Goal: Information Seeking & Learning: Learn about a topic

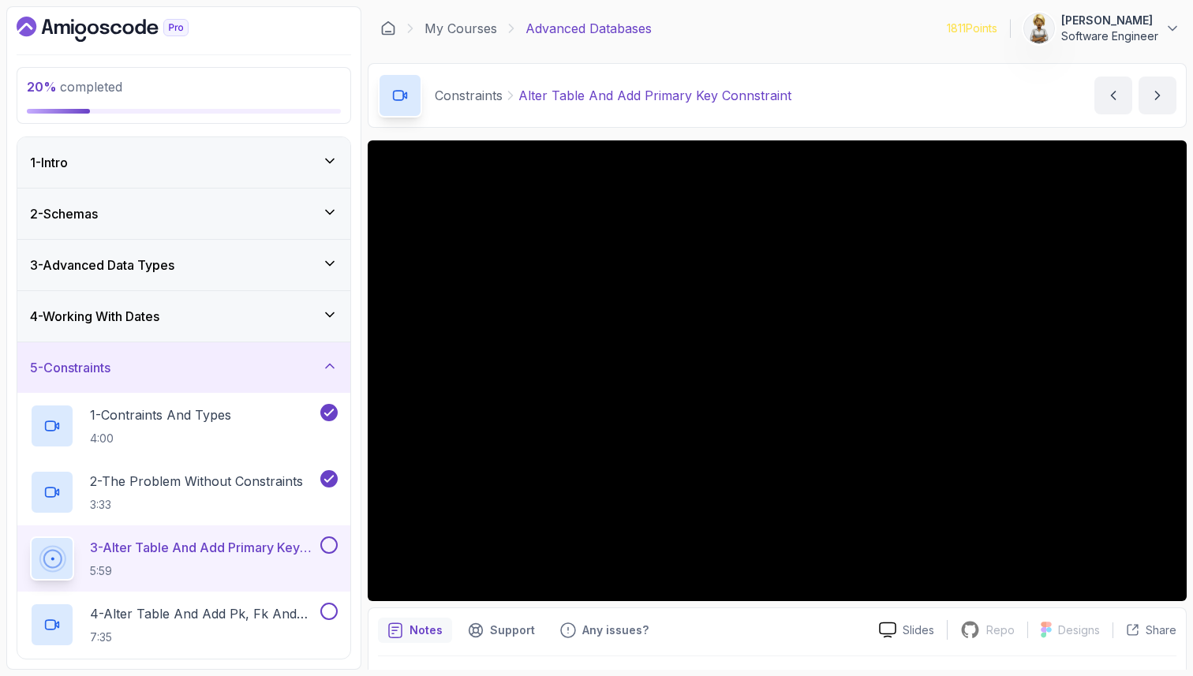
scroll to position [64, 0]
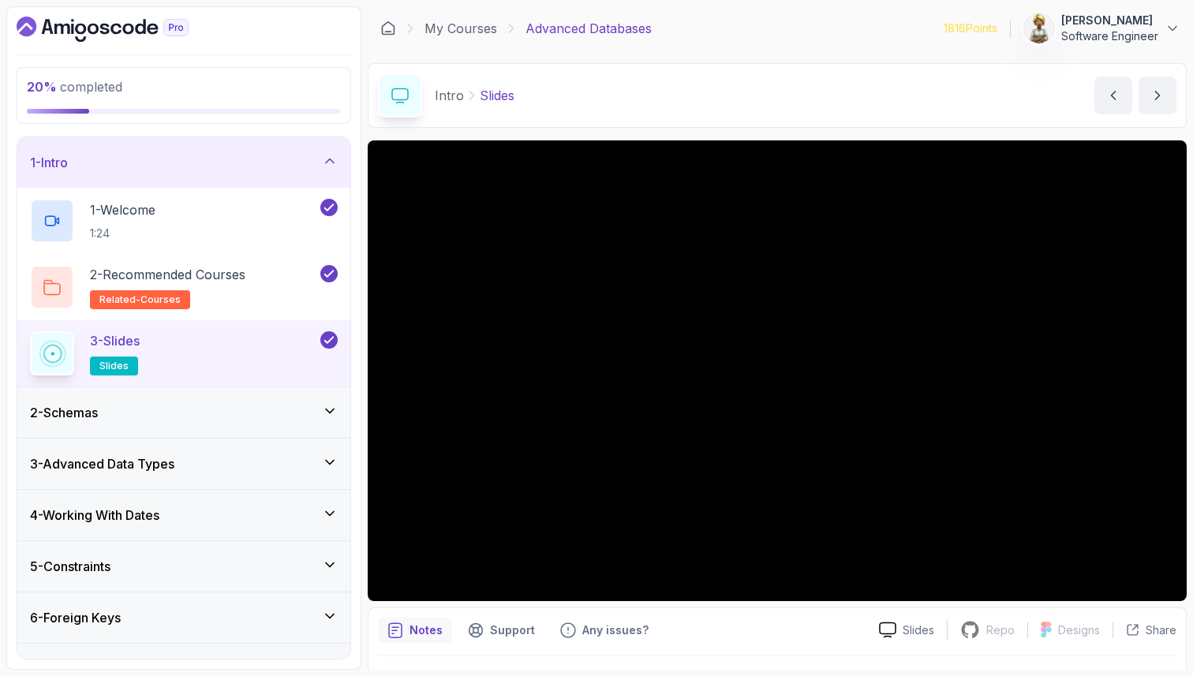
click at [323, 566] on icon at bounding box center [330, 565] width 16 height 16
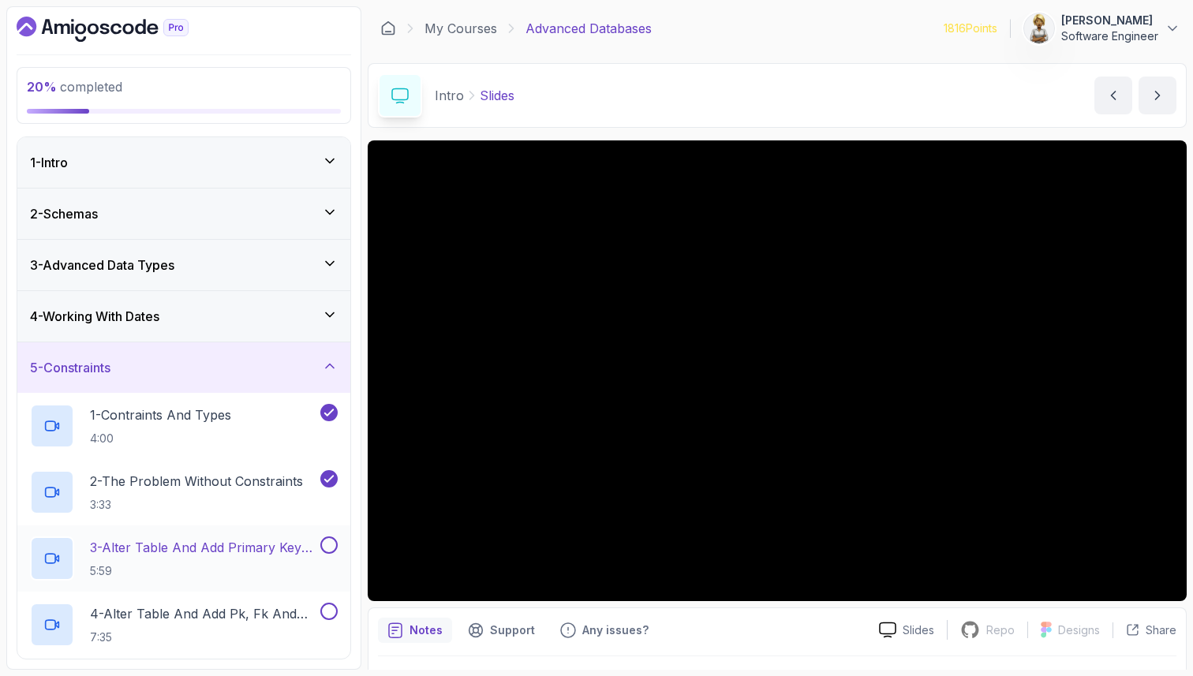
click at [270, 544] on p "3 - Alter Table And Add Primary Key Connstraint" at bounding box center [203, 547] width 227 height 19
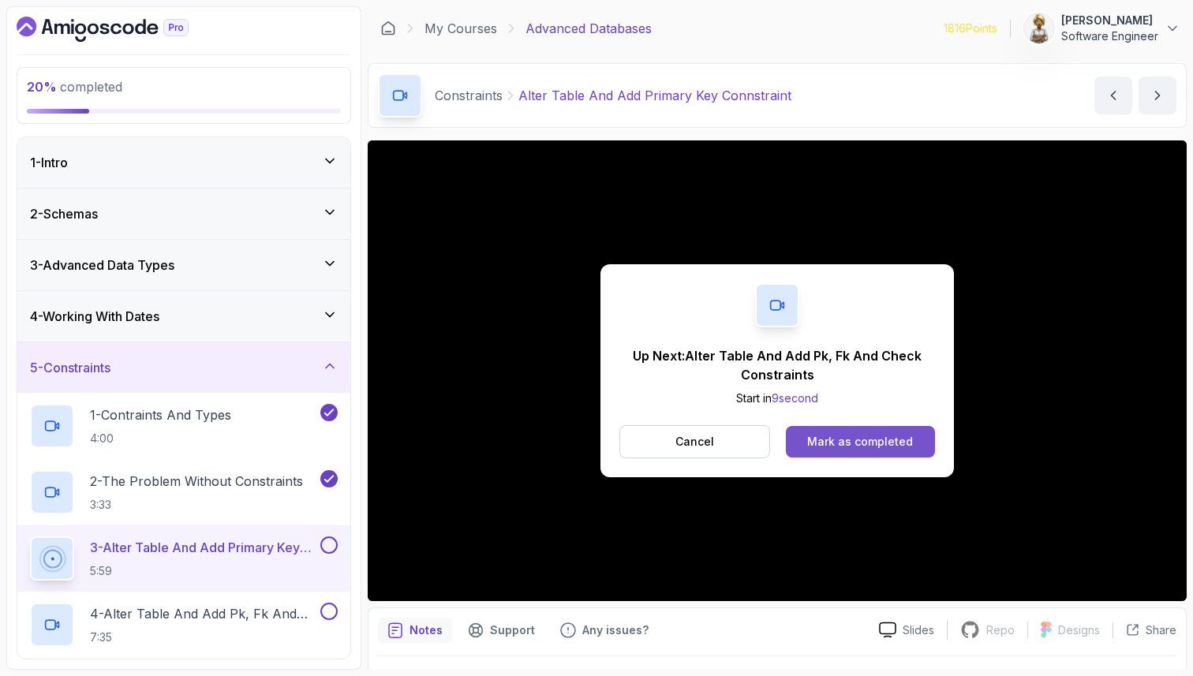
click at [878, 431] on button "Mark as completed" at bounding box center [860, 442] width 149 height 32
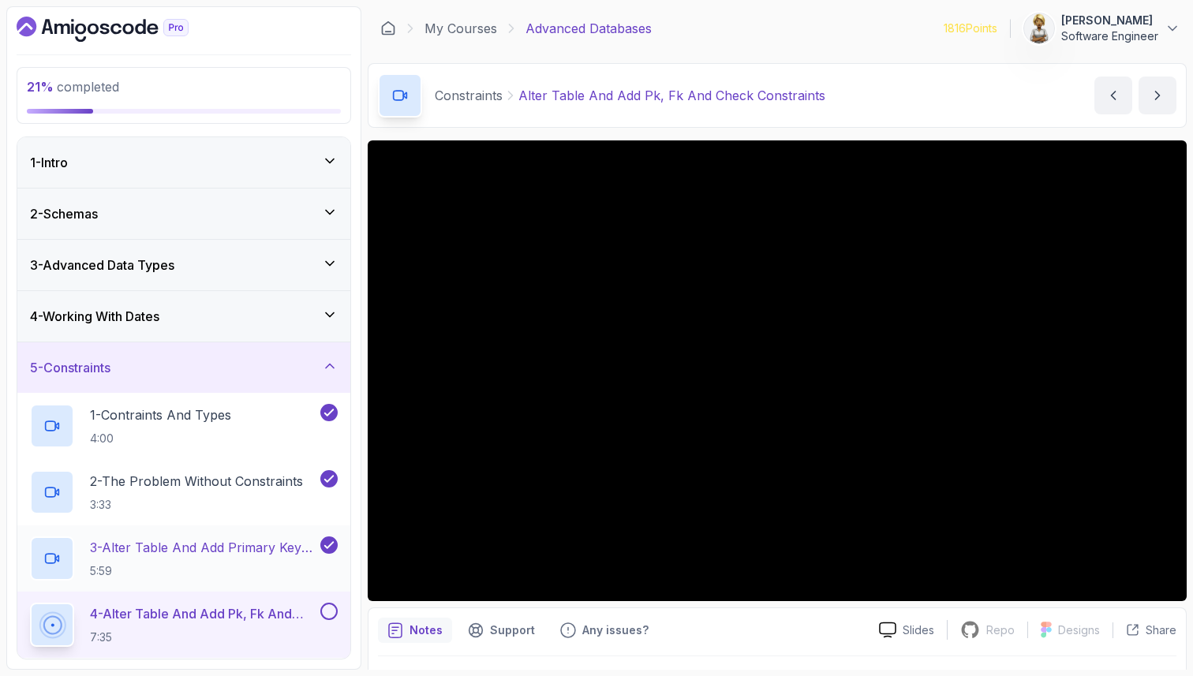
click at [235, 549] on p "3 - Alter Table And Add Primary Key Connstraint" at bounding box center [203, 547] width 227 height 19
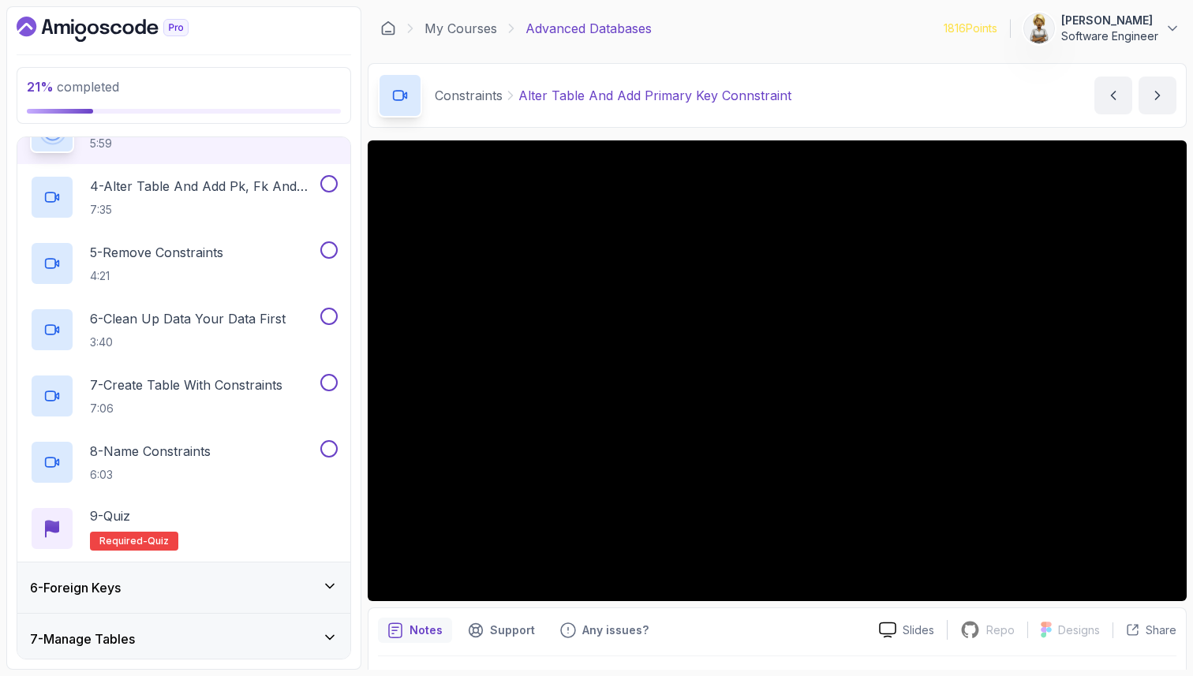
scroll to position [442, 0]
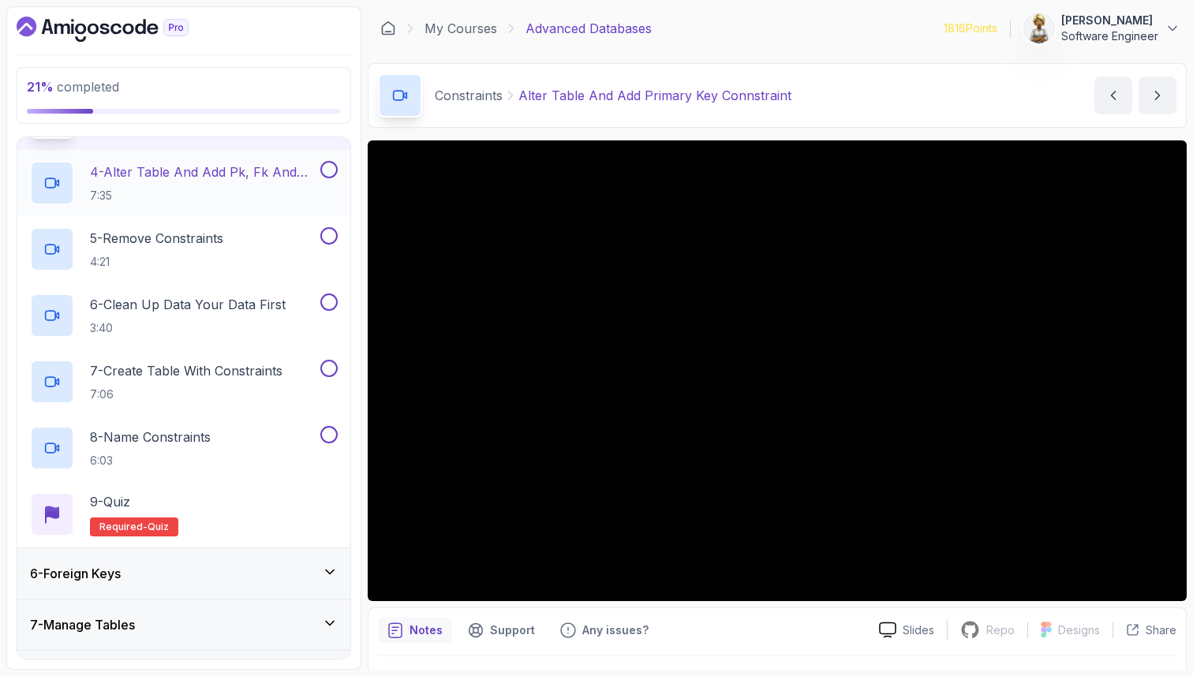
click at [219, 171] on p "4 - Alter Table And Add Pk, Fk And Check Constraints" at bounding box center [203, 172] width 227 height 19
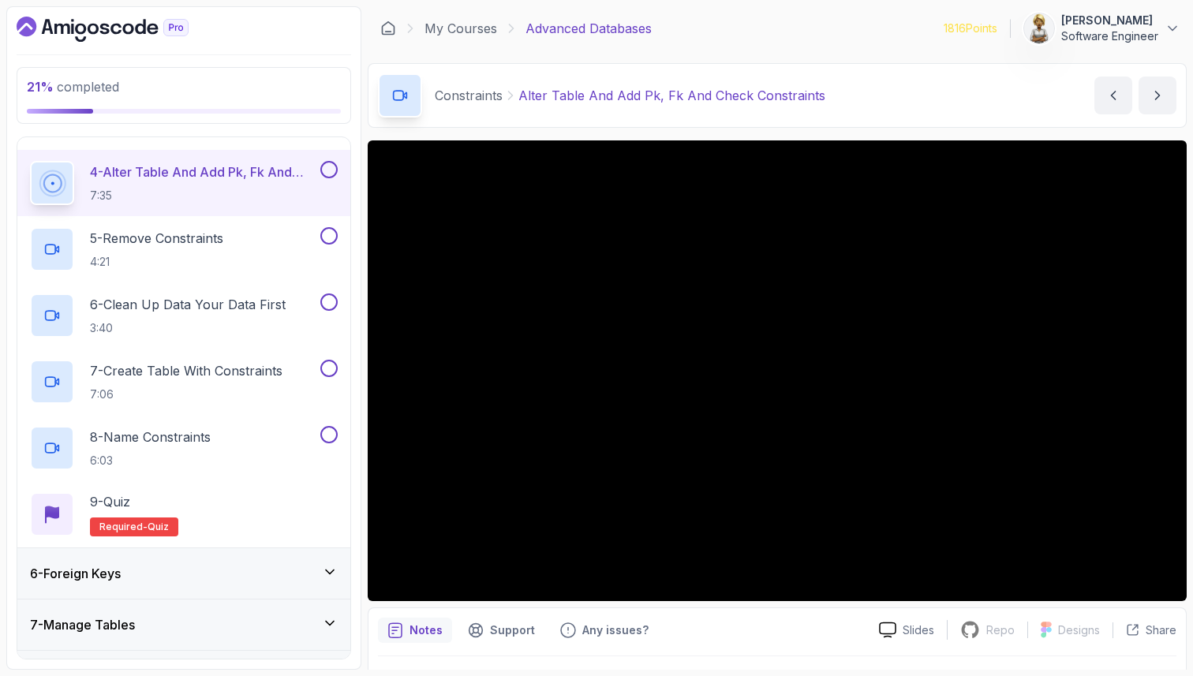
click at [424, 637] on p "Notes" at bounding box center [426, 631] width 33 height 16
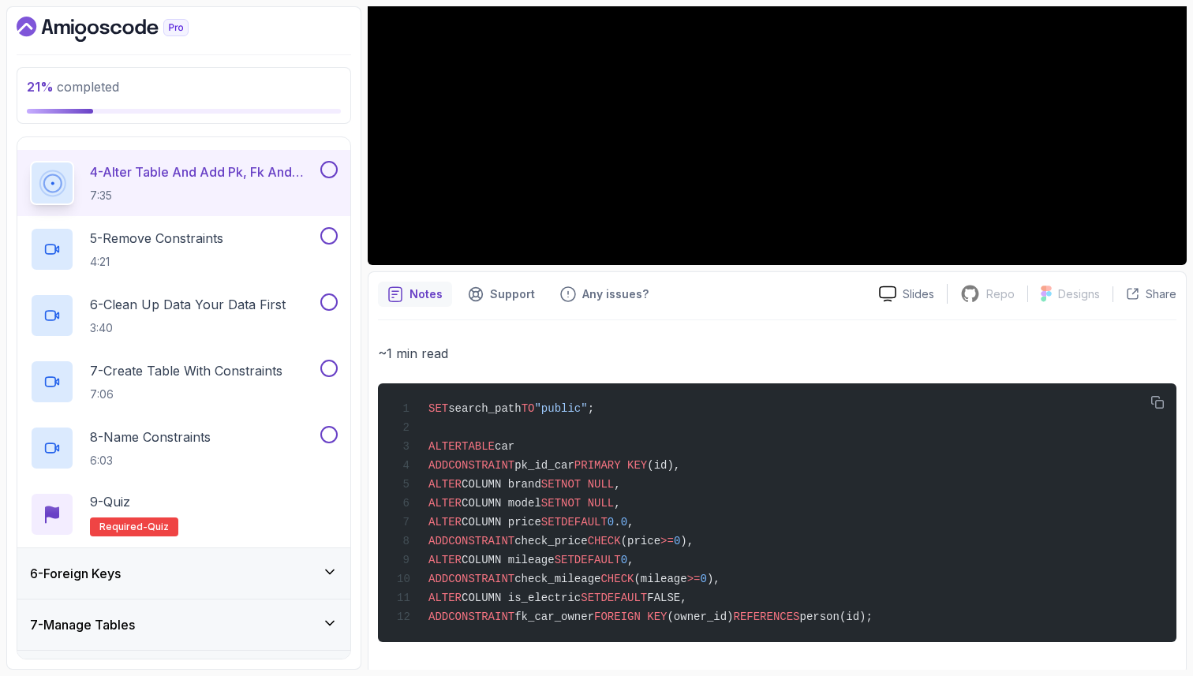
scroll to position [350, 0]
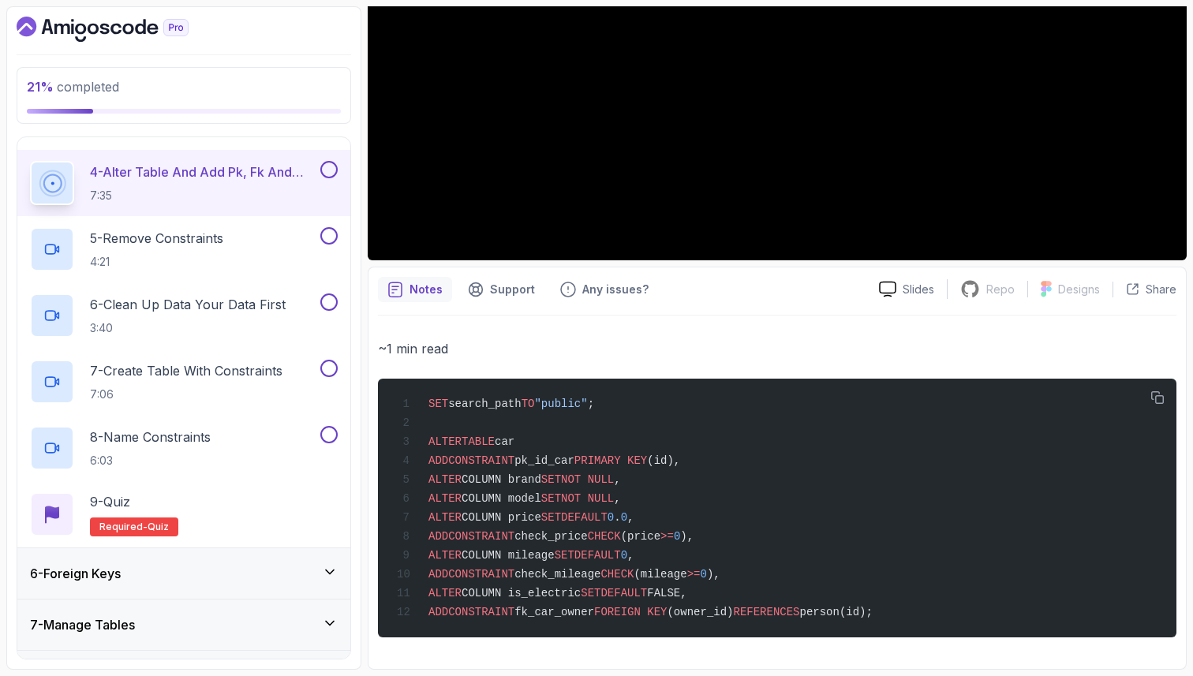
drag, startPoint x: 431, startPoint y: 433, endPoint x: 862, endPoint y: 639, distance: 477.6
click at [862, 639] on div "~1 min read SET search_path TO "public" ; ALTER TABLE car ADD CONSTRAINT pk_id_…" at bounding box center [777, 488] width 799 height 344
copy code "ALTER TABLE car ADD CONSTRAINT pk_id_car PRIMARY KEY (id), ALTER COLUMN brand S…"
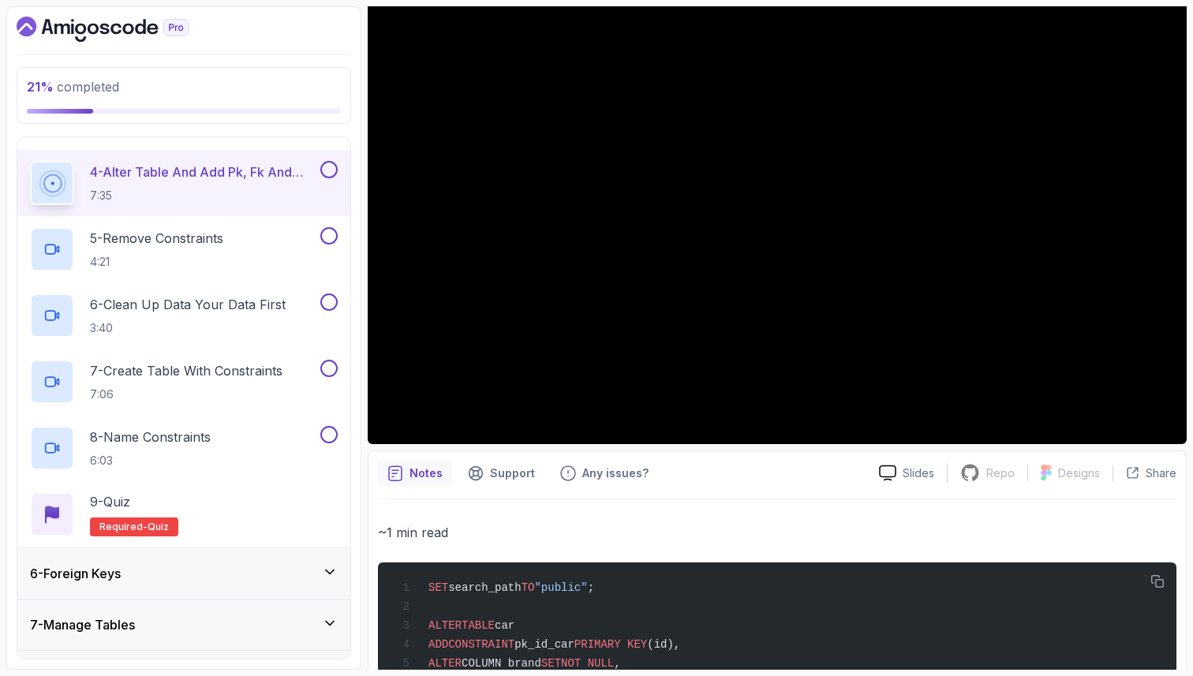
scroll to position [129, 0]
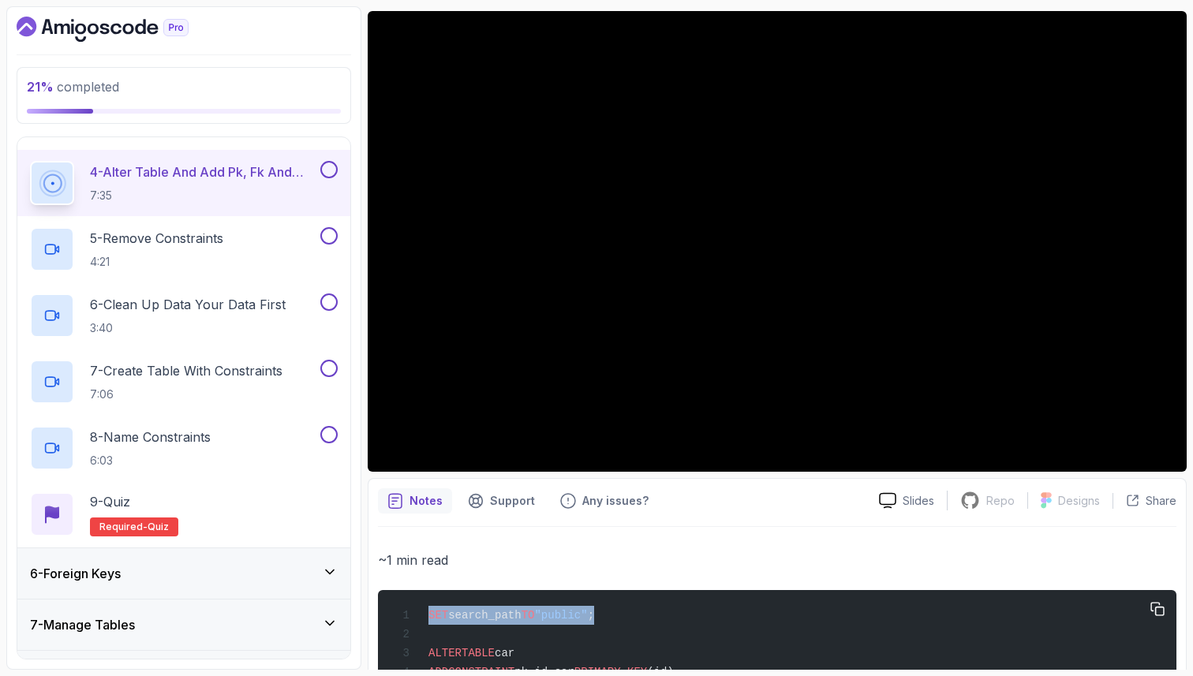
drag, startPoint x: 621, startPoint y: 611, endPoint x: 407, endPoint y: 606, distance: 213.9
copy span "SET search_path TO "public" ;"
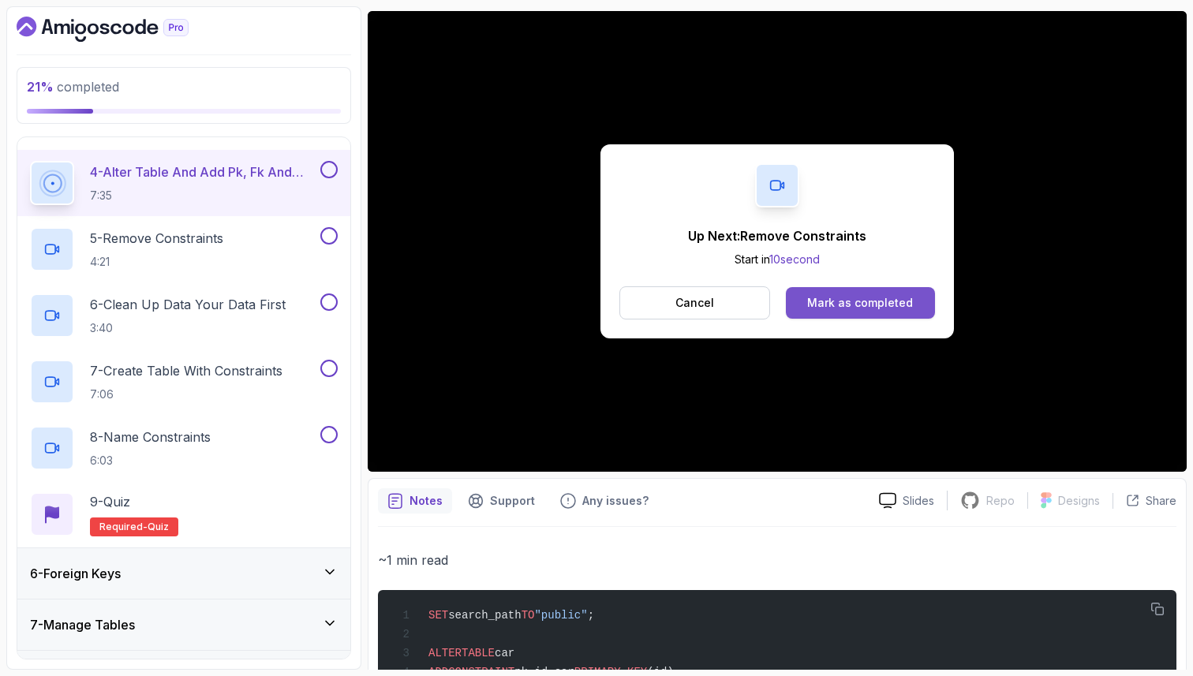
click at [836, 308] on div "Mark as completed" at bounding box center [860, 303] width 106 height 16
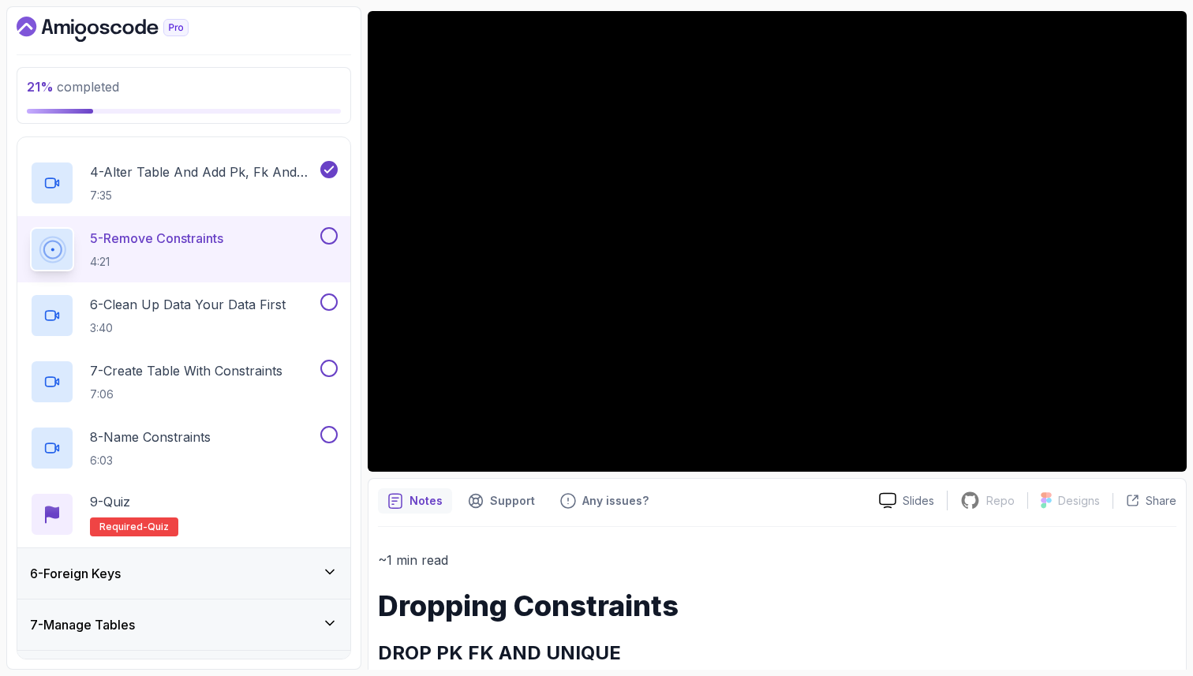
click at [566, 568] on p "~1 min read" at bounding box center [777, 560] width 799 height 22
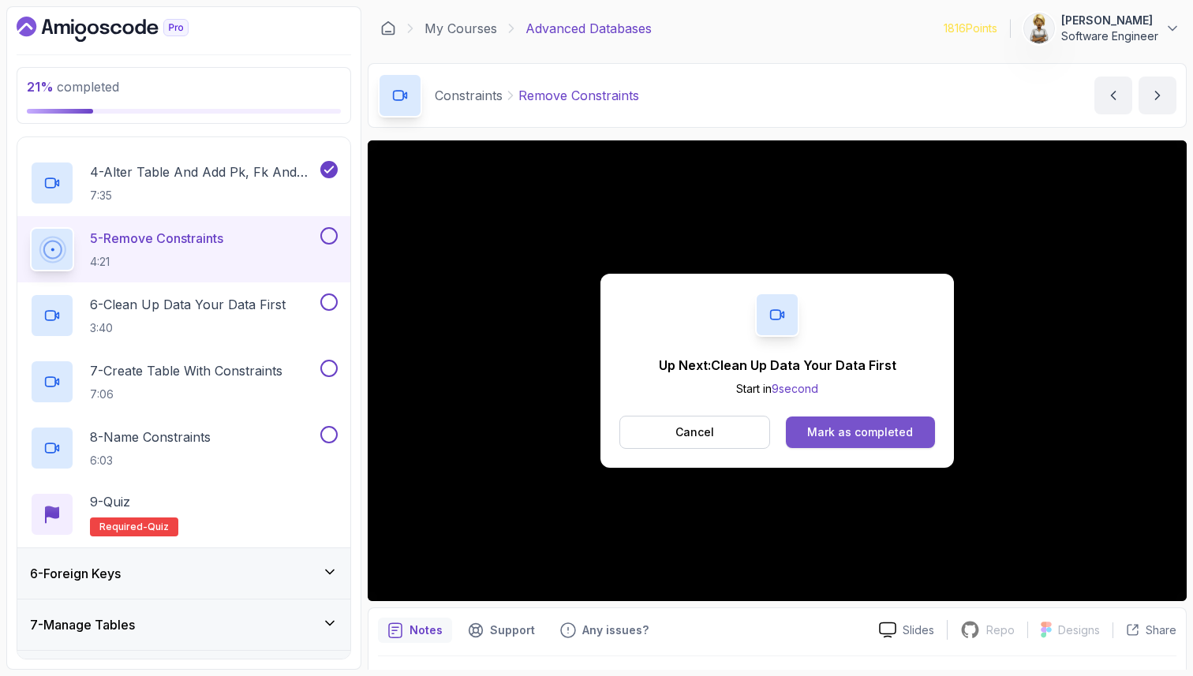
click at [873, 432] on div "Mark as completed" at bounding box center [860, 433] width 106 height 16
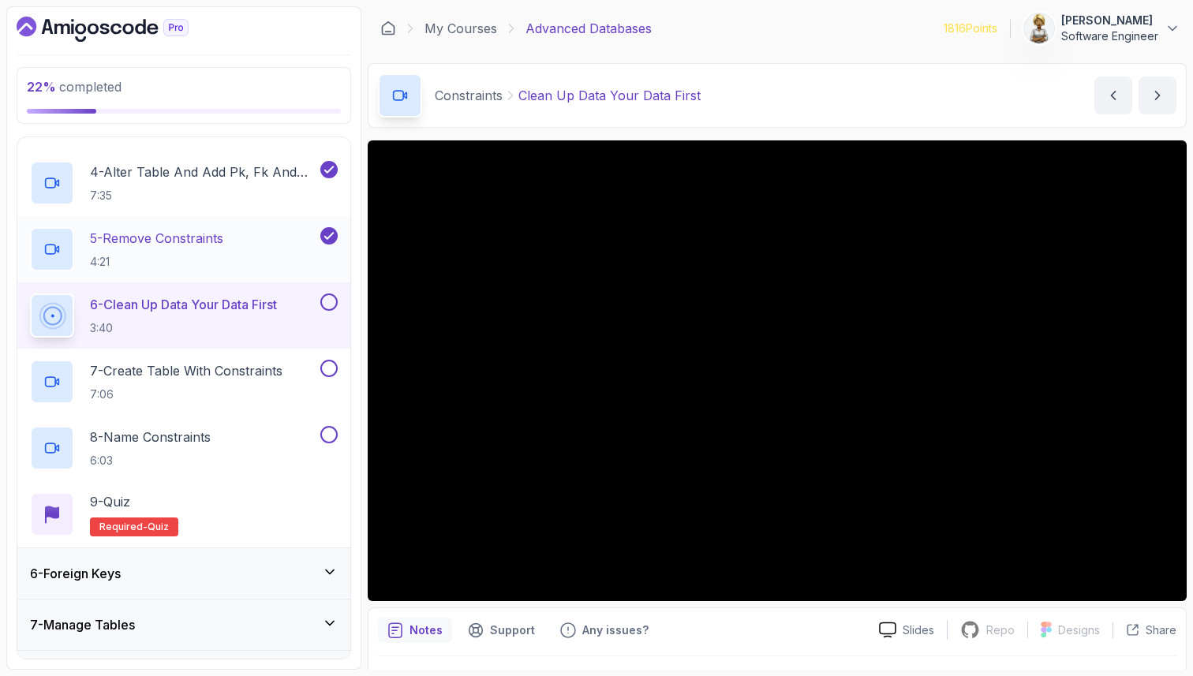
click at [242, 241] on div "5 - Remove Constraints 4:21" at bounding box center [173, 249] width 287 height 44
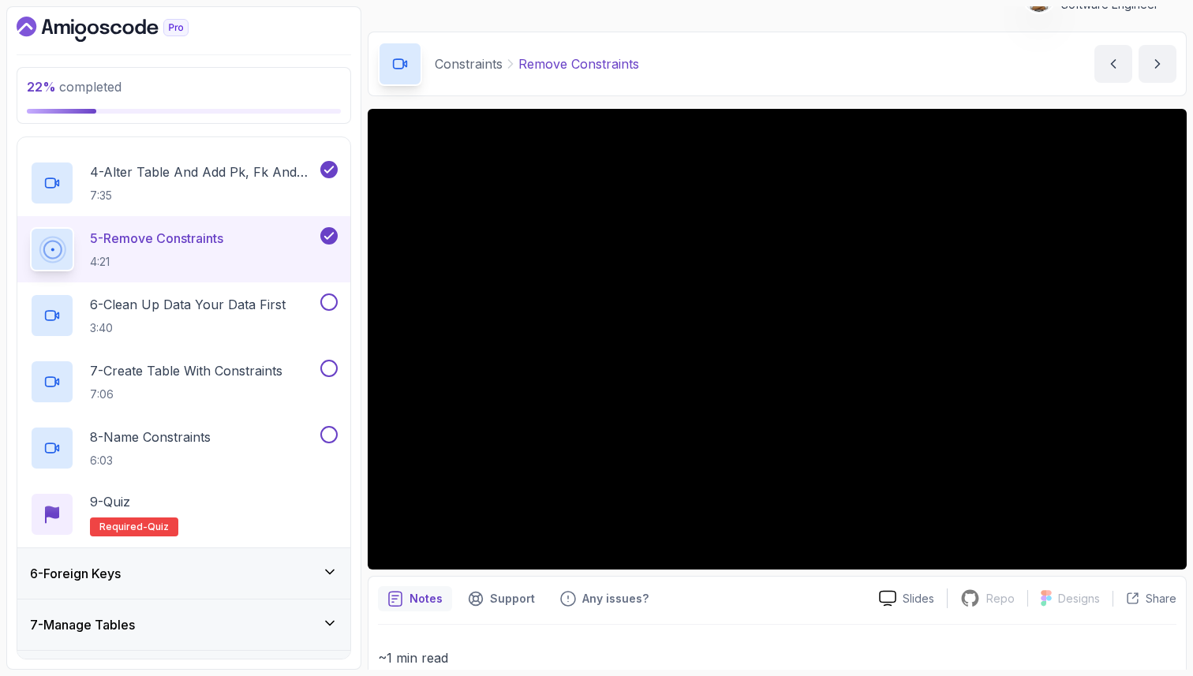
click at [470, 652] on p "~1 min read" at bounding box center [777, 658] width 799 height 22
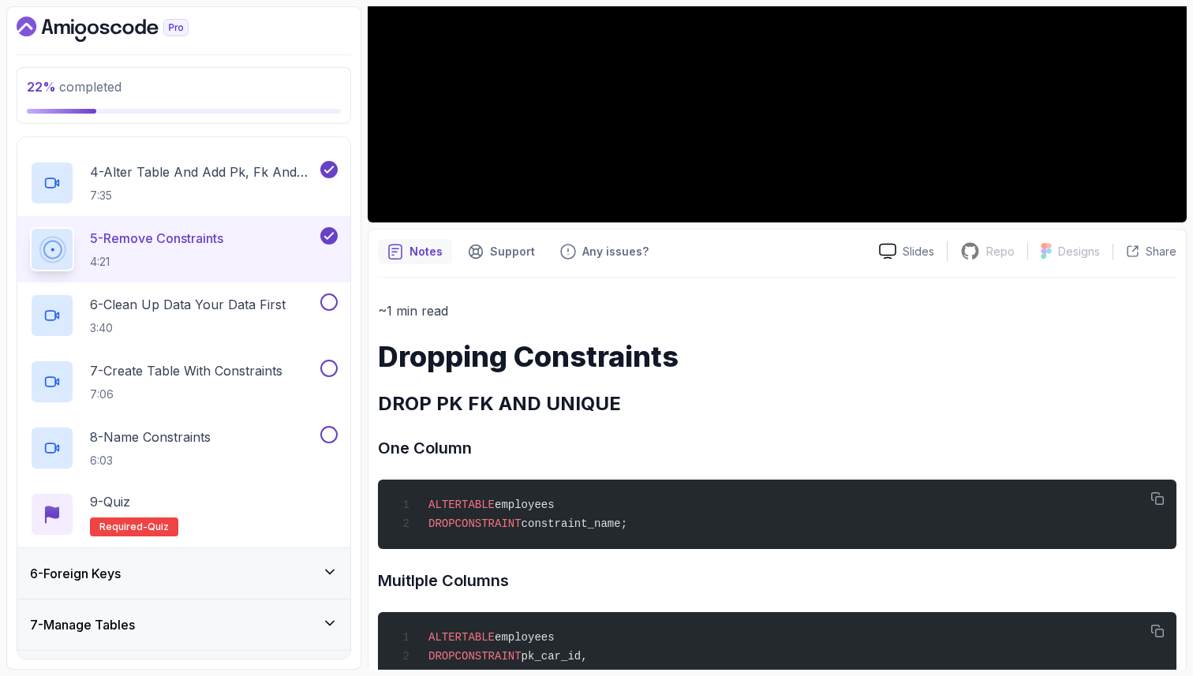
scroll to position [410, 0]
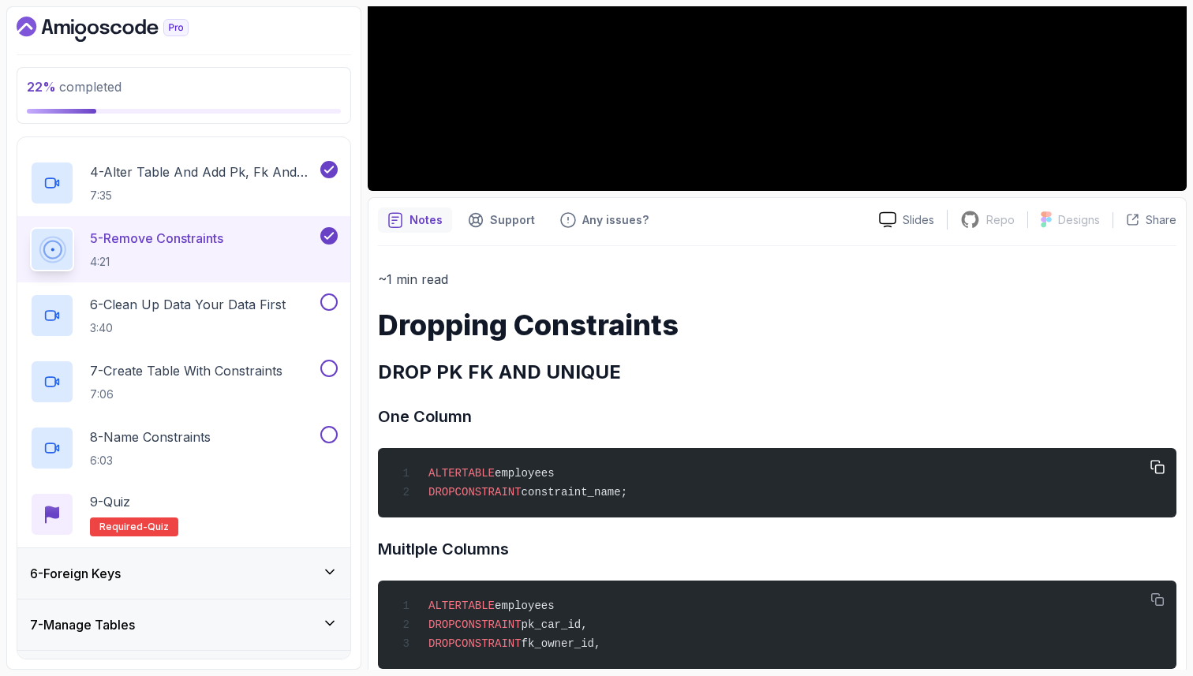
drag, startPoint x: 429, startPoint y: 496, endPoint x: 531, endPoint y: 500, distance: 101.9
click at [531, 499] on span "DROP CONSTRAINT constraint_name;" at bounding box center [512, 492] width 230 height 13
drag, startPoint x: 601, startPoint y: 630, endPoint x: 425, endPoint y: 622, distance: 177.0
click at [425, 623] on span "DROP CONSTRAINT pk_car_id," at bounding box center [492, 625] width 191 height 13
copy span "DROP CONSTRAINT pk_car_id,"
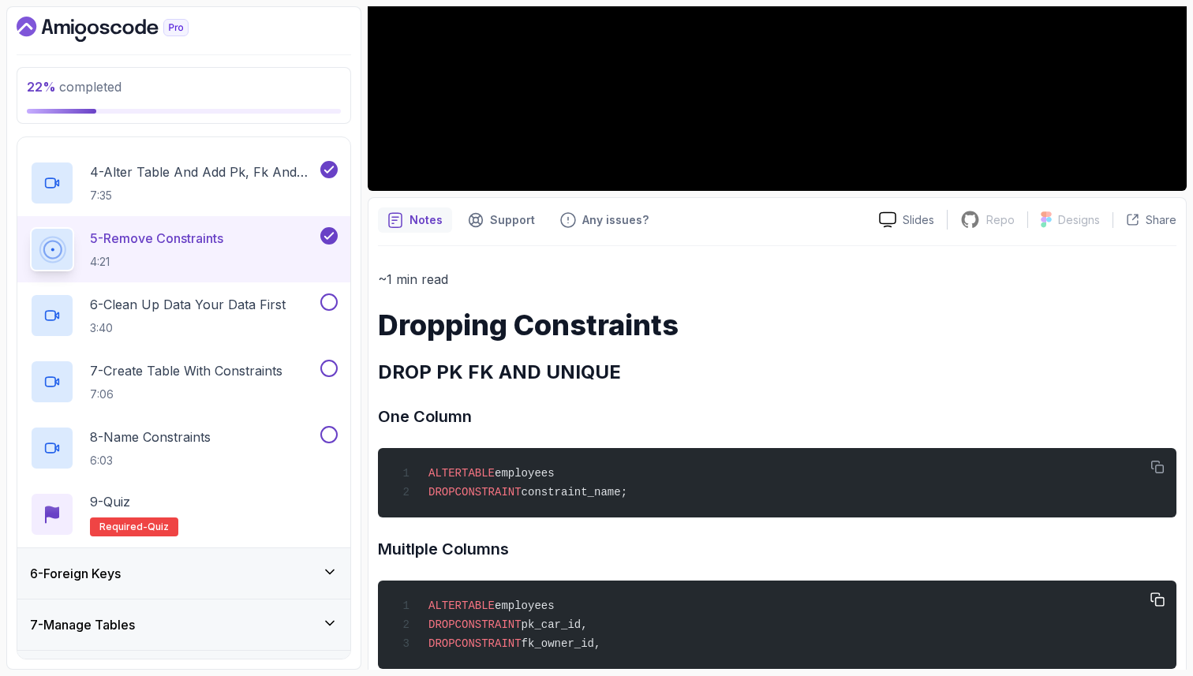
click at [601, 642] on span "fk_owner_id," at bounding box center [562, 644] width 80 height 13
drag, startPoint x: 611, startPoint y: 633, endPoint x: 425, endPoint y: 604, distance: 188.5
click at [425, 604] on div "ALTER TABLE employees DROP CONSTRAINT pk_car_id, DROP CONSTRAINT fk_owner_id," at bounding box center [777, 624] width 773 height 69
copy code "ALTER TABLE employees DROP CONSTRAINT pk_car_id,"
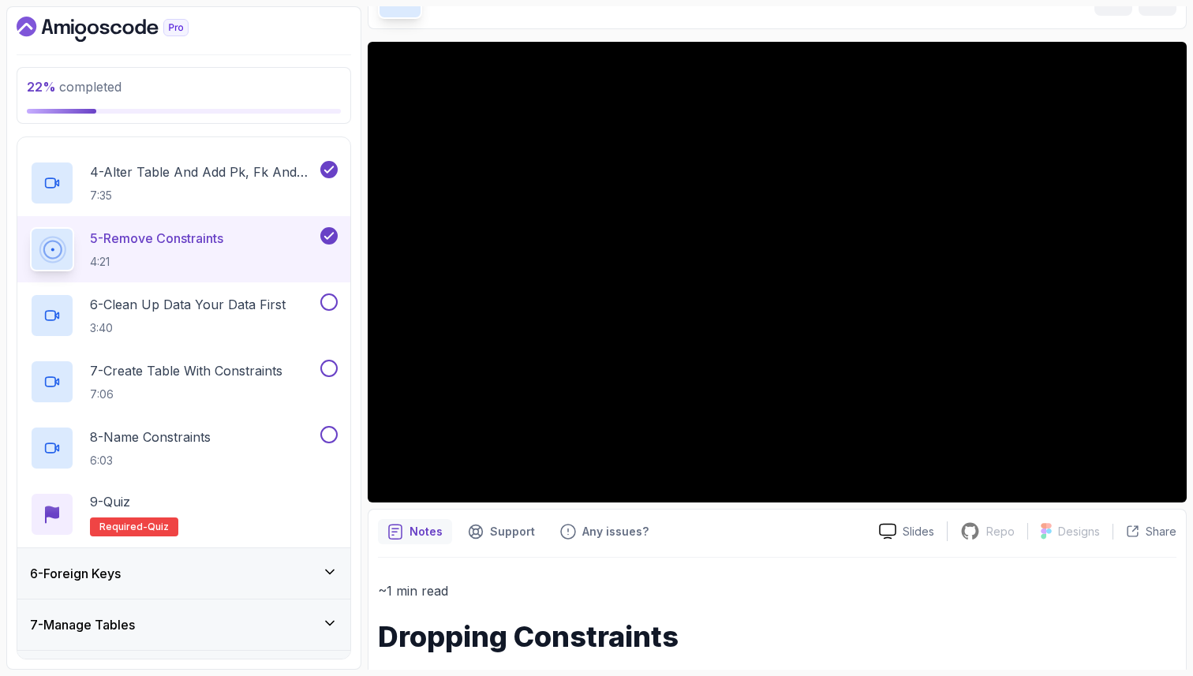
scroll to position [95, 0]
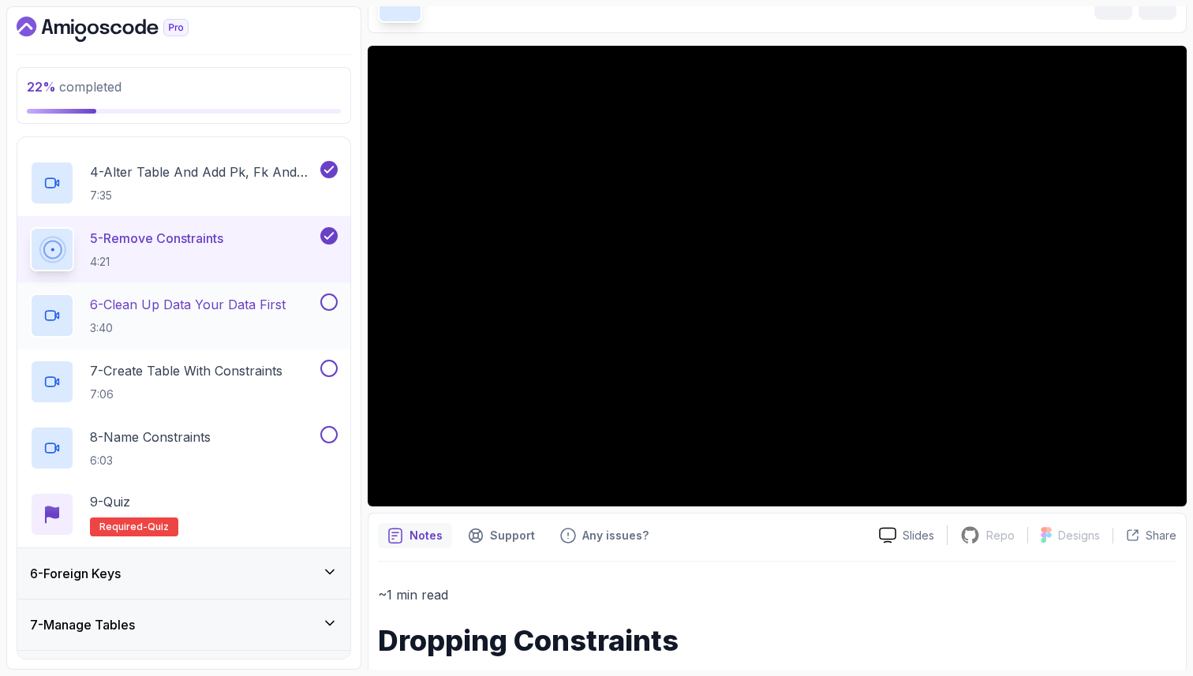
click at [260, 319] on h2 "6 - Clean Up Data Your Data First 3:40" at bounding box center [188, 315] width 196 height 41
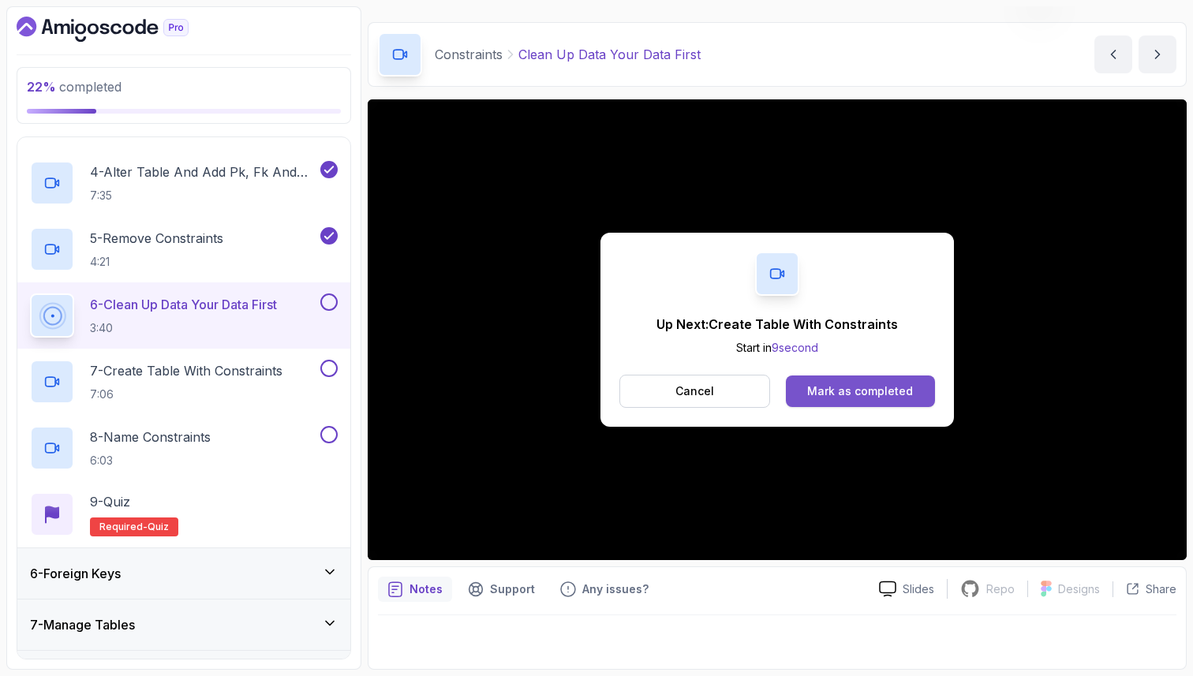
click at [899, 388] on div "Mark as completed" at bounding box center [860, 392] width 106 height 16
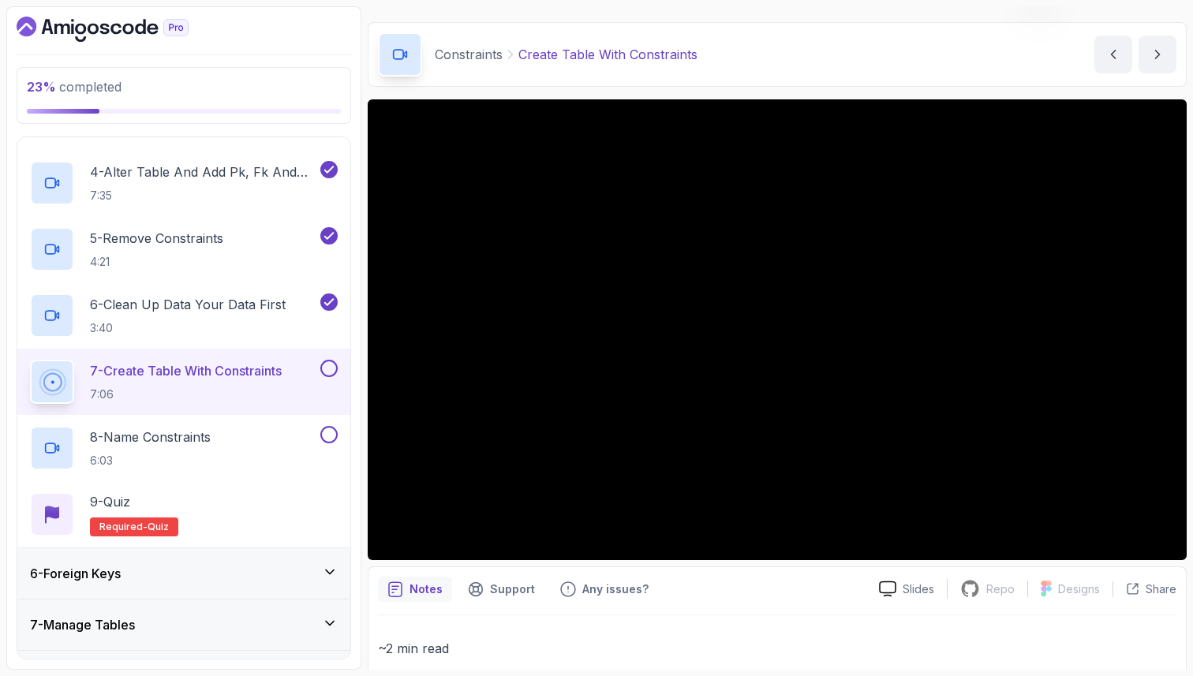
click at [504, 646] on p "~2 min read" at bounding box center [777, 649] width 799 height 22
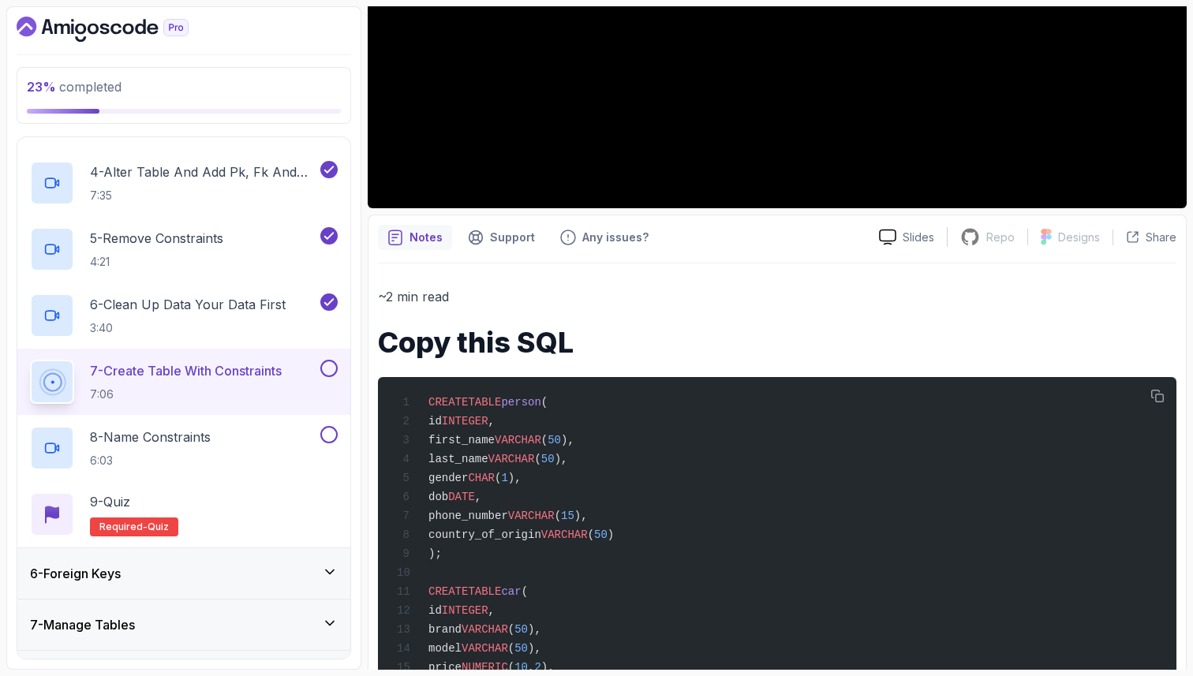
scroll to position [410, 0]
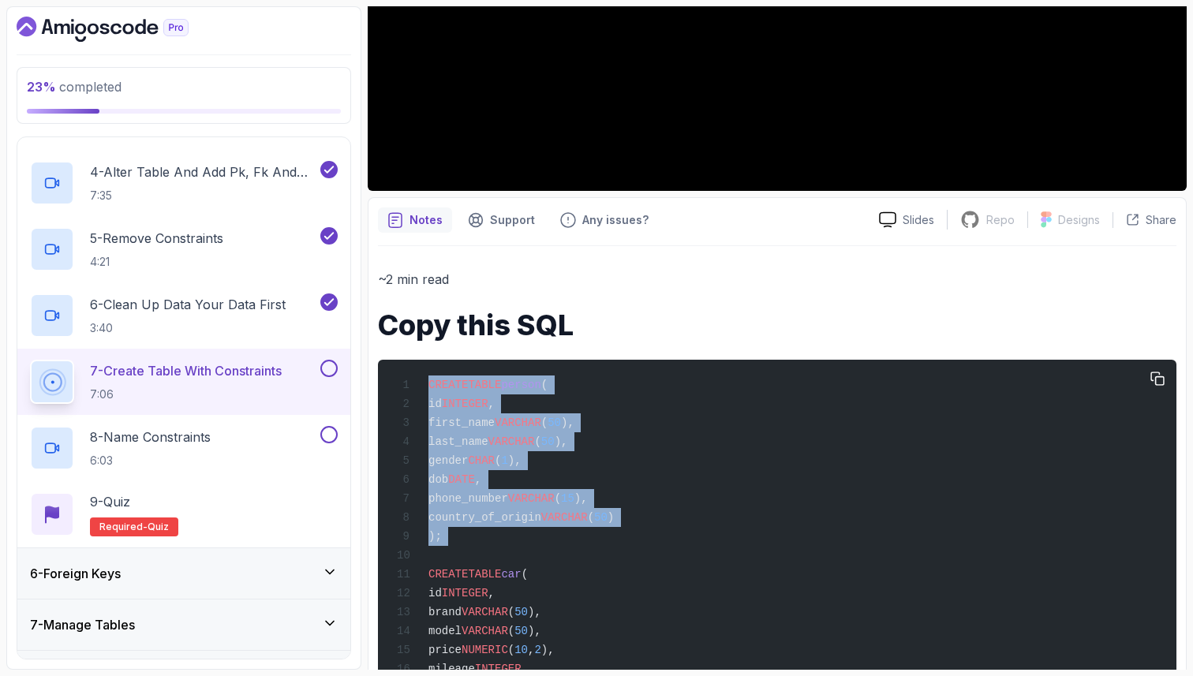
drag, startPoint x: 429, startPoint y: 384, endPoint x: 454, endPoint y: 563, distance: 181.6
click at [454, 563] on div "CREATE TABLE person ( id INTEGER , first_name VARCHAR ( 50 ), last_name VARCHAR…" at bounding box center [777, 555] width 773 height 373
copy code "CREATE TABLE person ( id INTEGER , first_name VARCHAR ( 50 ), last_name VARCHAR…"
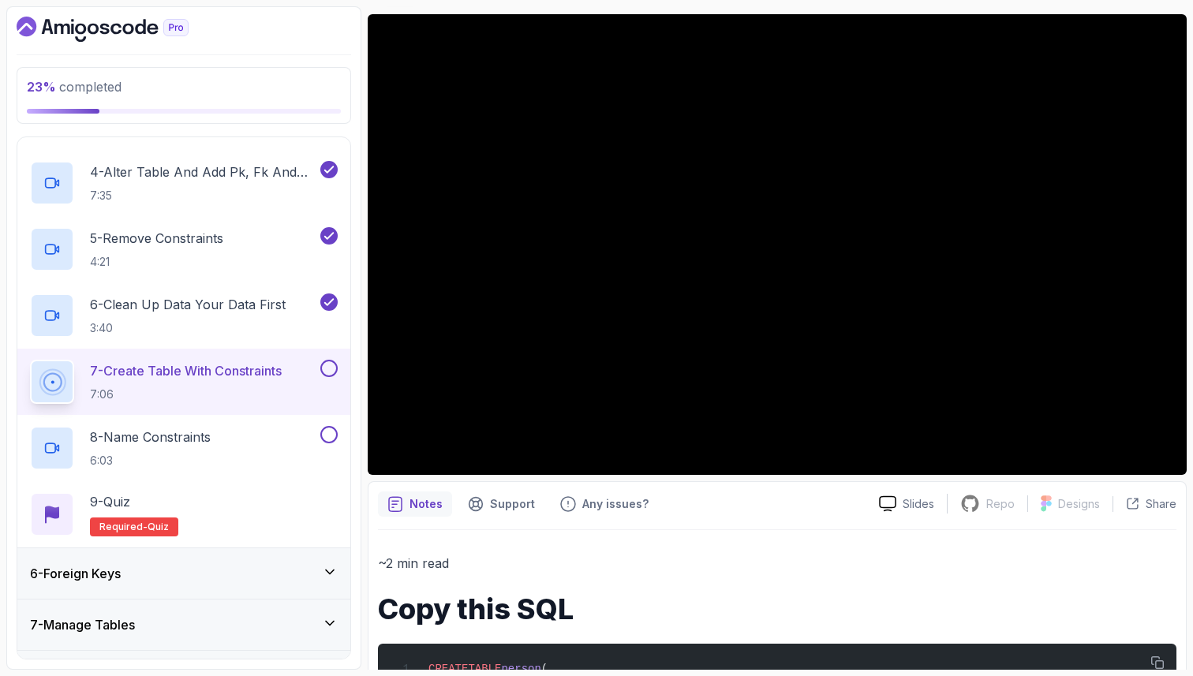
scroll to position [95, 0]
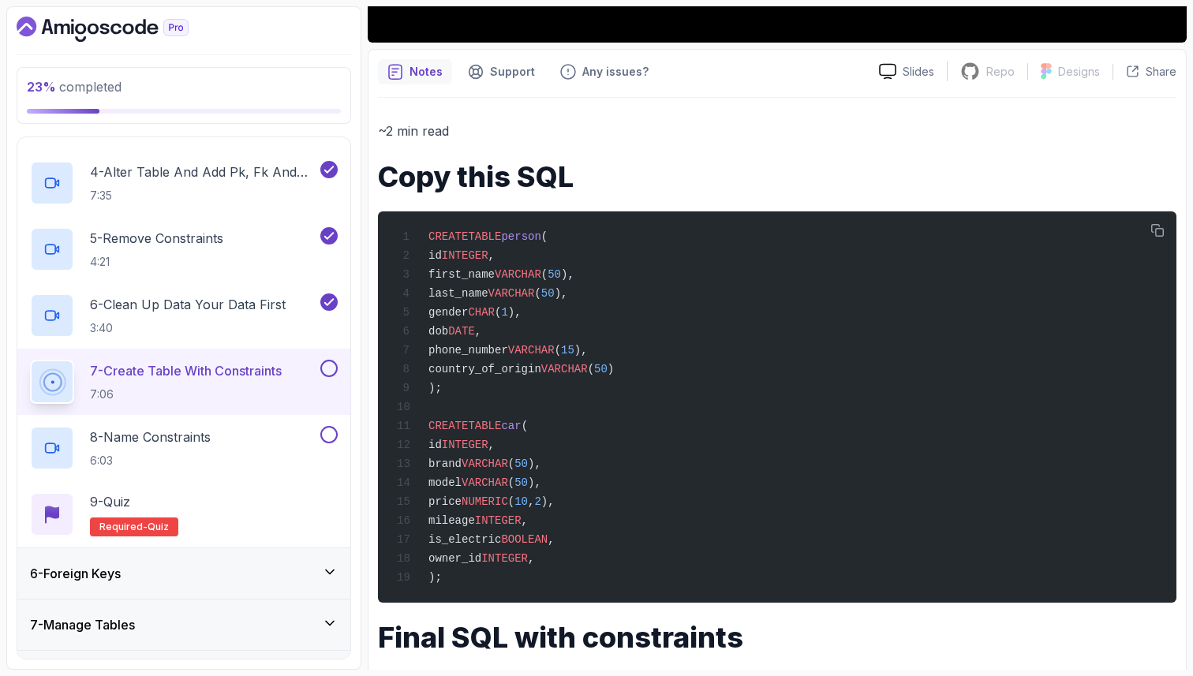
scroll to position [568, 0]
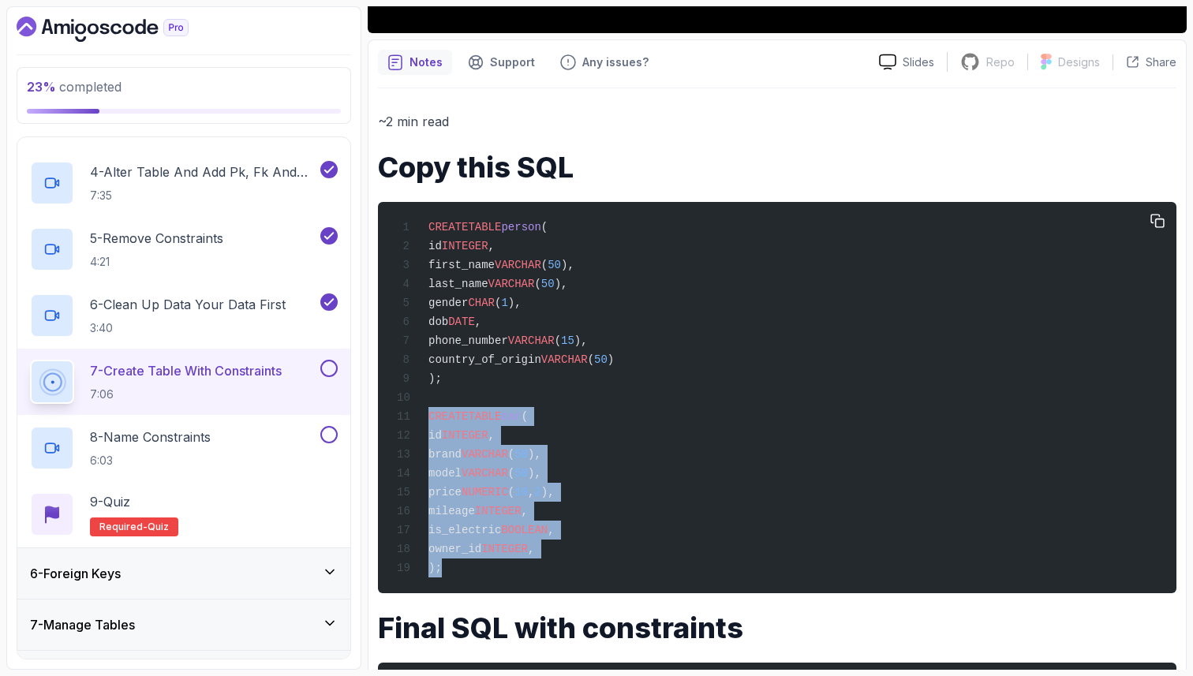
drag, startPoint x: 429, startPoint y: 425, endPoint x: 460, endPoint y: 587, distance: 165.5
click at [460, 584] on div "CREATE TABLE person ( id INTEGER , first_name VARCHAR ( 50 ), last_name VARCHAR…" at bounding box center [777, 398] width 773 height 373
copy code "CREATE TABLE car ( id INTEGER , brand VARCHAR ( 50 ), model VARCHAR ( 50 ), pri…"
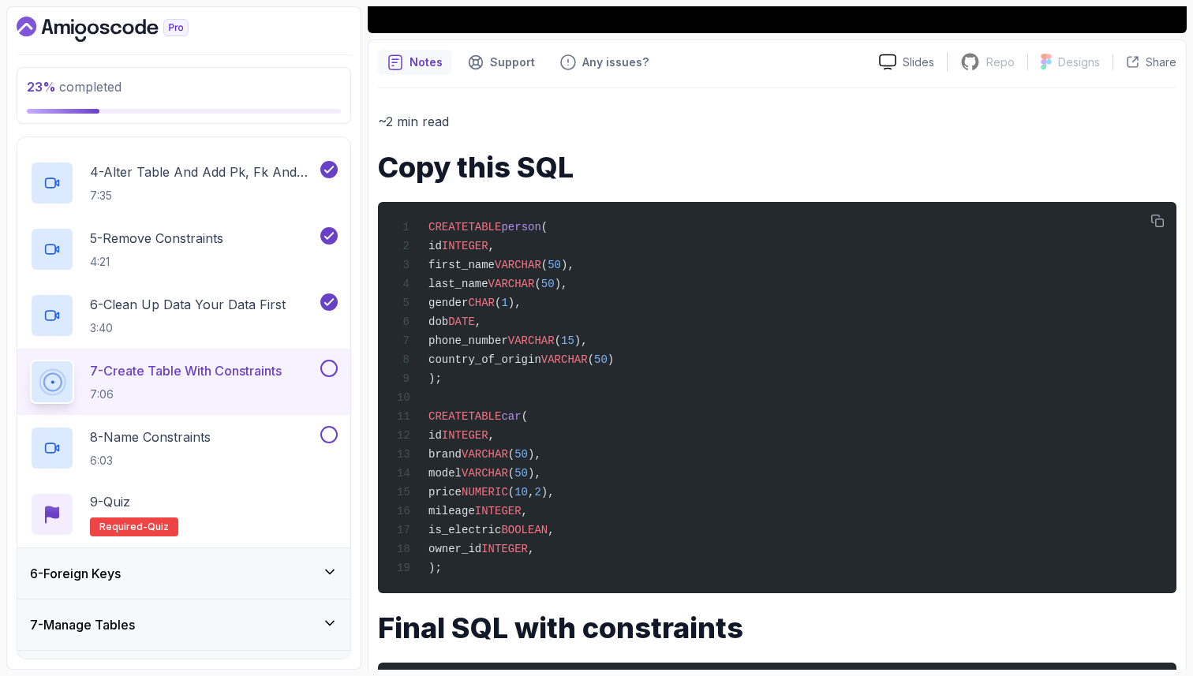
click at [759, 131] on p "~2 min read" at bounding box center [777, 121] width 799 height 22
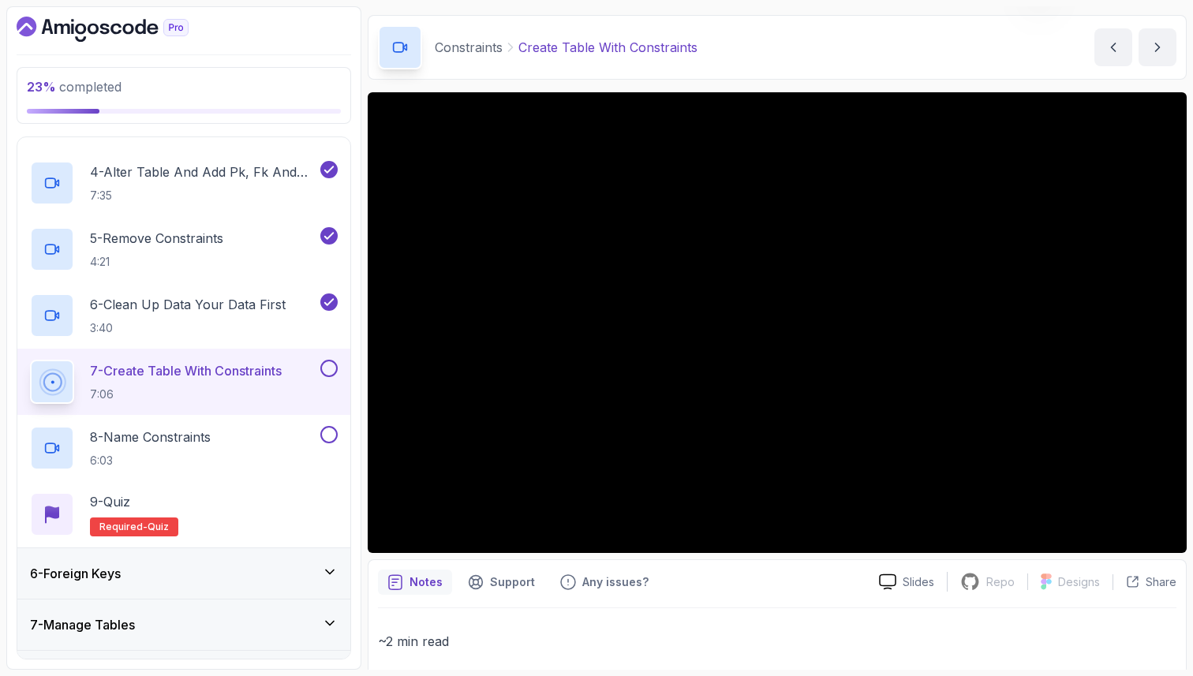
scroll to position [32, 0]
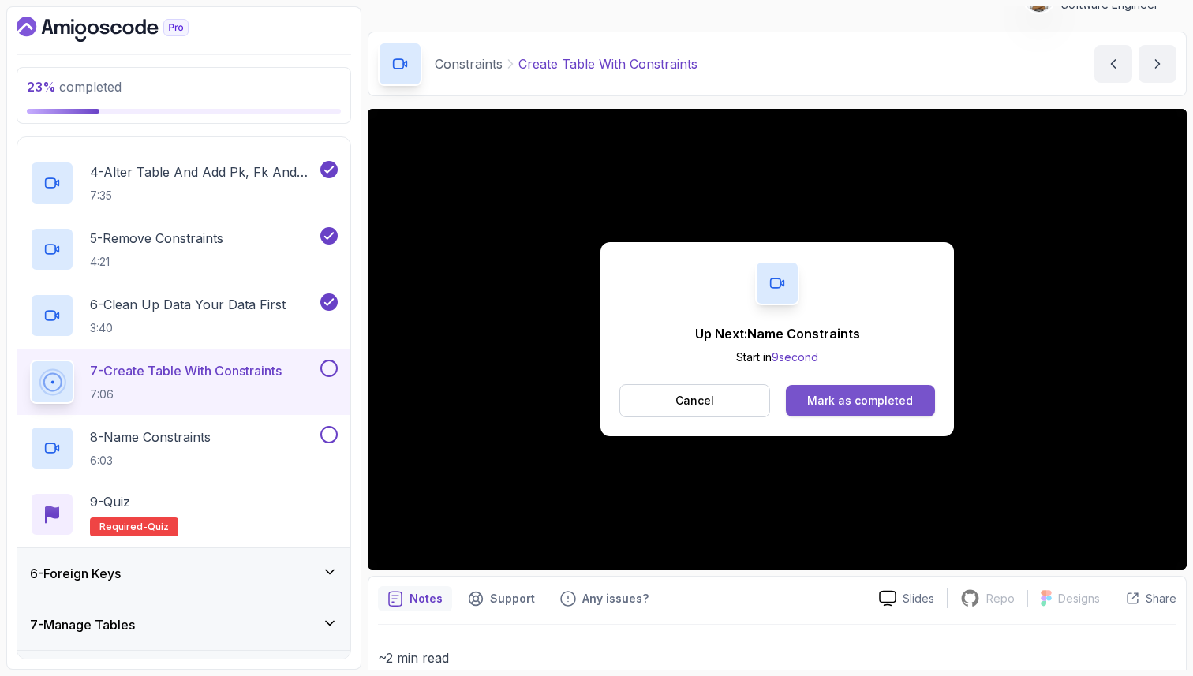
click at [884, 398] on div "Mark as completed" at bounding box center [860, 401] width 106 height 16
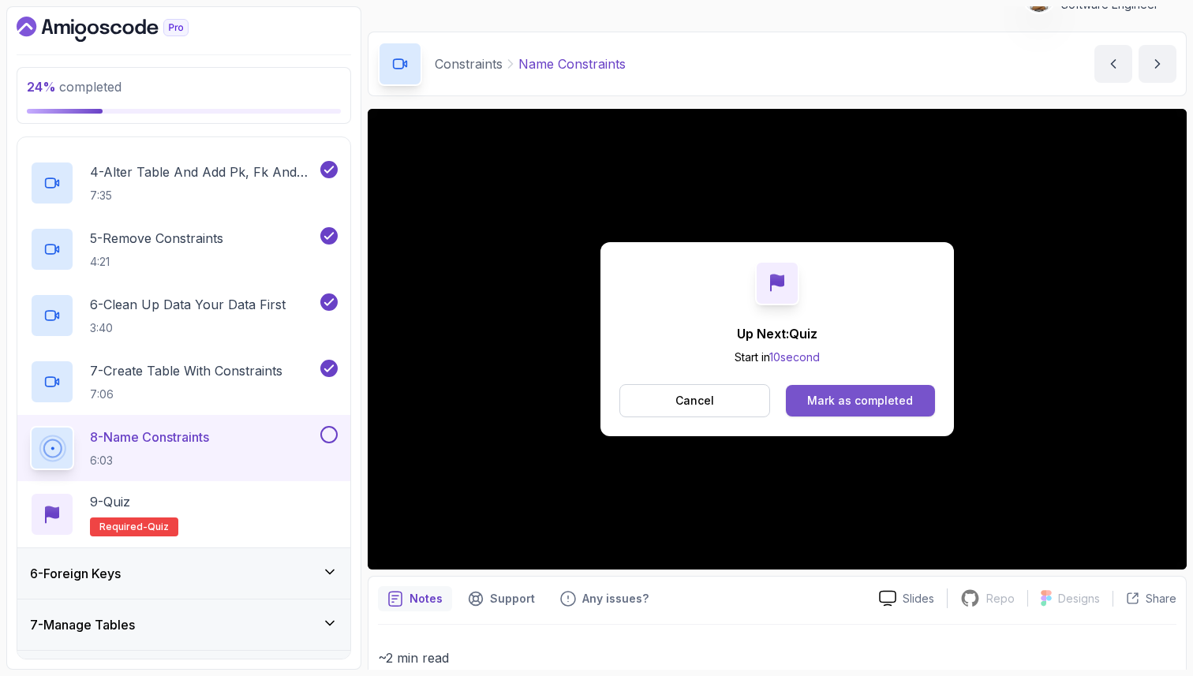
click at [826, 395] on div "Mark as completed" at bounding box center [860, 401] width 106 height 16
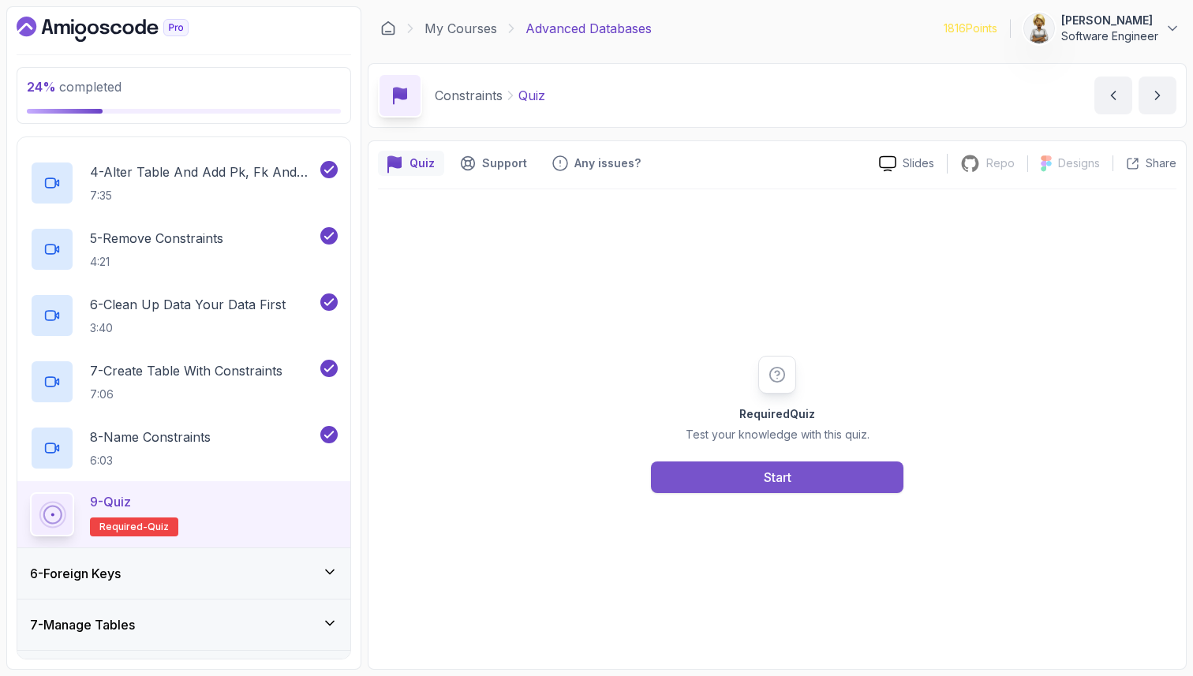
click at [728, 478] on button "Start" at bounding box center [777, 478] width 253 height 32
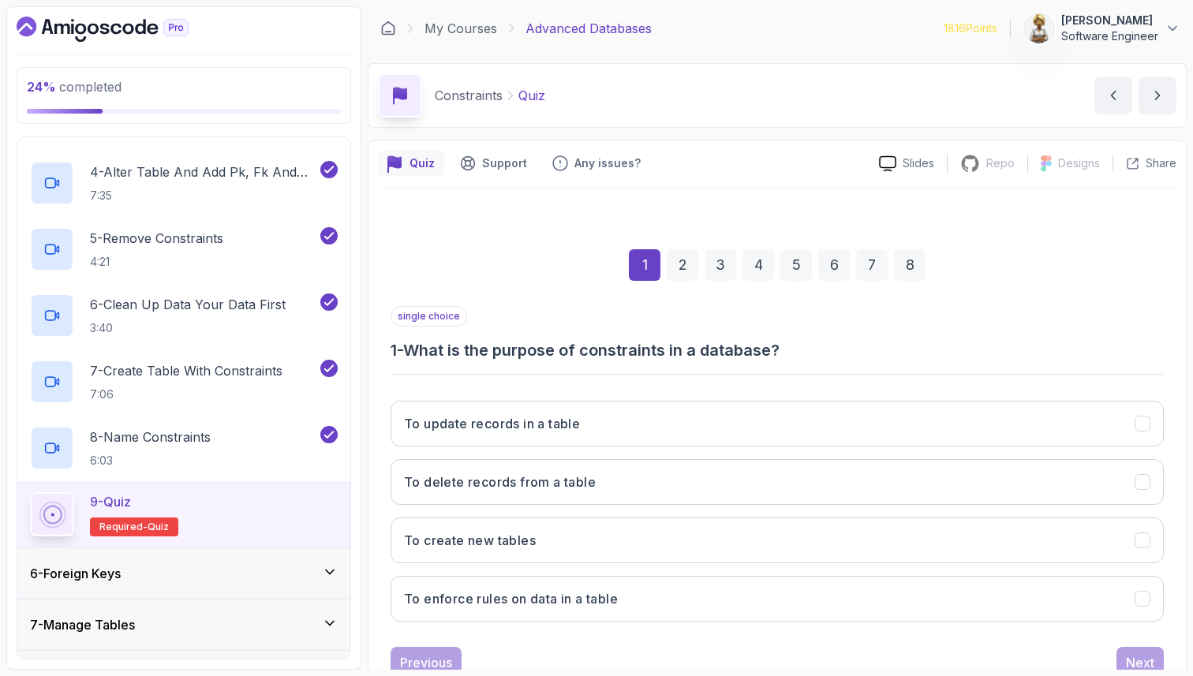
click at [632, 314] on div "single choice 1 - What is the purpose of constraints in a database?" at bounding box center [777, 333] width 773 height 55
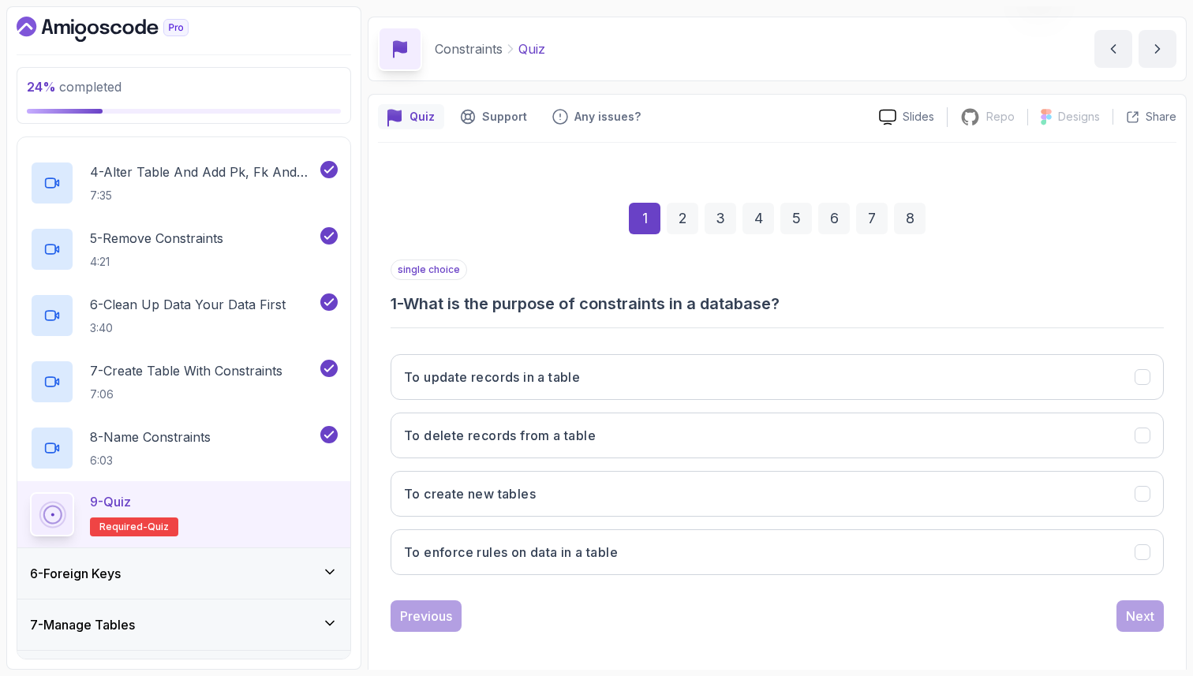
scroll to position [54, 0]
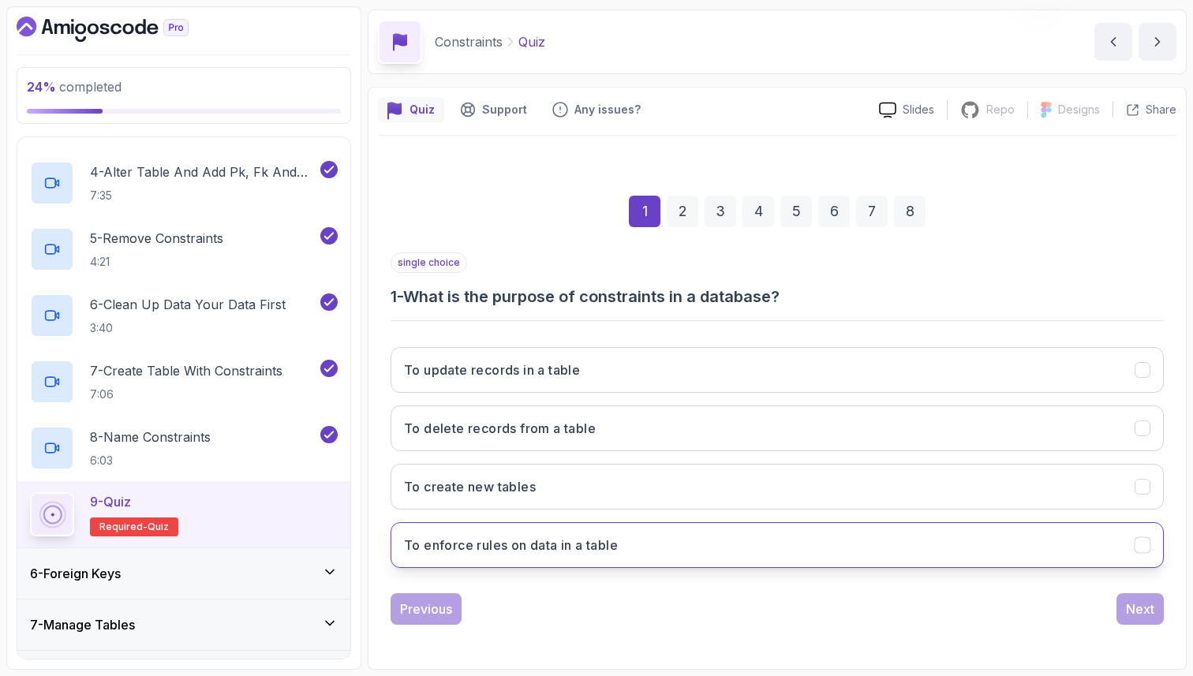
click at [535, 553] on h3 "To enforce rules on data in a table" at bounding box center [511, 545] width 214 height 19
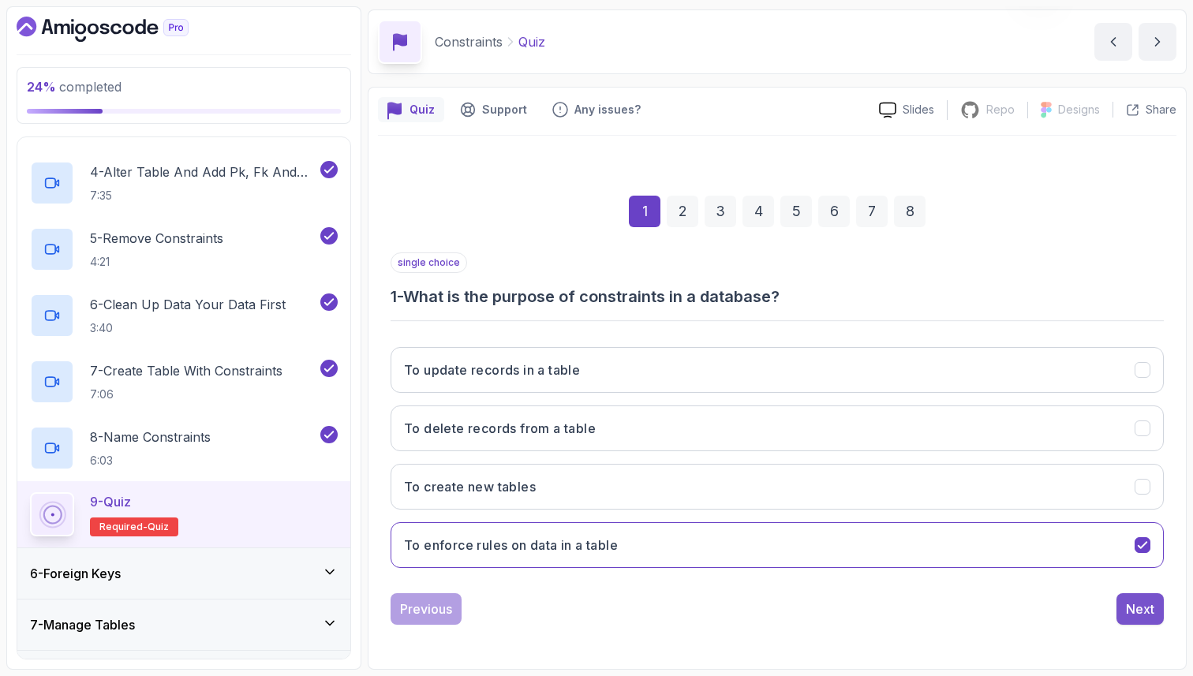
click at [1145, 609] on div "Next" at bounding box center [1140, 609] width 28 height 19
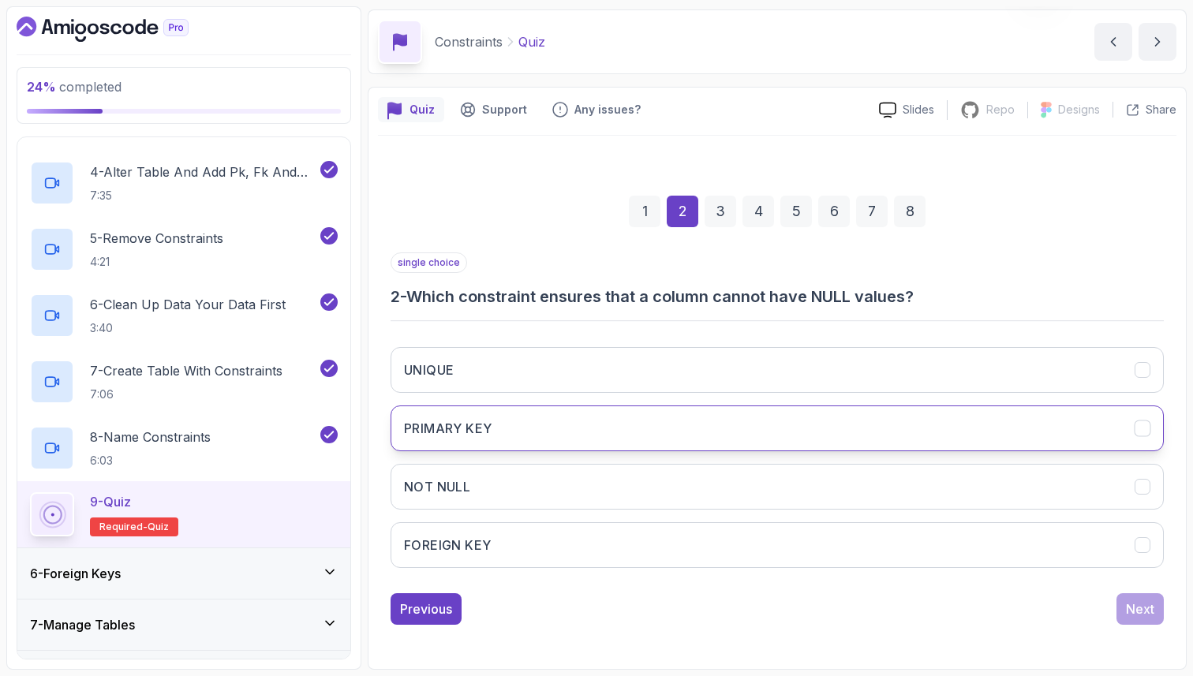
click at [968, 434] on button "PRIMARY KEY" at bounding box center [777, 429] width 773 height 46
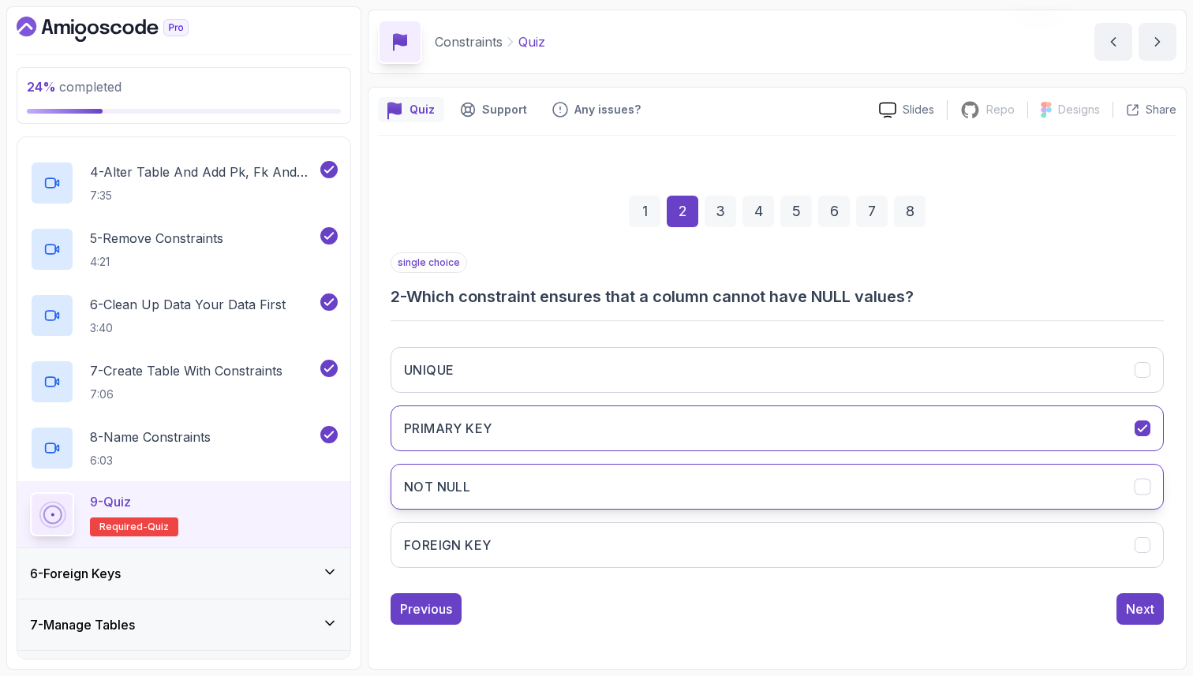
click at [934, 496] on button "NOT NULL" at bounding box center [777, 487] width 773 height 46
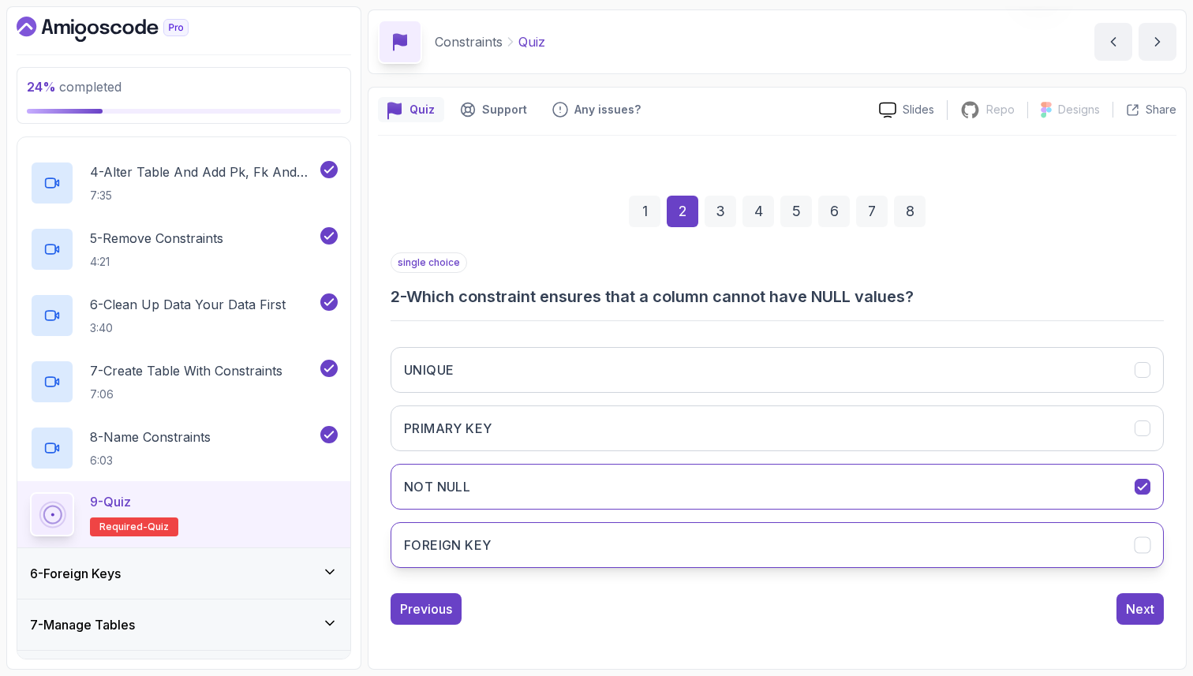
click at [913, 551] on button "FOREIGN KEY" at bounding box center [777, 545] width 773 height 46
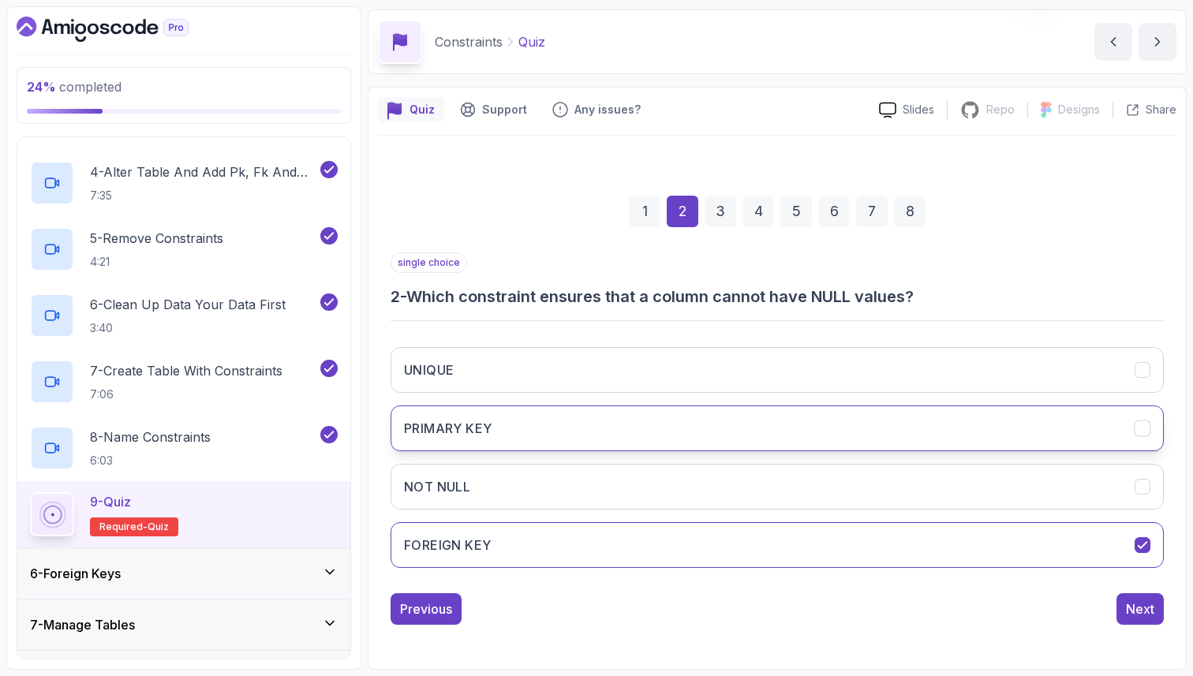
click at [899, 425] on button "PRIMARY KEY" at bounding box center [777, 429] width 773 height 46
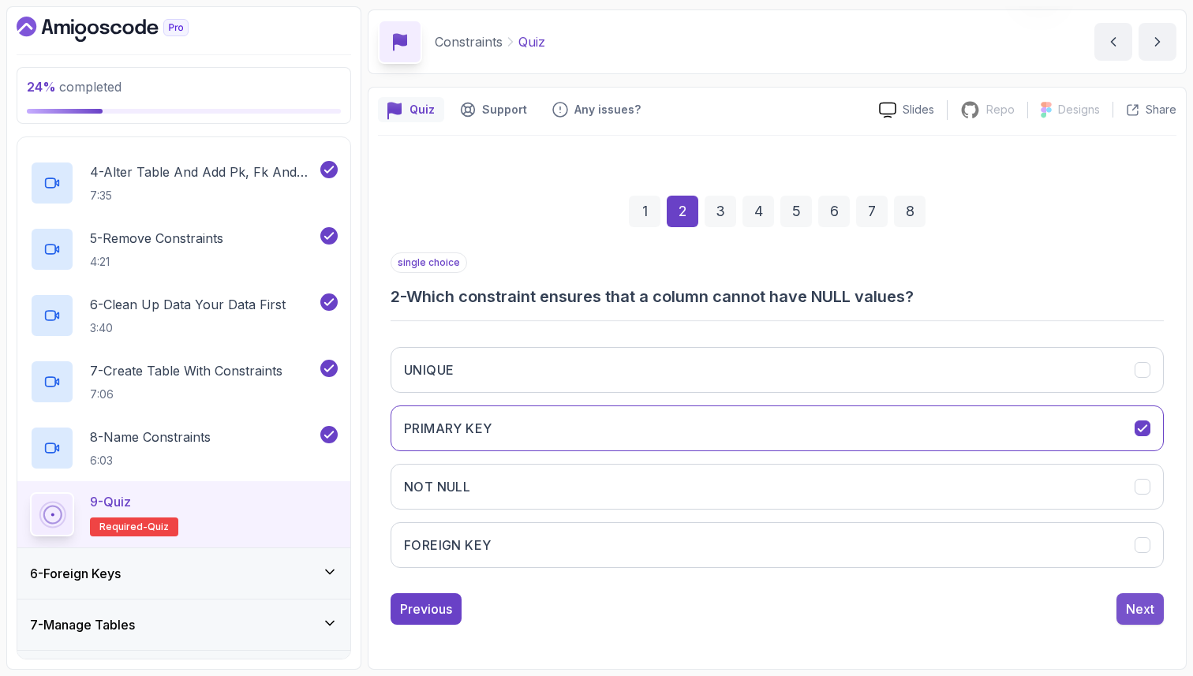
click at [1140, 616] on div "Next" at bounding box center [1140, 609] width 28 height 19
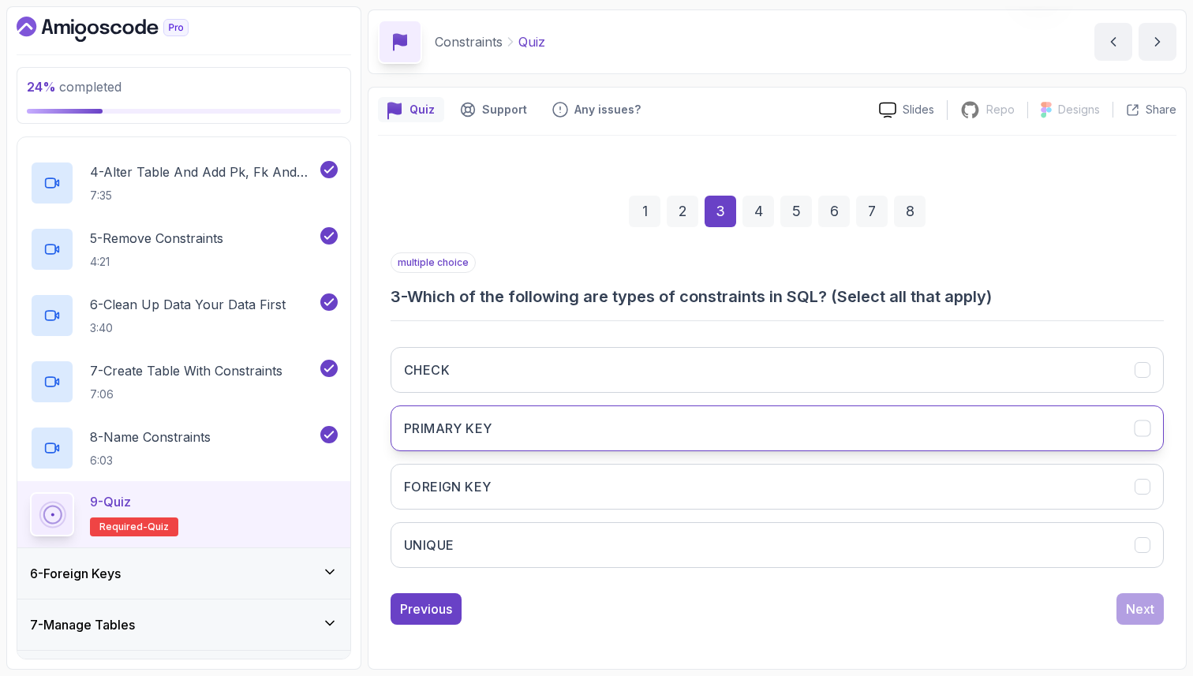
click at [734, 430] on button "PRIMARY KEY" at bounding box center [777, 429] width 773 height 46
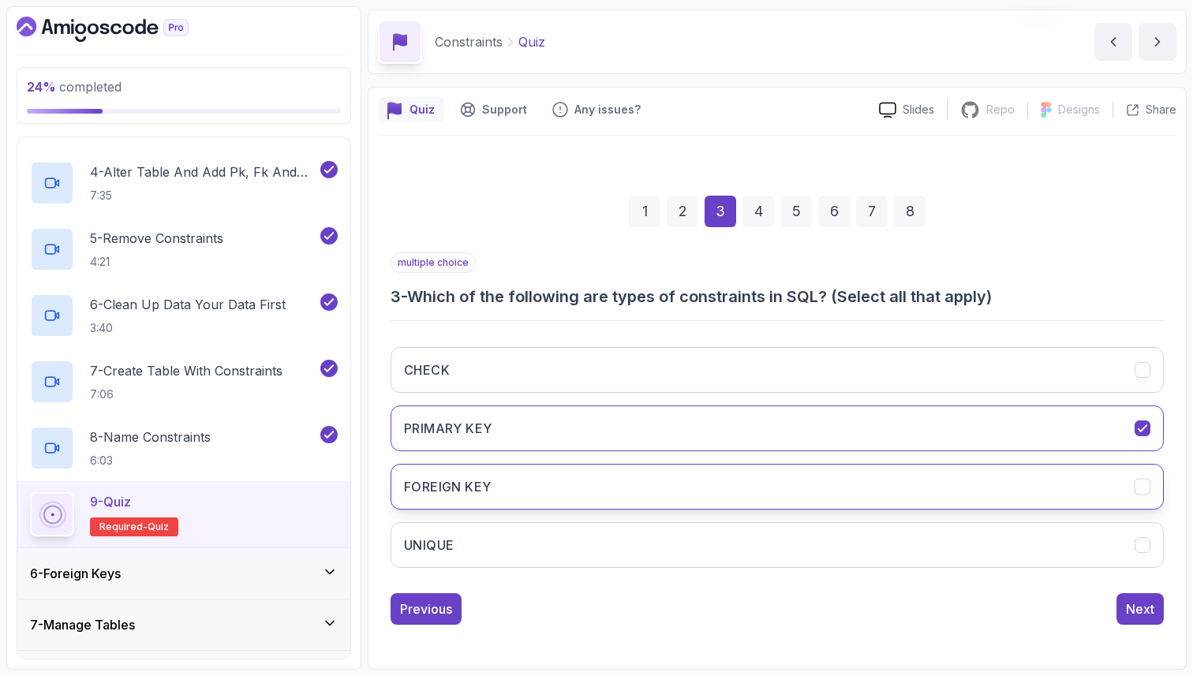
click at [726, 472] on button "FOREIGN KEY" at bounding box center [777, 487] width 773 height 46
click at [720, 539] on button "UNIQUE" at bounding box center [777, 545] width 773 height 46
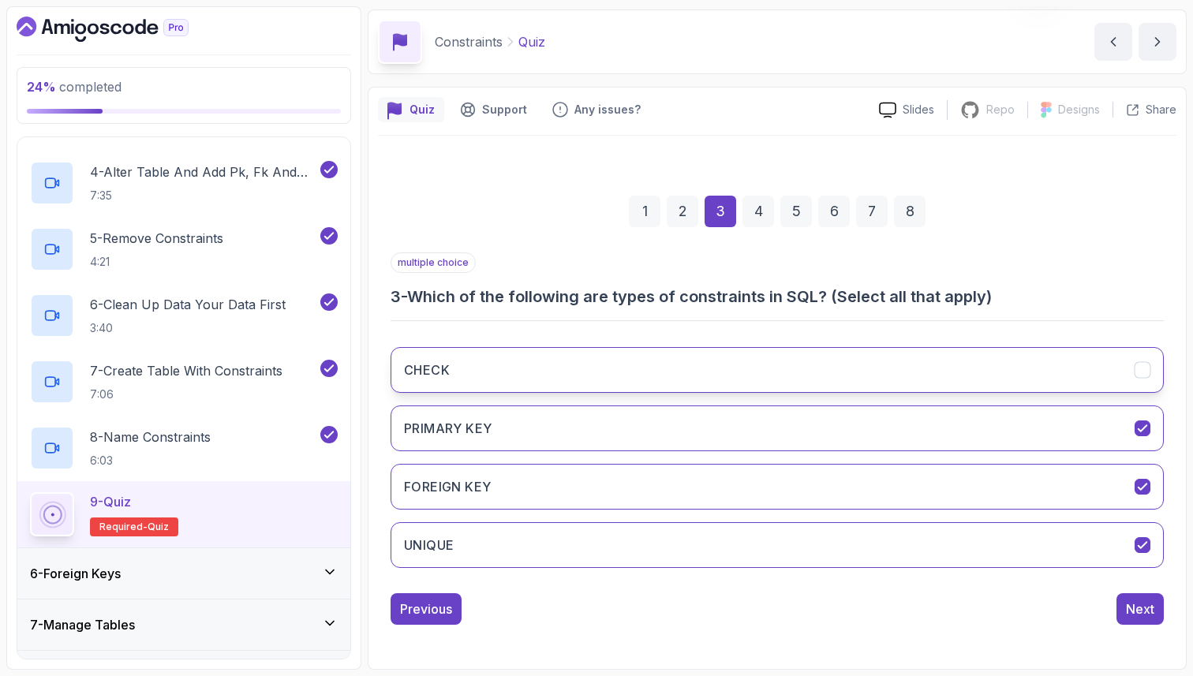
click at [896, 354] on button "CHECK" at bounding box center [777, 370] width 773 height 46
click at [1142, 608] on div "Next" at bounding box center [1140, 609] width 28 height 19
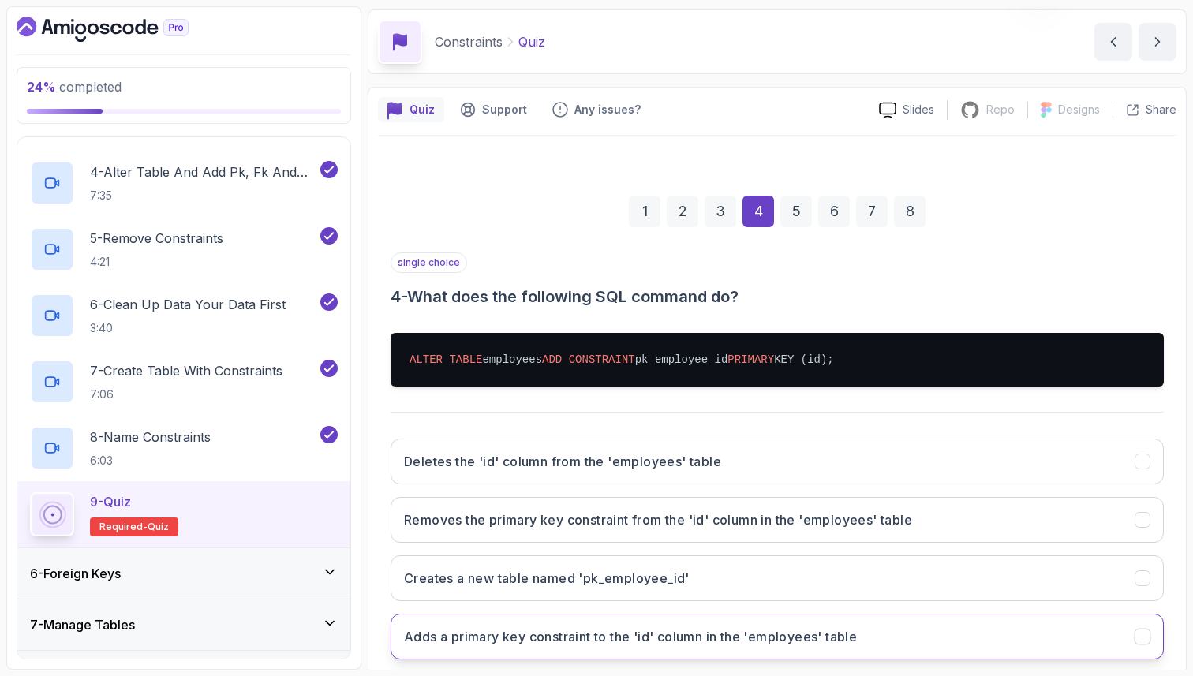
click at [834, 638] on h3 "Adds a primary key constraint to the 'id' column in the 'employees' table" at bounding box center [630, 636] width 453 height 19
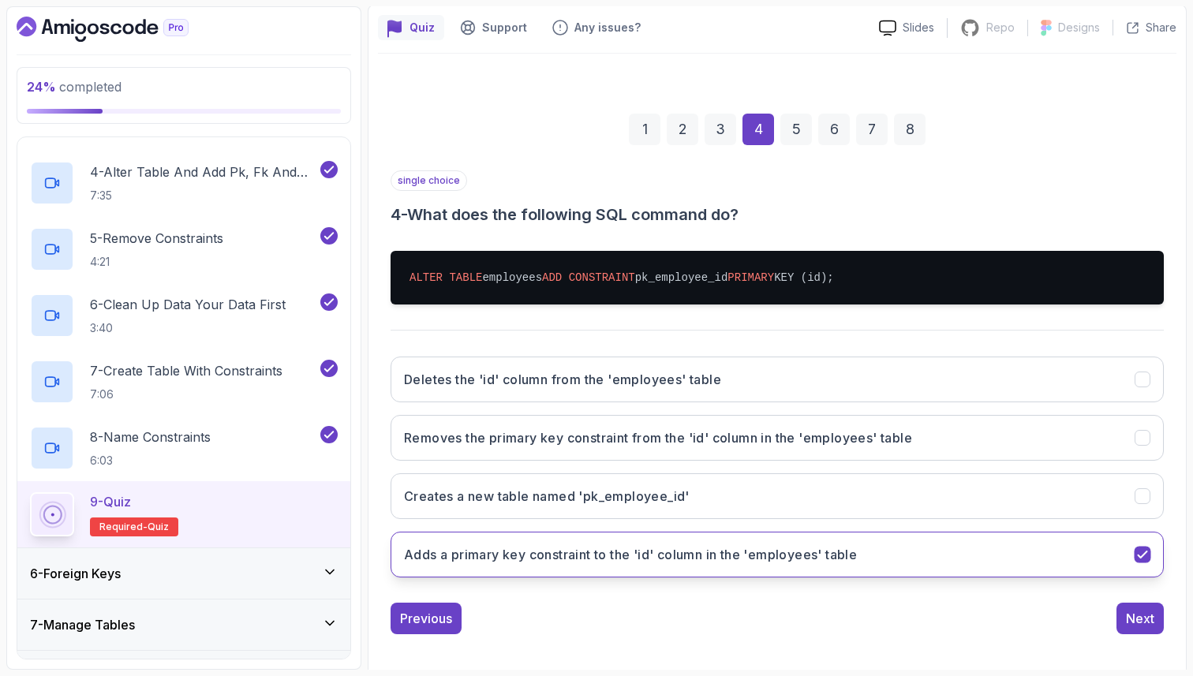
scroll to position [145, 0]
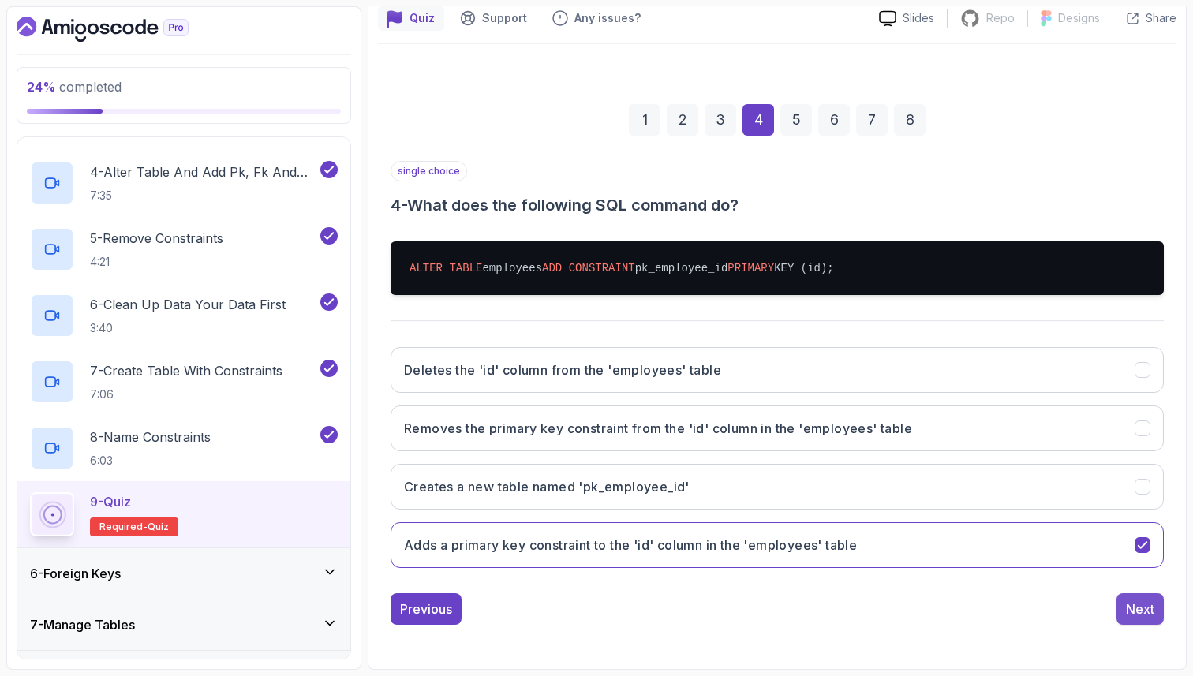
click at [1137, 623] on button "Next" at bounding box center [1140, 609] width 47 height 32
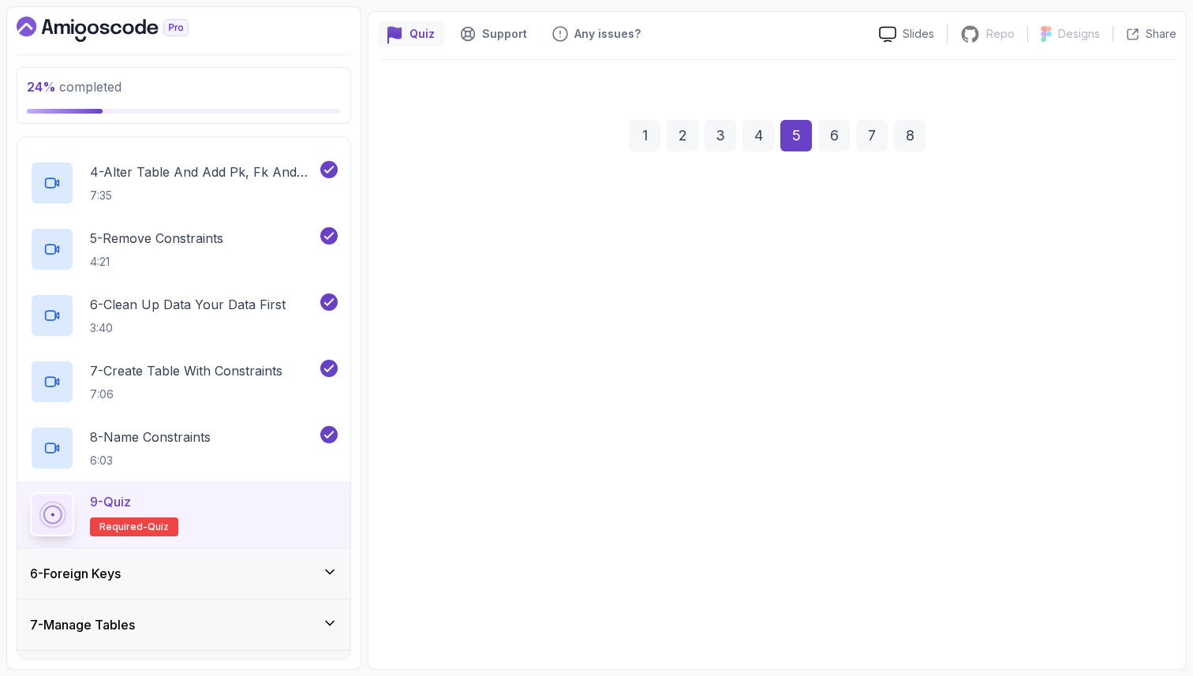
scroll to position [129, 0]
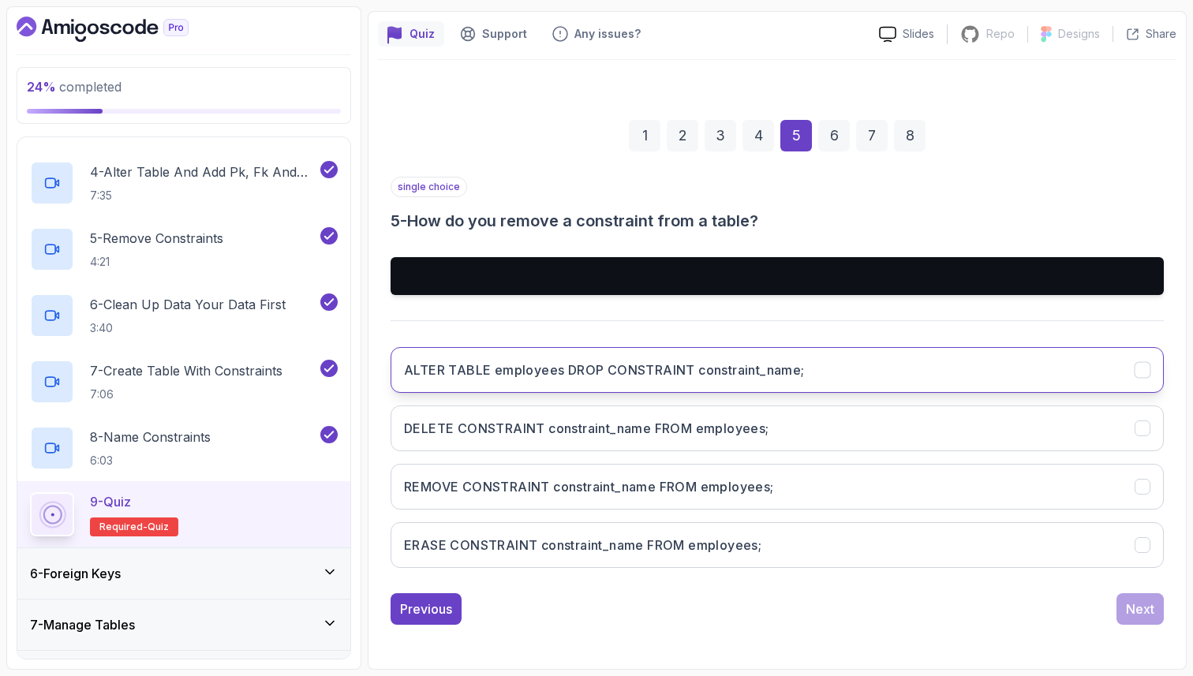
click at [921, 360] on button "ALTER TABLE employees DROP CONSTRAINT constraint_name;" at bounding box center [777, 370] width 773 height 46
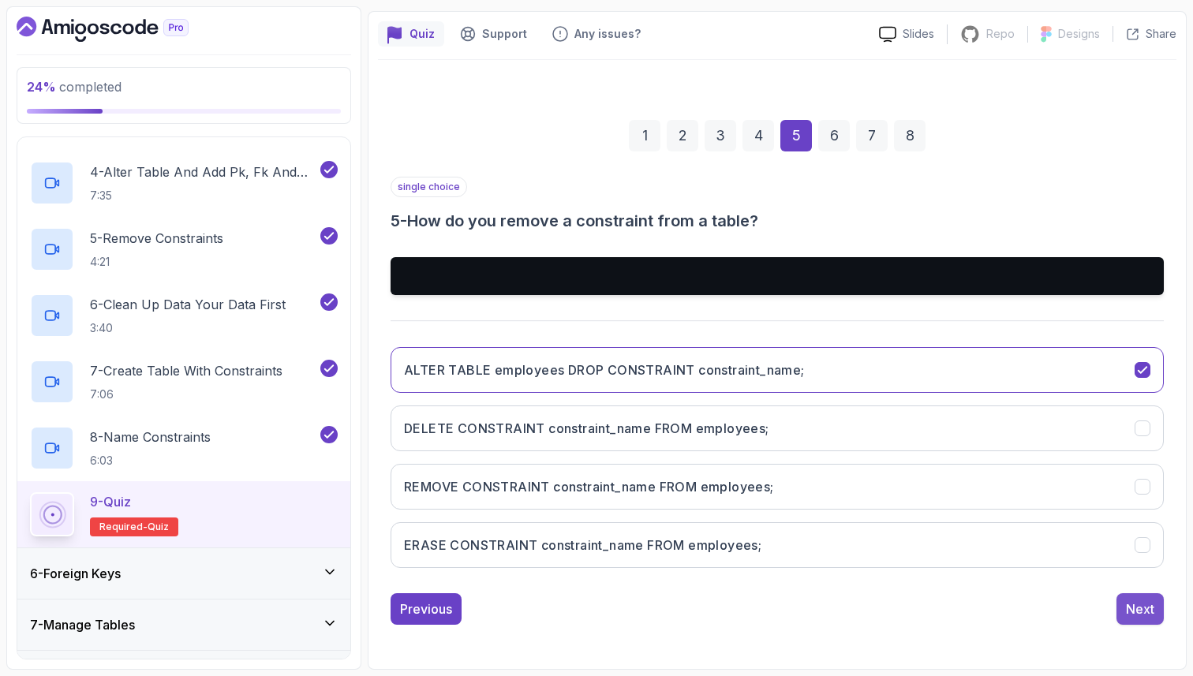
click at [1137, 599] on button "Next" at bounding box center [1140, 609] width 47 height 32
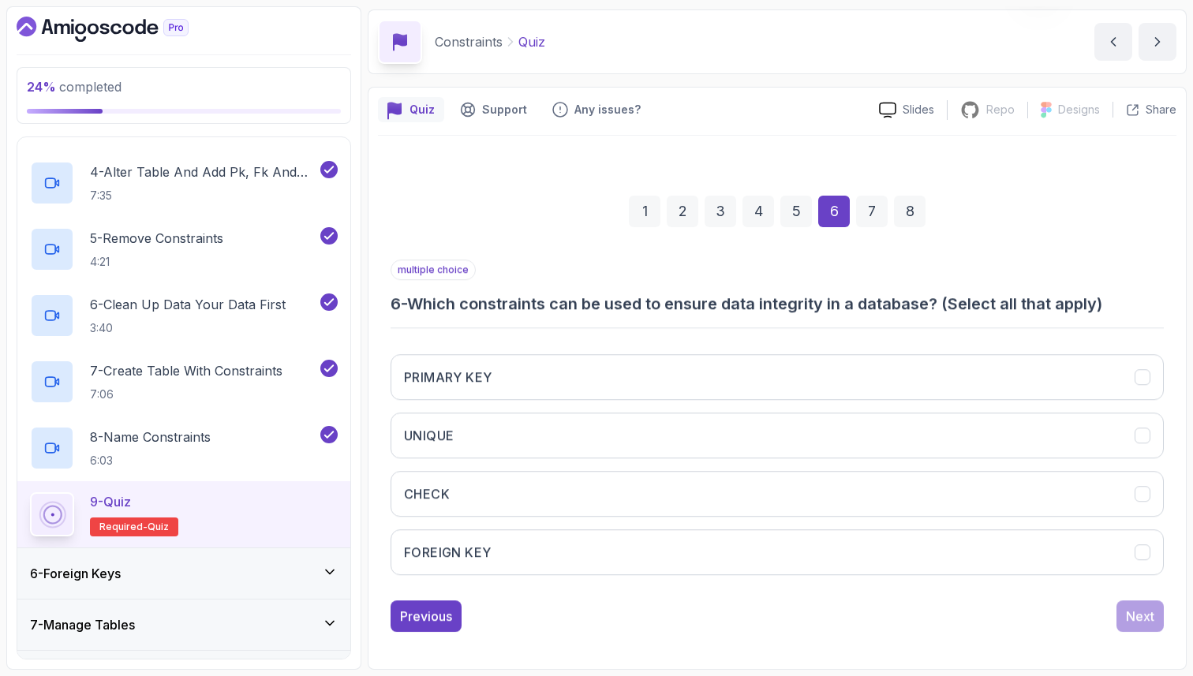
scroll to position [54, 0]
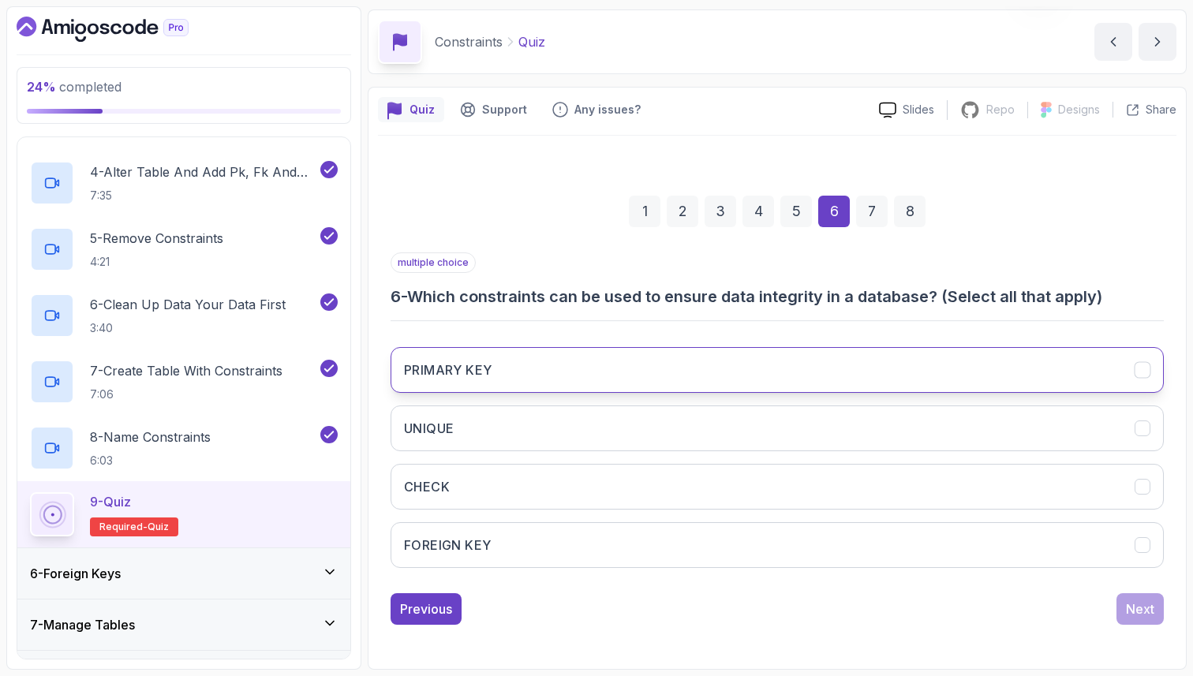
click at [830, 378] on button "PRIMARY KEY" at bounding box center [777, 370] width 773 height 46
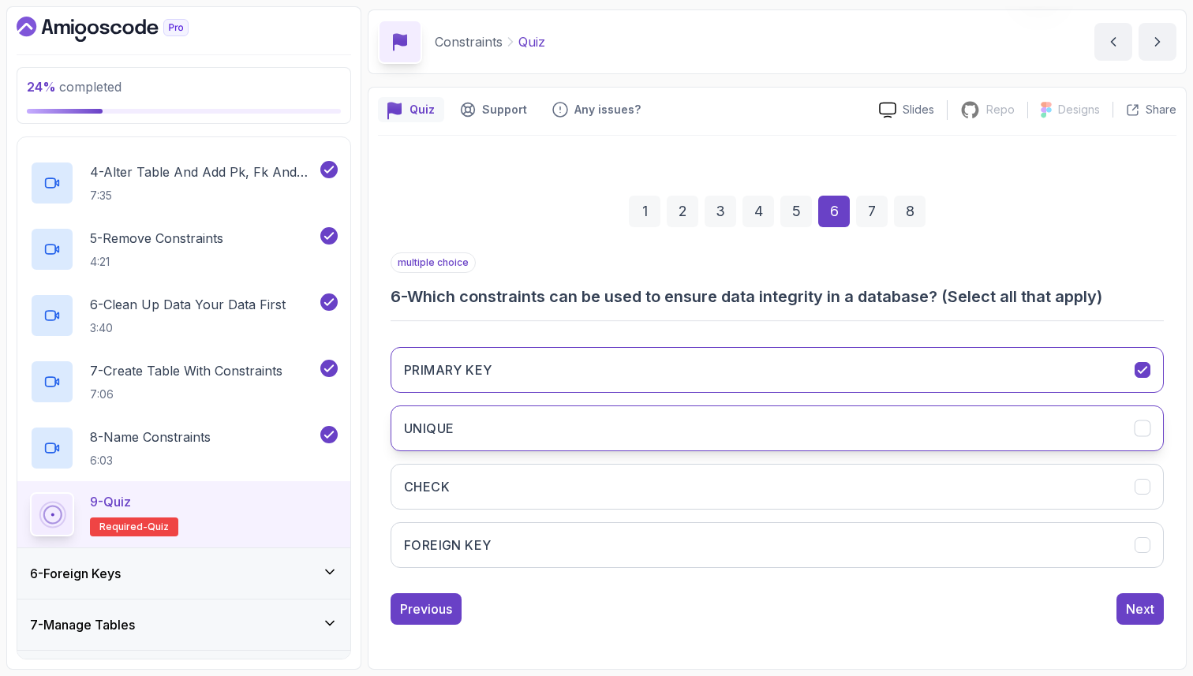
click at [826, 436] on button "UNIQUE" at bounding box center [777, 429] width 773 height 46
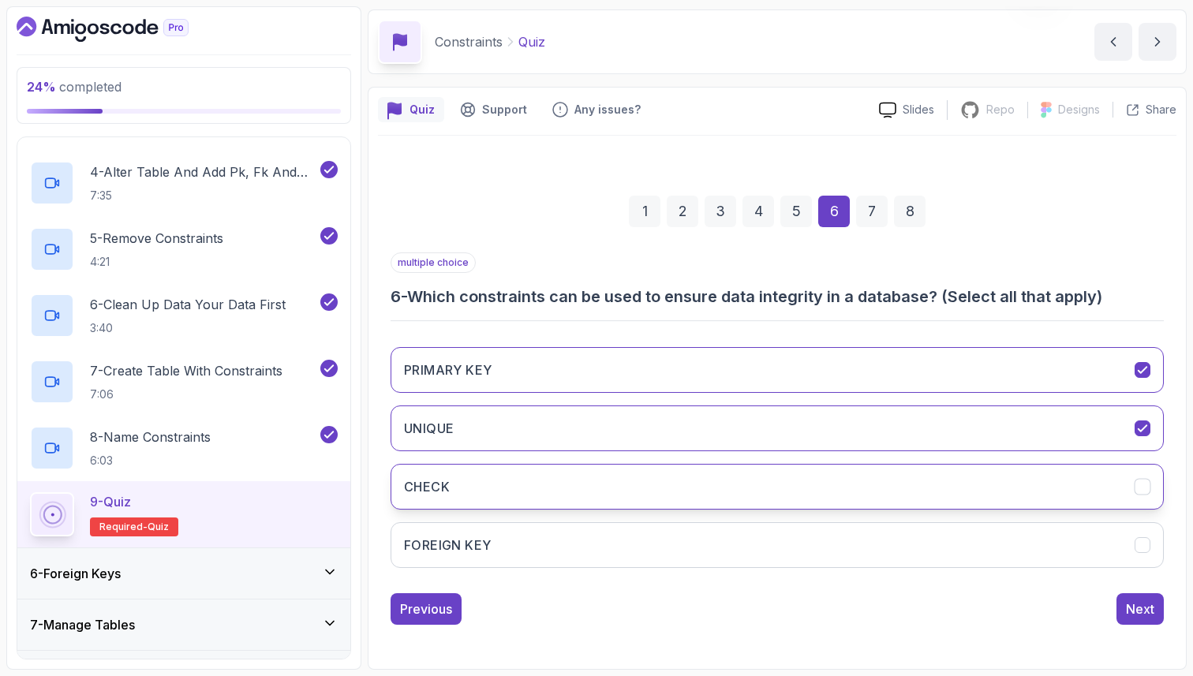
click at [826, 481] on button "CHECK" at bounding box center [777, 487] width 773 height 46
click at [822, 543] on button "FOREIGN KEY" at bounding box center [777, 545] width 773 height 46
click at [1140, 609] on div "Next" at bounding box center [1140, 609] width 28 height 19
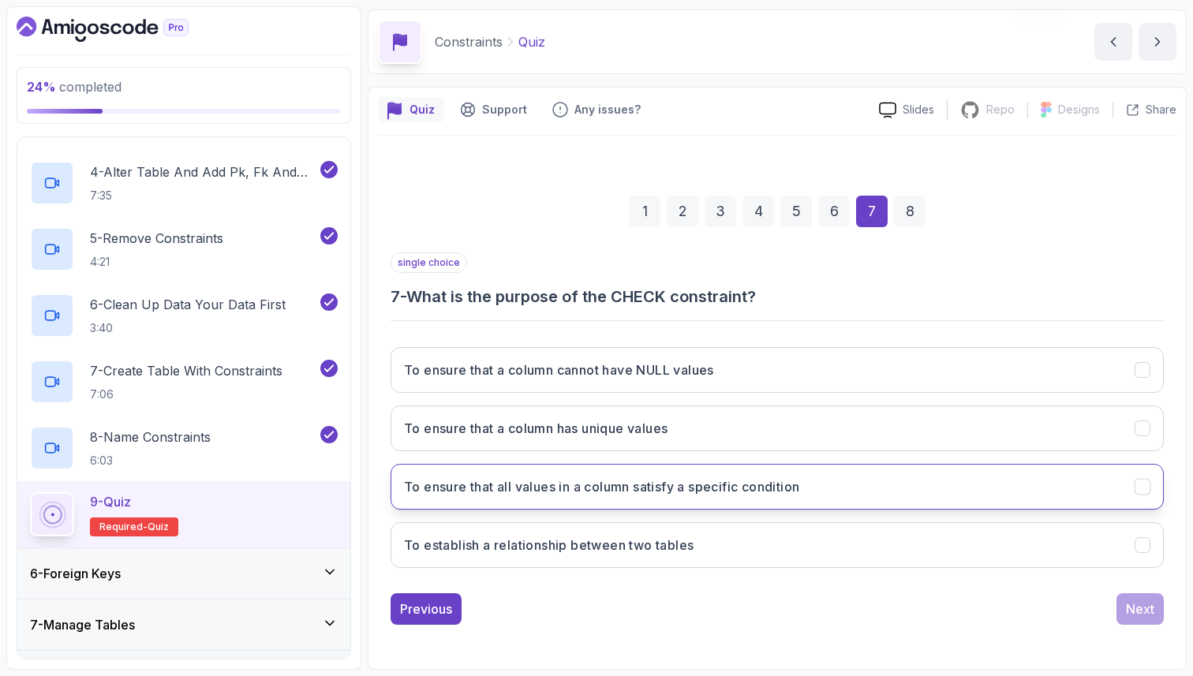
click at [595, 489] on h3 "To ensure that all values in a column satisfy a specific condition" at bounding box center [601, 486] width 395 height 19
click at [1160, 602] on button "Next" at bounding box center [1140, 609] width 47 height 32
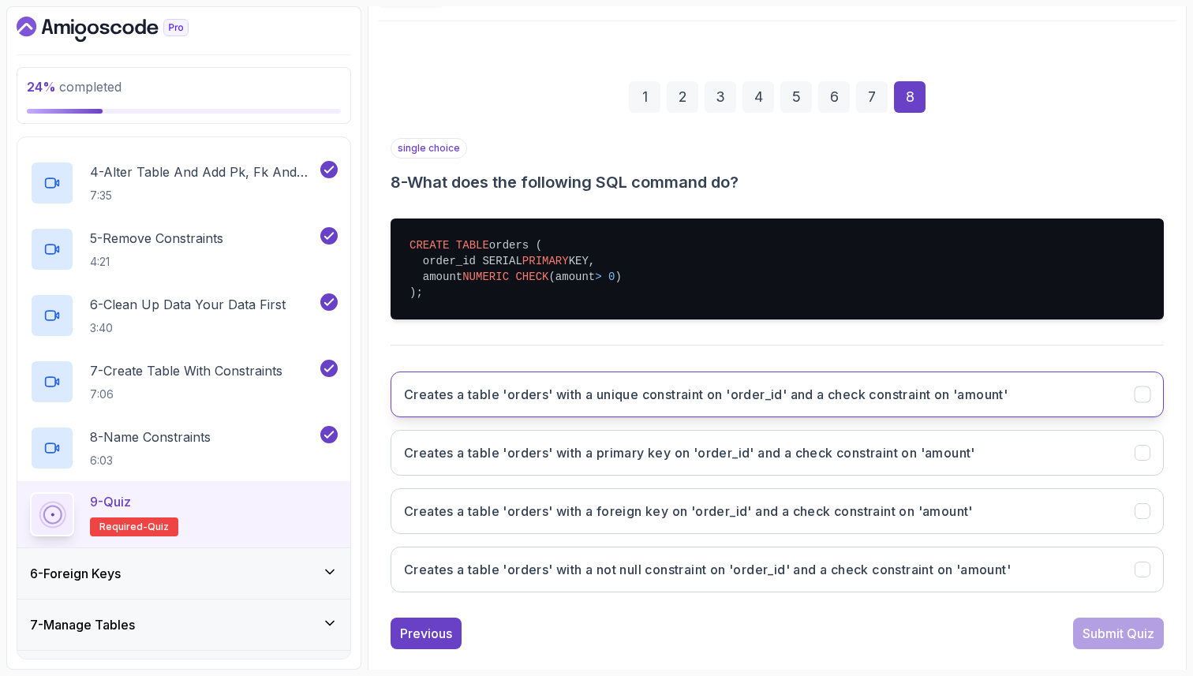
scroll to position [180, 0]
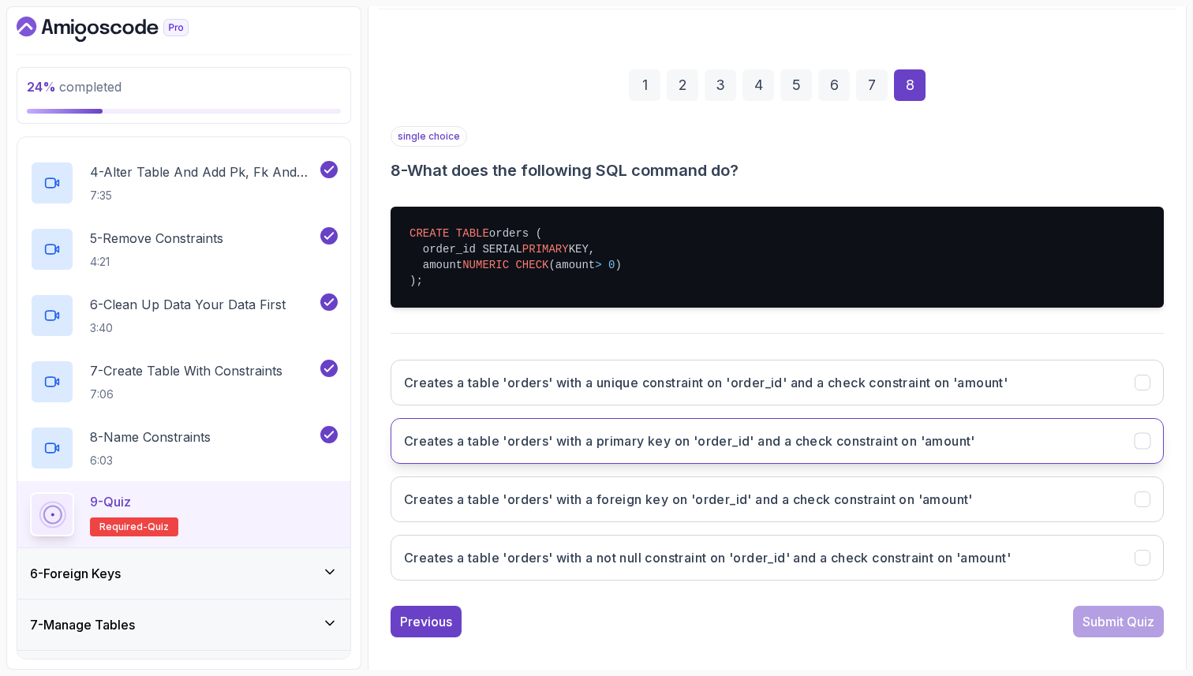
click at [616, 451] on button "Creates a table 'orders' with a primary key on 'order_id' and a check constrain…" at bounding box center [777, 441] width 773 height 46
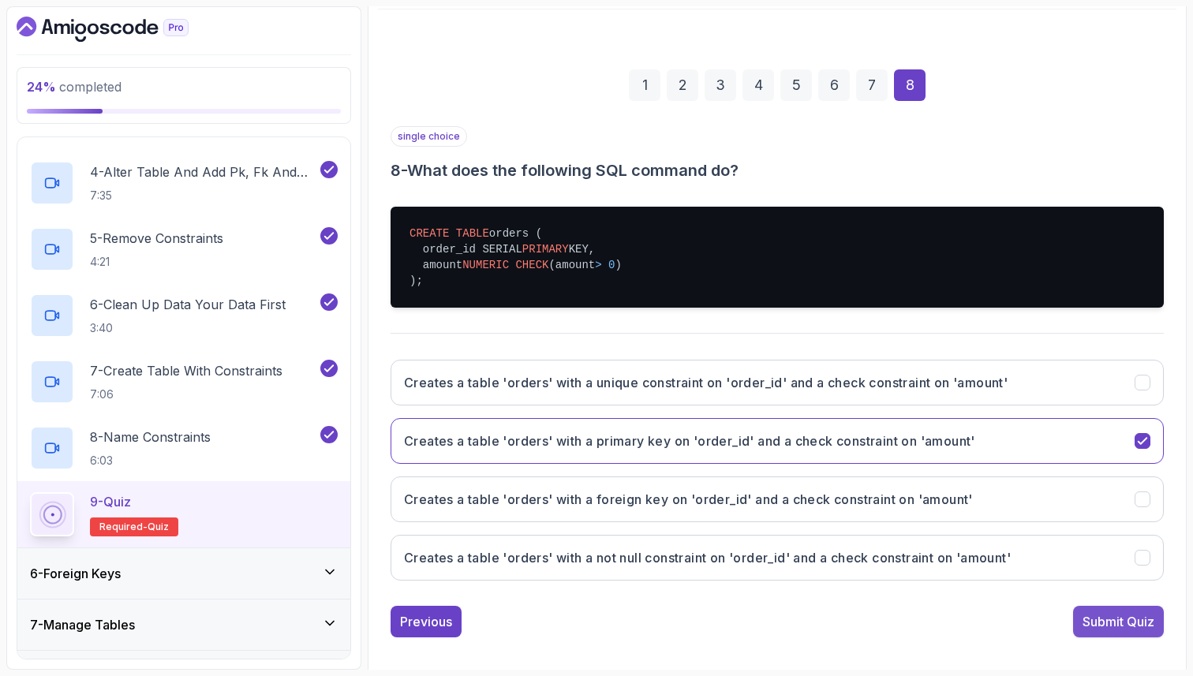
click at [1129, 623] on div "Submit Quiz" at bounding box center [1119, 621] width 72 height 19
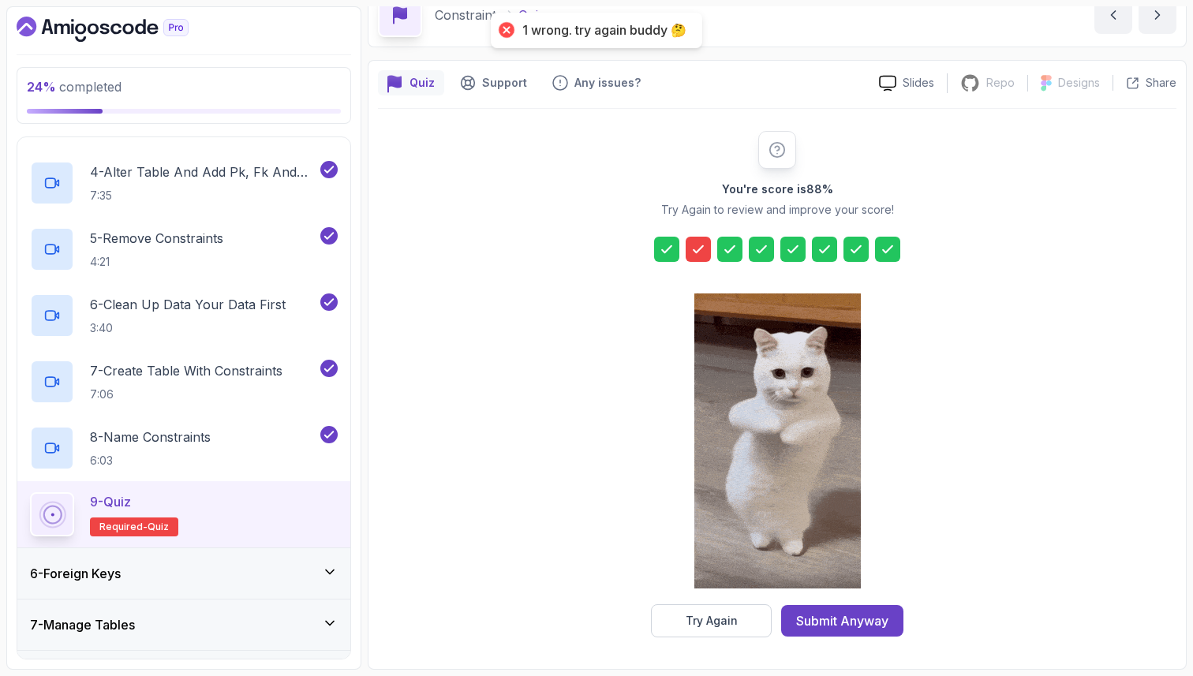
click at [702, 245] on icon at bounding box center [699, 249] width 16 height 16
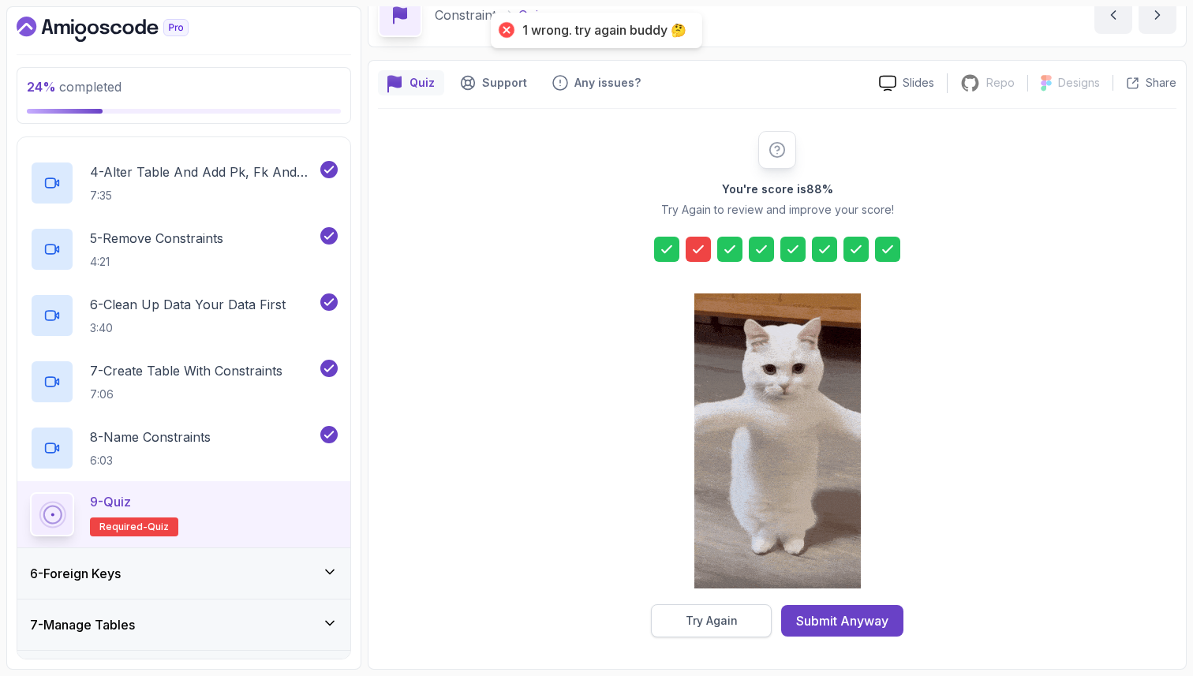
click at [721, 616] on div "Try Again" at bounding box center [712, 621] width 52 height 16
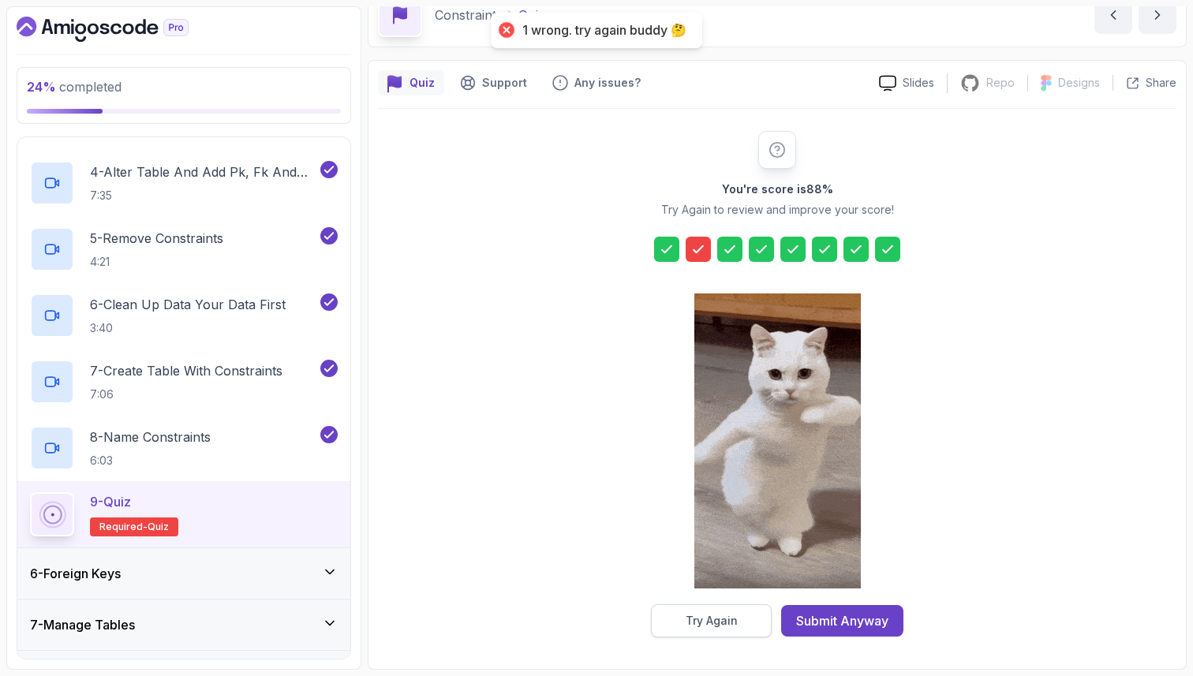
scroll to position [54, 0]
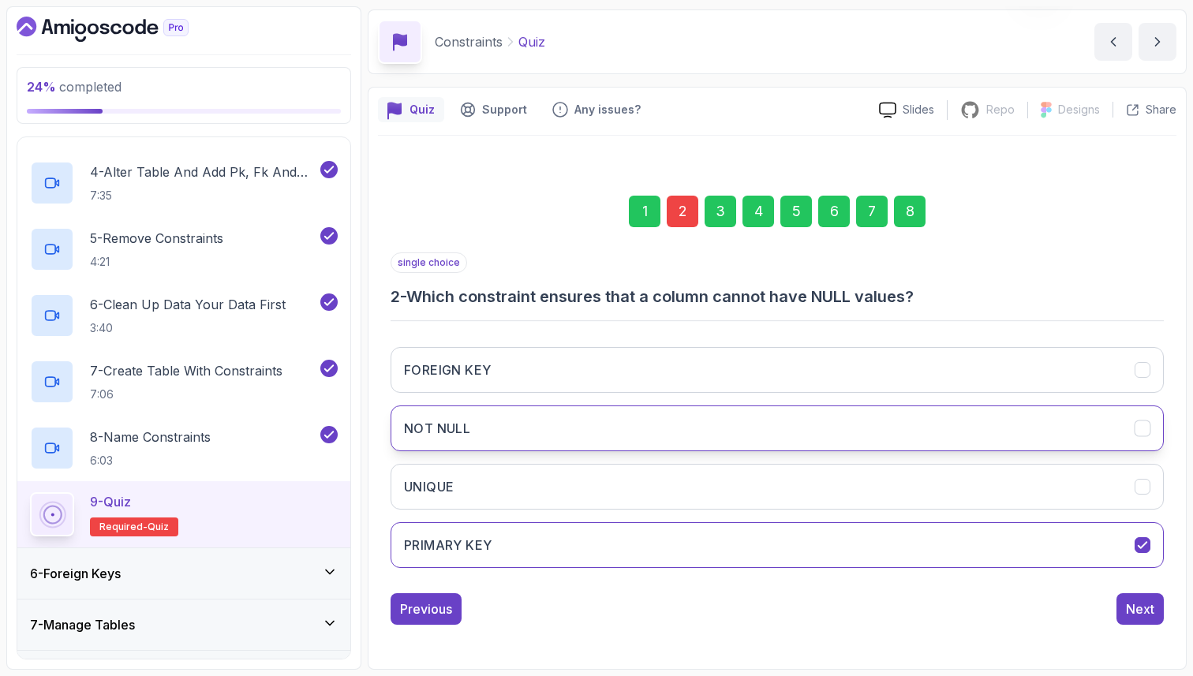
click at [662, 433] on button "NOT NULL" at bounding box center [777, 429] width 773 height 46
click at [914, 219] on div "8" at bounding box center [910, 212] width 32 height 32
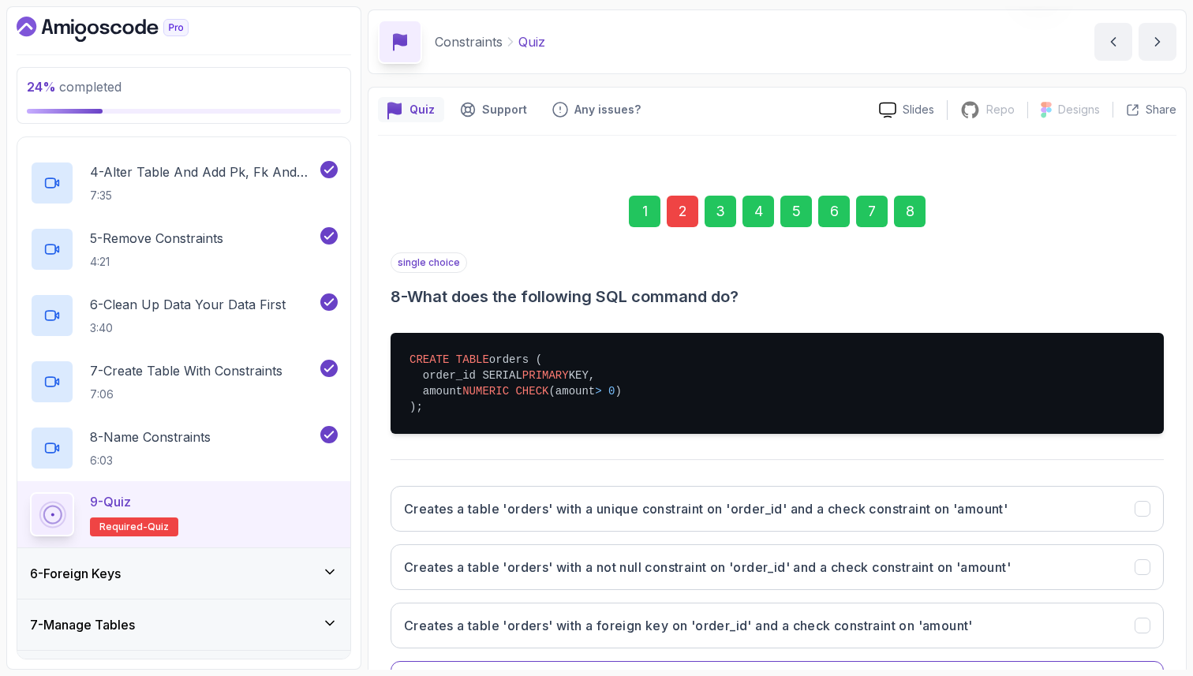
click at [1173, 602] on div "1 2 3 4 5 6 7 8 single choice 8 - What does the following SQL command do? CREAT…" at bounding box center [777, 467] width 799 height 619
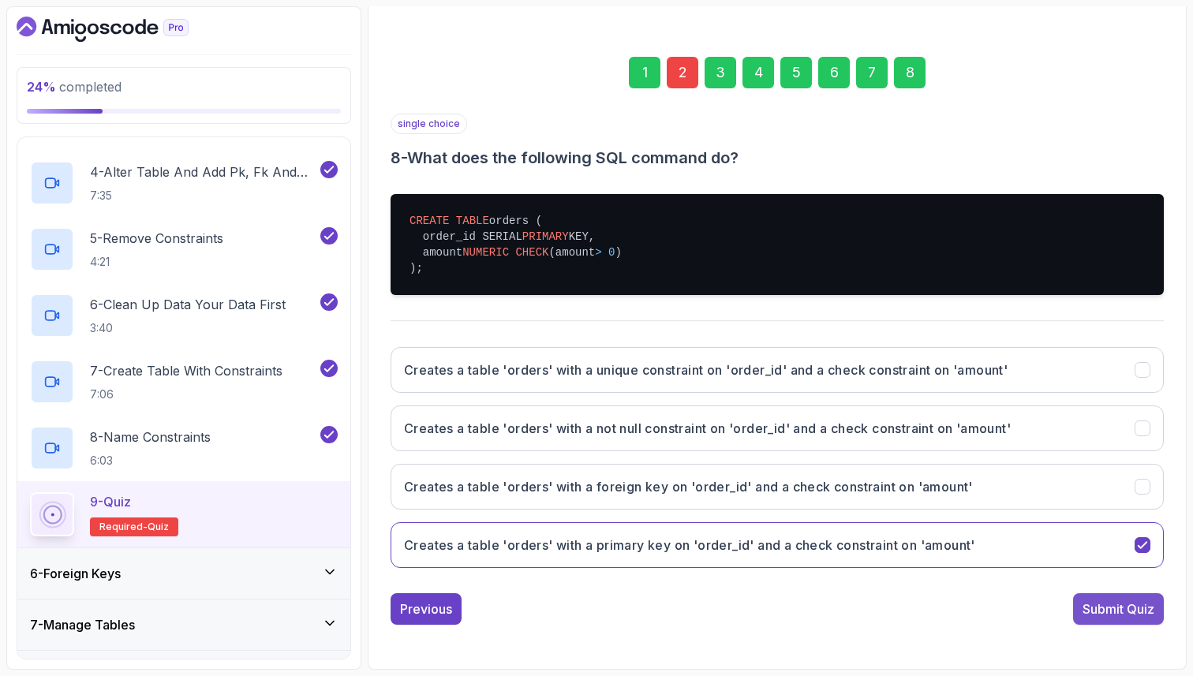
click at [1131, 607] on div "Submit Quiz" at bounding box center [1119, 609] width 72 height 19
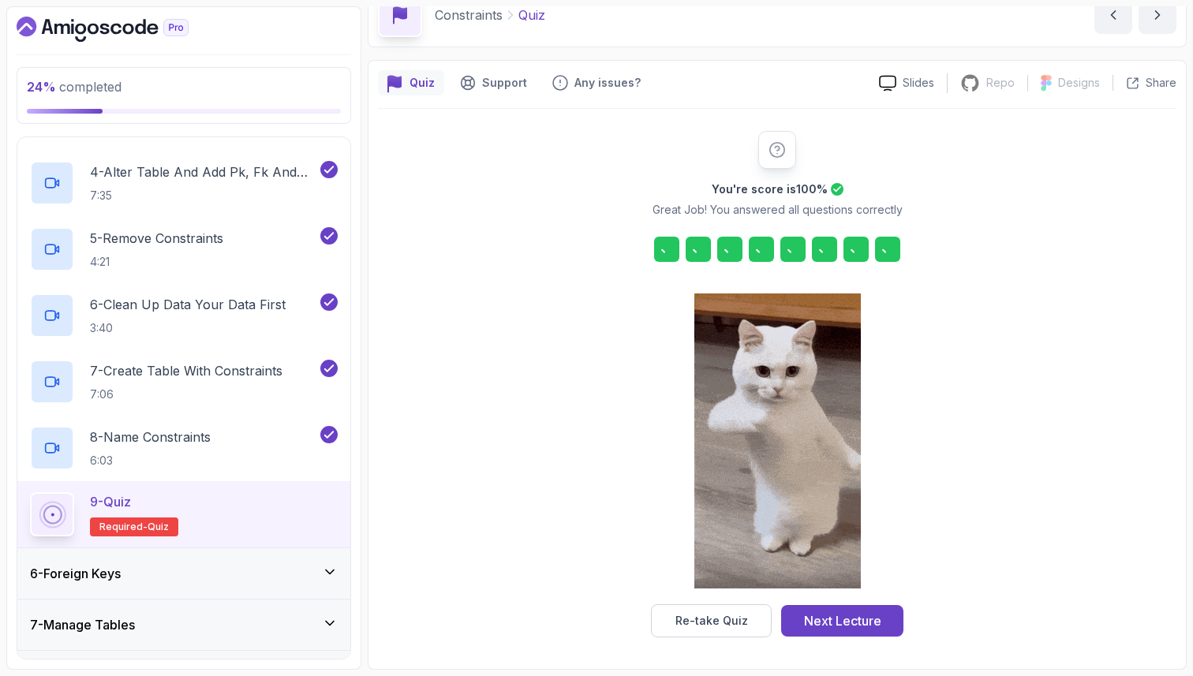
scroll to position [80, 0]
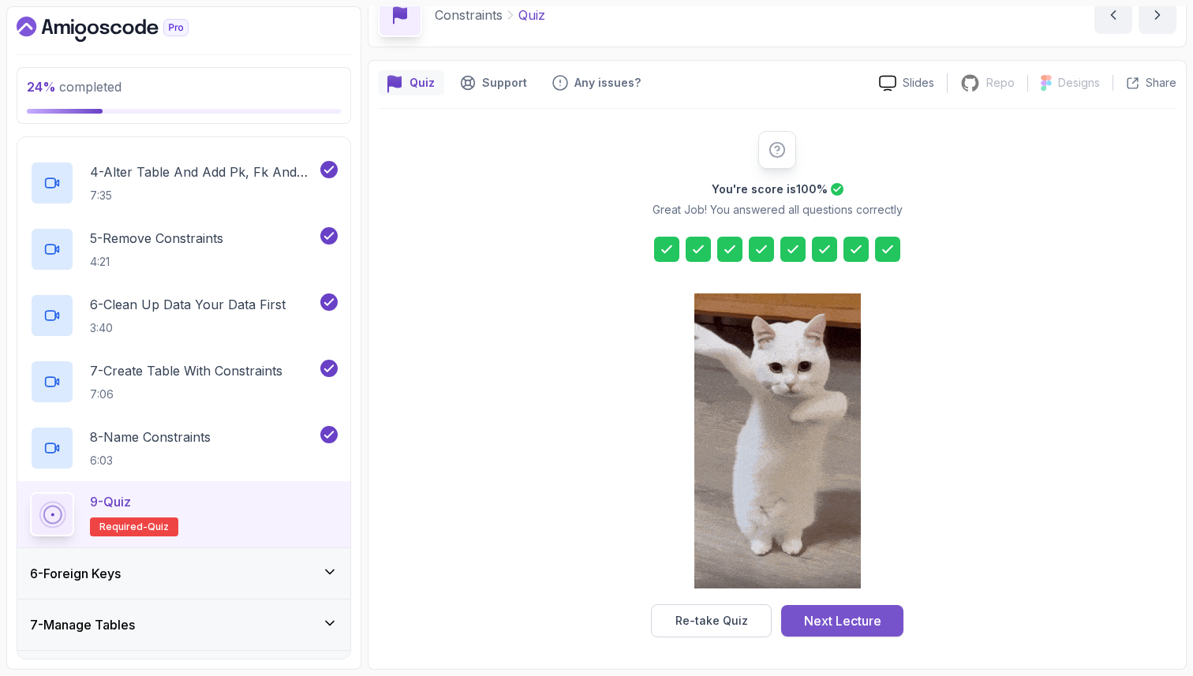
click at [830, 625] on div "Next Lecture" at bounding box center [842, 621] width 77 height 19
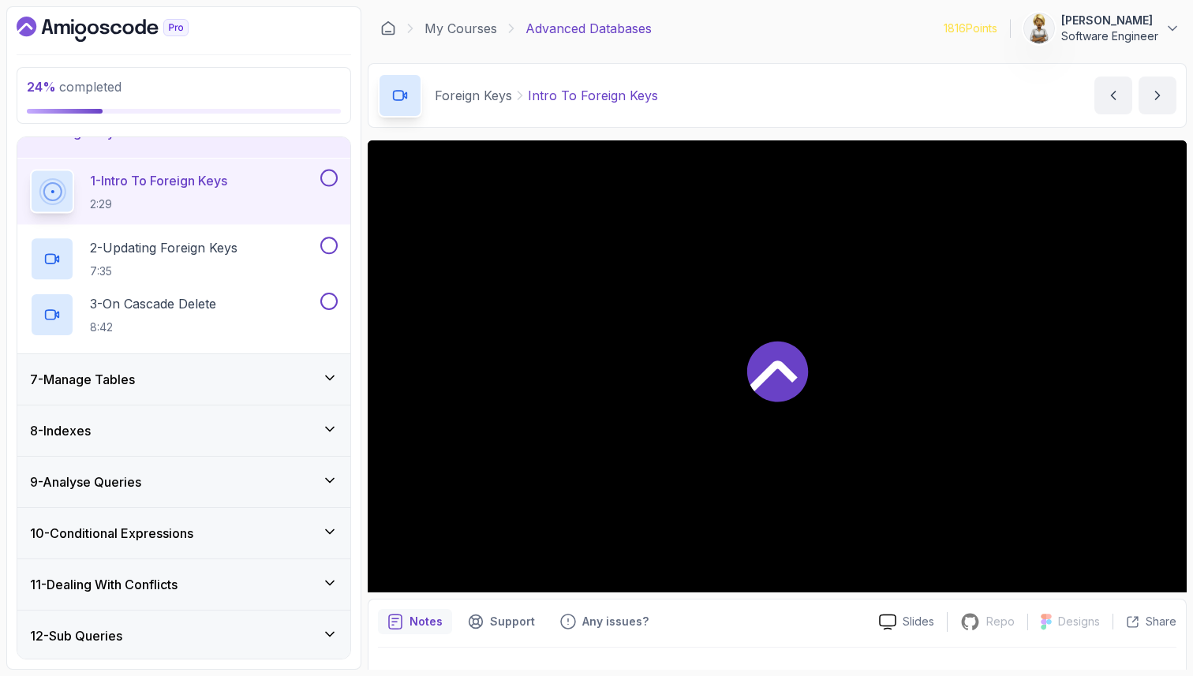
scroll to position [271, 0]
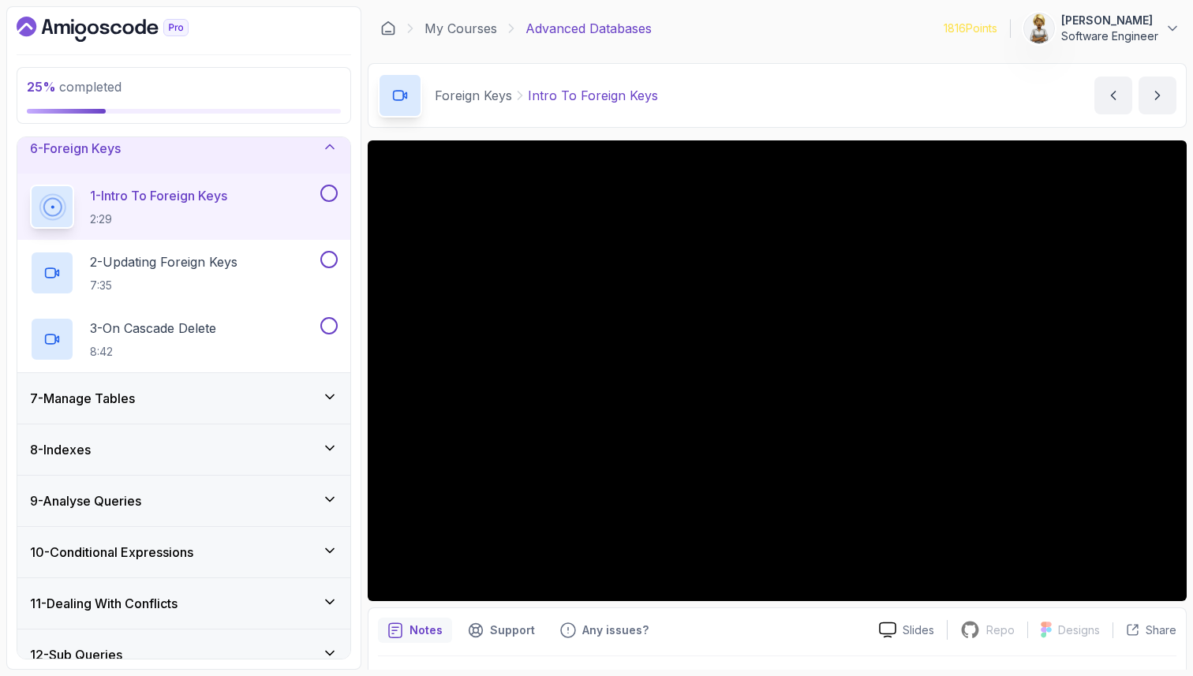
click at [331, 397] on icon at bounding box center [330, 397] width 8 height 4
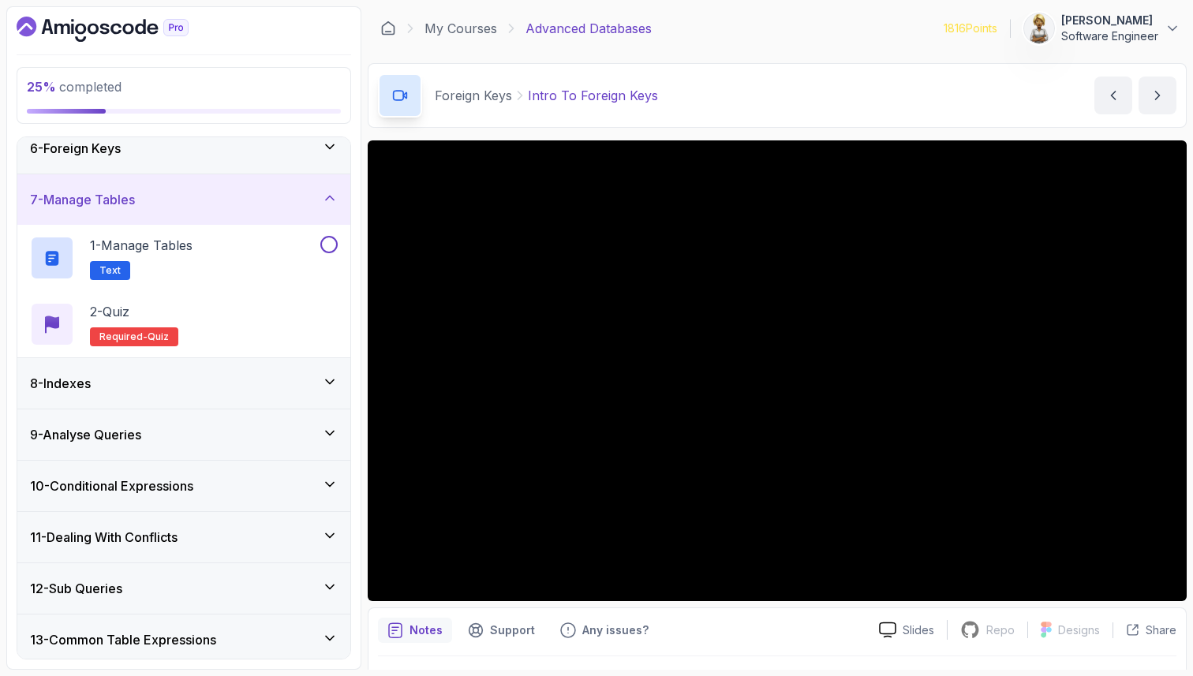
click at [331, 197] on icon at bounding box center [330, 199] width 8 height 4
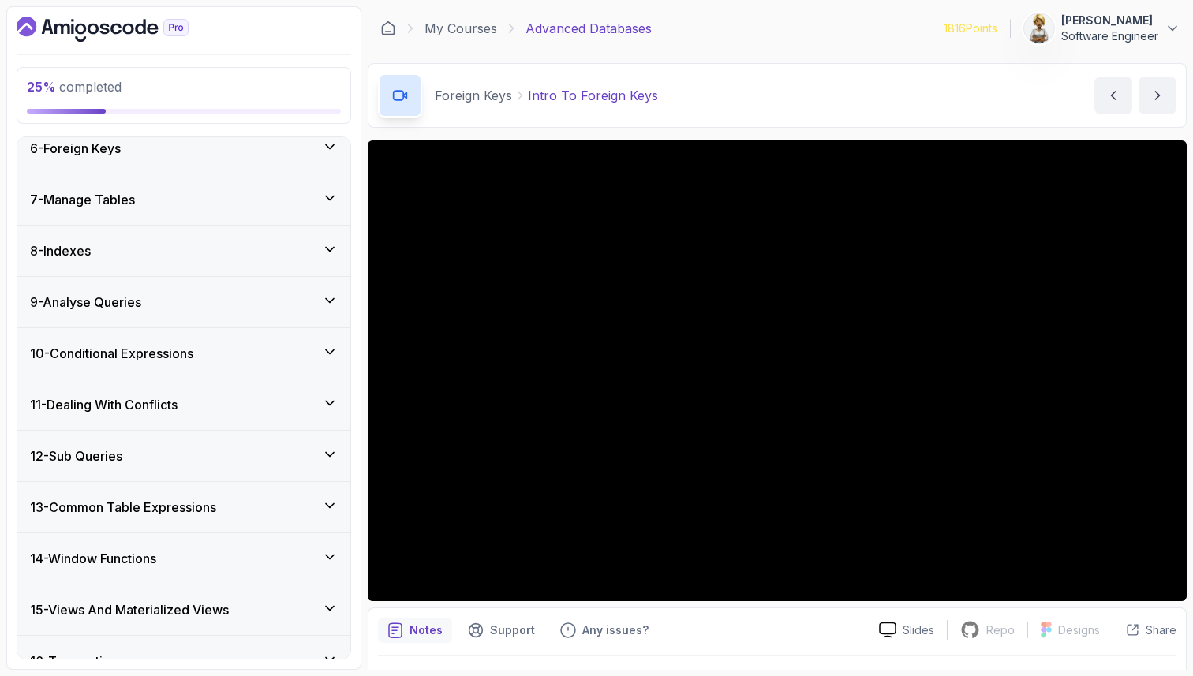
click at [330, 247] on icon at bounding box center [330, 249] width 16 height 16
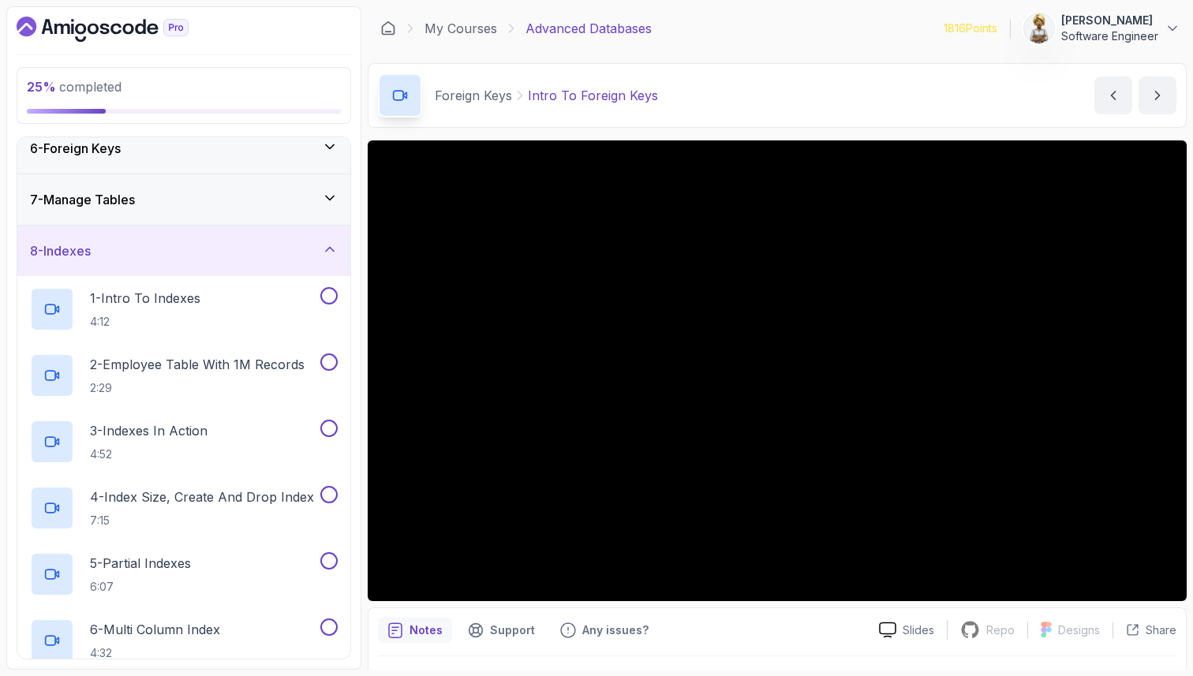
click at [330, 246] on icon at bounding box center [330, 249] width 16 height 16
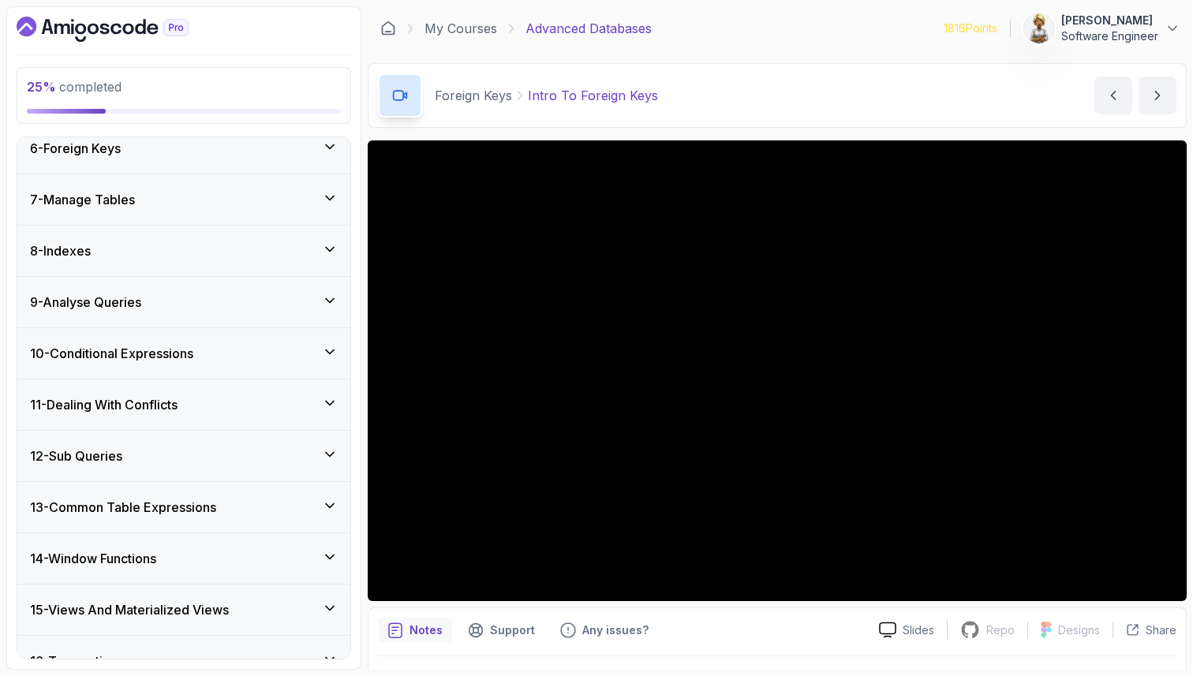
click at [336, 144] on icon at bounding box center [330, 147] width 16 height 16
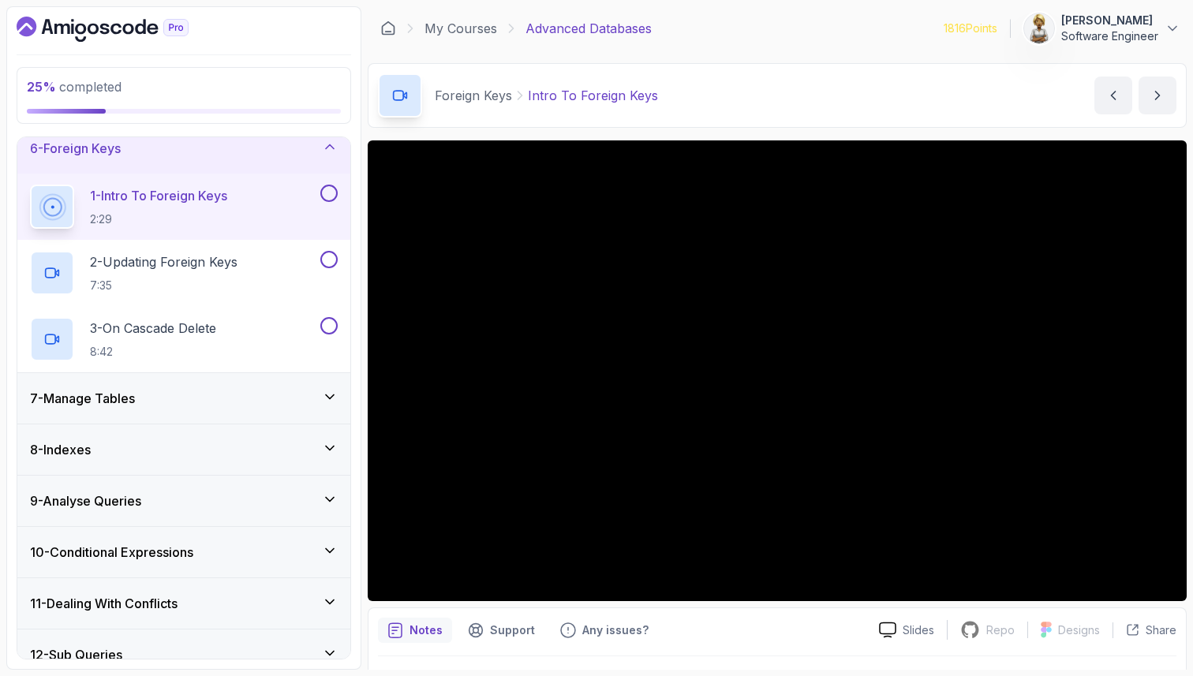
click at [186, 208] on h2 "1 - Intro To Foreign Keys 2:29" at bounding box center [158, 206] width 137 height 41
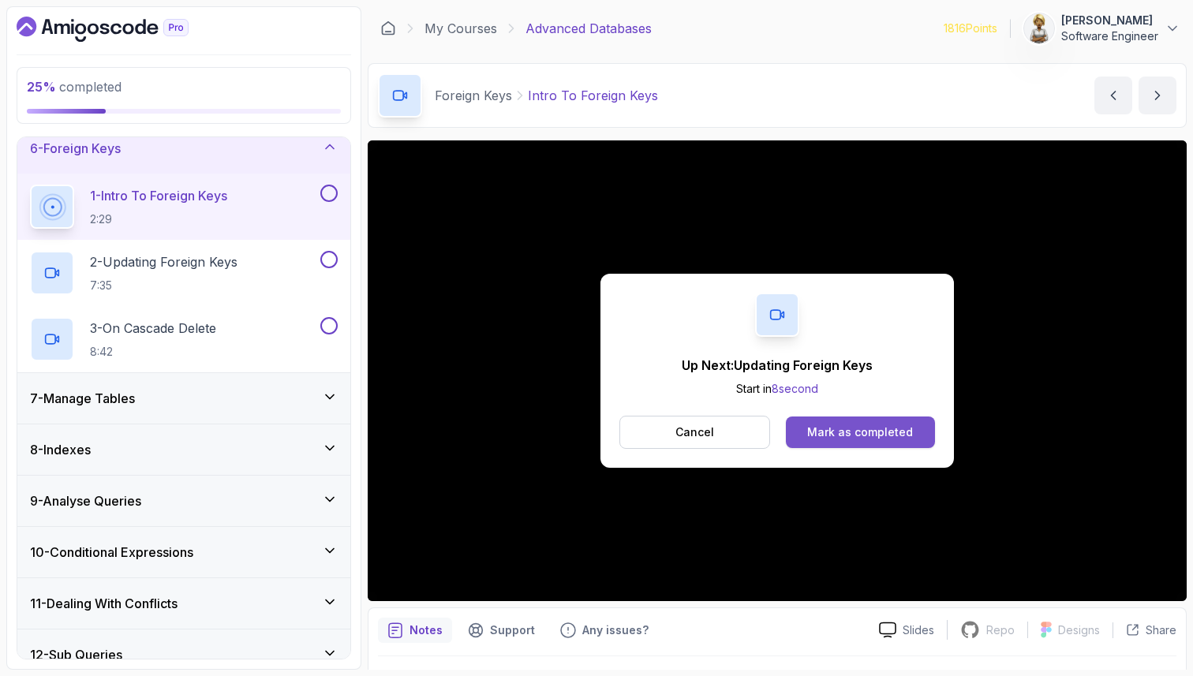
click at [864, 440] on div "Mark as completed" at bounding box center [860, 433] width 106 height 16
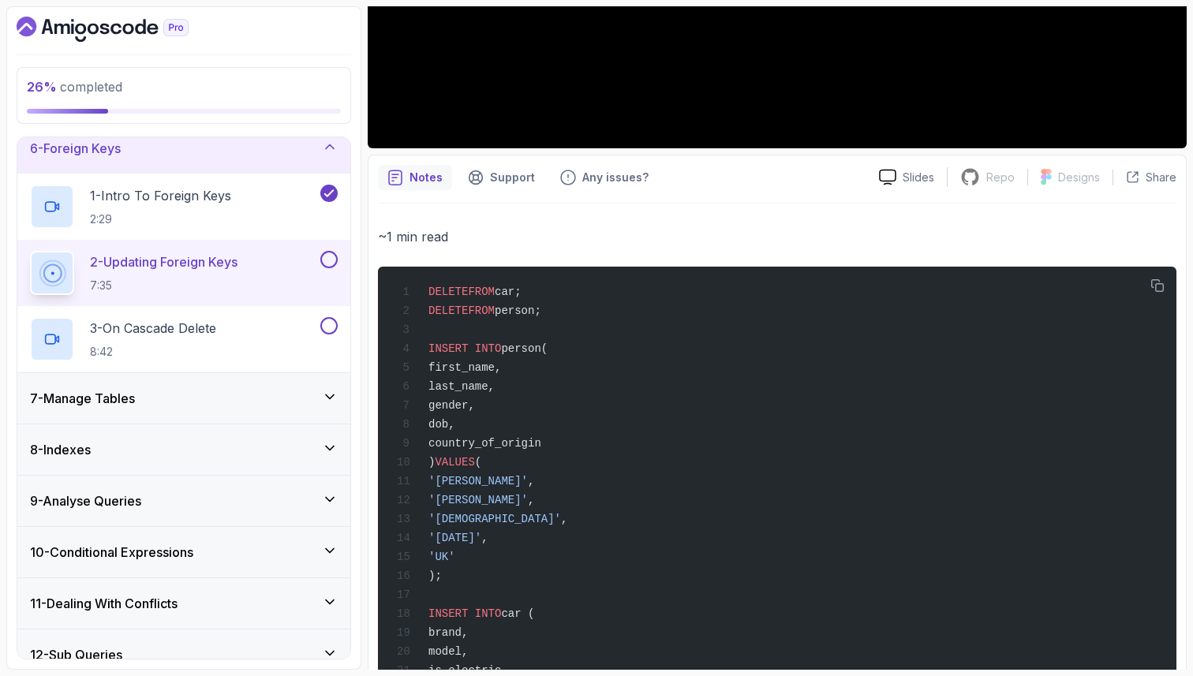
scroll to position [485, 0]
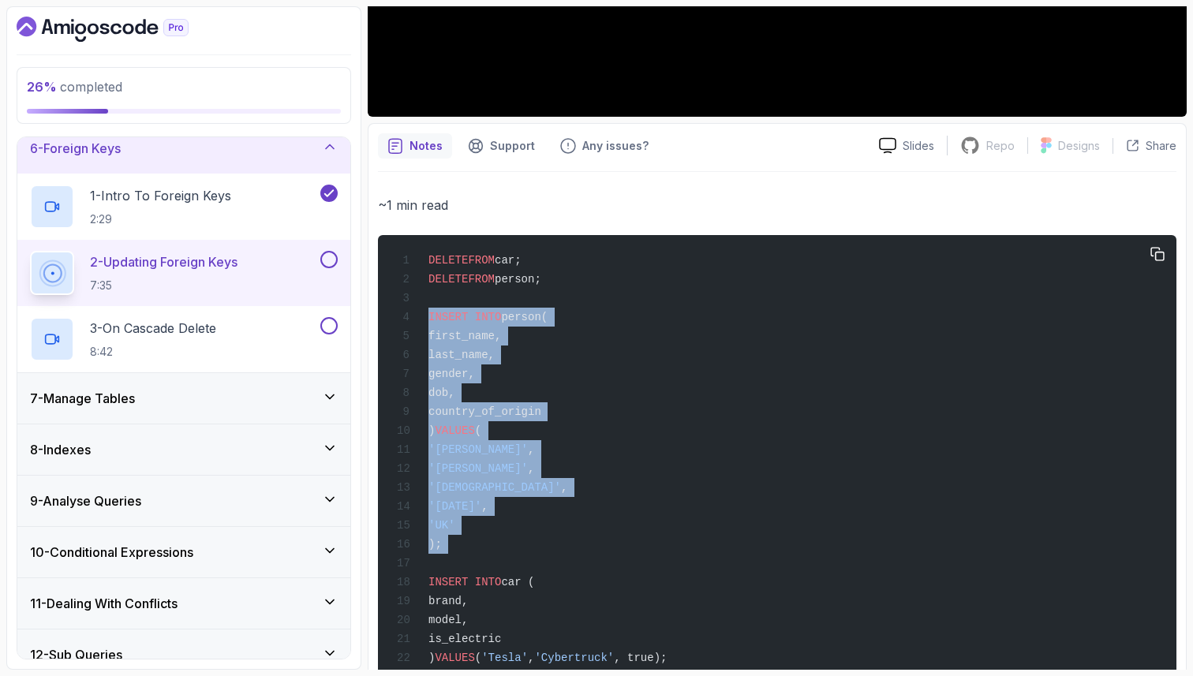
drag, startPoint x: 431, startPoint y: 319, endPoint x: 436, endPoint y: 565, distance: 246.3
click at [436, 570] on div "DELETE FROM car; DELETE FROM person; INSERT INTO person( first_name, last_name,…" at bounding box center [777, 459] width 773 height 429
copy code "INSERT INTO person( first_name, last_name, gender, dob, country_of_origin ) VAL…"
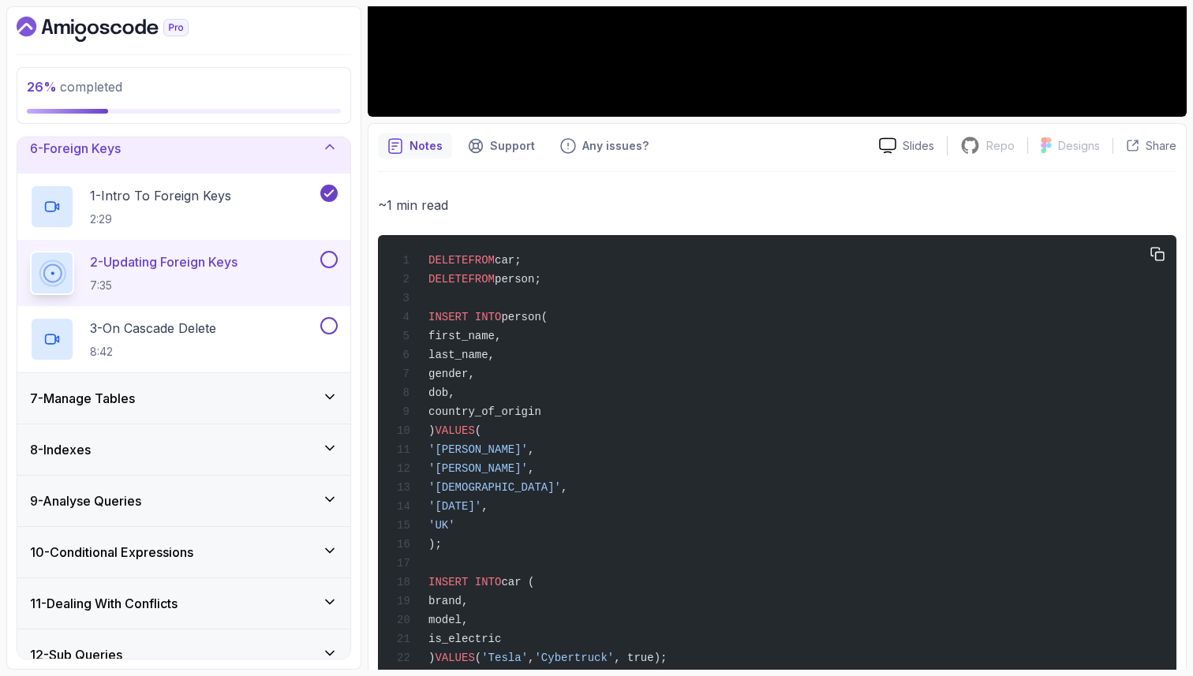
click at [526, 573] on div "DELETE FROM car; DELETE FROM person; INSERT INTO person( first_name, last_name,…" at bounding box center [777, 459] width 773 height 429
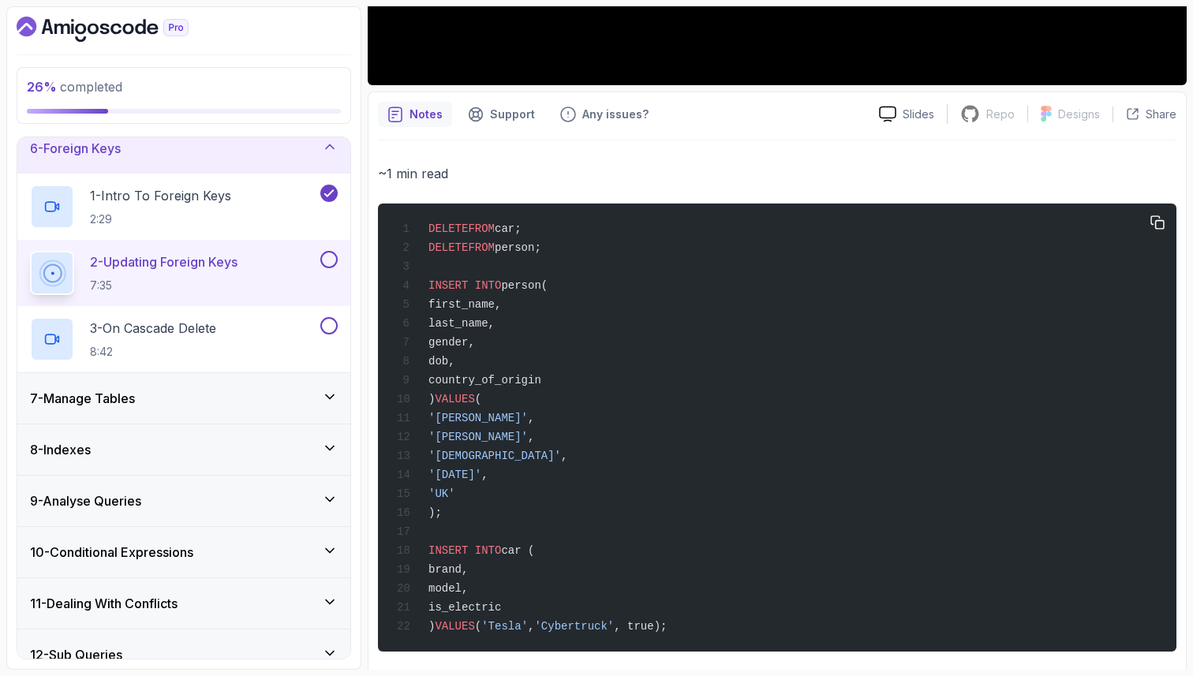
scroll to position [548, 0]
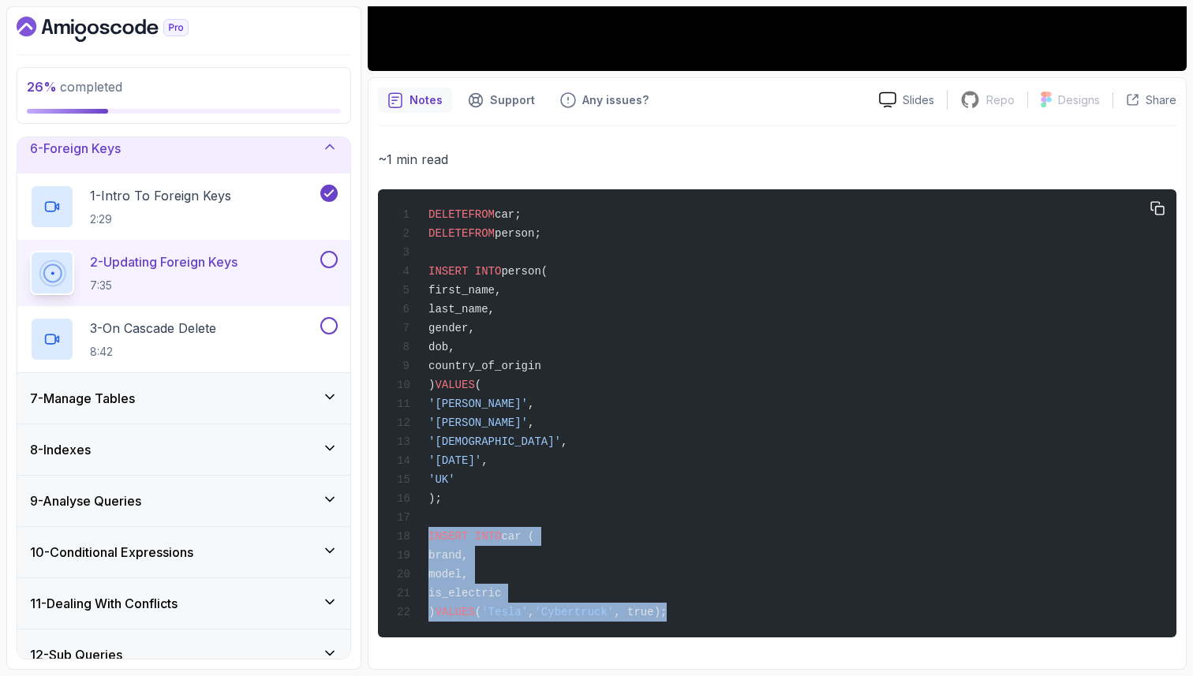
drag, startPoint x: 428, startPoint y: 533, endPoint x: 700, endPoint y: 631, distance: 289.6
click at [701, 635] on pre "DELETE FROM car; DELETE FROM person; INSERT INTO person( first_name, last_name,…" at bounding box center [777, 413] width 799 height 448
copy code "INSERT INTO car ( brand, model, is_electric ) VALUES ( 'Tesla' , 'Cybertruck' ,…"
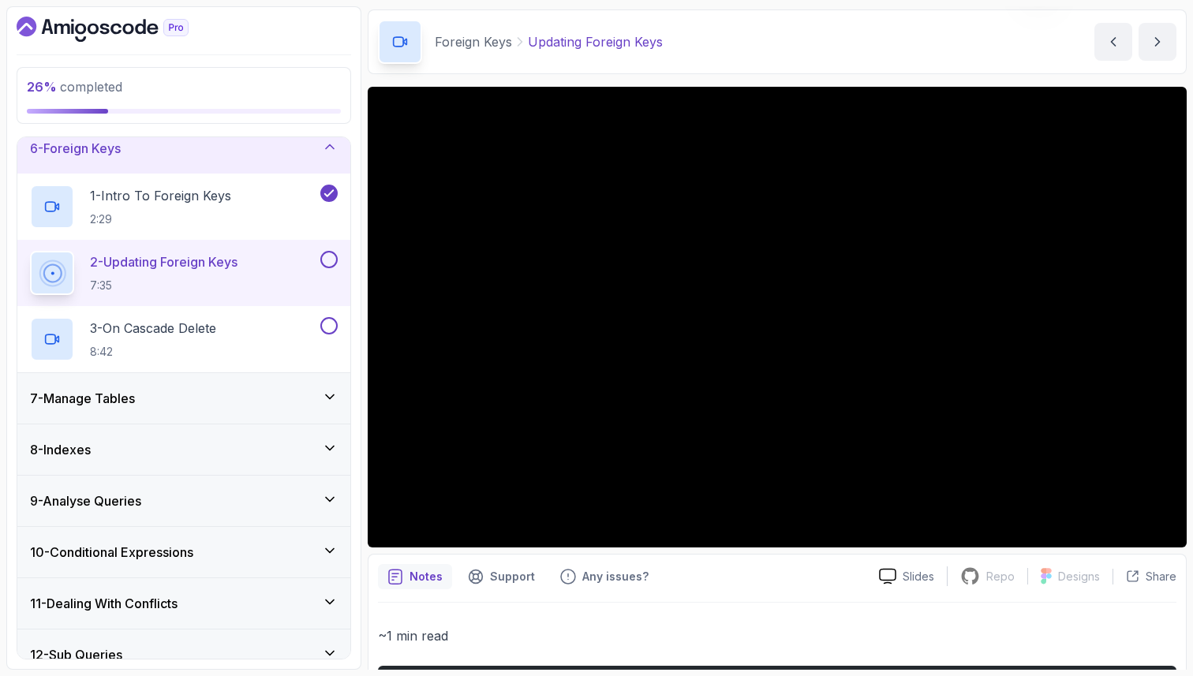
scroll to position [43, 0]
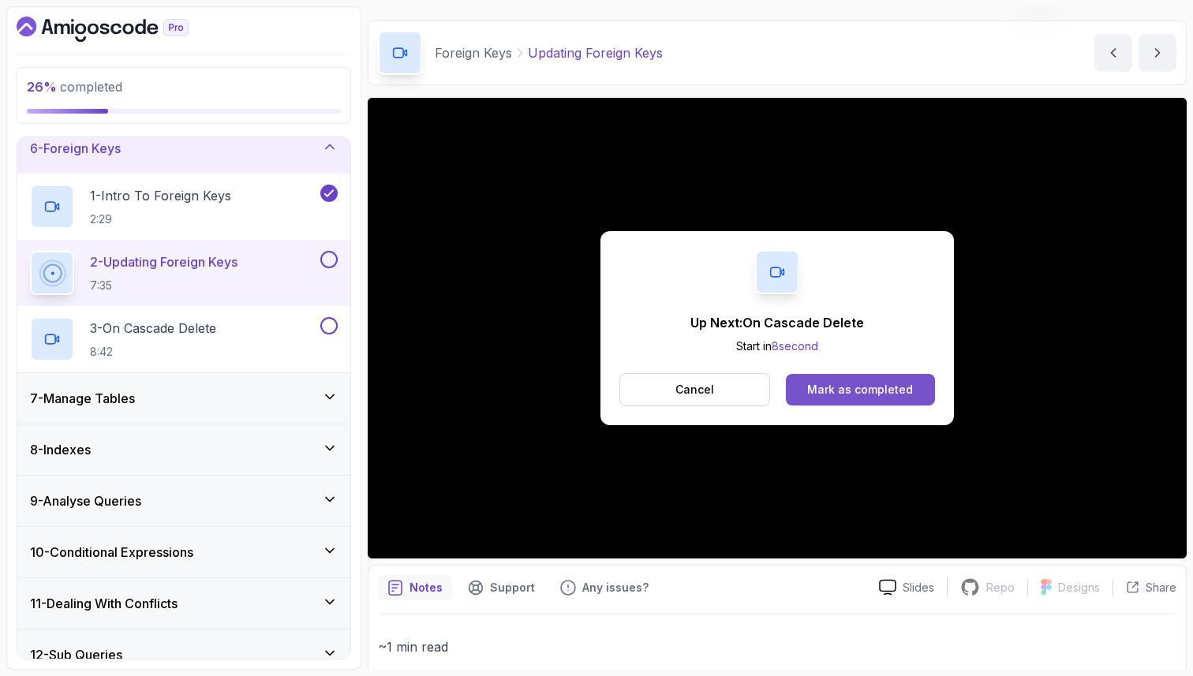
click at [896, 391] on div "Mark as completed" at bounding box center [860, 390] width 106 height 16
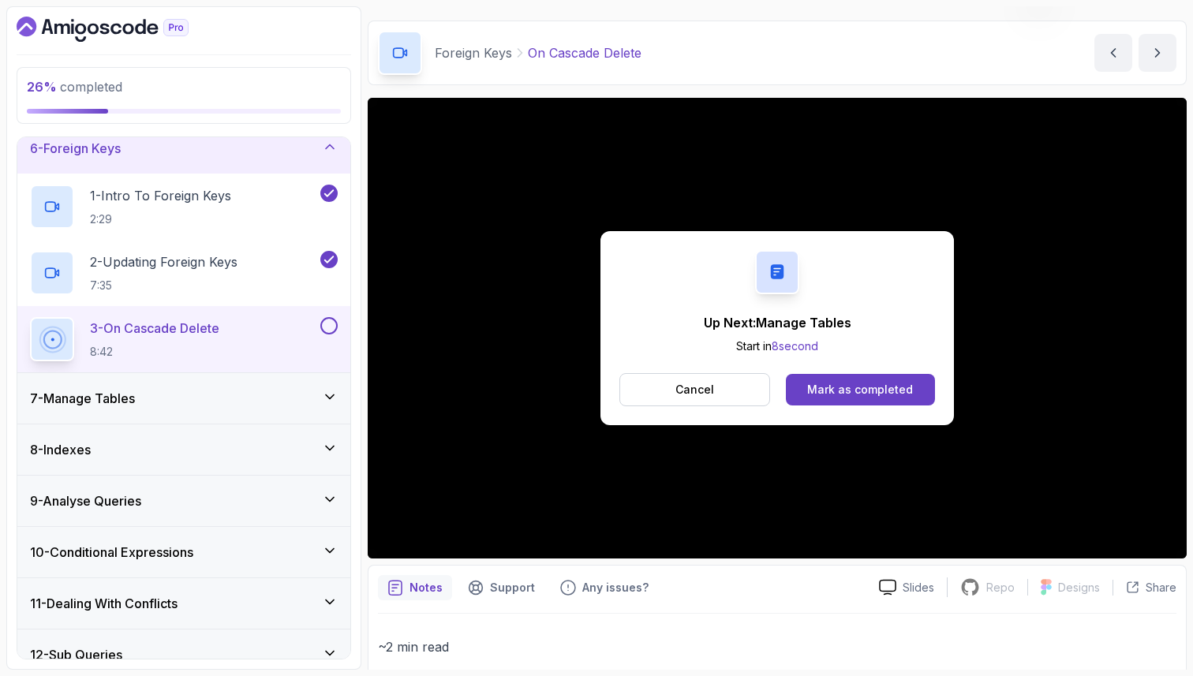
click at [867, 388] on div "Mark as completed" at bounding box center [860, 390] width 106 height 16
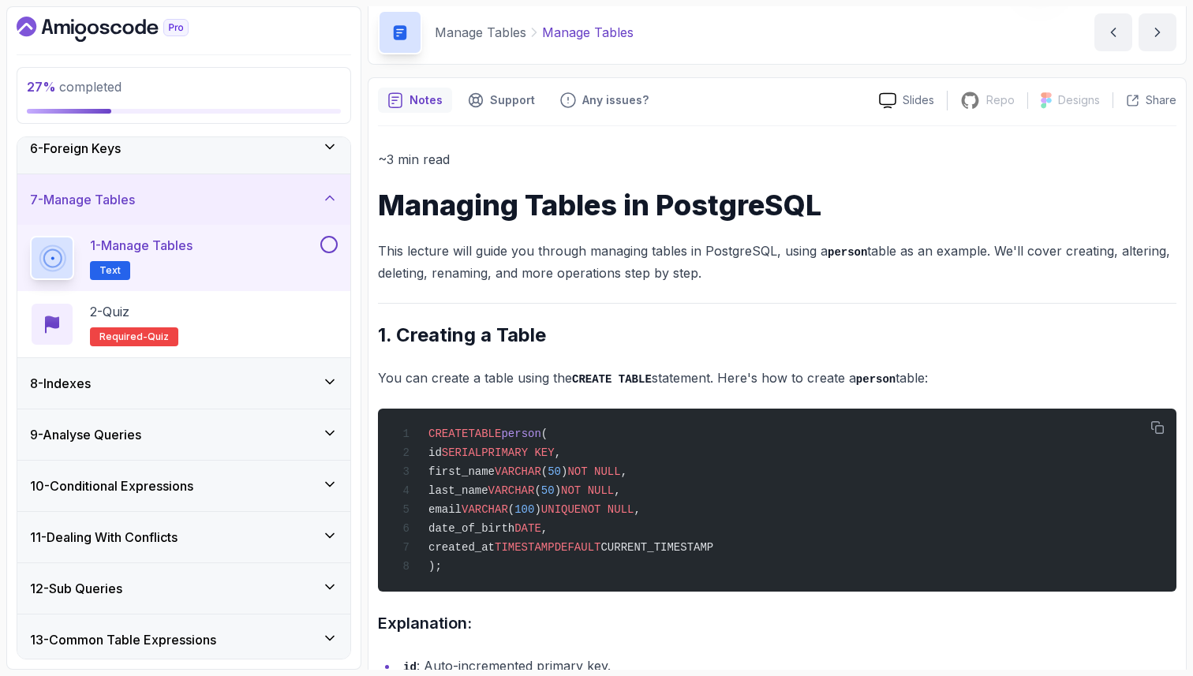
scroll to position [95, 0]
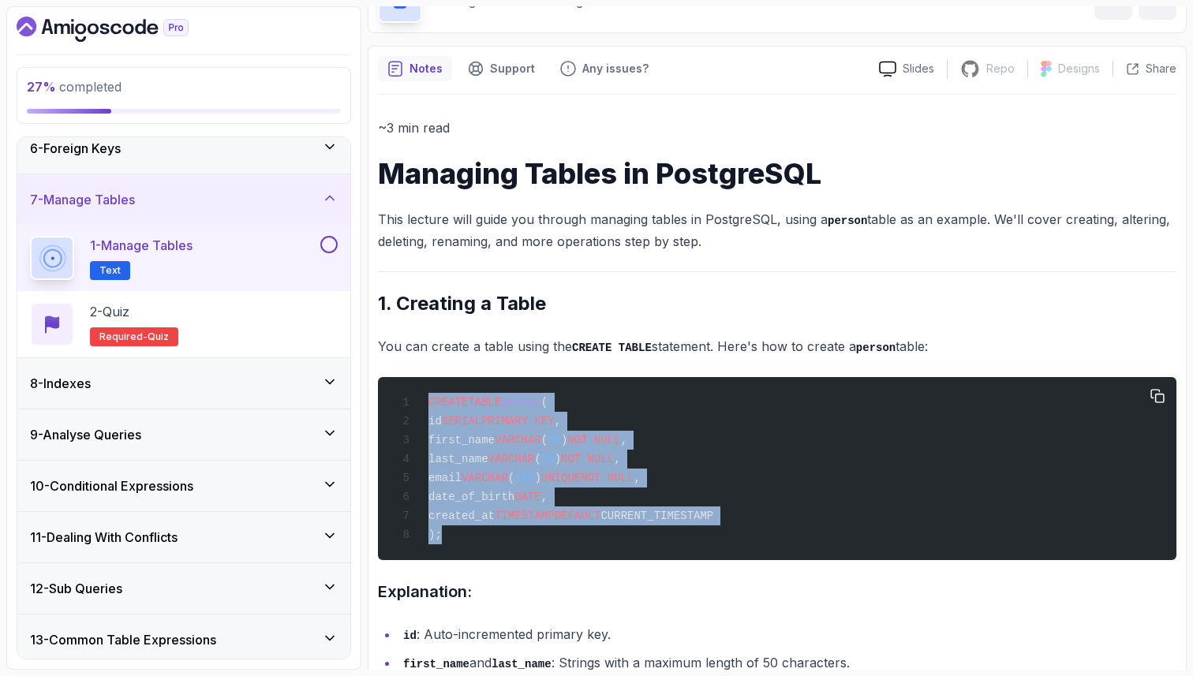
drag, startPoint x: 445, startPoint y: 549, endPoint x: 395, endPoint y: 395, distance: 161.2
click at [395, 397] on div "CREATE TABLE person ( id SERIAL PRIMARY KEY , first_name VARCHAR ( 50 ) NOT NUL…" at bounding box center [777, 469] width 773 height 164
copy code "CREATE TABLE person ( id SERIAL PRIMARY KEY , first_name VARCHAR ( 50 ) NOT NUL…"
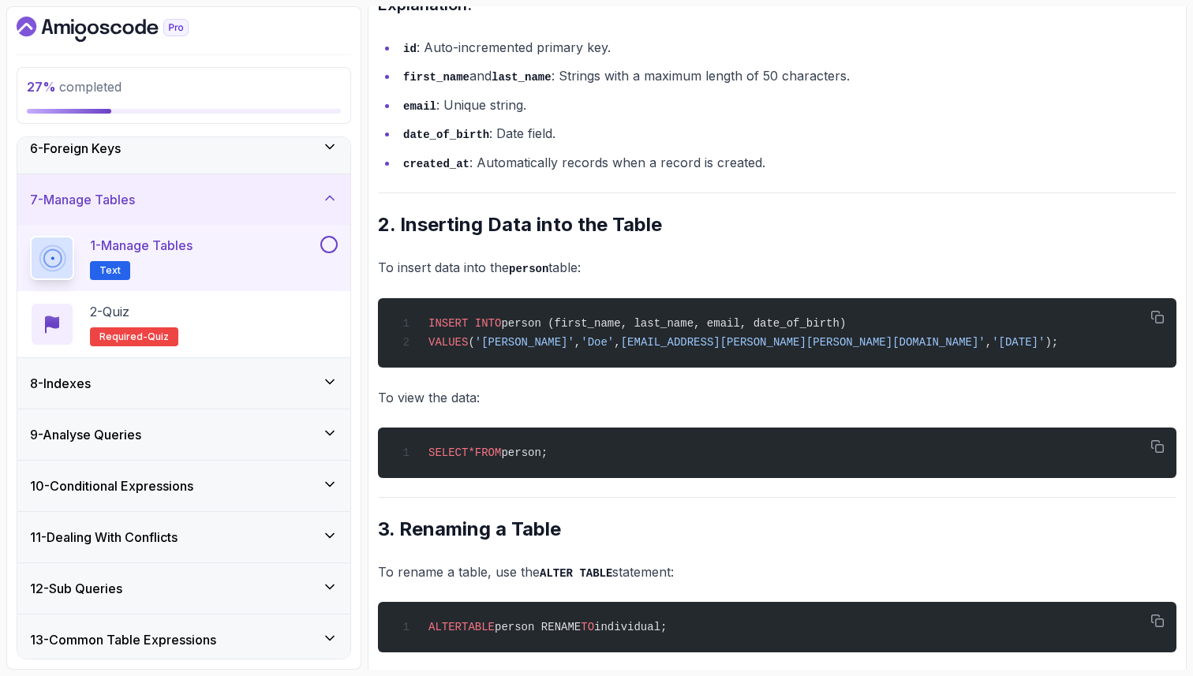
scroll to position [695, 0]
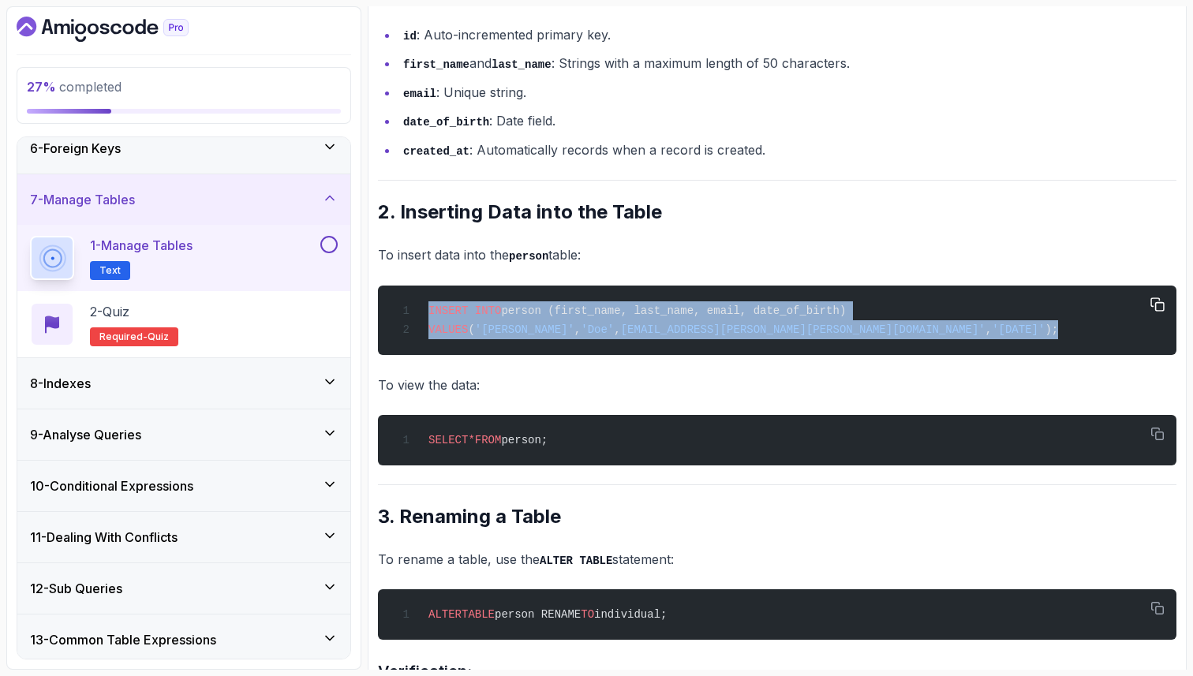
drag, startPoint x: 842, startPoint y: 339, endPoint x: 397, endPoint y: 309, distance: 446.1
click at [397, 309] on div "INSERT INTO person (first_name, last_name, email, date_of_birth) VALUES ( 'John…" at bounding box center [777, 320] width 773 height 51
copy code "INSERT INTO person (first_name, last_name, email, date_of_birth) VALUES ( 'John…"
drag, startPoint x: 581, startPoint y: 450, endPoint x: 406, endPoint y: 450, distance: 175.2
click at [406, 450] on div "SELECT * FROM person;" at bounding box center [777, 441] width 773 height 32
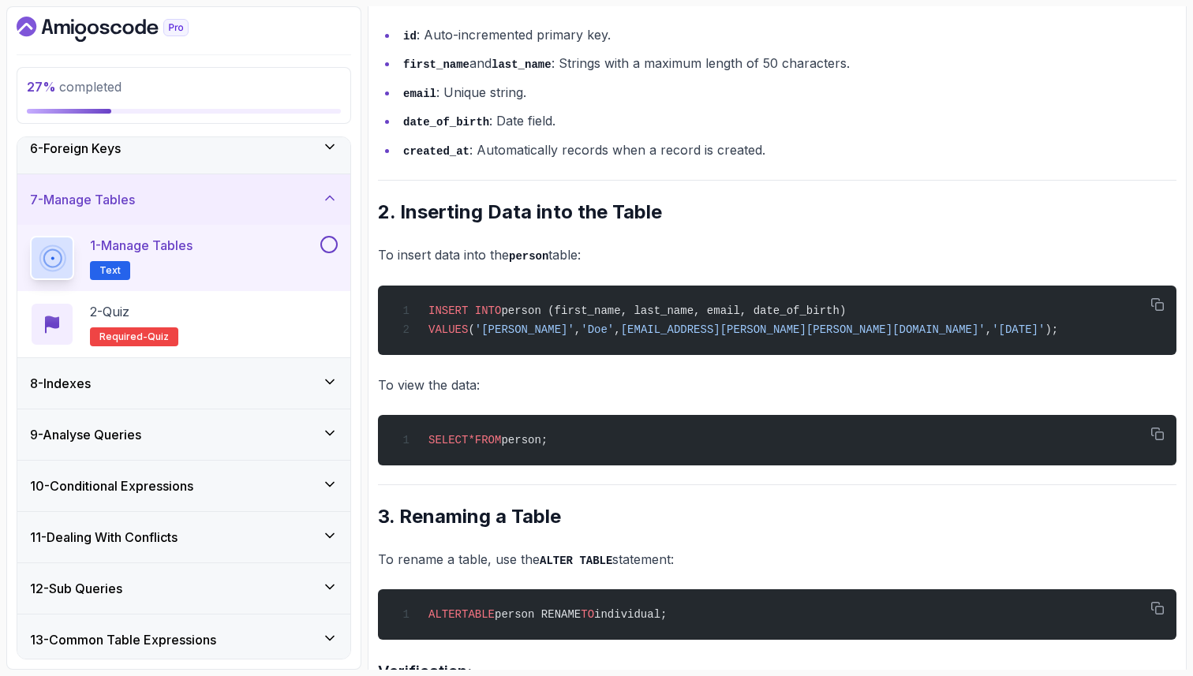
click at [634, 530] on h2 "3. Renaming a Table" at bounding box center [777, 516] width 799 height 25
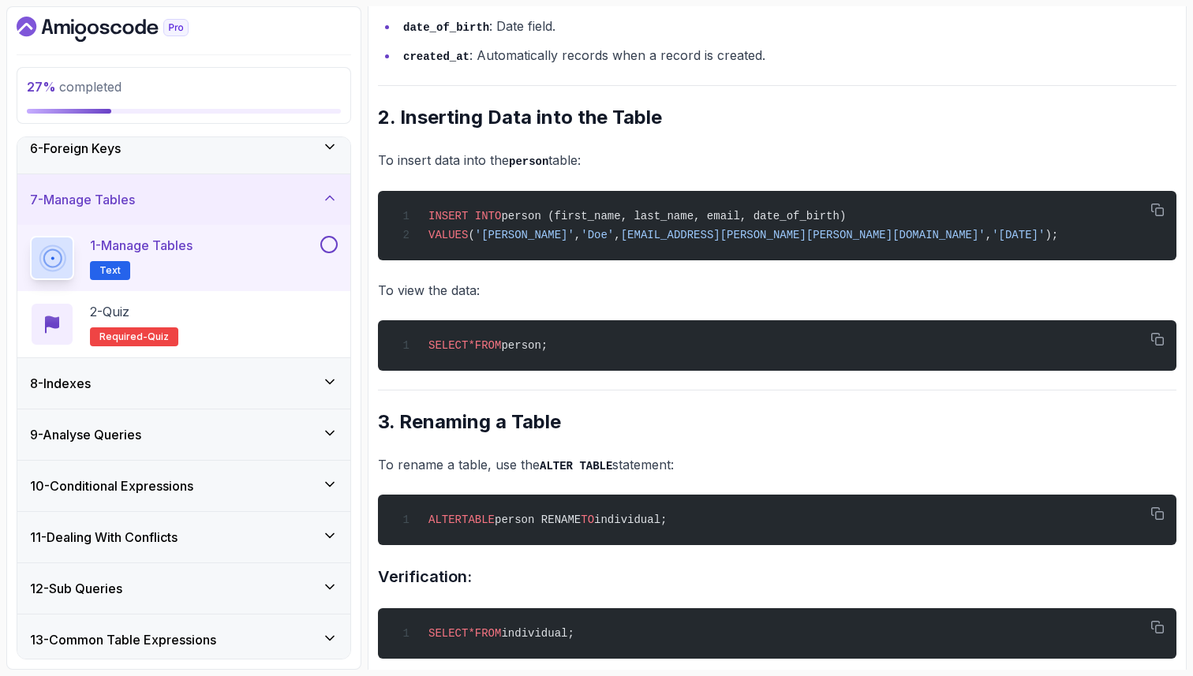
scroll to position [821, 0]
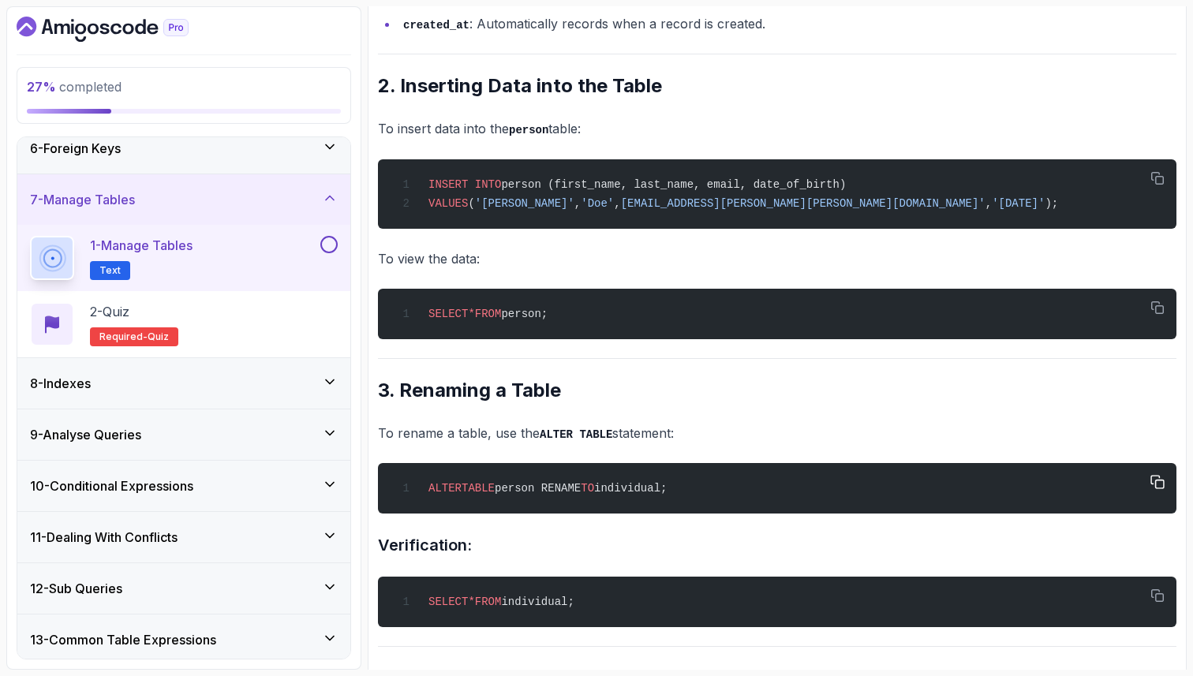
drag, startPoint x: 699, startPoint y: 497, endPoint x: 388, endPoint y: 486, distance: 311.1
click at [388, 489] on pre "ALTER TABLE person RENAME TO individual;" at bounding box center [777, 488] width 799 height 51
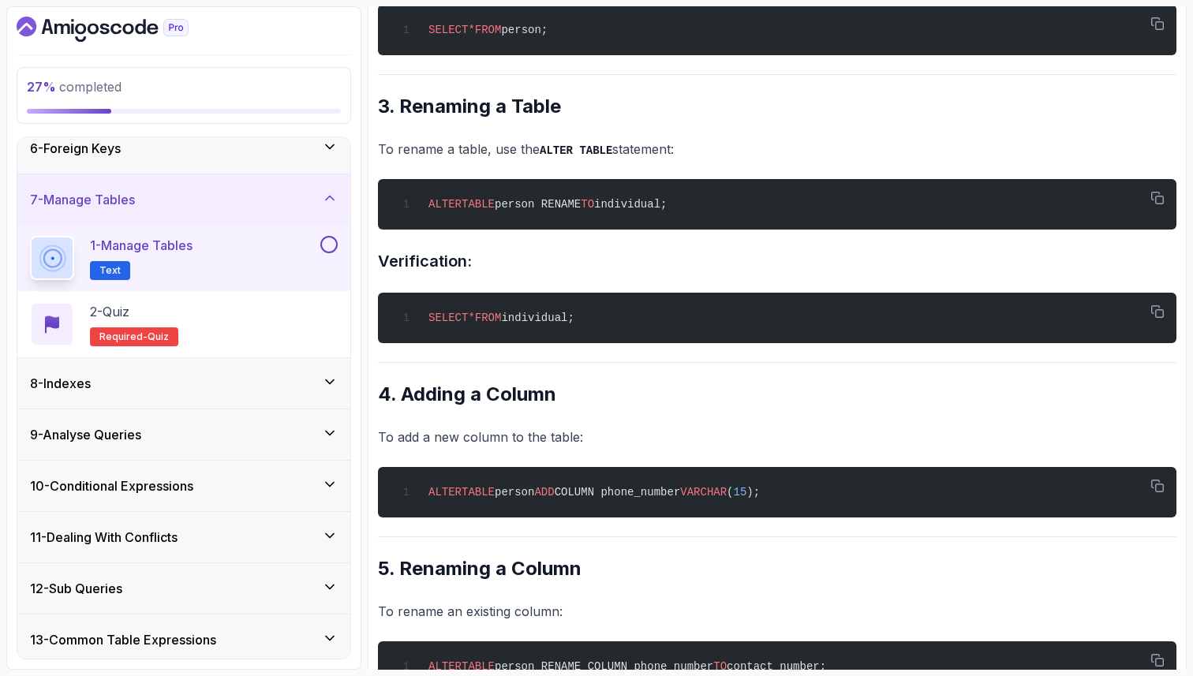
scroll to position [1136, 0]
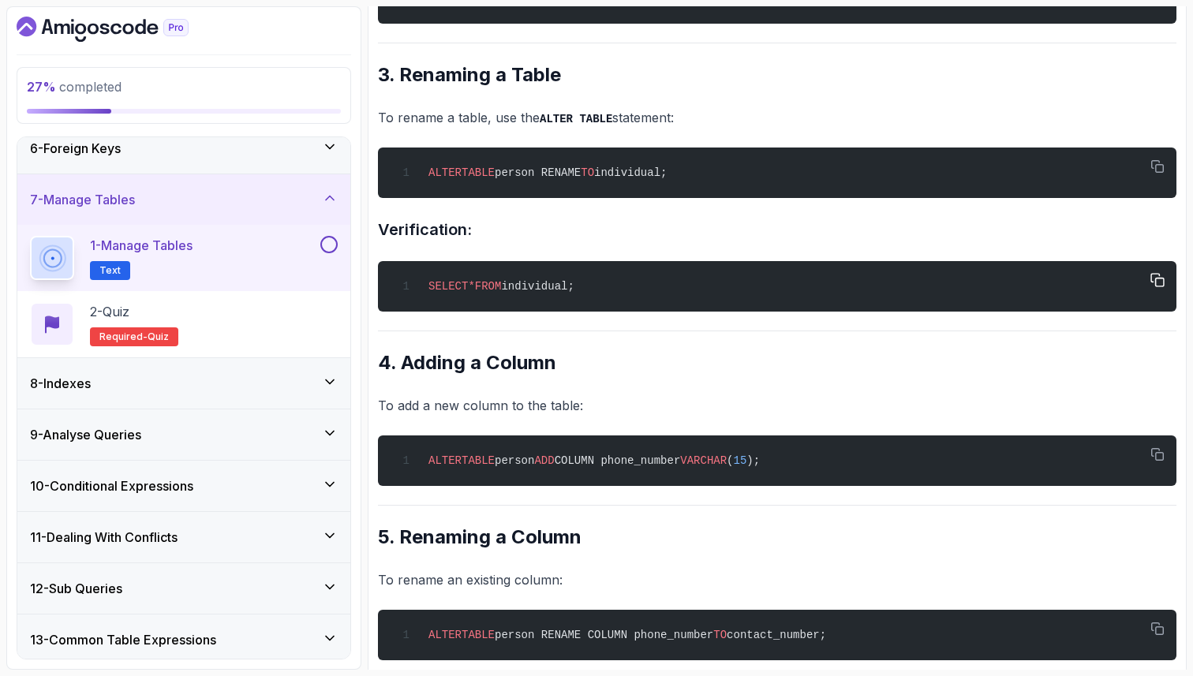
drag, startPoint x: 615, startPoint y: 290, endPoint x: 426, endPoint y: 292, distance: 188.6
click at [426, 292] on div "SELECT * FROM individual;" at bounding box center [777, 287] width 773 height 32
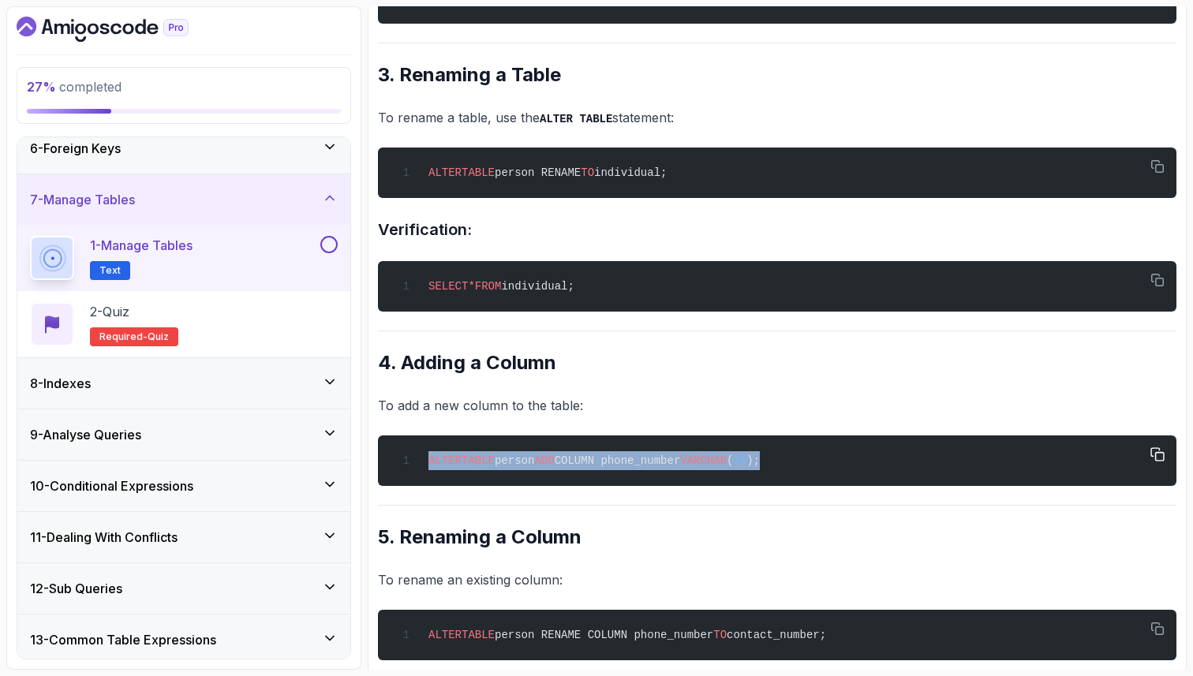
drag, startPoint x: 800, startPoint y: 467, endPoint x: 424, endPoint y: 473, distance: 376.5
click at [424, 473] on div "ALTER TABLE person ADD COLUMN phone_number VARCHAR ( 15 );" at bounding box center [777, 461] width 773 height 32
click at [829, 477] on div "ALTER TABLE person ADD COLUMN phone_number VARCHAR ( 15 );" at bounding box center [777, 461] width 773 height 32
drag, startPoint x: 798, startPoint y: 472, endPoint x: 407, endPoint y: 469, distance: 390.7
click at [407, 469] on div "ALTER TABLE person ADD COLUMN phone_number VARCHAR ( 15 );" at bounding box center [777, 461] width 773 height 32
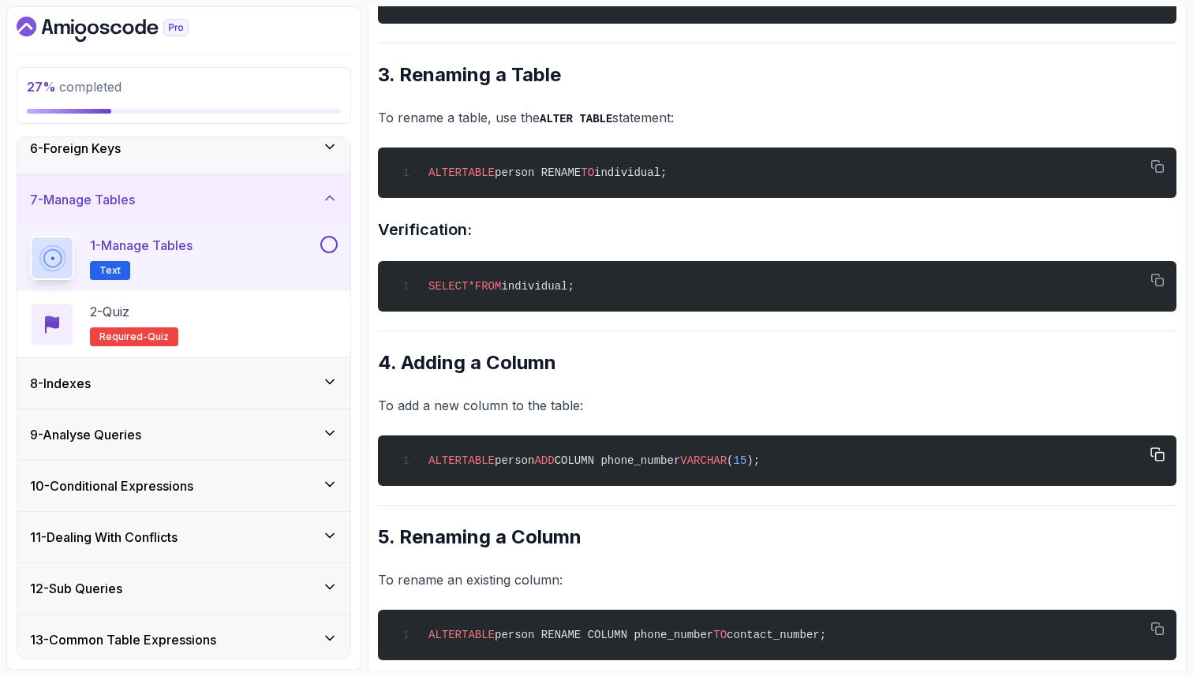
click at [834, 453] on div "ALTER TABLE person ADD COLUMN phone_number VARCHAR ( 15 );" at bounding box center [777, 461] width 773 height 32
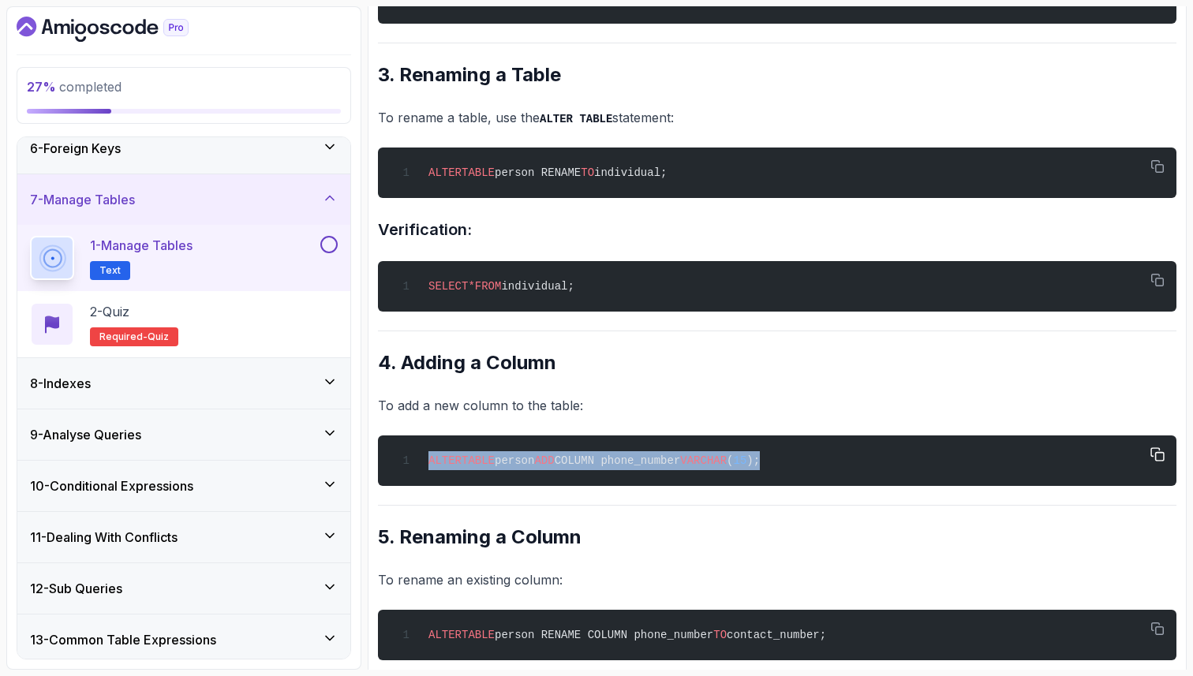
drag, startPoint x: 797, startPoint y: 475, endPoint x: 429, endPoint y: 477, distance: 368.6
click at [429, 477] on div "ALTER TABLE person ADD COLUMN phone_number VARCHAR ( 15 );" at bounding box center [777, 461] width 773 height 32
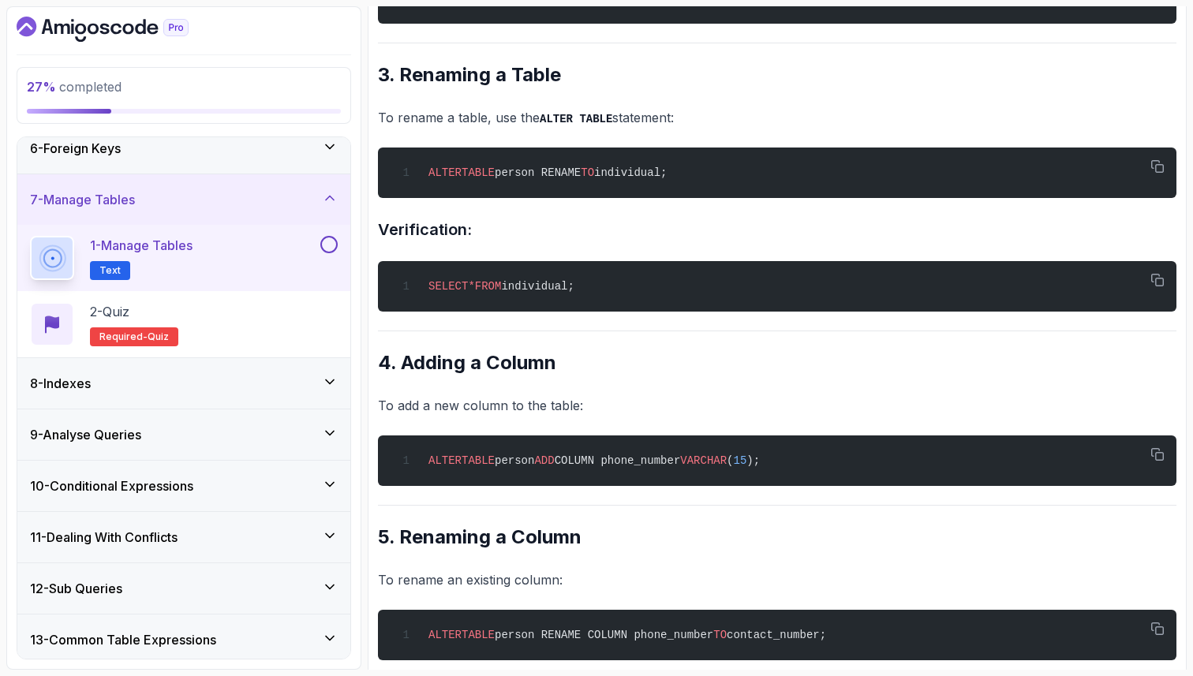
click at [440, 564] on div "~3 min read Managing Tables in PostgreSQL This lecture will guide you through m…" at bounding box center [777, 592] width 799 height 3035
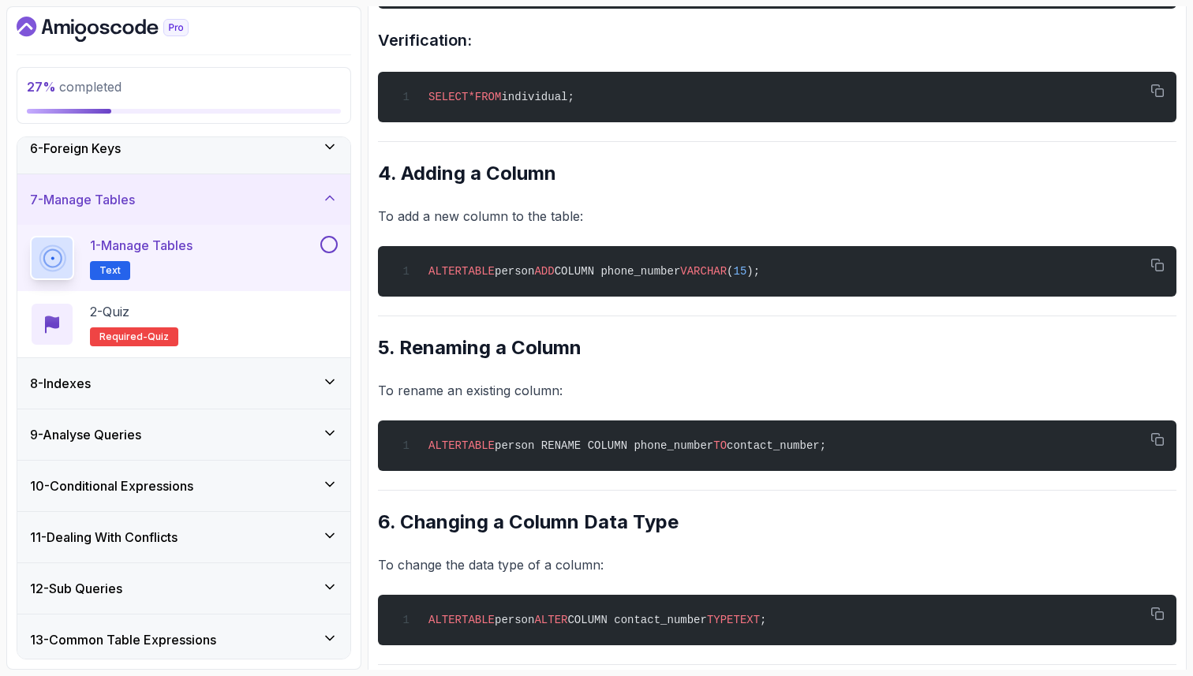
scroll to position [1357, 0]
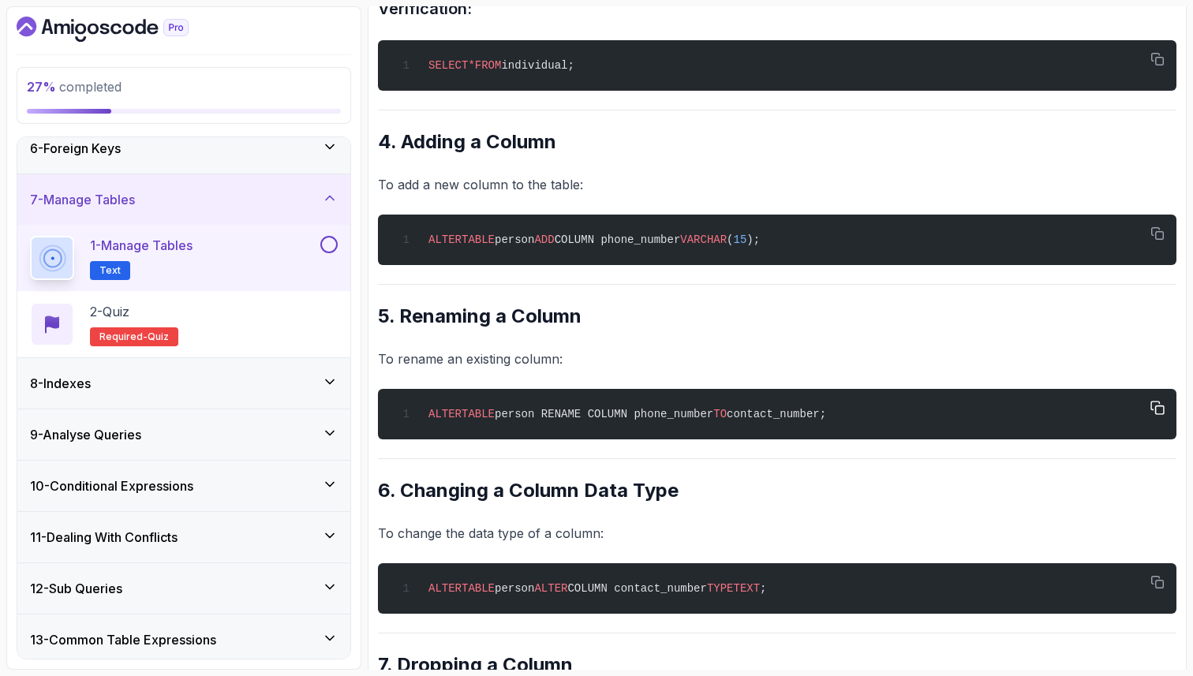
drag, startPoint x: 857, startPoint y: 424, endPoint x: 431, endPoint y: 420, distance: 426.2
click at [430, 419] on div "ALTER TABLE person RENAME COLUMN phone_number TO contact_number;" at bounding box center [777, 415] width 773 height 32
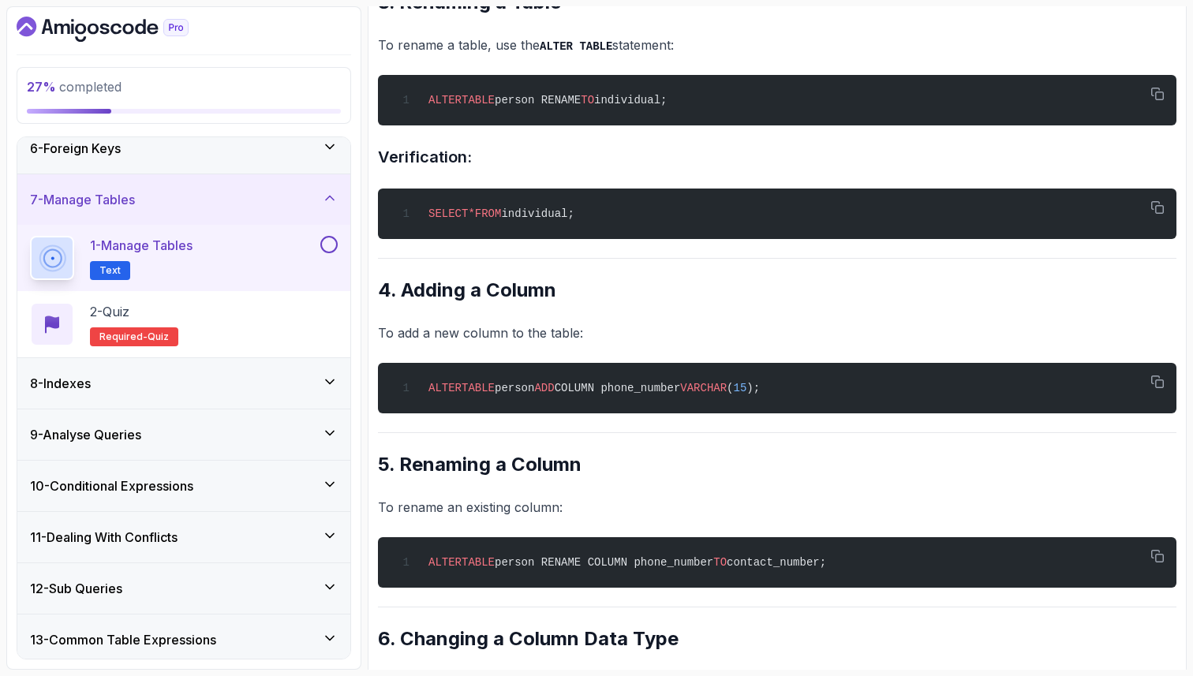
scroll to position [1200, 0]
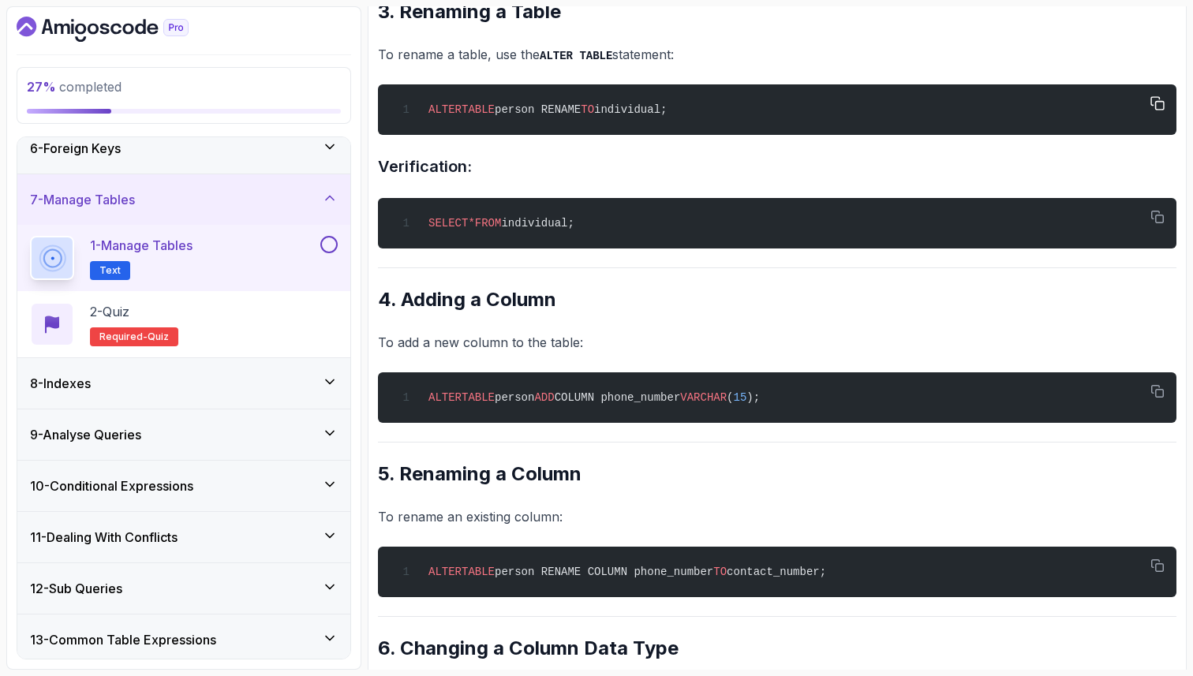
drag, startPoint x: 700, startPoint y: 122, endPoint x: 405, endPoint y: 122, distance: 295.2
click at [405, 122] on div "ALTER TABLE person RENAME TO individual;" at bounding box center [777, 110] width 773 height 32
click at [680, 414] on div "ALTER TABLE person ADD COLUMN phone_number VARCHAR ( 15 );" at bounding box center [777, 398] width 773 height 32
drag, startPoint x: 859, startPoint y: 584, endPoint x: 421, endPoint y: 584, distance: 437.2
click at [421, 584] on div "ALTER TABLE person RENAME COLUMN phone_number TO contact_number;" at bounding box center [777, 572] width 773 height 32
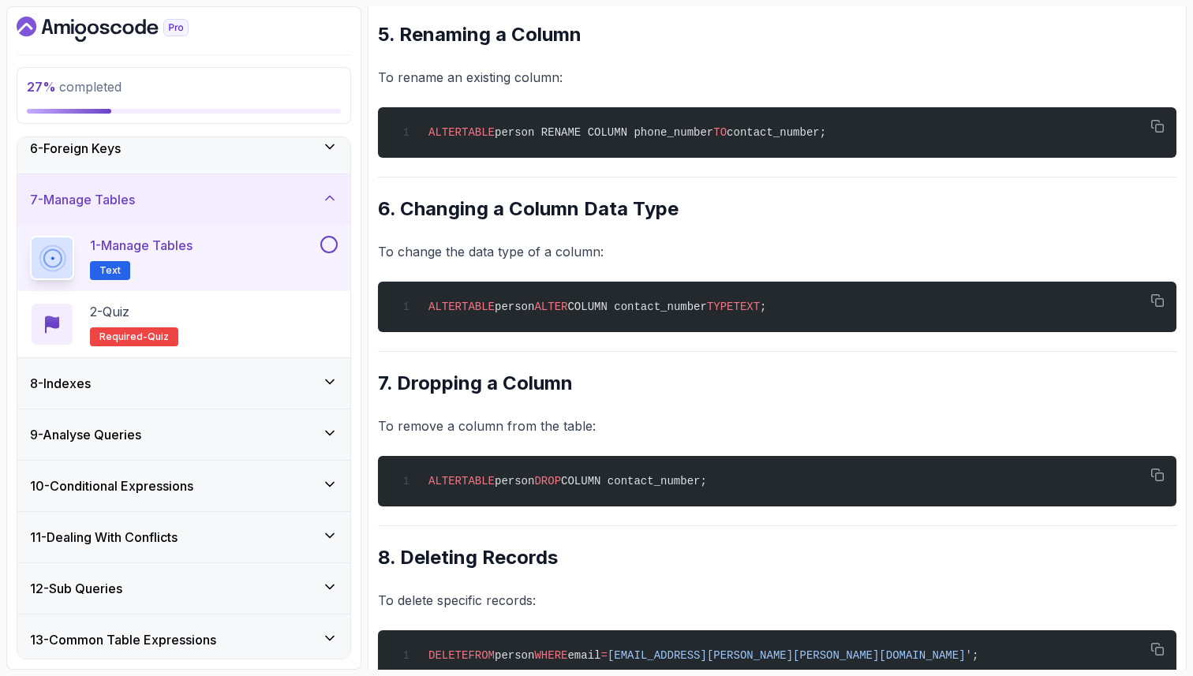
scroll to position [1642, 0]
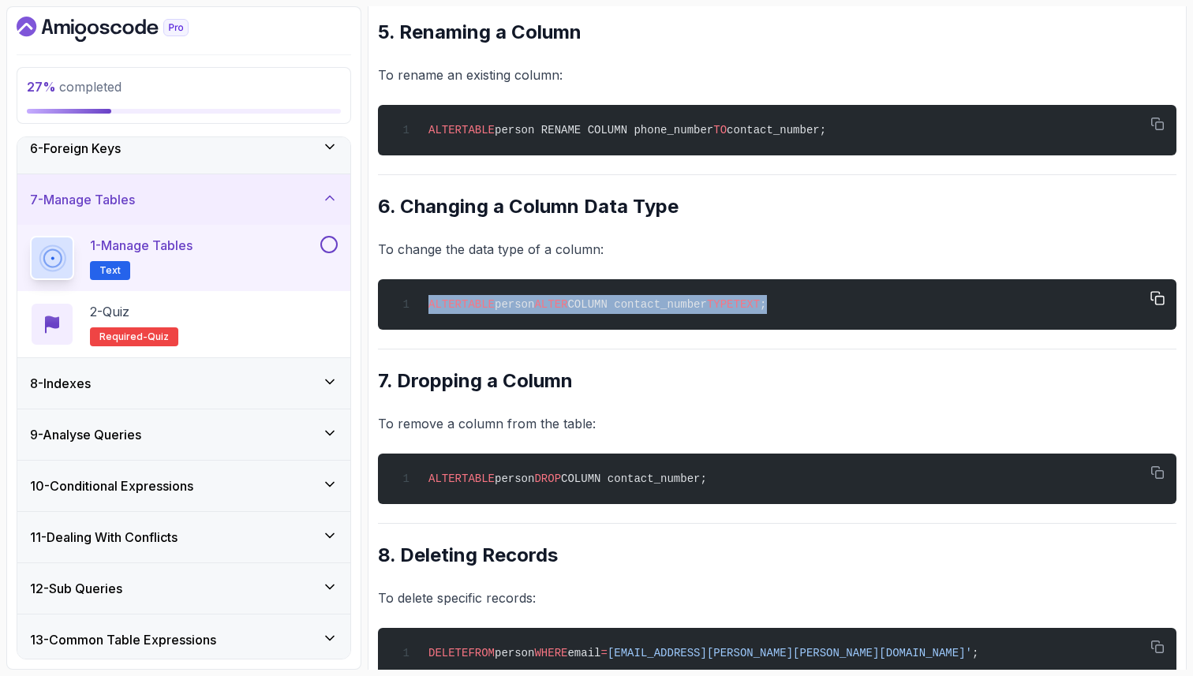
drag, startPoint x: 811, startPoint y: 316, endPoint x: 415, endPoint y: 308, distance: 395.5
click at [415, 308] on div "ALTER TABLE person ALTER COLUMN contact_number TYPE TEXT ;" at bounding box center [777, 305] width 773 height 32
drag, startPoint x: 734, startPoint y: 494, endPoint x: 409, endPoint y: 489, distance: 325.2
click at [410, 491] on div "ALTER TABLE person DROP COLUMN contact_number;" at bounding box center [777, 479] width 773 height 32
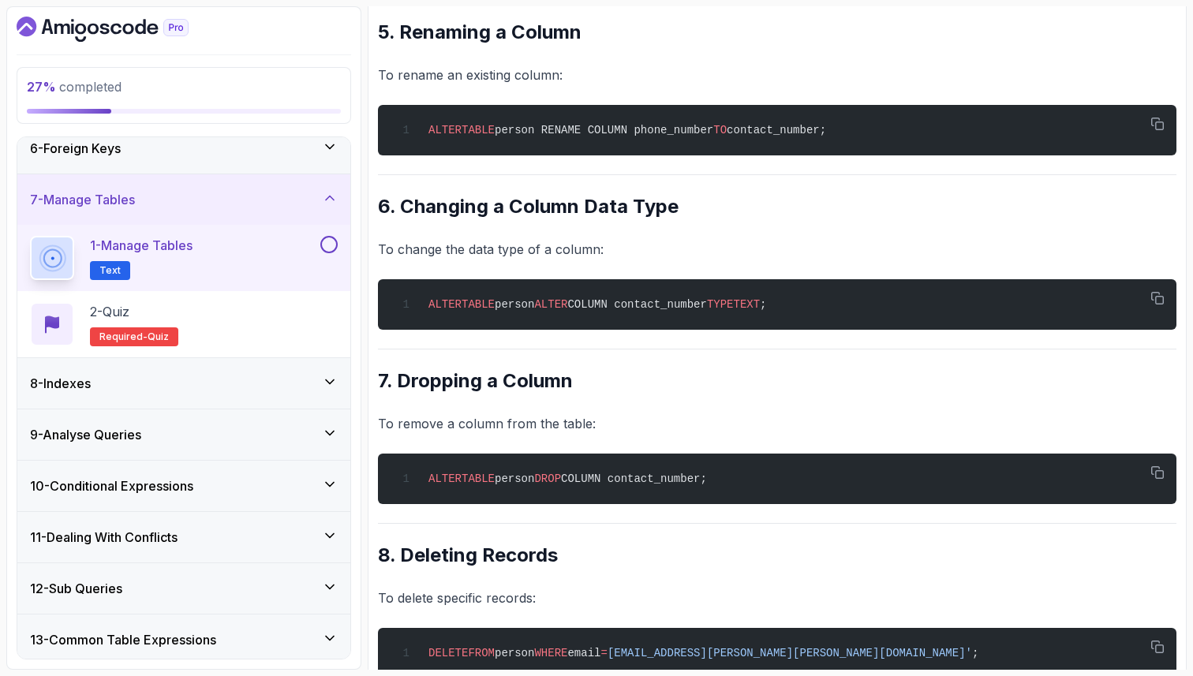
click at [488, 578] on div "~3 min read Managing Tables in PostgreSQL This lecture will guide you through m…" at bounding box center [777, 87] width 799 height 3035
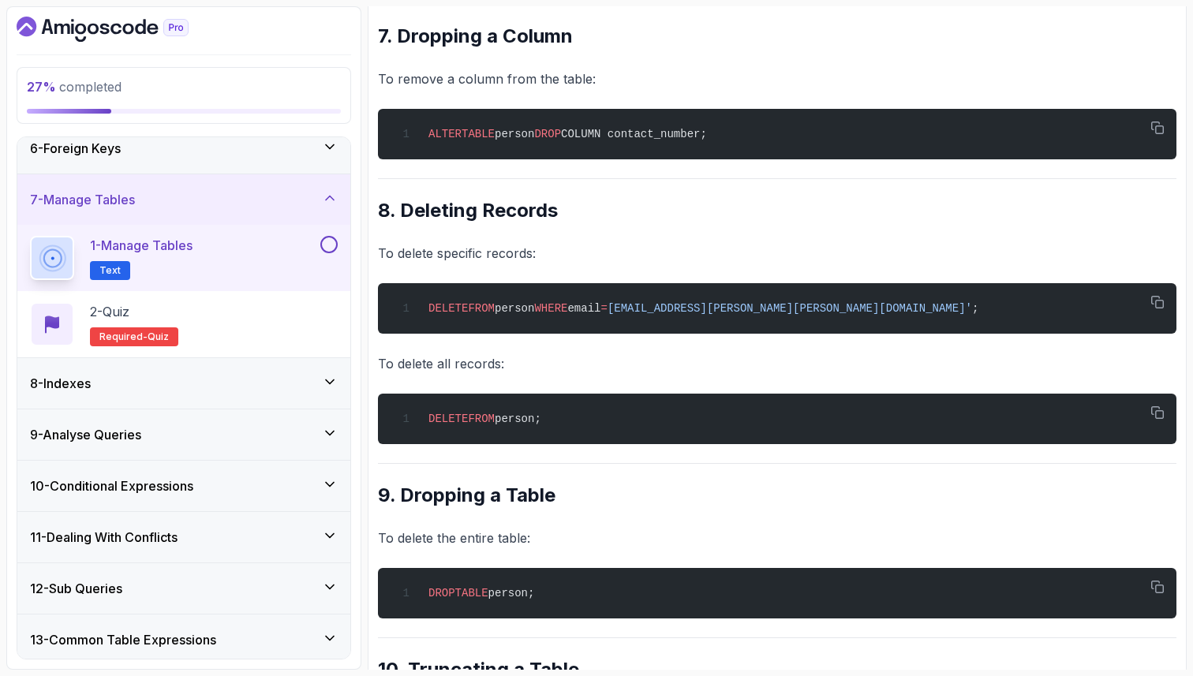
scroll to position [2020, 0]
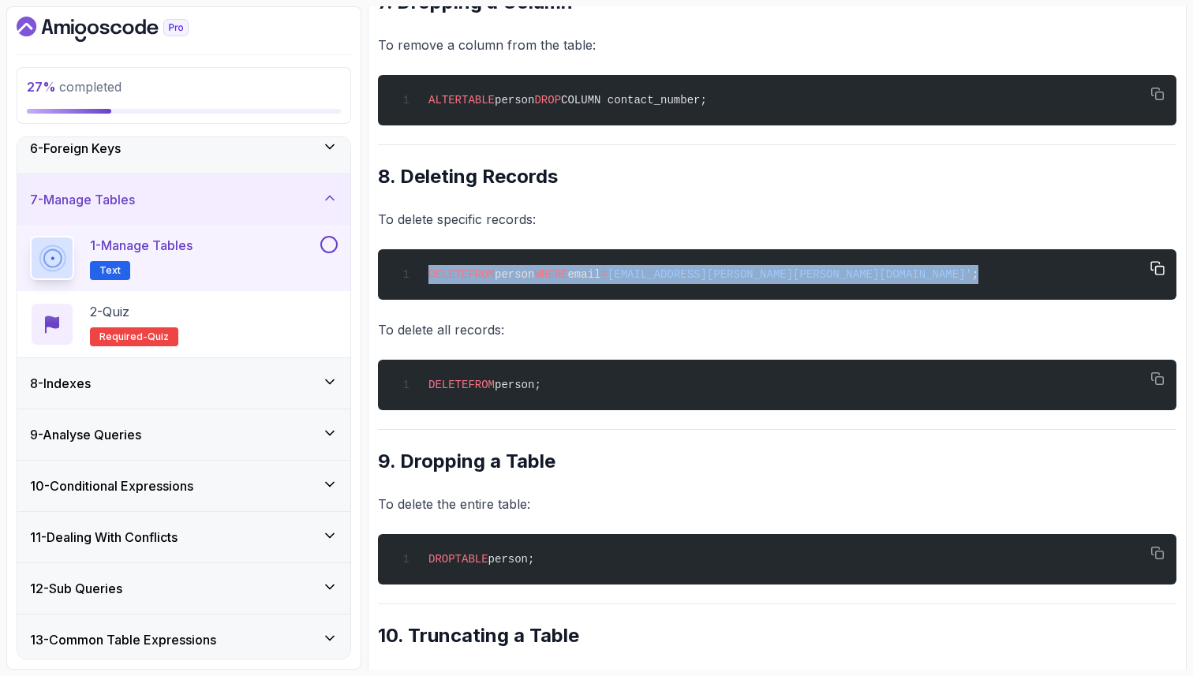
drag, startPoint x: 807, startPoint y: 293, endPoint x: 414, endPoint y: 292, distance: 393.0
click at [414, 290] on div "DELETE FROM person WHERE email = 'john.doe@example.com' ;" at bounding box center [777, 275] width 773 height 32
drag, startPoint x: 552, startPoint y: 578, endPoint x: 425, endPoint y: 571, distance: 127.2
click at [425, 571] on div "DROP TABLE person;" at bounding box center [777, 560] width 773 height 32
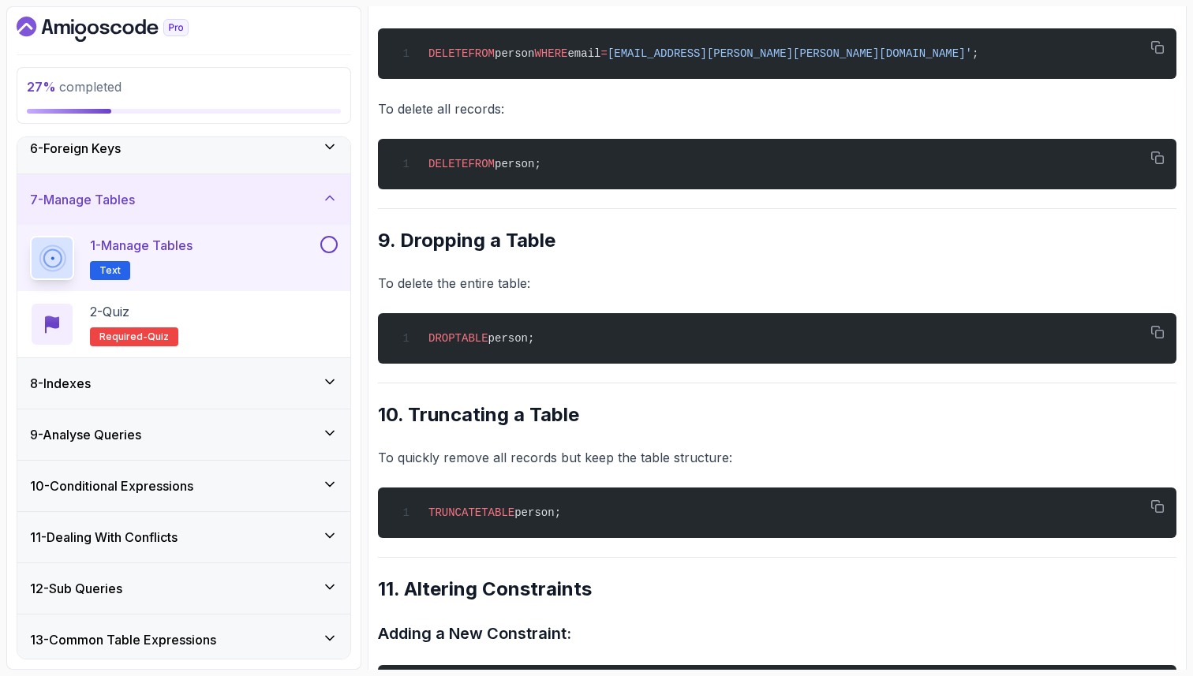
scroll to position [2273, 0]
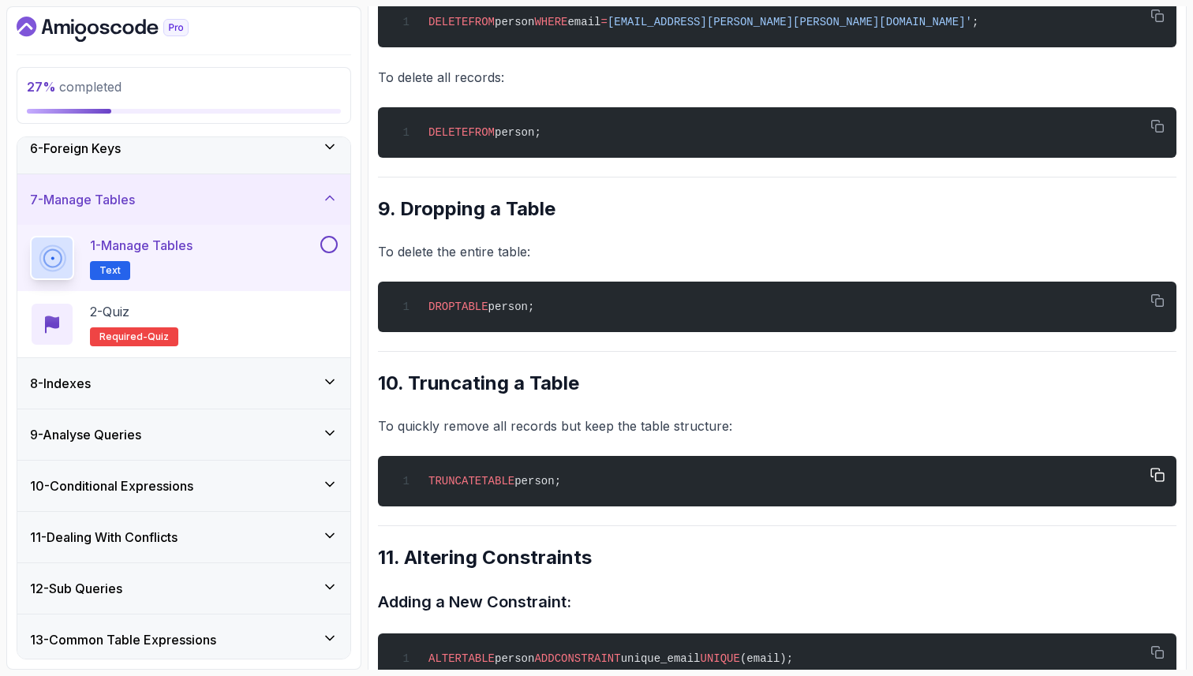
drag, startPoint x: 583, startPoint y: 496, endPoint x: 413, endPoint y: 484, distance: 170.9
click at [413, 484] on div "TRUNCATE TABLE person;" at bounding box center [777, 482] width 773 height 32
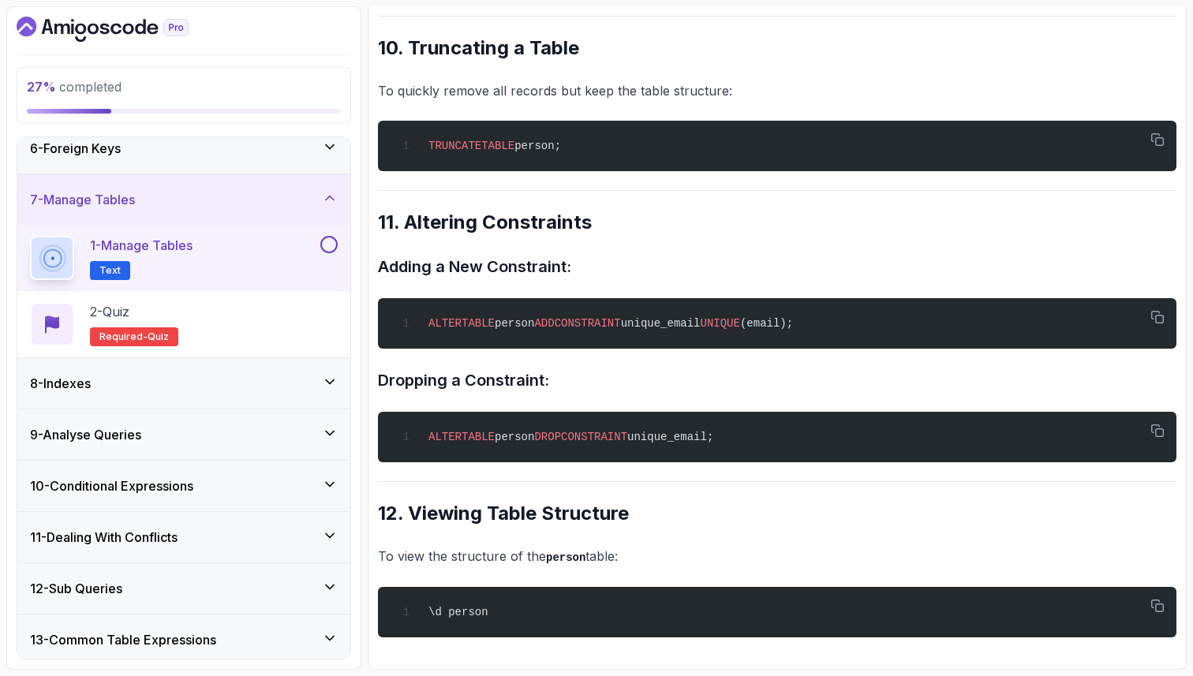
scroll to position [2623, 0]
drag, startPoint x: 857, startPoint y: 325, endPoint x: 429, endPoint y: 320, distance: 427.8
click at [429, 320] on div "ALTER TABLE person ADD CONSTRAINT unique_email UNIQUE (email);" at bounding box center [777, 324] width 773 height 32
click at [773, 232] on h2 "11. Altering Constraints" at bounding box center [777, 222] width 799 height 25
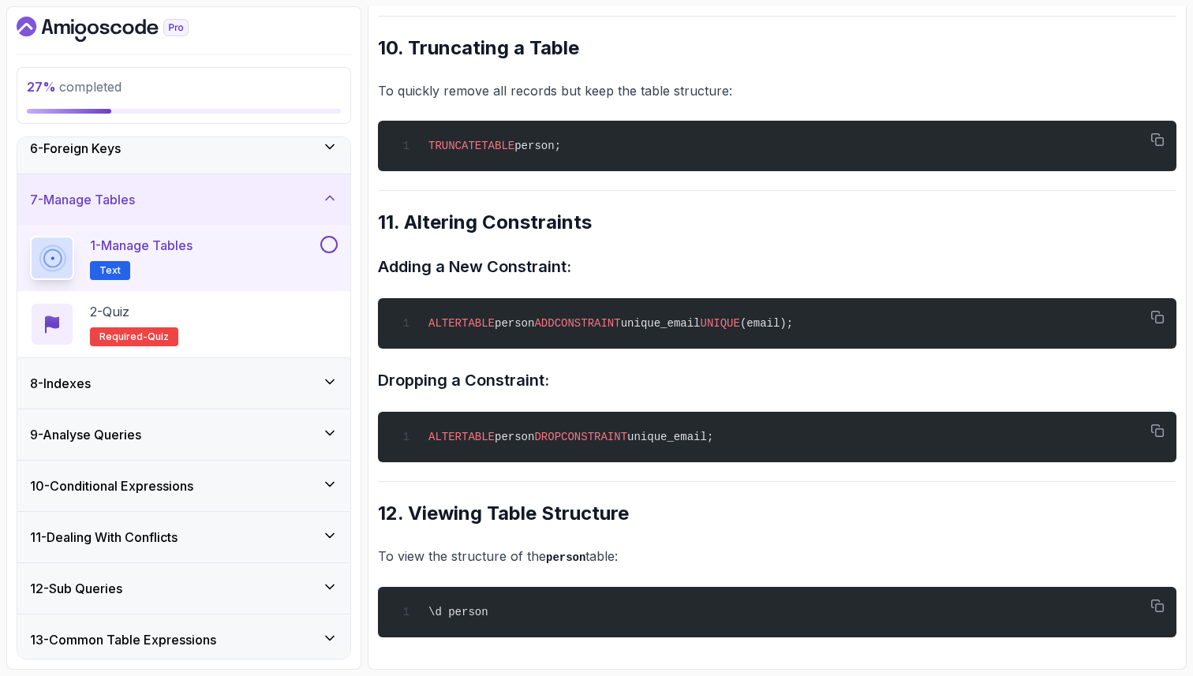
click at [326, 249] on button at bounding box center [328, 244] width 17 height 17
click at [282, 311] on div "2 - Quiz Required- quiz" at bounding box center [184, 324] width 308 height 44
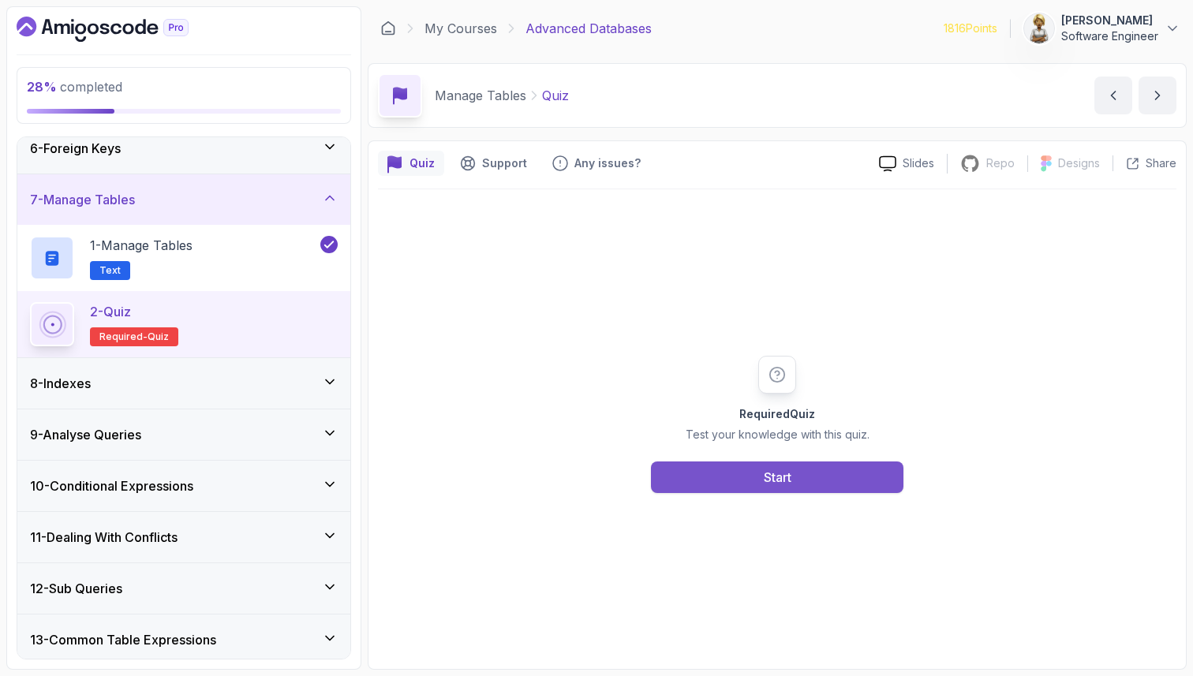
click at [773, 468] on div "Start" at bounding box center [778, 477] width 28 height 19
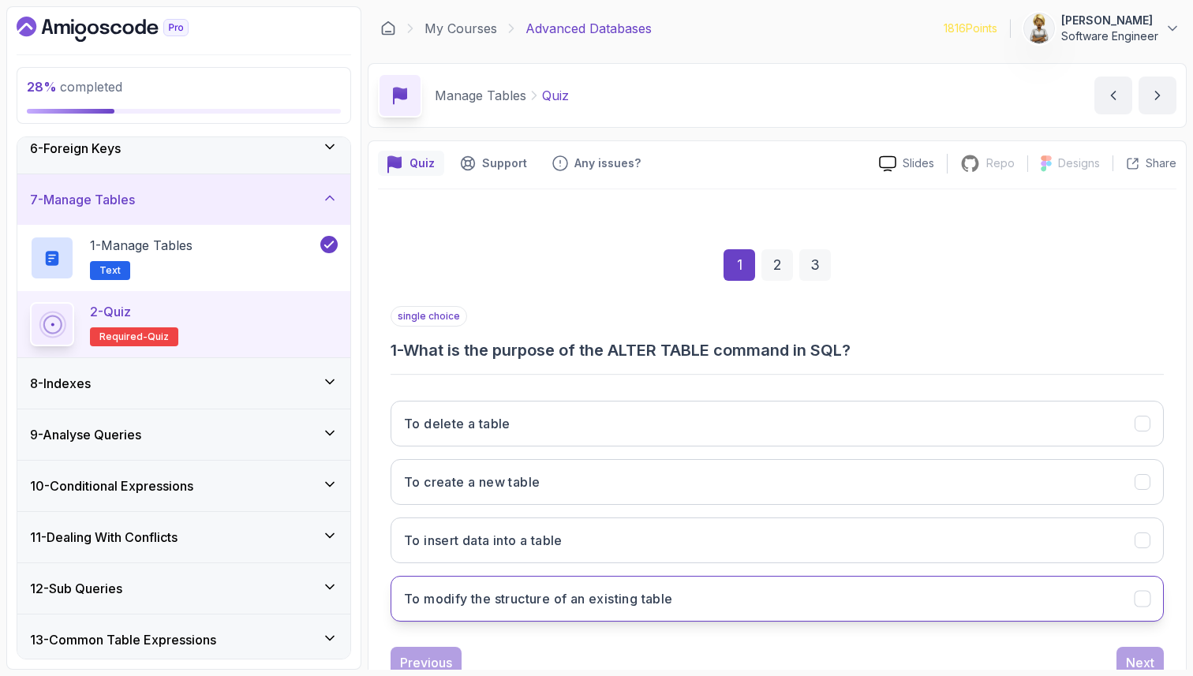
click at [679, 609] on button "To modify the structure of an existing table" at bounding box center [777, 599] width 773 height 46
click at [1137, 665] on div "Next" at bounding box center [1140, 662] width 28 height 19
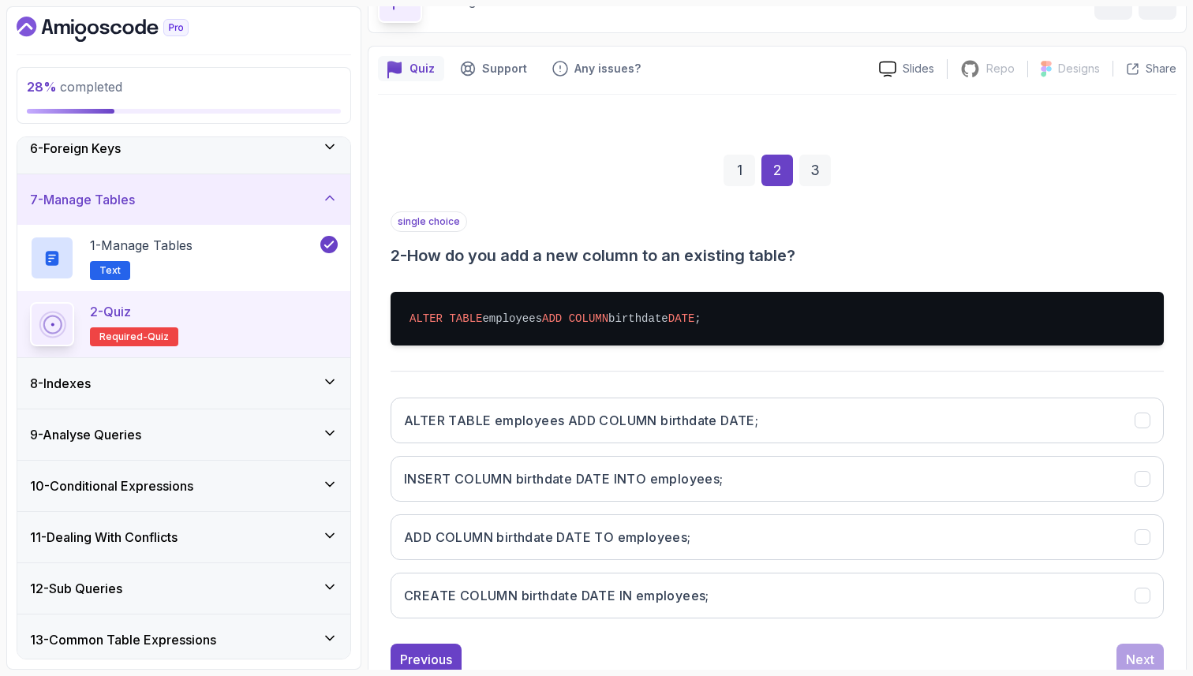
scroll to position [126, 0]
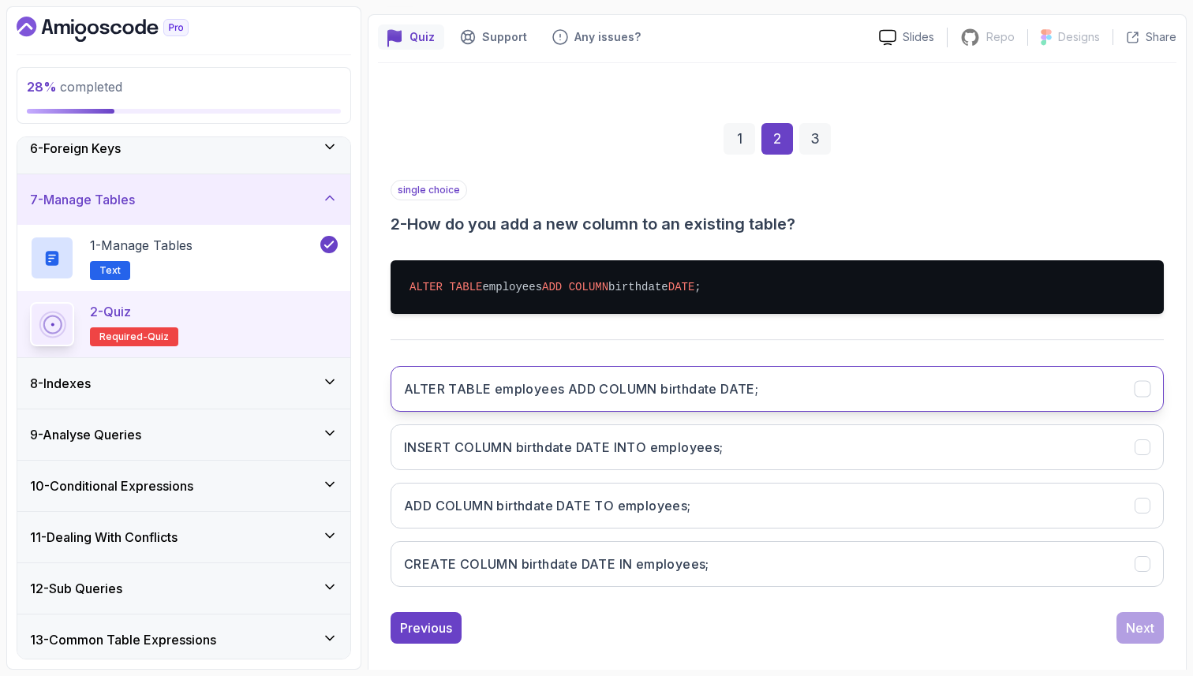
click at [814, 401] on button "ALTER TABLE employees ADD COLUMN birthdate DATE;" at bounding box center [777, 389] width 773 height 46
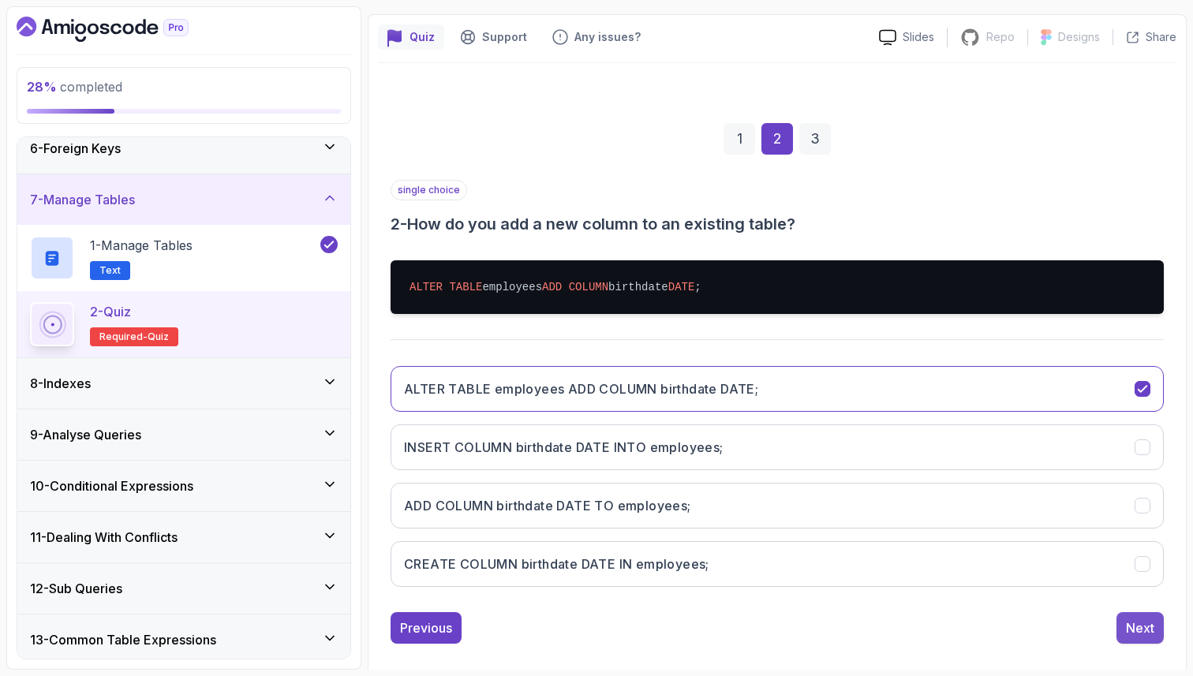
click at [1137, 632] on div "Next" at bounding box center [1140, 628] width 28 height 19
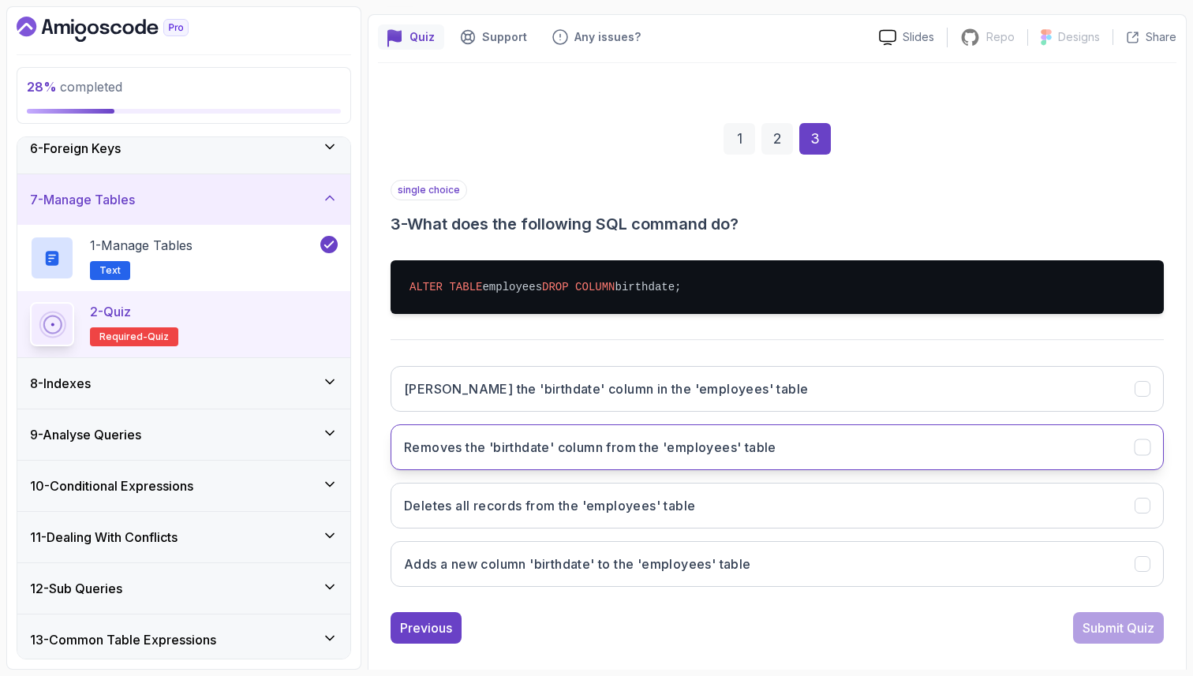
click at [807, 449] on button "Removes the 'birthdate' column from the 'employees' table" at bounding box center [777, 448] width 773 height 46
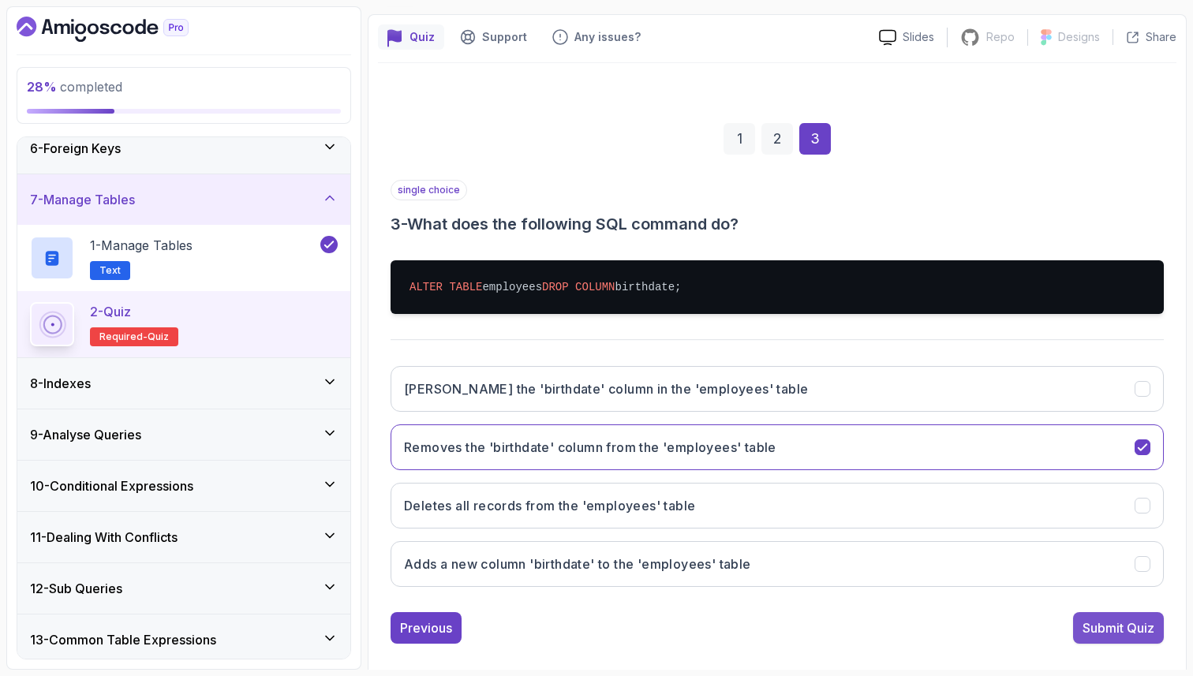
click at [1131, 631] on div "Submit Quiz" at bounding box center [1119, 628] width 72 height 19
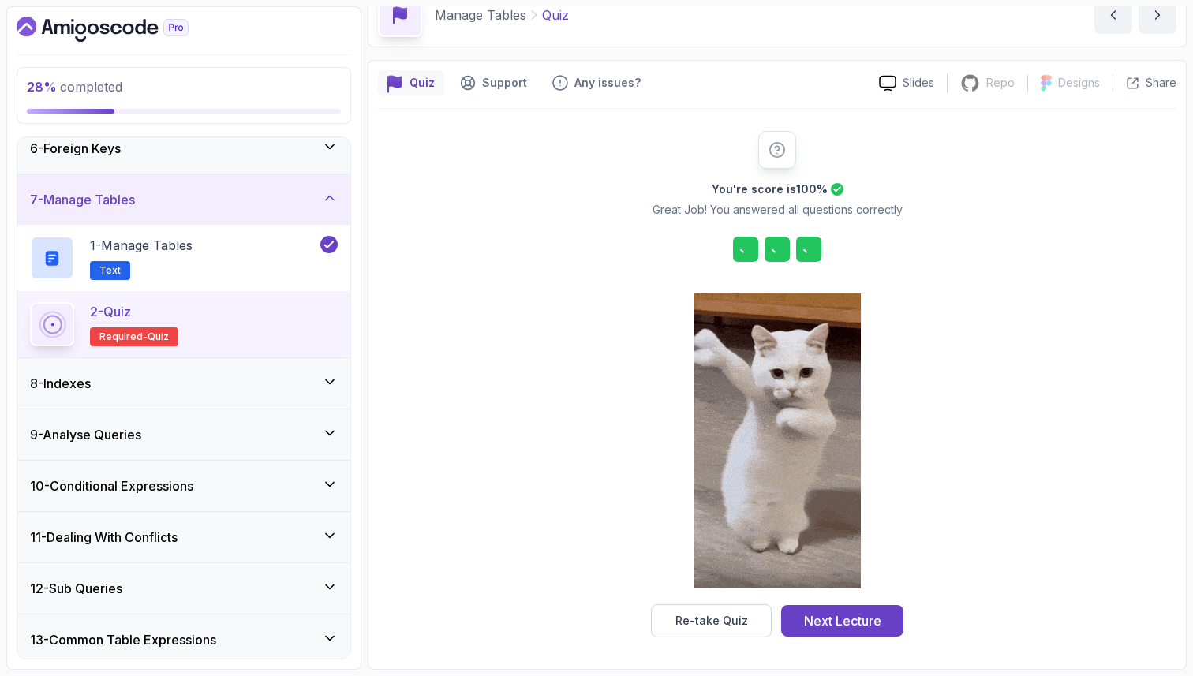
scroll to position [80, 0]
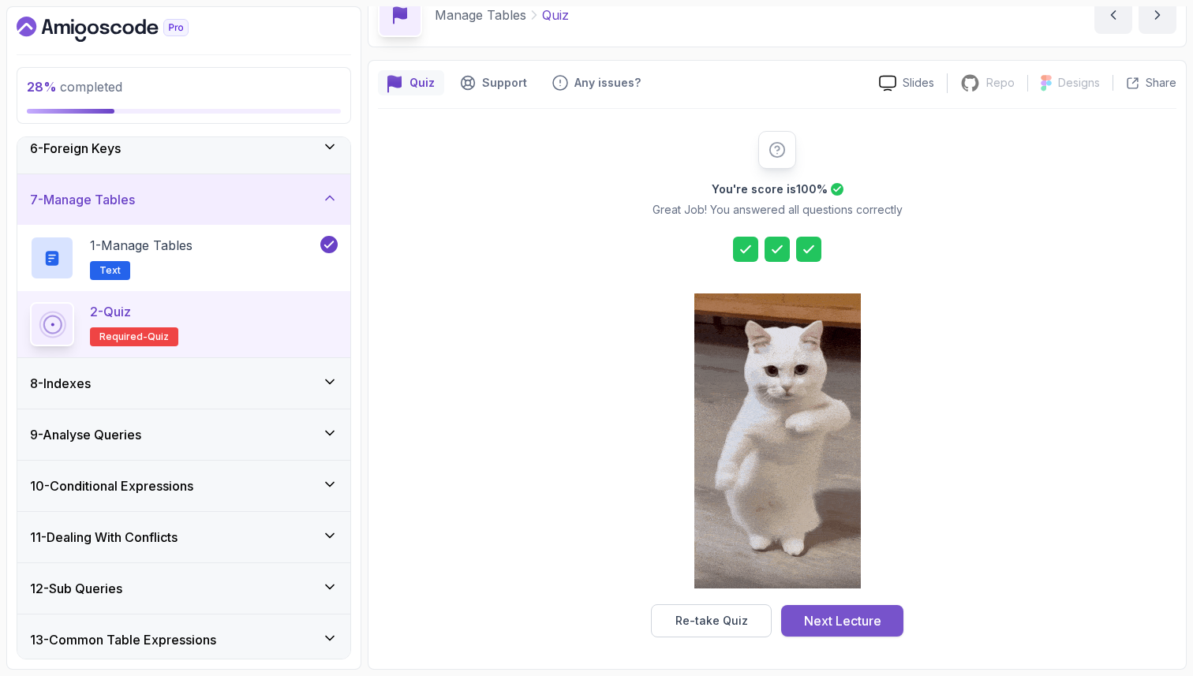
click at [857, 616] on div "Next Lecture" at bounding box center [842, 621] width 77 height 19
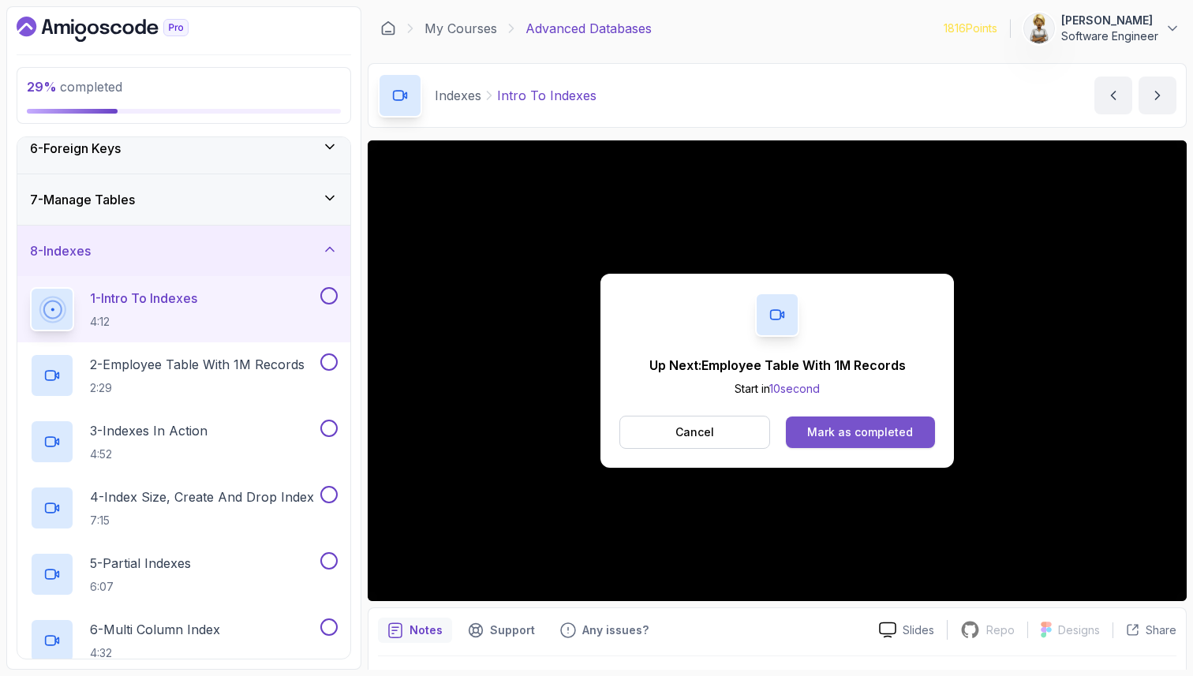
click at [828, 439] on div "Mark as completed" at bounding box center [860, 433] width 106 height 16
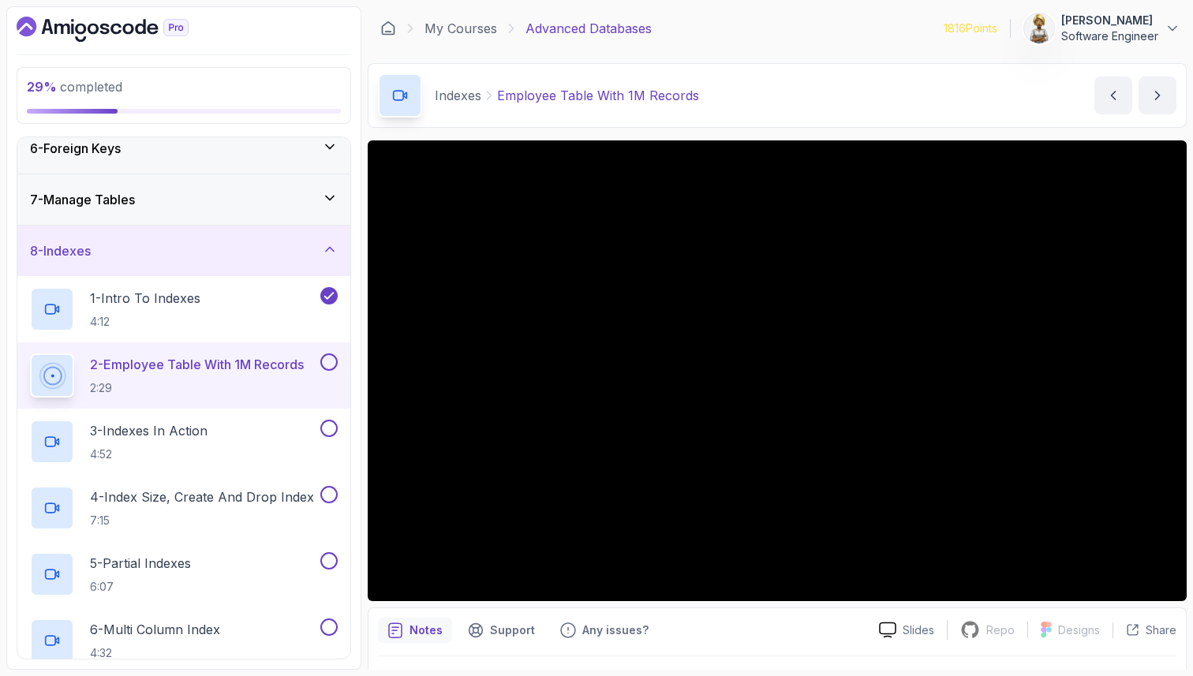
click at [426, 634] on p "Notes" at bounding box center [426, 631] width 33 height 16
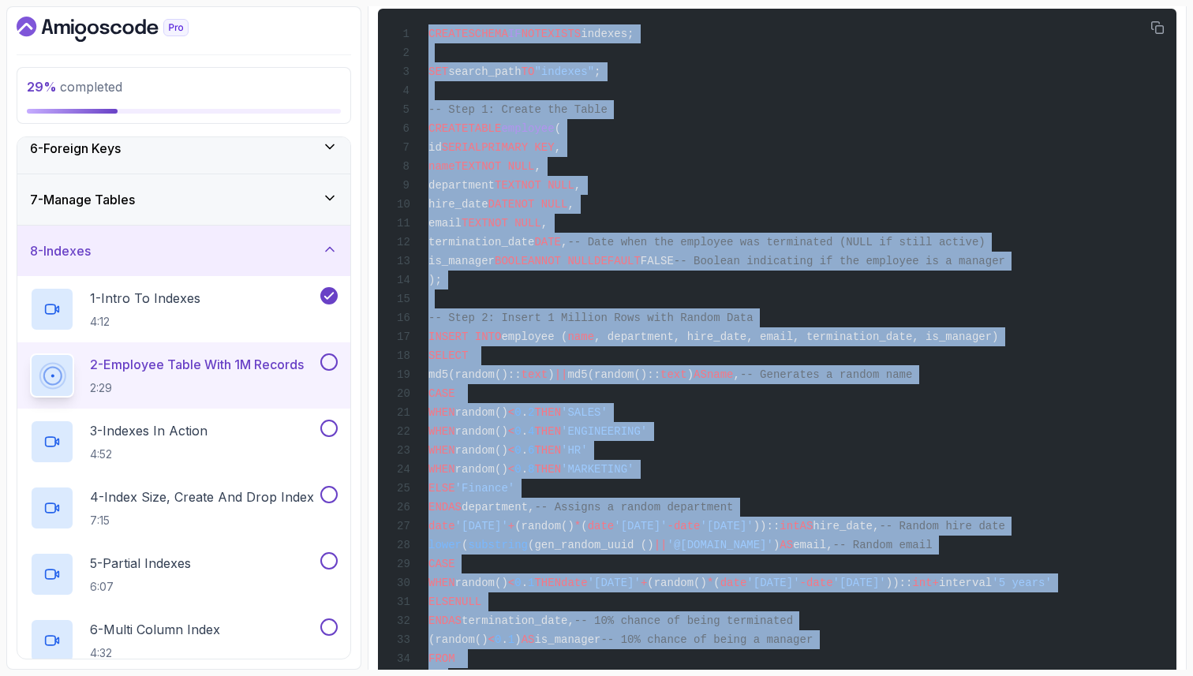
scroll to position [975, 0]
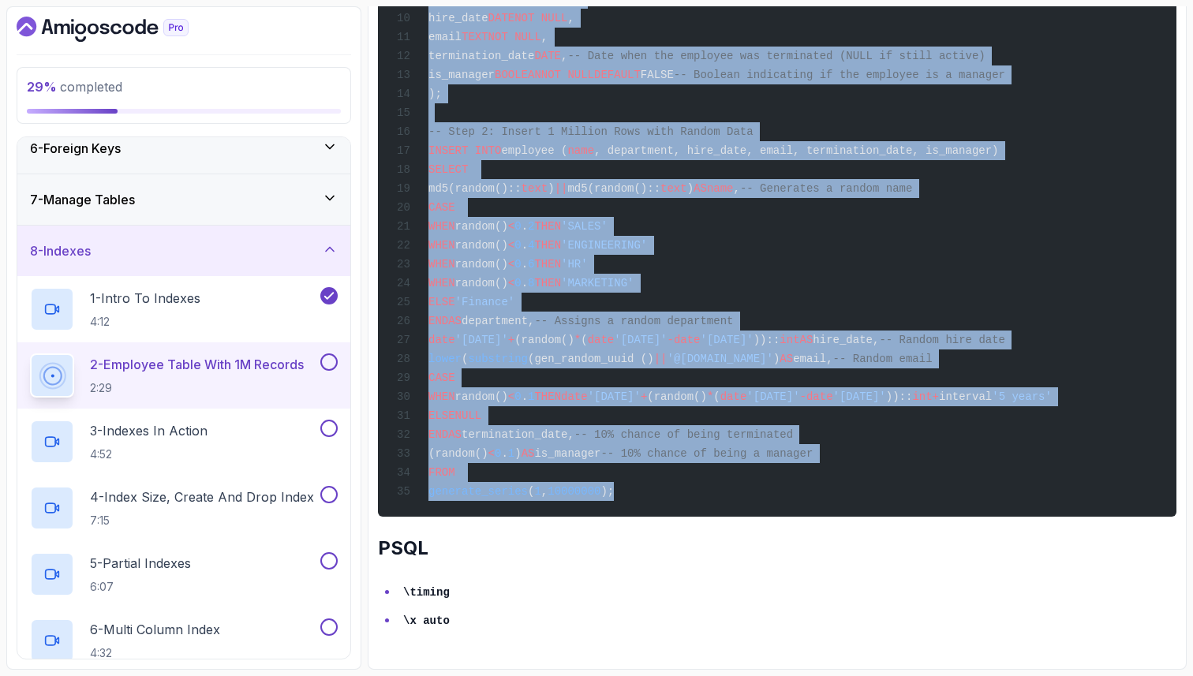
drag, startPoint x: 431, startPoint y: 71, endPoint x: 674, endPoint y: 490, distance: 484.5
click at [674, 490] on div "CREATE SCHEMA IF NOT EXISTS indexes; SET search_path TO "indexes" ; -- Step 1: …" at bounding box center [777, 170] width 773 height 676
click at [575, 429] on span "termination_date," at bounding box center [518, 435] width 113 height 13
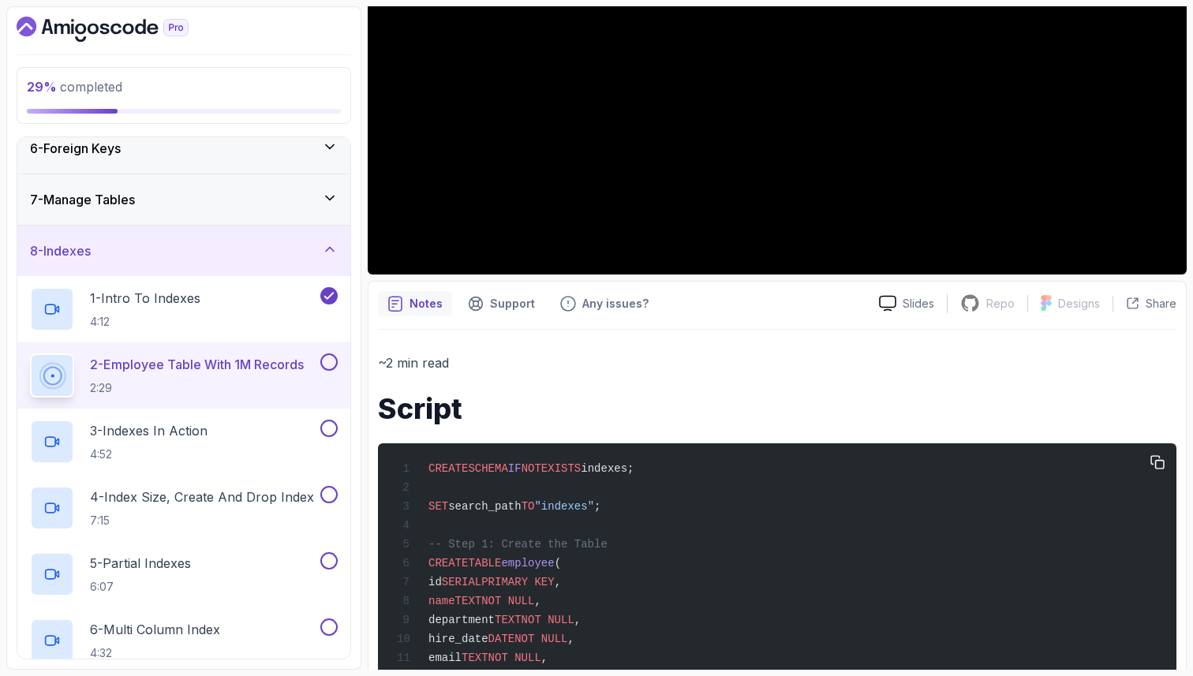
scroll to position [0, 0]
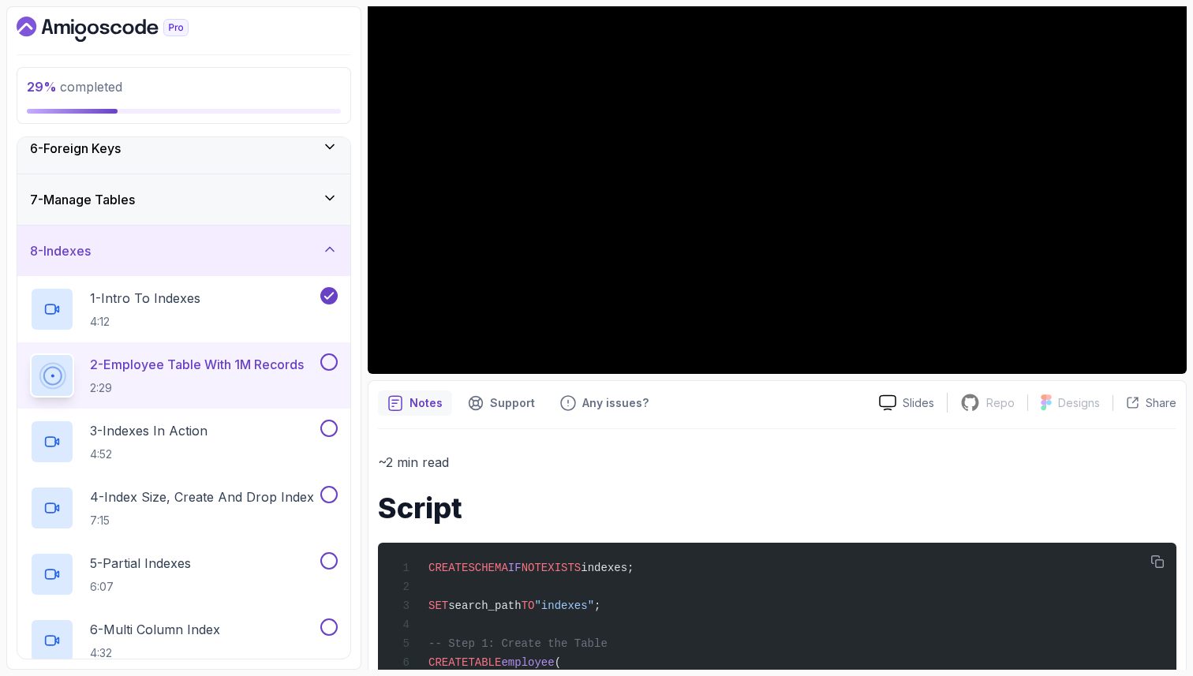
scroll to position [253, 0]
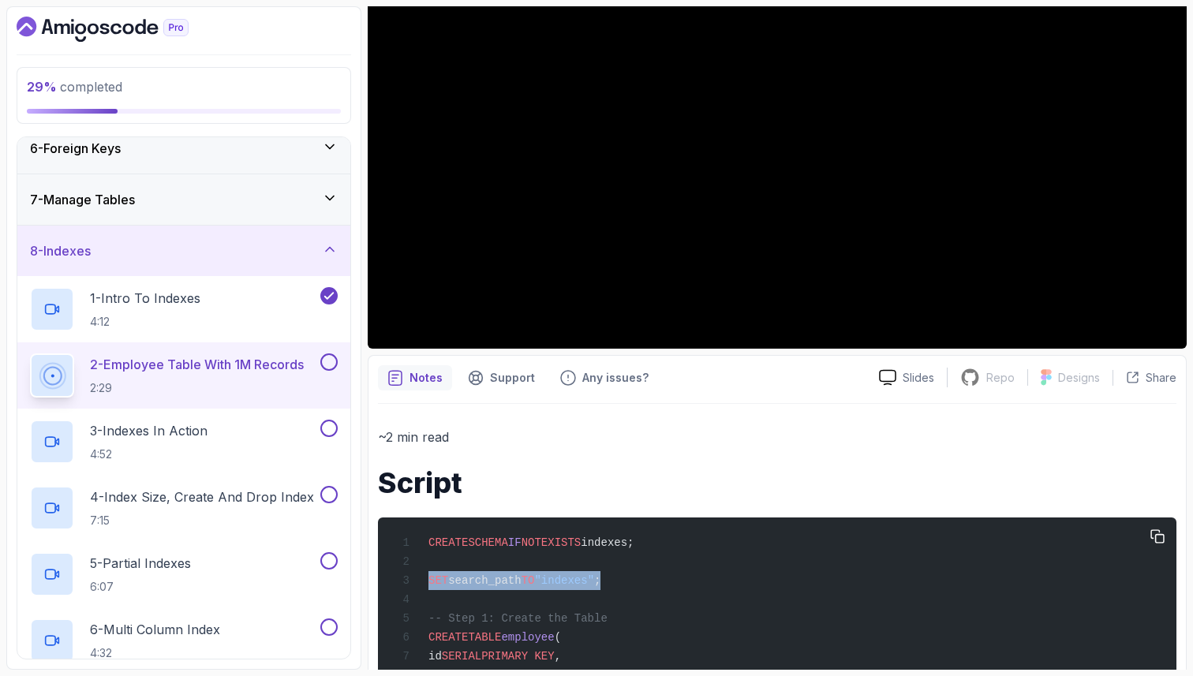
drag, startPoint x: 631, startPoint y: 585, endPoint x: 409, endPoint y: 571, distance: 223.0
click at [543, 467] on h1 "Script" at bounding box center [777, 483] width 799 height 32
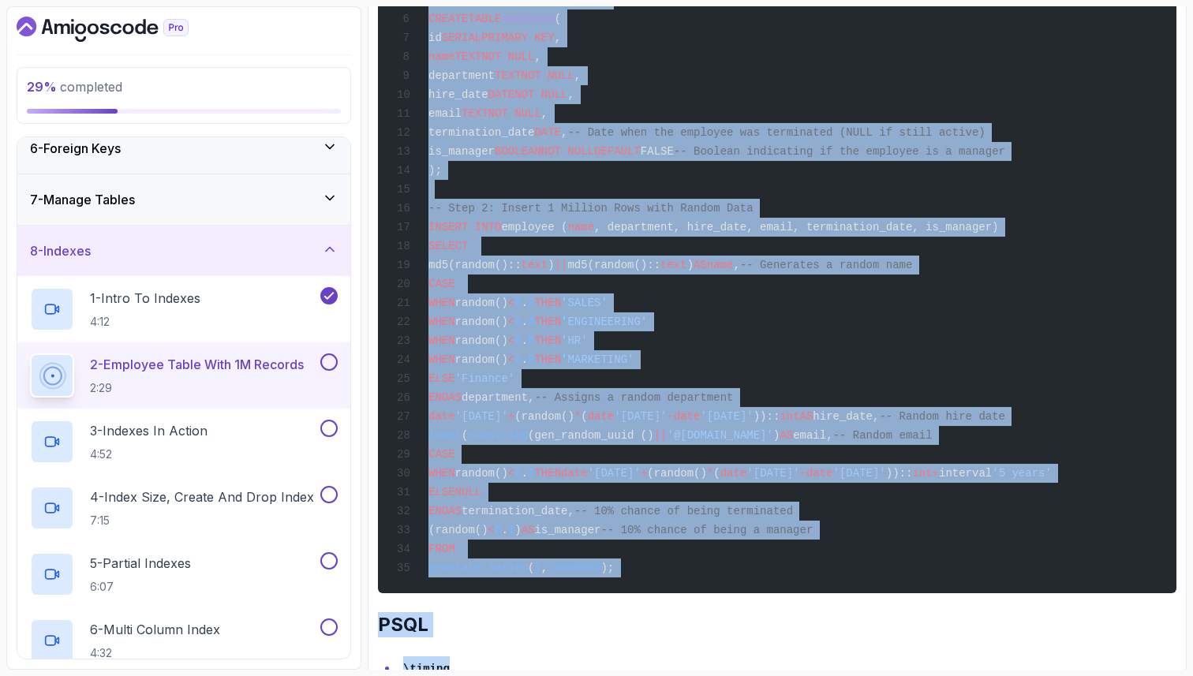
scroll to position [975, 0]
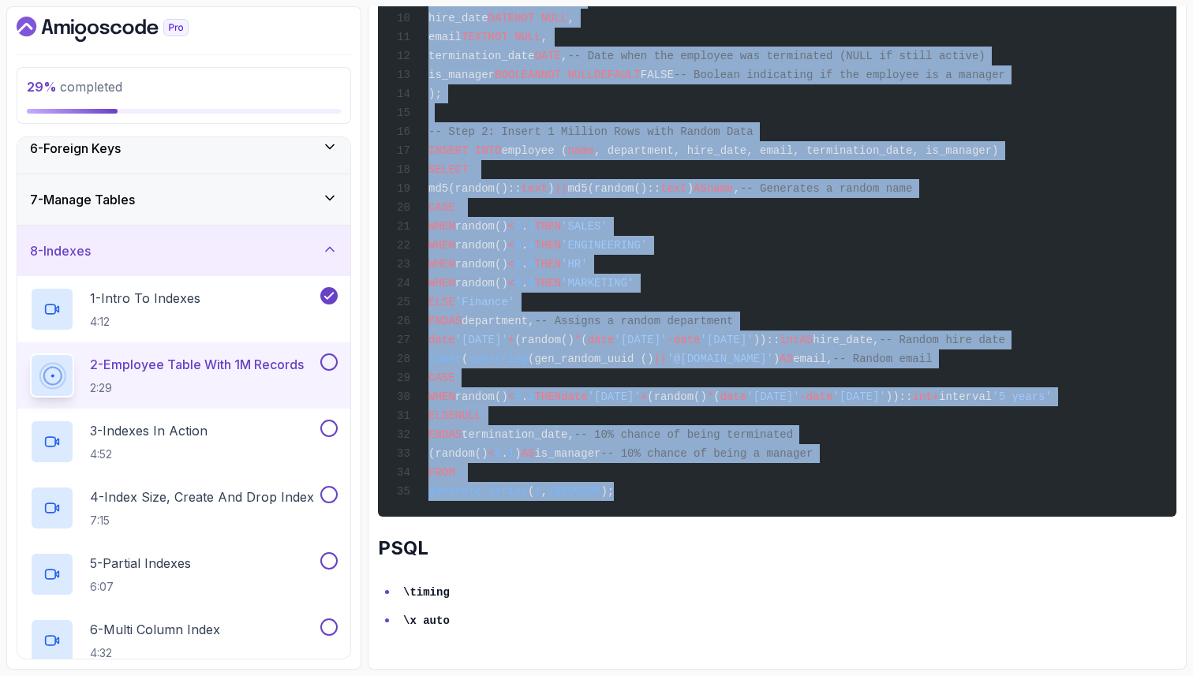
drag, startPoint x: 432, startPoint y: 546, endPoint x: 665, endPoint y: 493, distance: 238.7
click at [665, 495] on div "CREATE SCHEMA IF NOT EXISTS indexes; SET search_path TO "indexes" ; -- Step 1: …" at bounding box center [777, 170] width 773 height 676
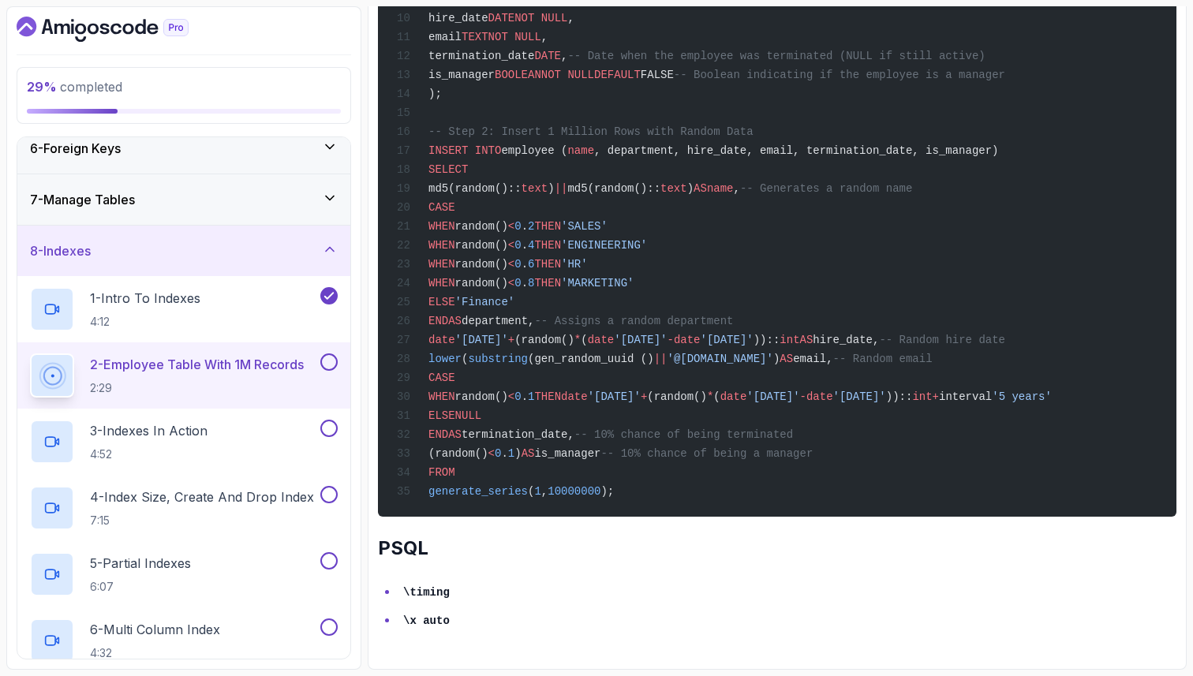
click at [668, 75] on div "CREATE SCHEMA IF NOT EXISTS indexes; SET search_path TO "indexes" ; -- Step 1: …" at bounding box center [777, 170] width 773 height 676
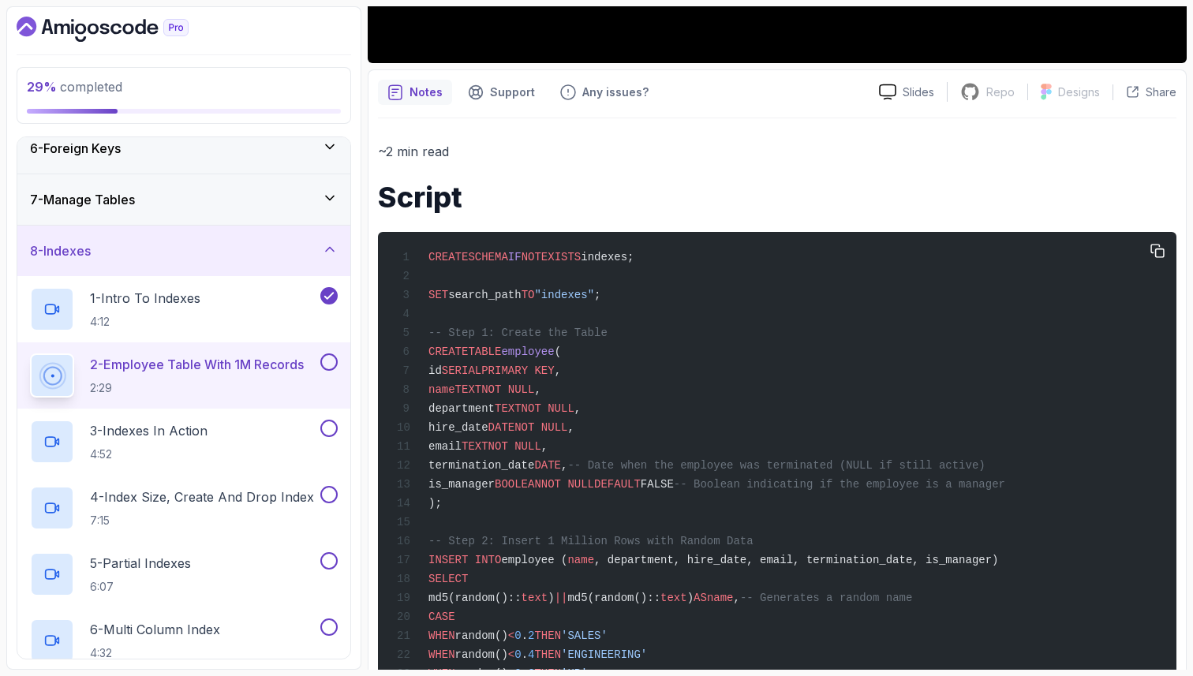
scroll to position [533, 0]
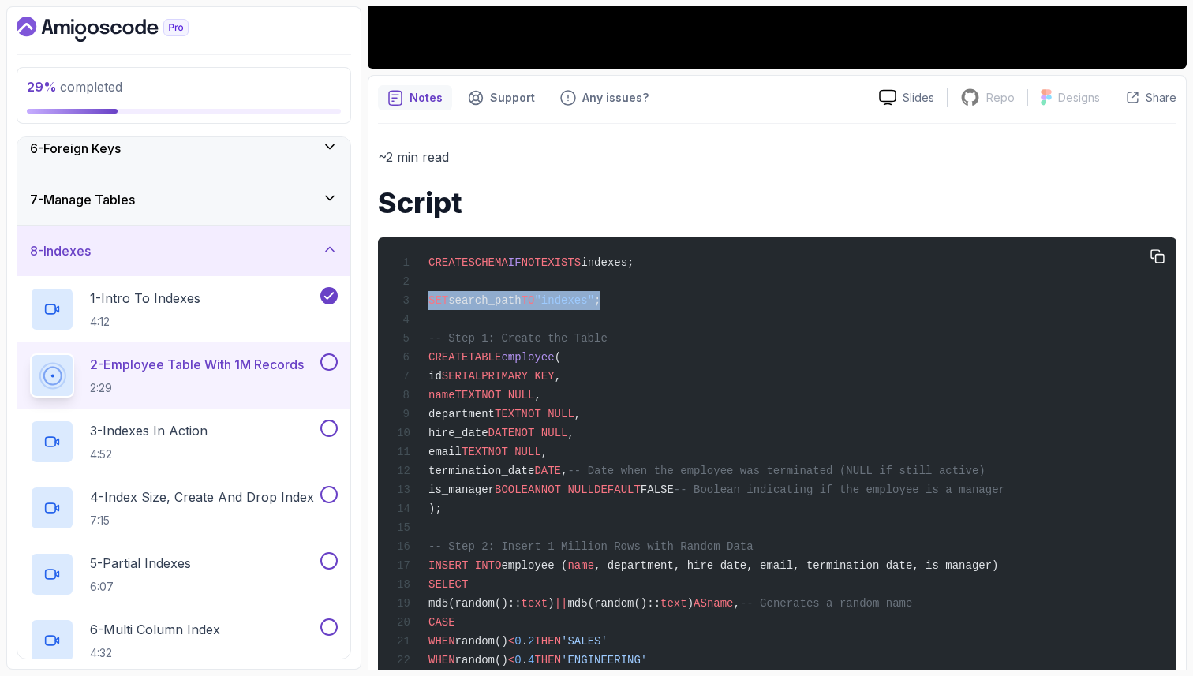
drag, startPoint x: 625, startPoint y: 307, endPoint x: 388, endPoint y: 298, distance: 236.9
click at [388, 298] on pre "CREATE SCHEMA IF NOT EXISTS indexes; SET search_path TO "indexes" ; -- Step 1: …" at bounding box center [777, 585] width 799 height 695
click at [689, 271] on div "CREATE SCHEMA IF NOT EXISTS indexes; SET search_path TO "indexes" ; -- Step 1: …" at bounding box center [777, 585] width 773 height 676
drag, startPoint x: 668, startPoint y: 264, endPoint x: 426, endPoint y: 263, distance: 242.3
click at [426, 265] on div "CREATE SCHEMA IF NOT EXISTS indexes; SET search_path TO "indexes" ; -- Step 1: …" at bounding box center [777, 585] width 773 height 676
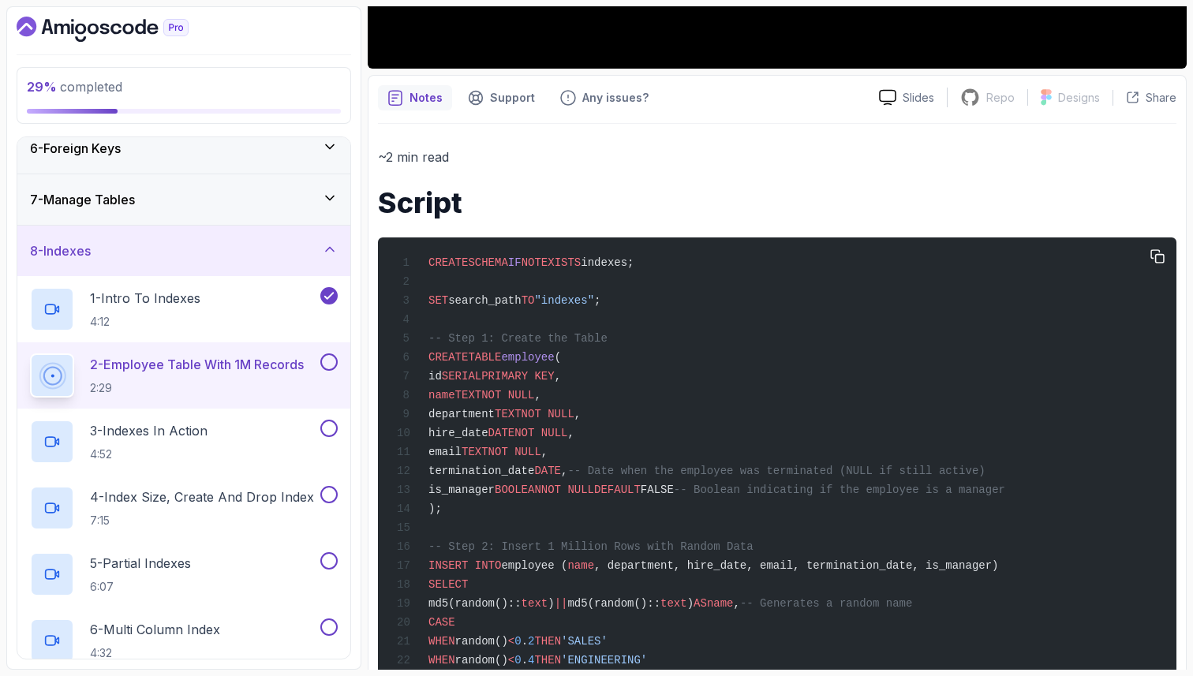
click at [429, 361] on span "CREATE" at bounding box center [448, 357] width 39 height 13
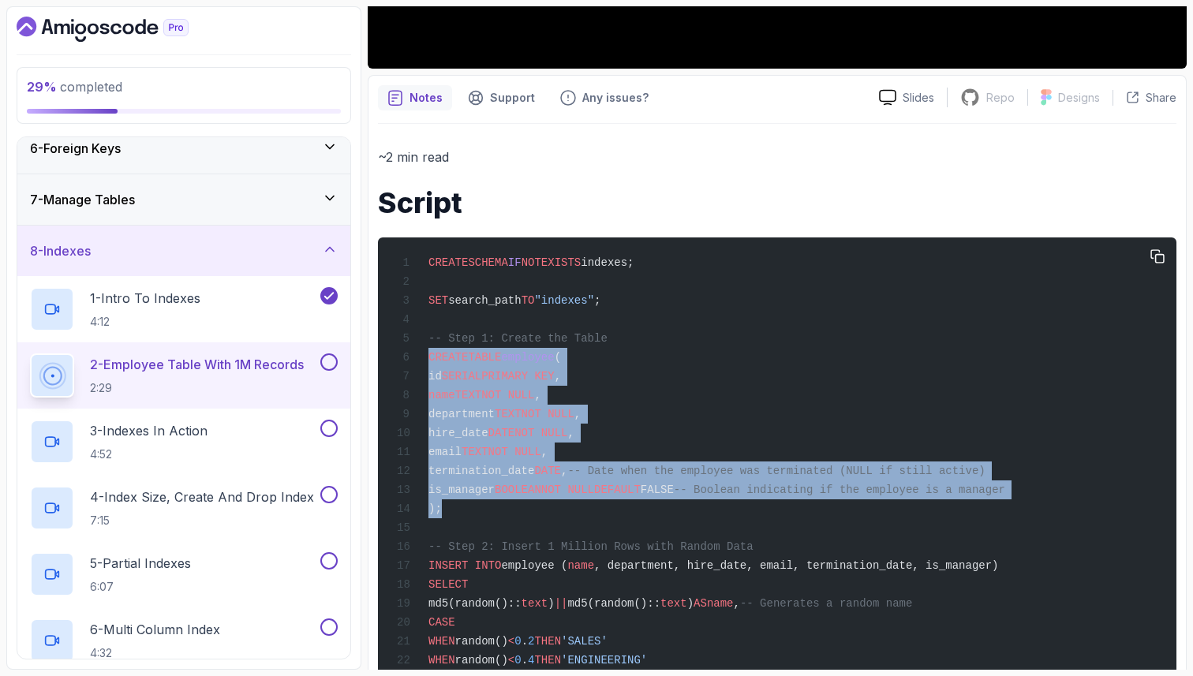
drag, startPoint x: 429, startPoint y: 361, endPoint x: 452, endPoint y: 519, distance: 160.3
click at [452, 519] on div "CREATE SCHEMA IF NOT EXISTS indexes; SET search_path TO "indexes" ; -- Step 1: …" at bounding box center [777, 585] width 773 height 676
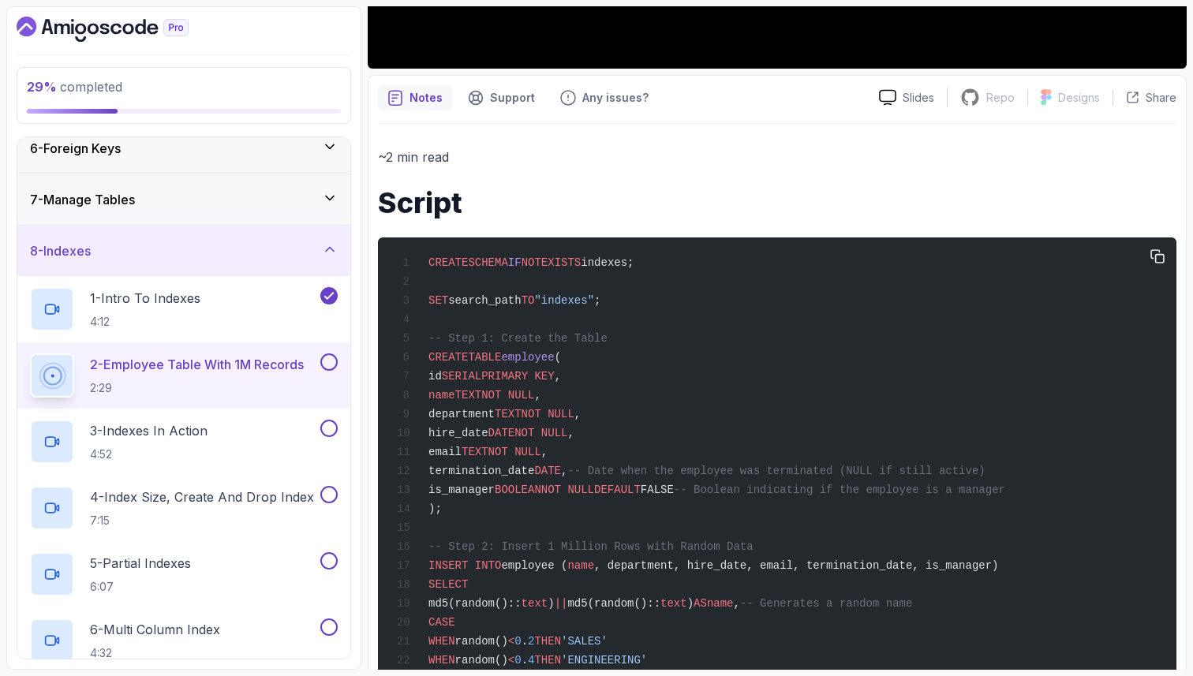
click at [522, 537] on div "CREATE SCHEMA IF NOT EXISTS indexes; SET search_path TO "indexes" ; -- Step 1: …" at bounding box center [777, 585] width 773 height 676
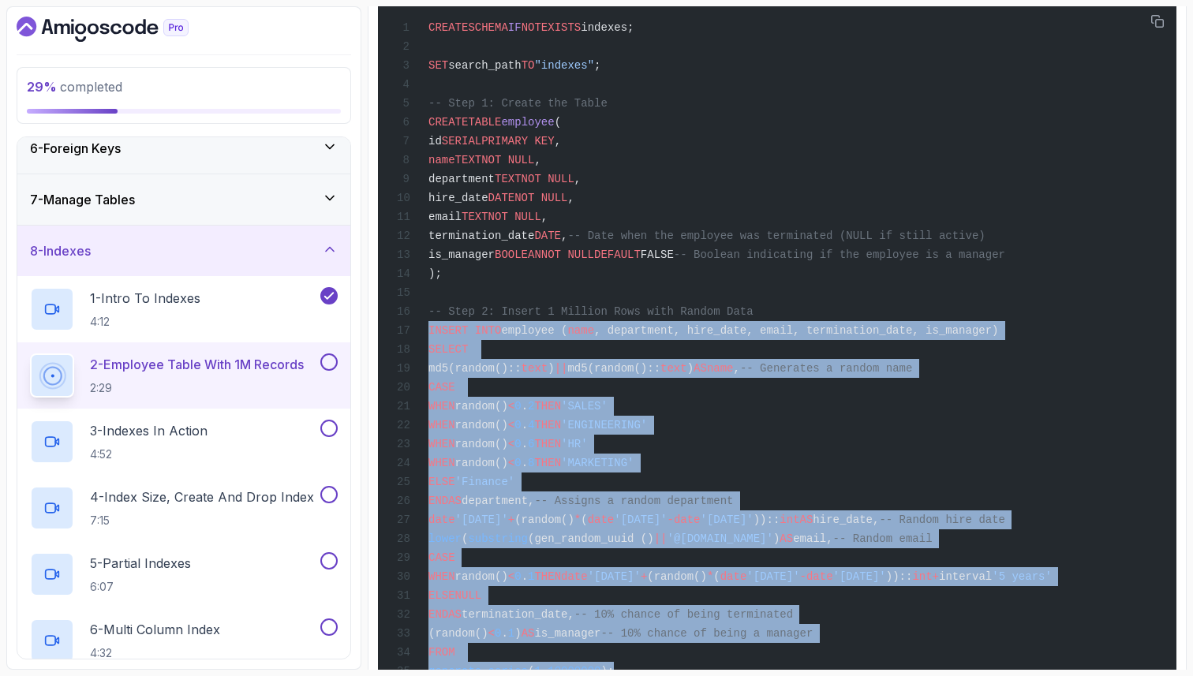
scroll to position [975, 0]
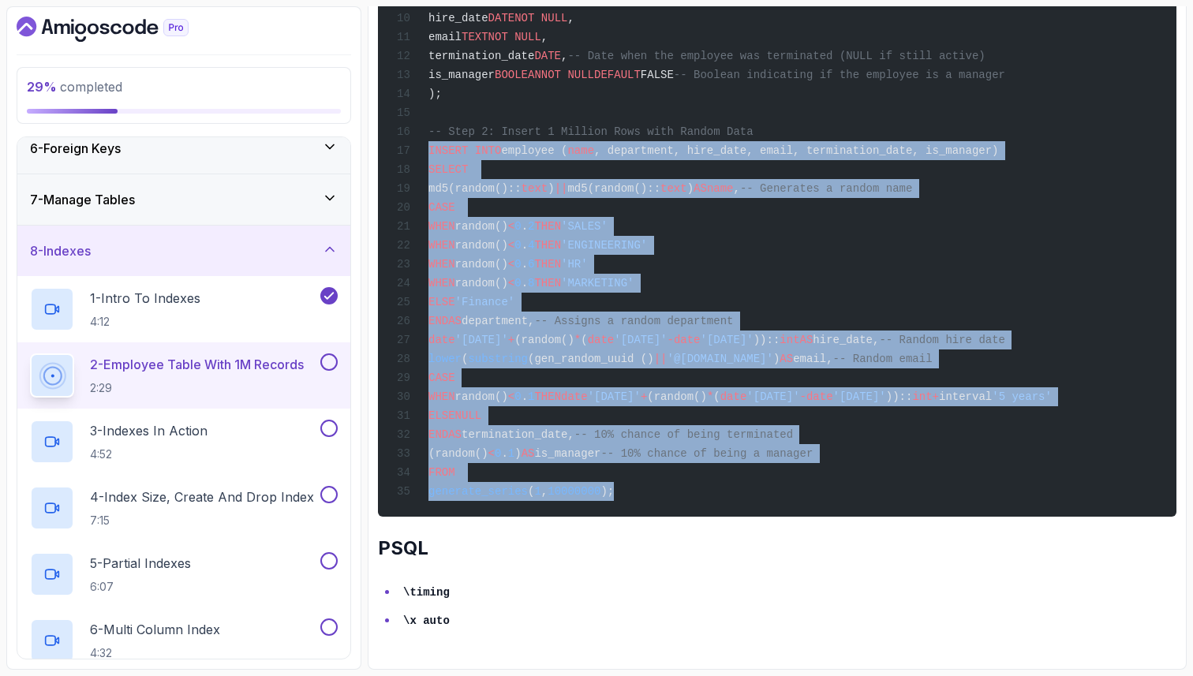
drag, startPoint x: 426, startPoint y: 579, endPoint x: 658, endPoint y: 489, distance: 249.1
click at [658, 489] on div "CREATE SCHEMA IF NOT EXISTS indexes; SET search_path TO "indexes" ; -- Step 1: …" at bounding box center [777, 170] width 773 height 676
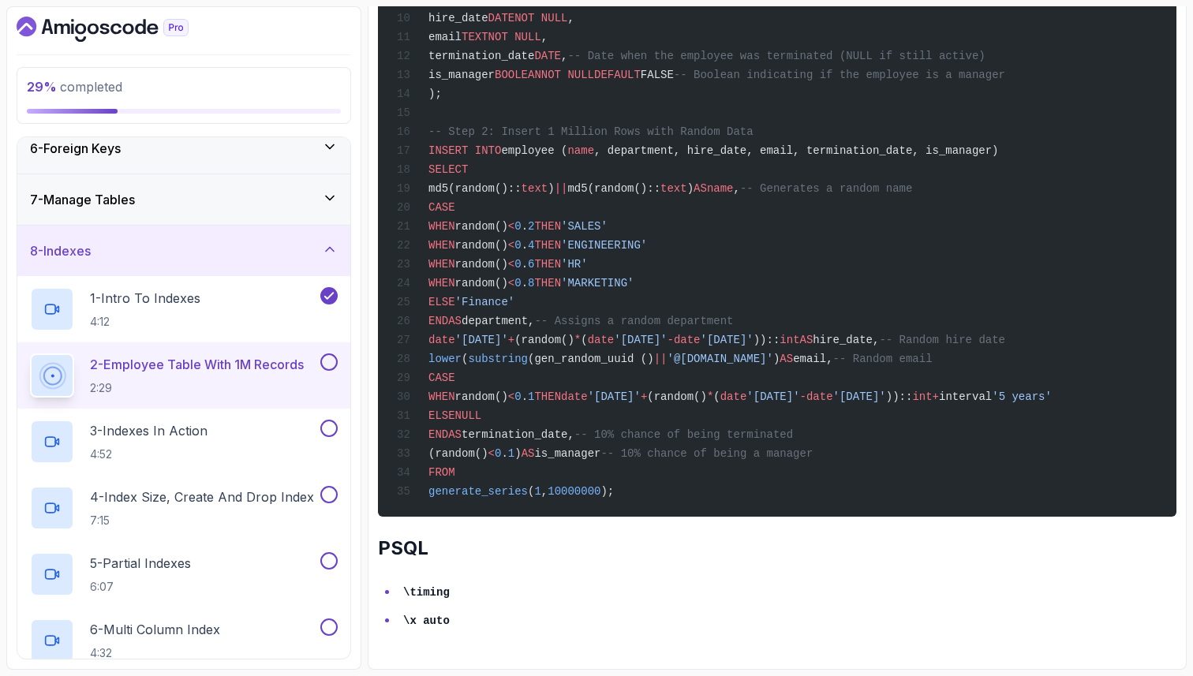
click at [808, 222] on div "CREATE SCHEMA IF NOT EXISTS indexes; SET search_path TO "indexes" ; -- Step 1: …" at bounding box center [777, 170] width 773 height 676
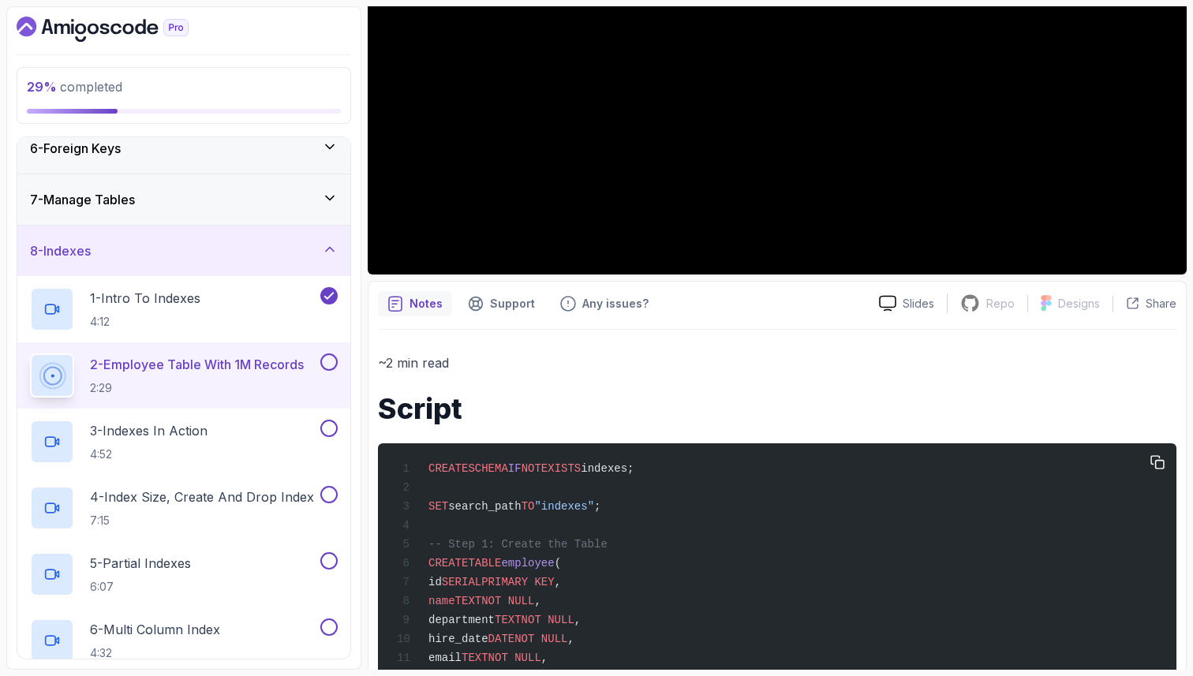
scroll to position [0, 0]
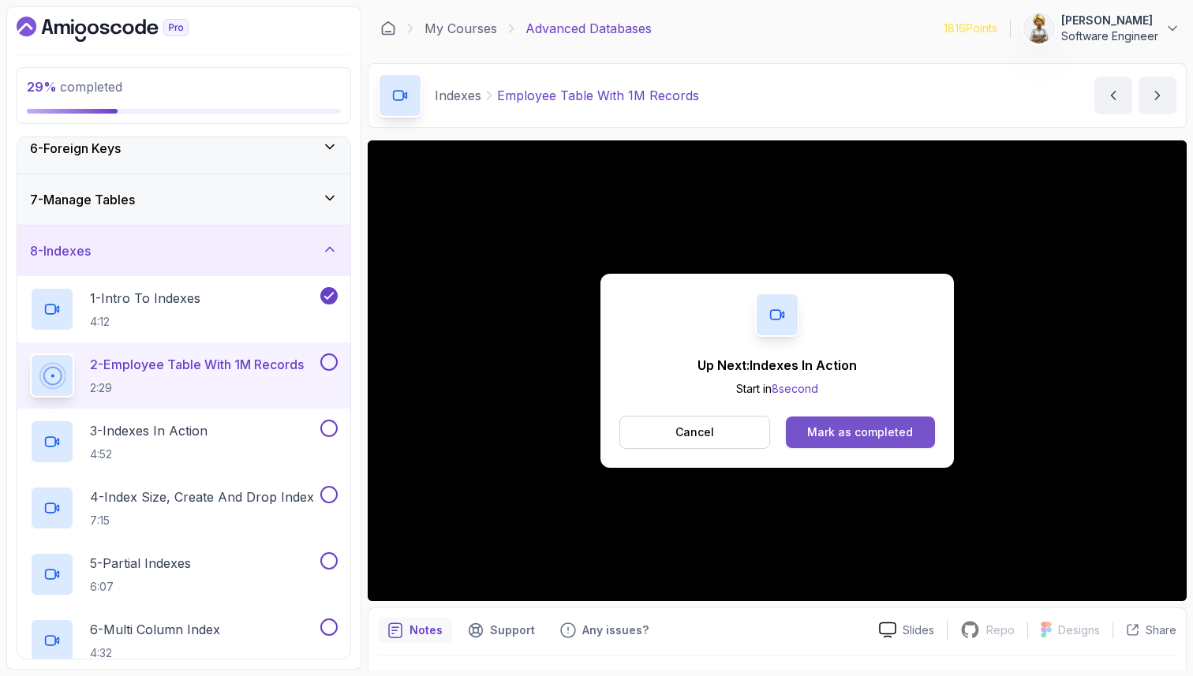
click at [839, 436] on div "Mark as completed" at bounding box center [860, 433] width 106 height 16
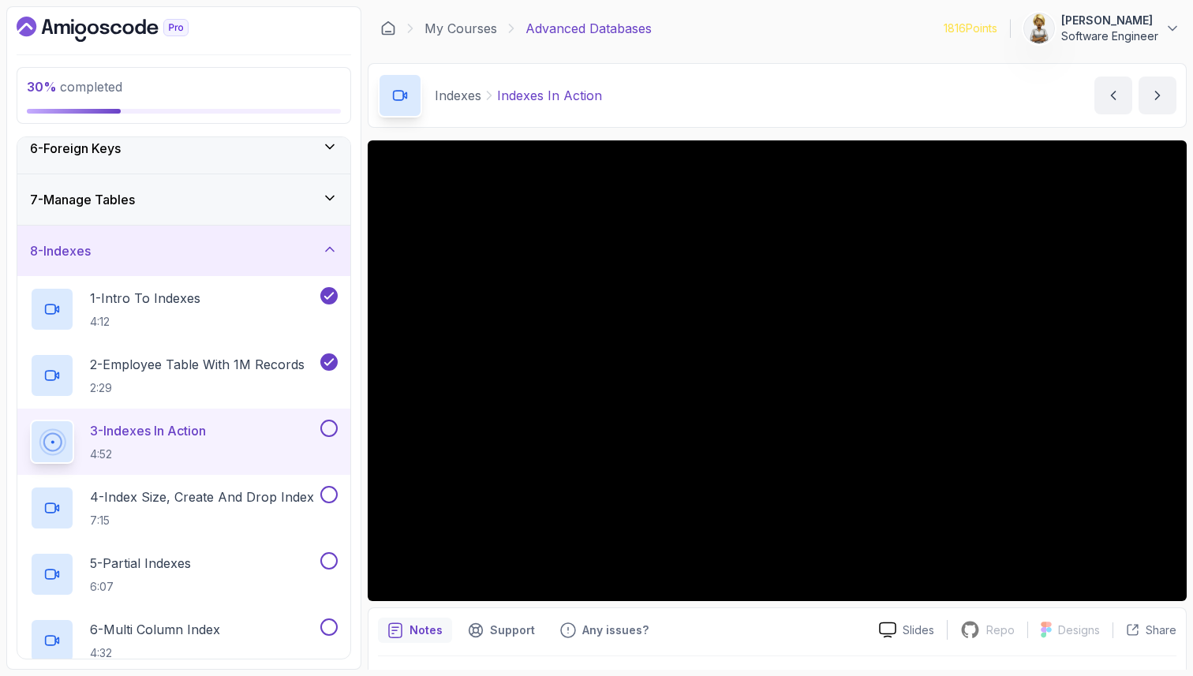
click at [335, 253] on icon at bounding box center [330, 249] width 16 height 16
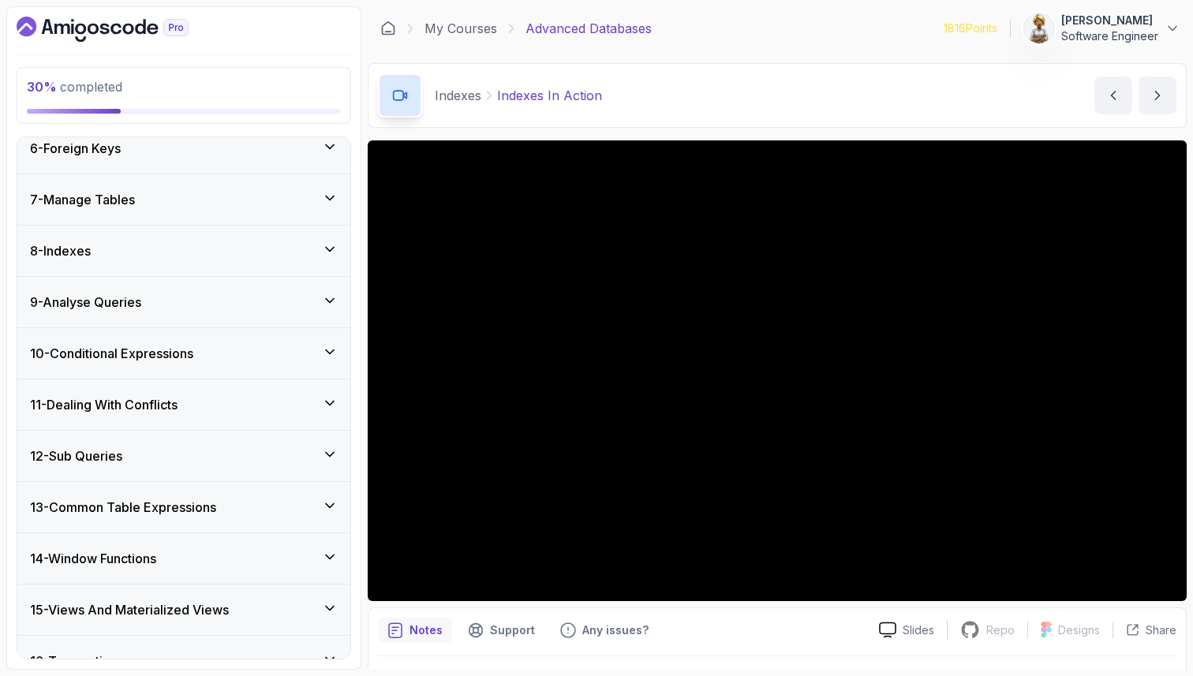
click at [332, 302] on icon at bounding box center [330, 301] width 16 height 16
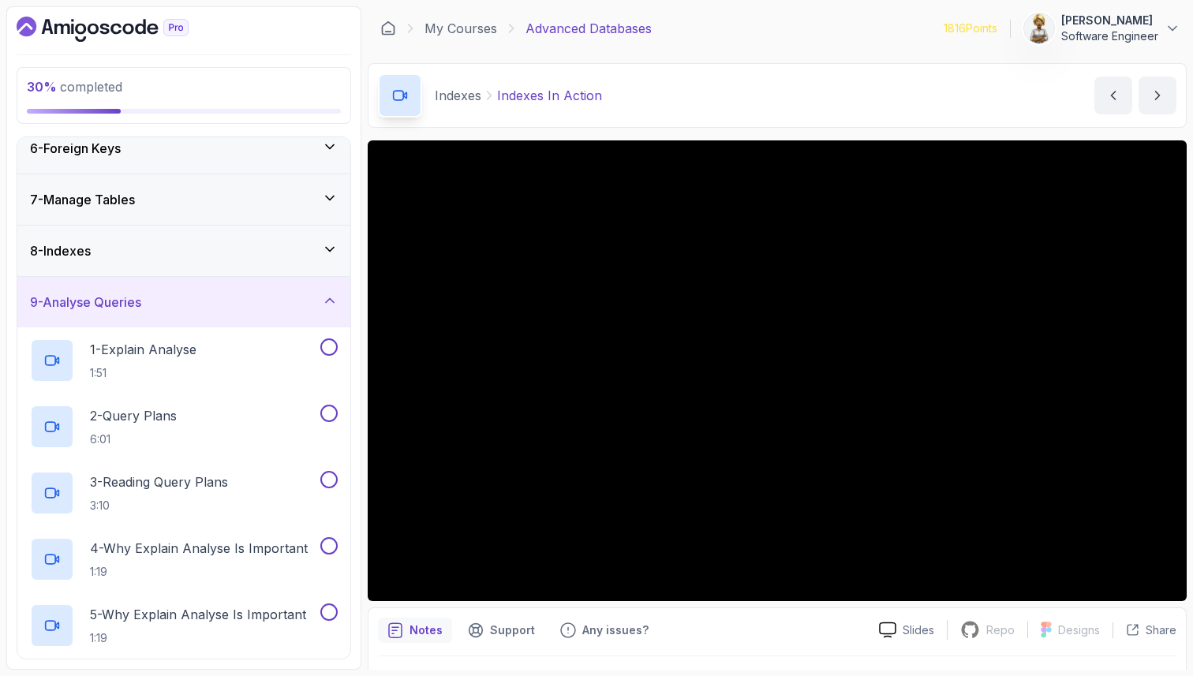
click at [332, 303] on icon at bounding box center [330, 301] width 16 height 16
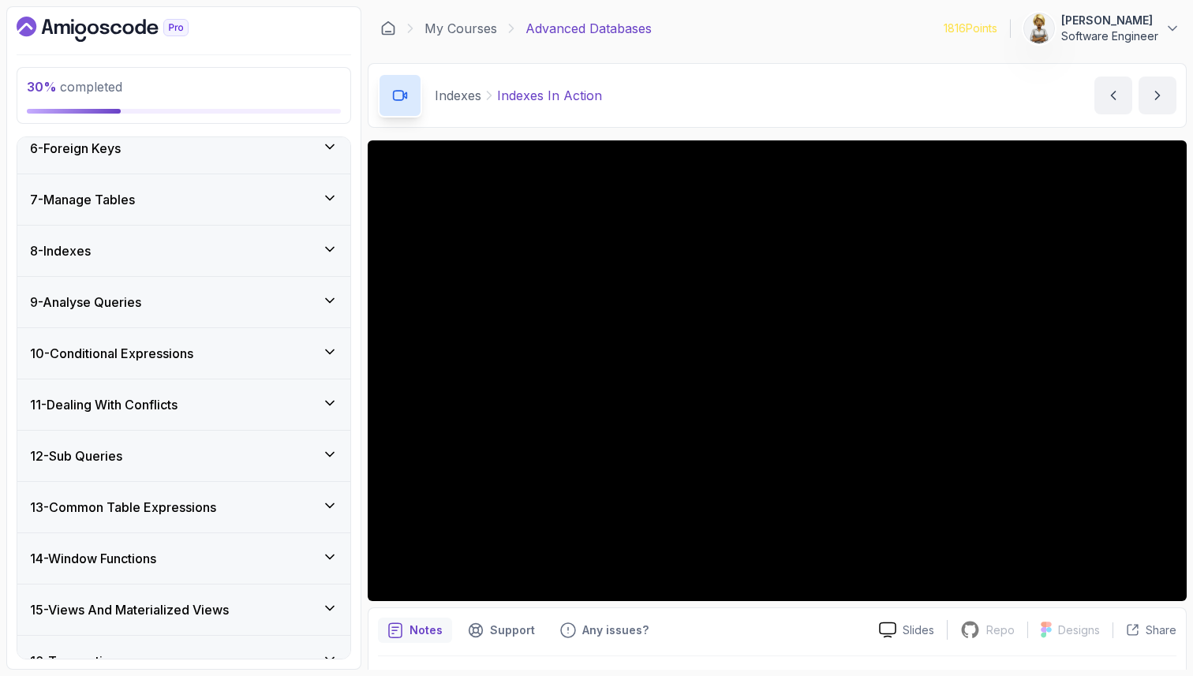
click at [331, 349] on icon at bounding box center [330, 352] width 16 height 16
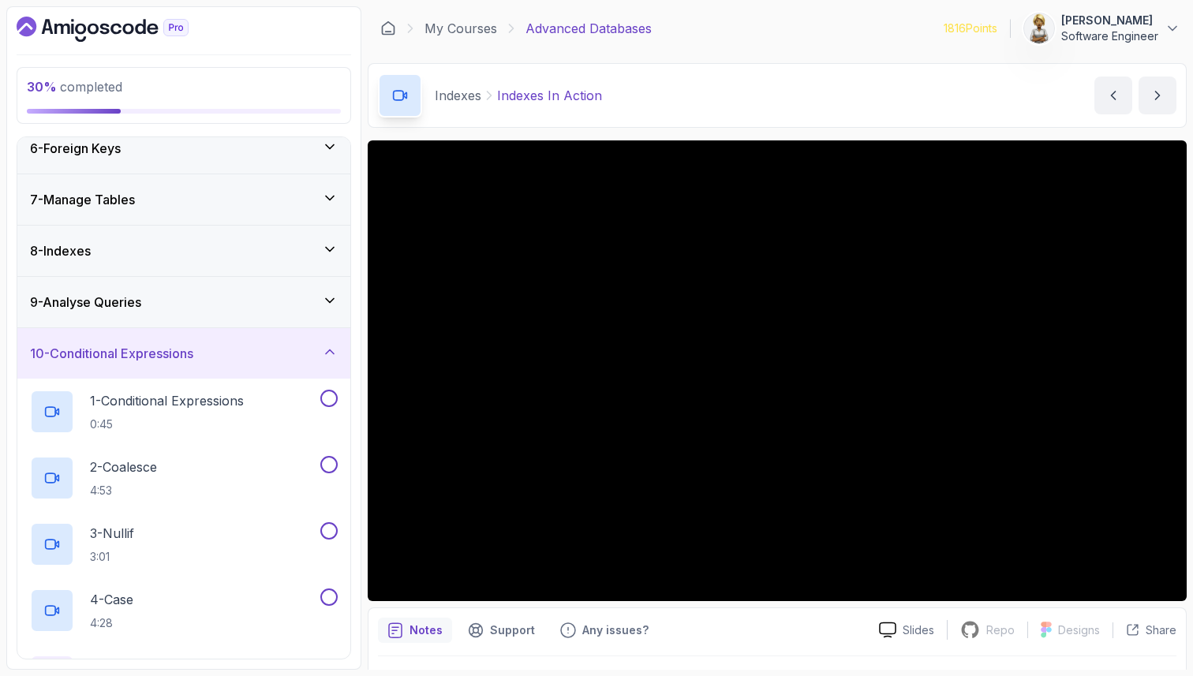
click at [331, 349] on icon at bounding box center [330, 352] width 16 height 16
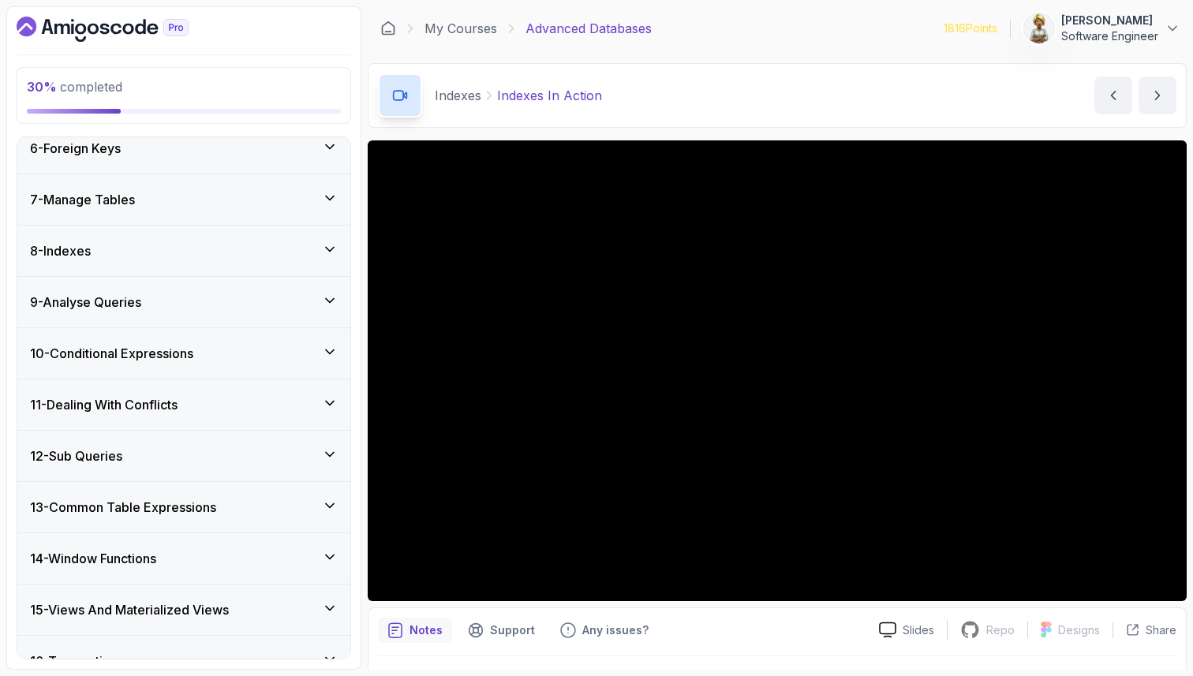
click at [328, 403] on icon at bounding box center [330, 404] width 8 height 4
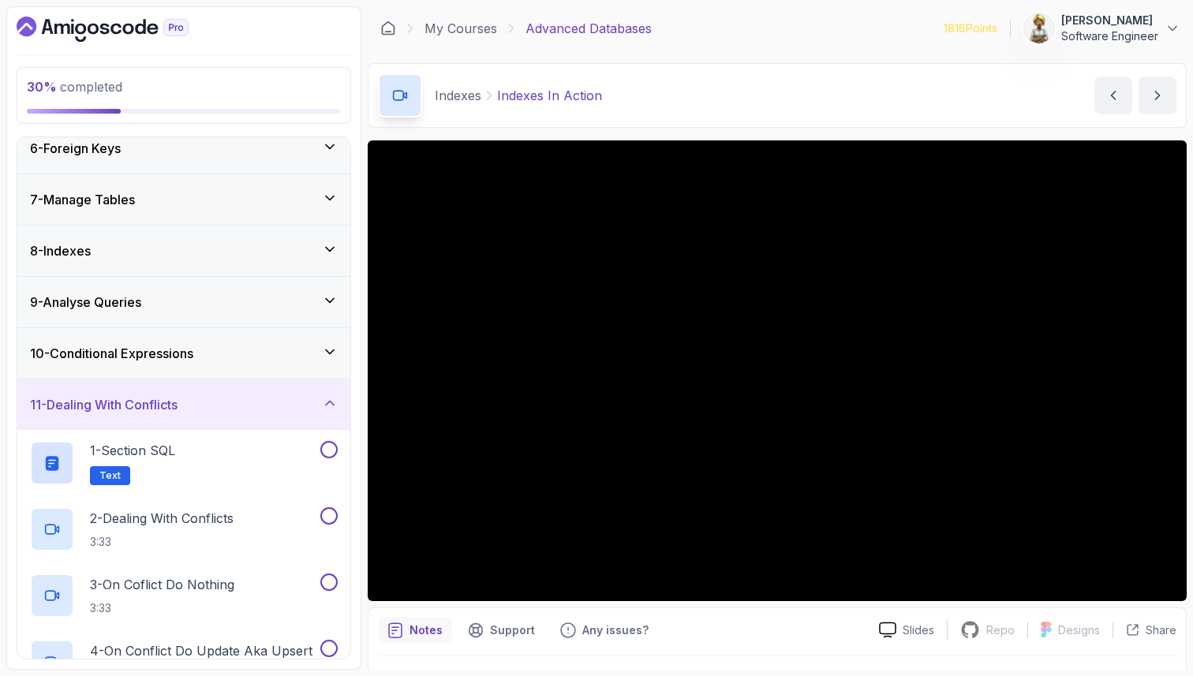
click at [328, 404] on icon at bounding box center [330, 403] width 16 height 16
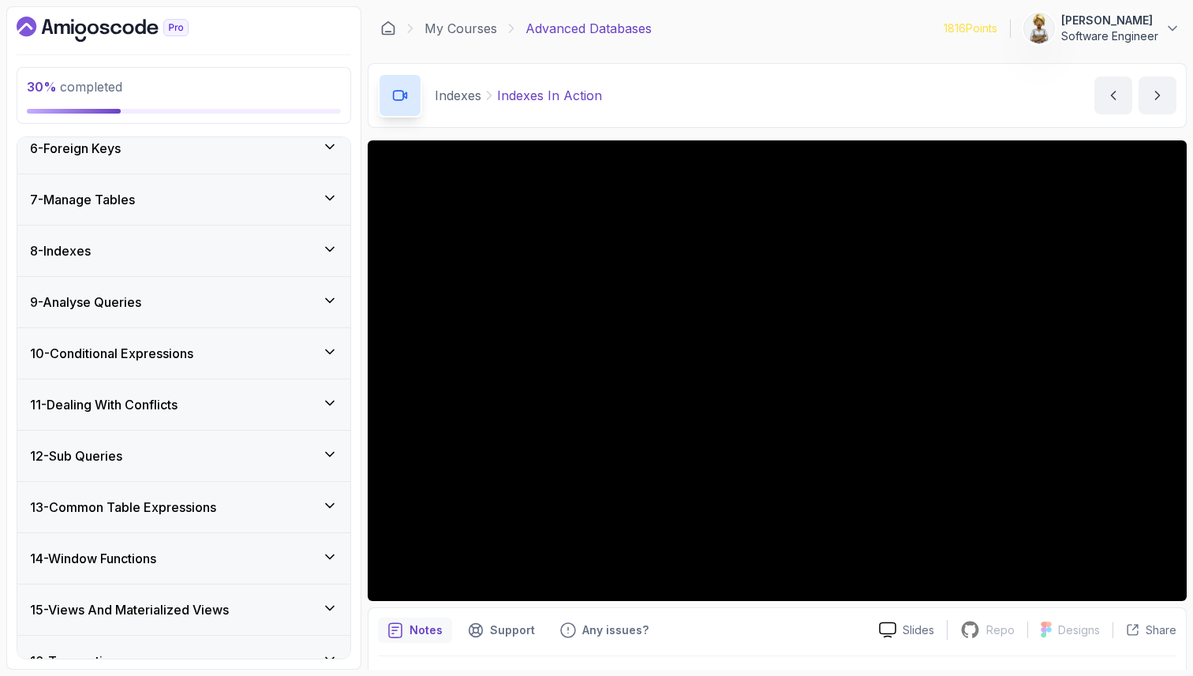
click at [331, 454] on icon at bounding box center [330, 455] width 16 height 16
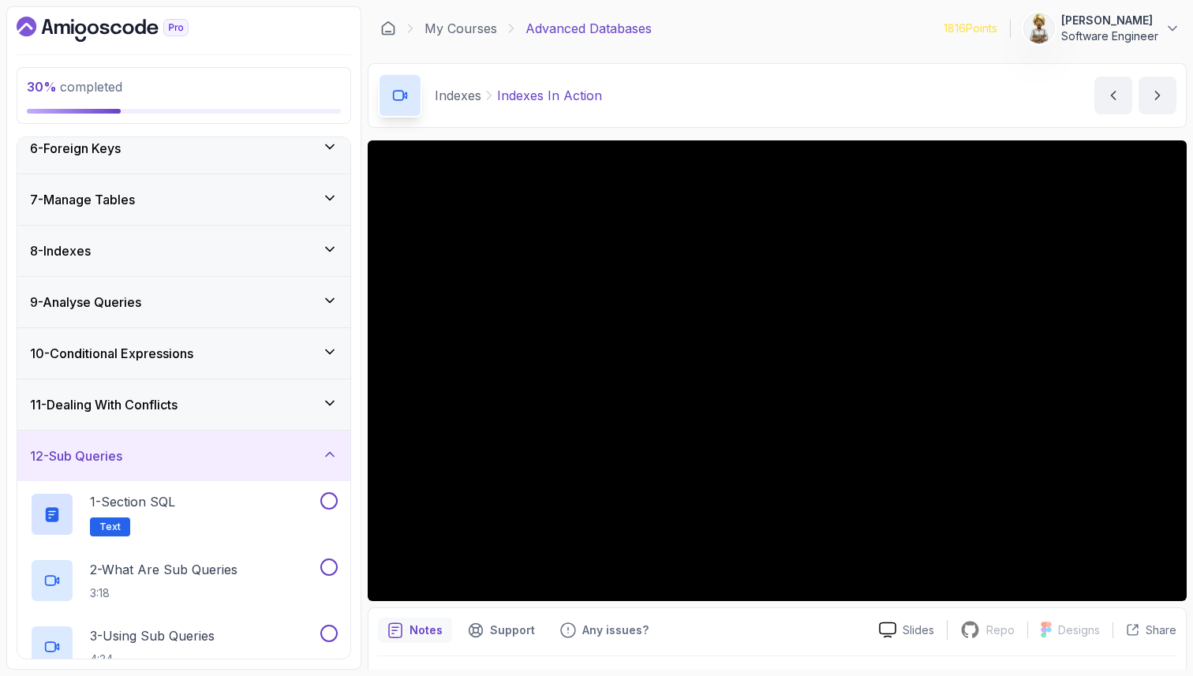
click at [331, 456] on icon at bounding box center [330, 455] width 16 height 16
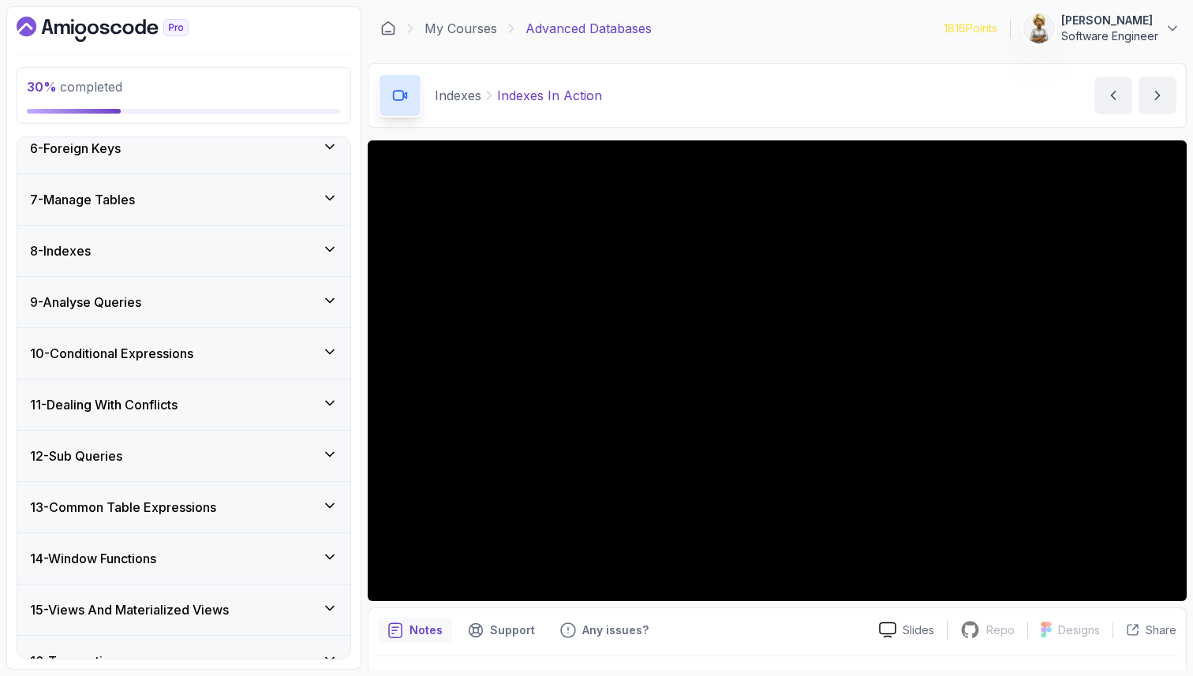
click at [330, 496] on div "13 - Common Table Expressions" at bounding box center [183, 507] width 333 height 51
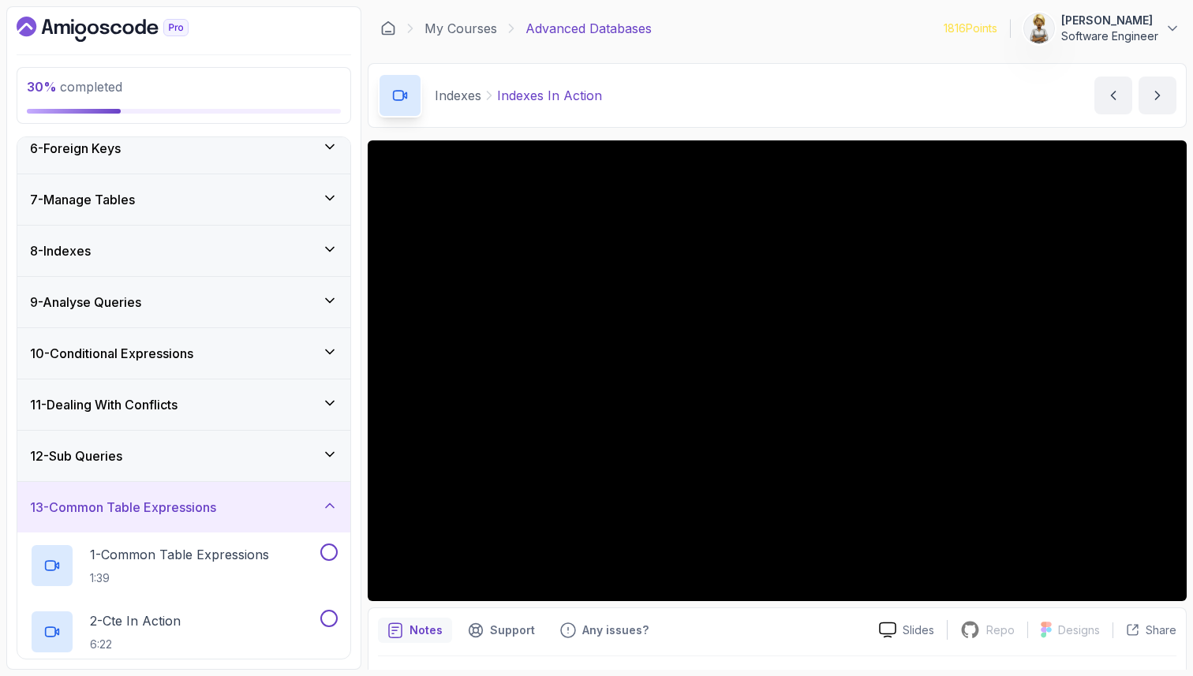
click at [330, 498] on icon at bounding box center [330, 506] width 16 height 16
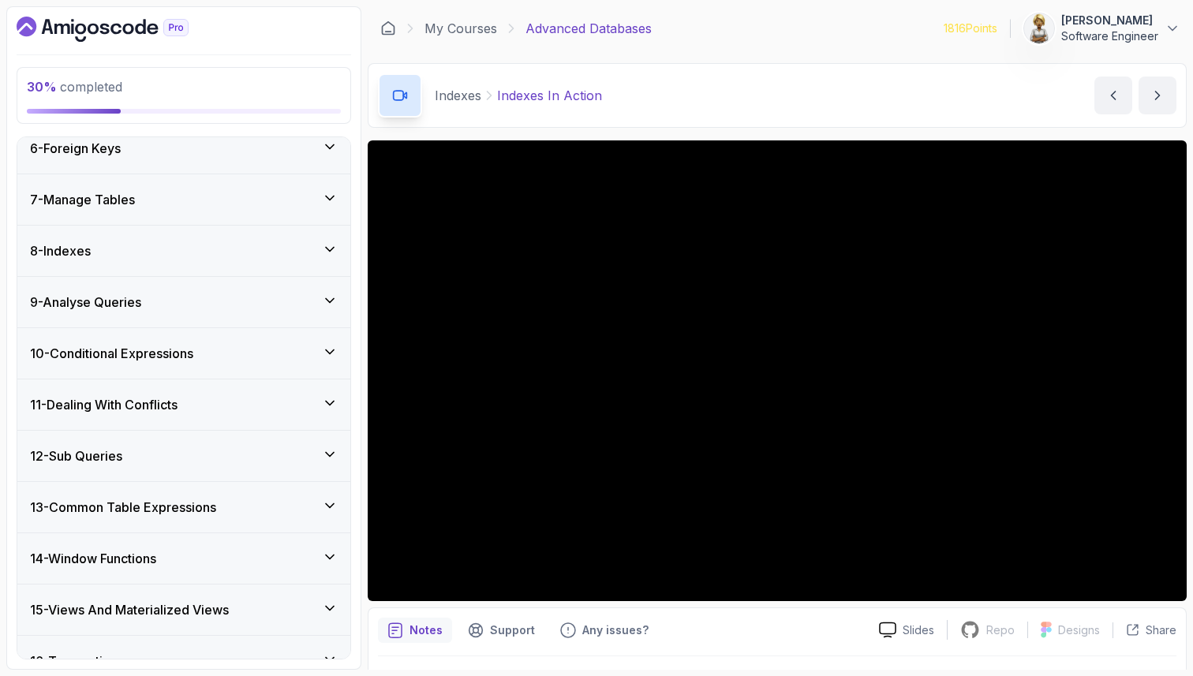
click at [332, 556] on icon at bounding box center [330, 558] width 8 height 4
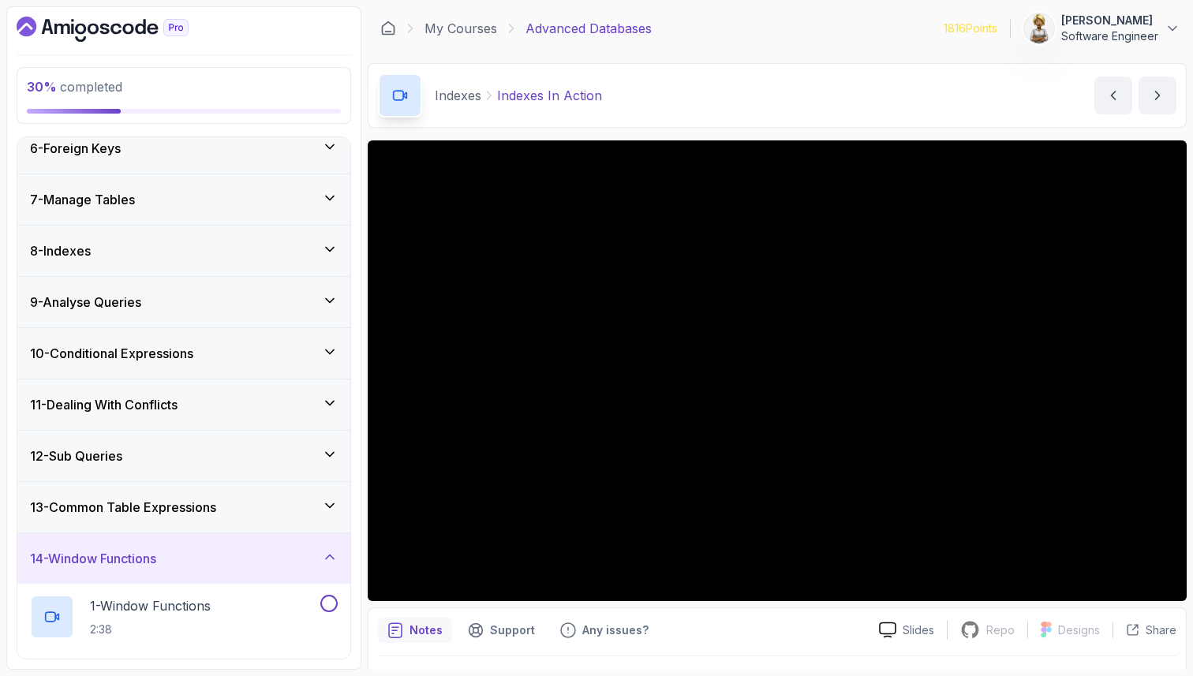
click at [332, 556] on icon at bounding box center [330, 558] width 8 height 4
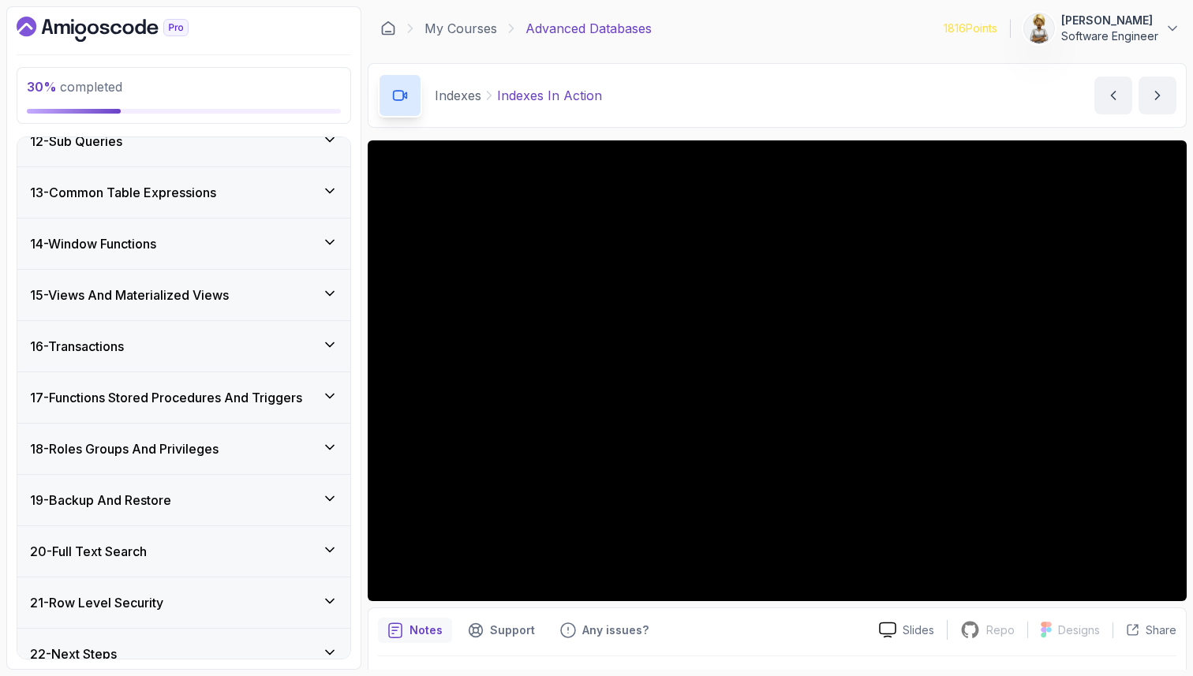
scroll to position [606, 0]
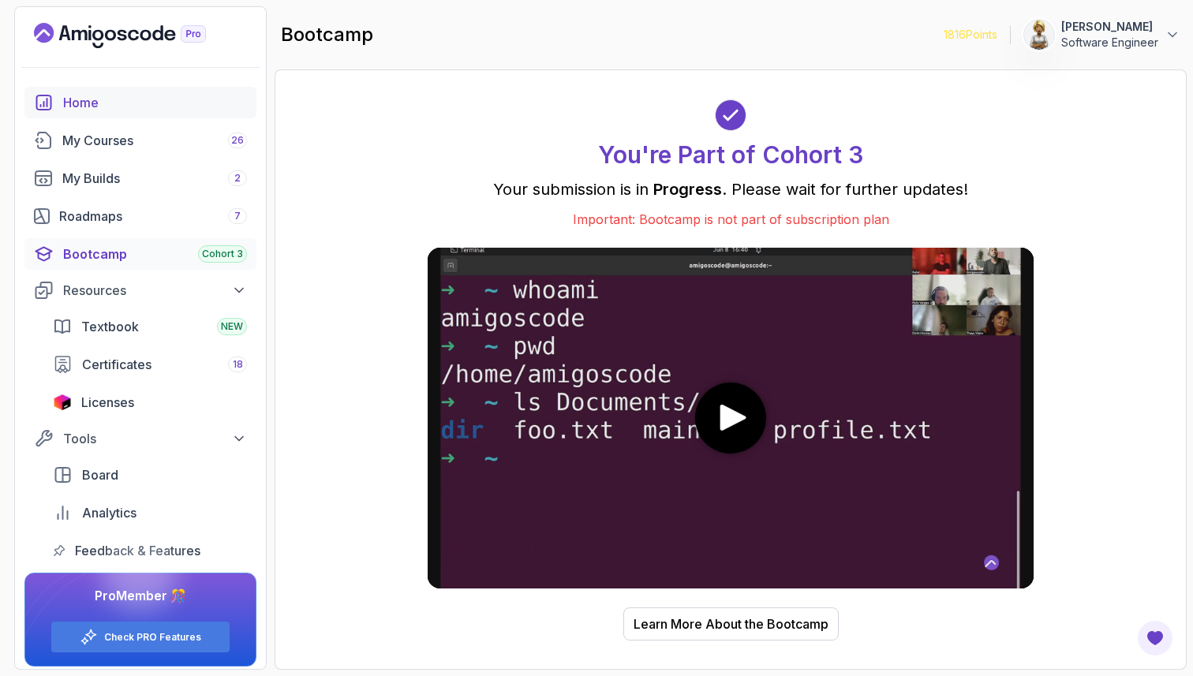
click at [79, 105] on div "Home" at bounding box center [155, 102] width 184 height 19
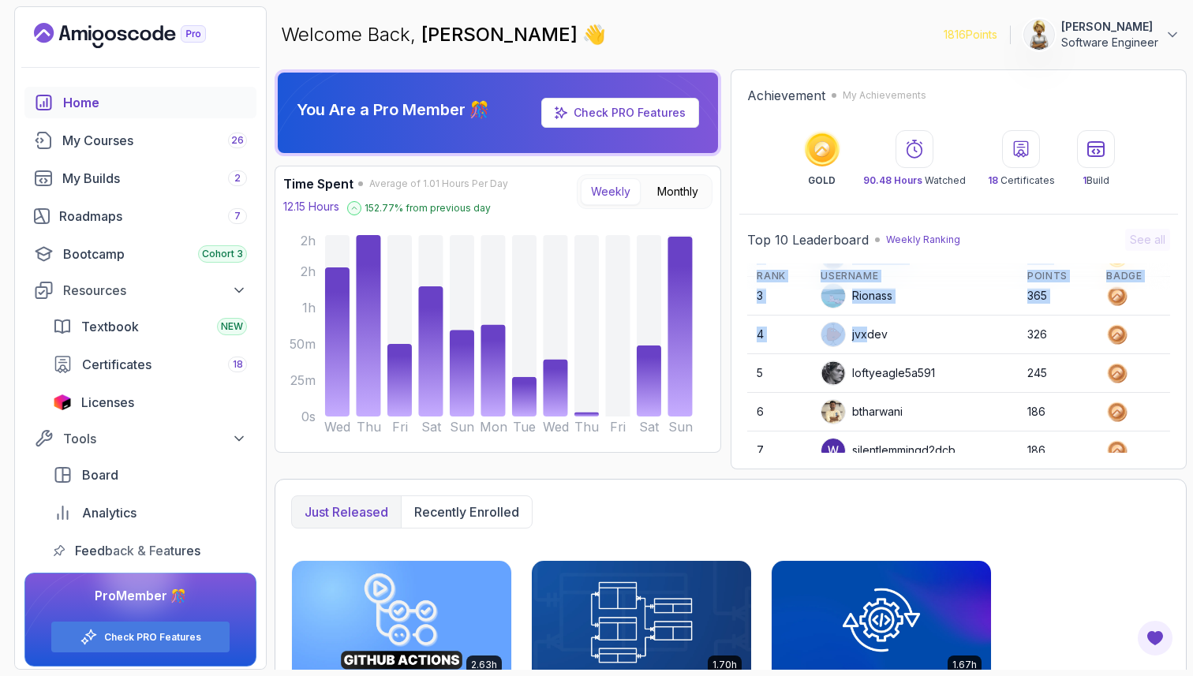
scroll to position [223, 0]
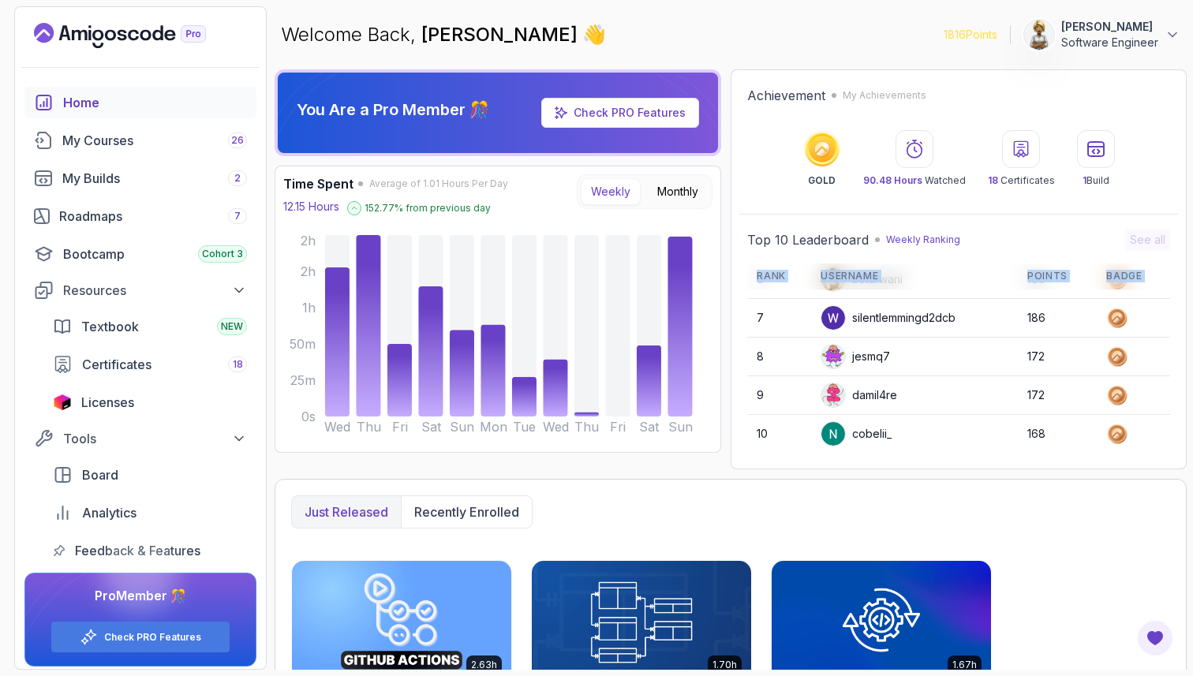
drag, startPoint x: 870, startPoint y: 425, endPoint x: 868, endPoint y: 465, distance: 39.5
click at [868, 466] on div "Achievement My Achievements GOLD 90.48 Hours Watched 18 Certificates 1 Build To…" at bounding box center [959, 269] width 456 height 400
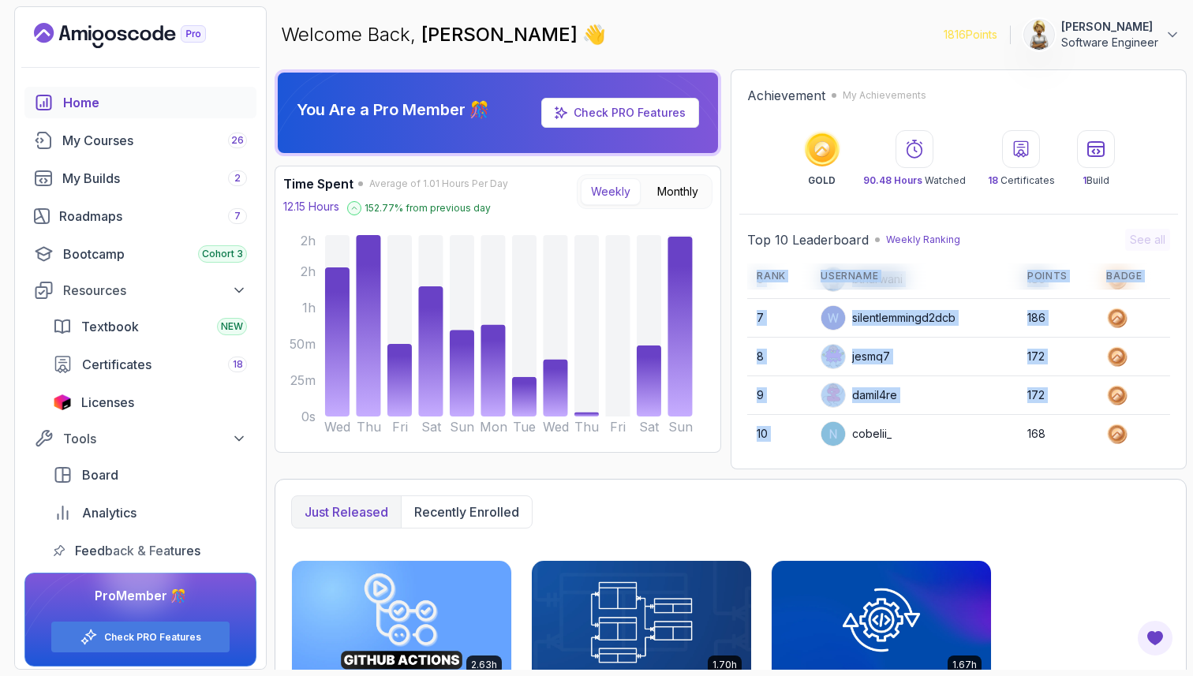
drag, startPoint x: 868, startPoint y: 424, endPoint x: 868, endPoint y: 455, distance: 30.8
click at [868, 454] on div "Top 10 Leaderboard Weekly Ranking See all Rank Username Points Badge 1 Mariammo…" at bounding box center [958, 341] width 439 height 240
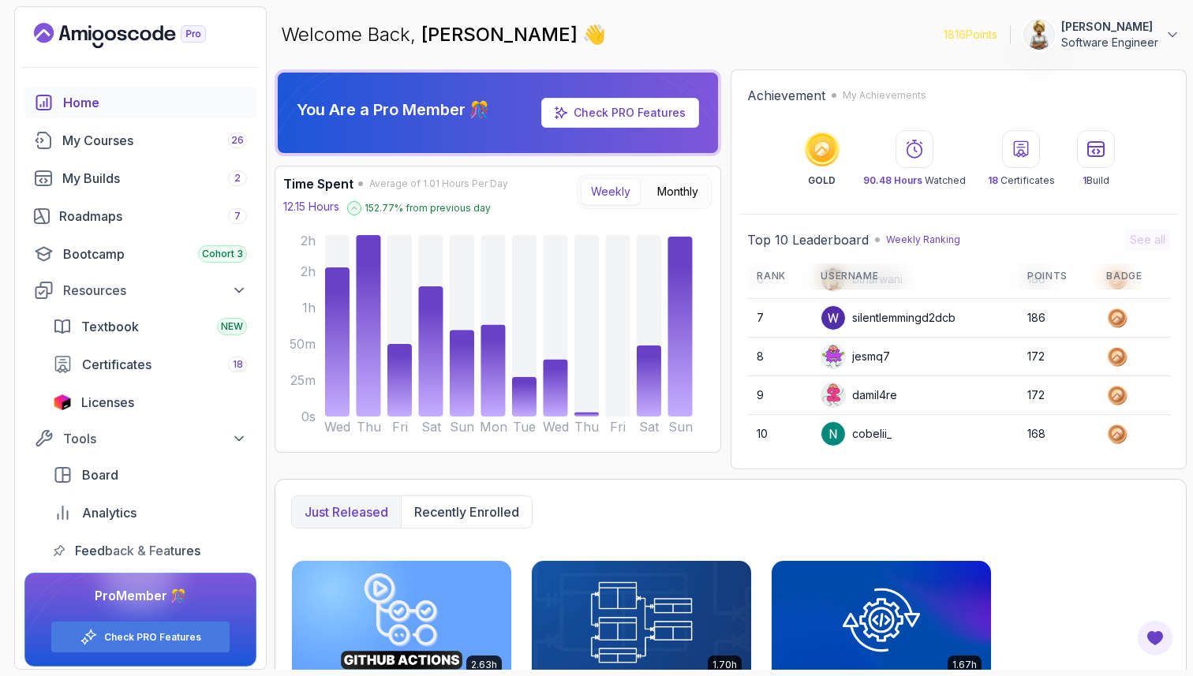
click at [878, 365] on div "jesmq7" at bounding box center [855, 356] width 69 height 25
click at [877, 369] on div "jesmq7" at bounding box center [855, 356] width 69 height 25
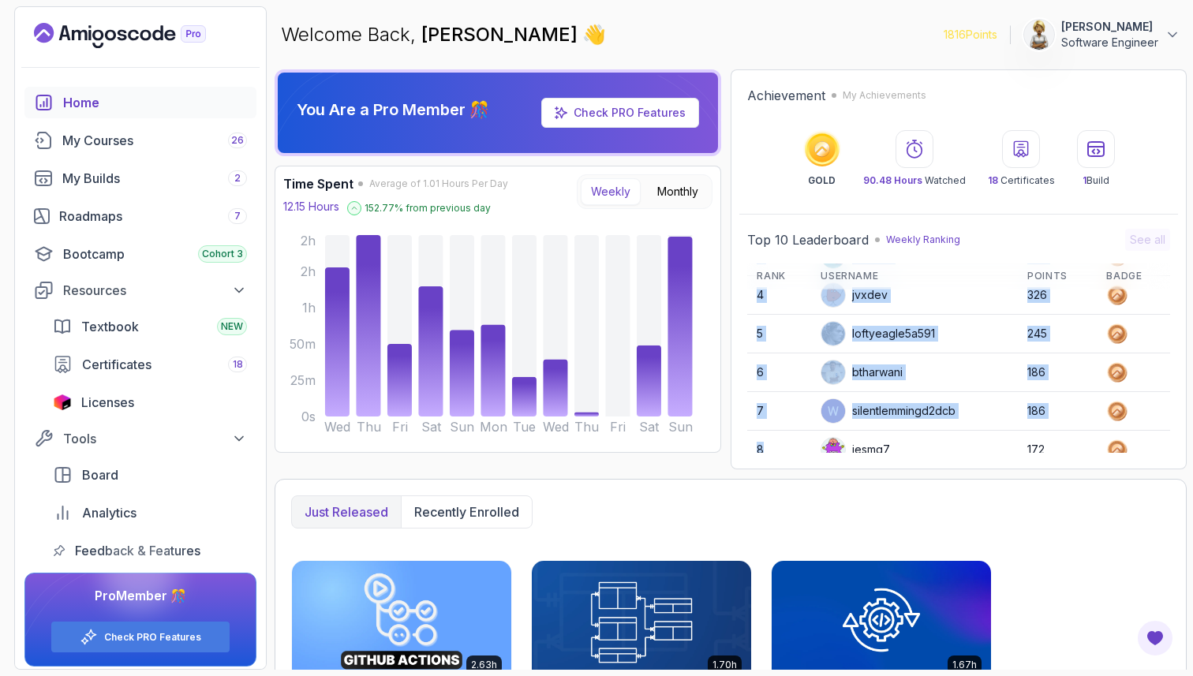
scroll to position [0, 0]
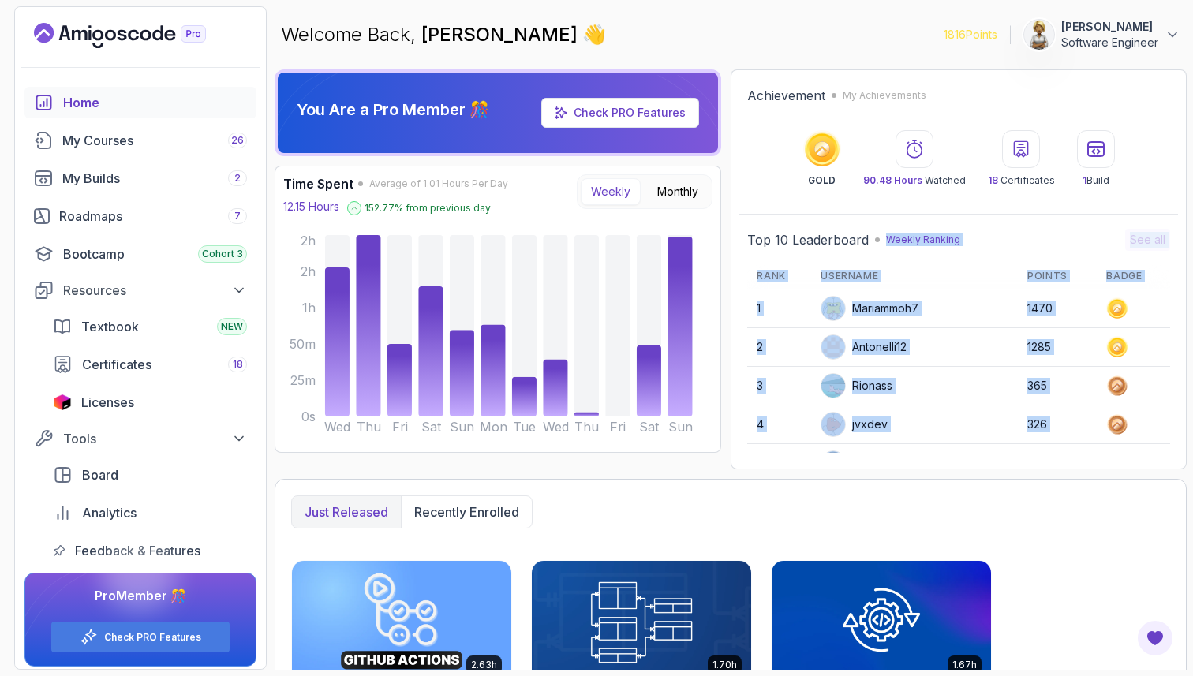
drag, startPoint x: 877, startPoint y: 368, endPoint x: 874, endPoint y: 249, distance: 118.4
click at [874, 249] on div "Top 10 Leaderboard Weekly Ranking See all Rank Username Points Badge 1 Mariammo…" at bounding box center [958, 341] width 423 height 224
click at [885, 374] on div "Rionass" at bounding box center [857, 385] width 72 height 25
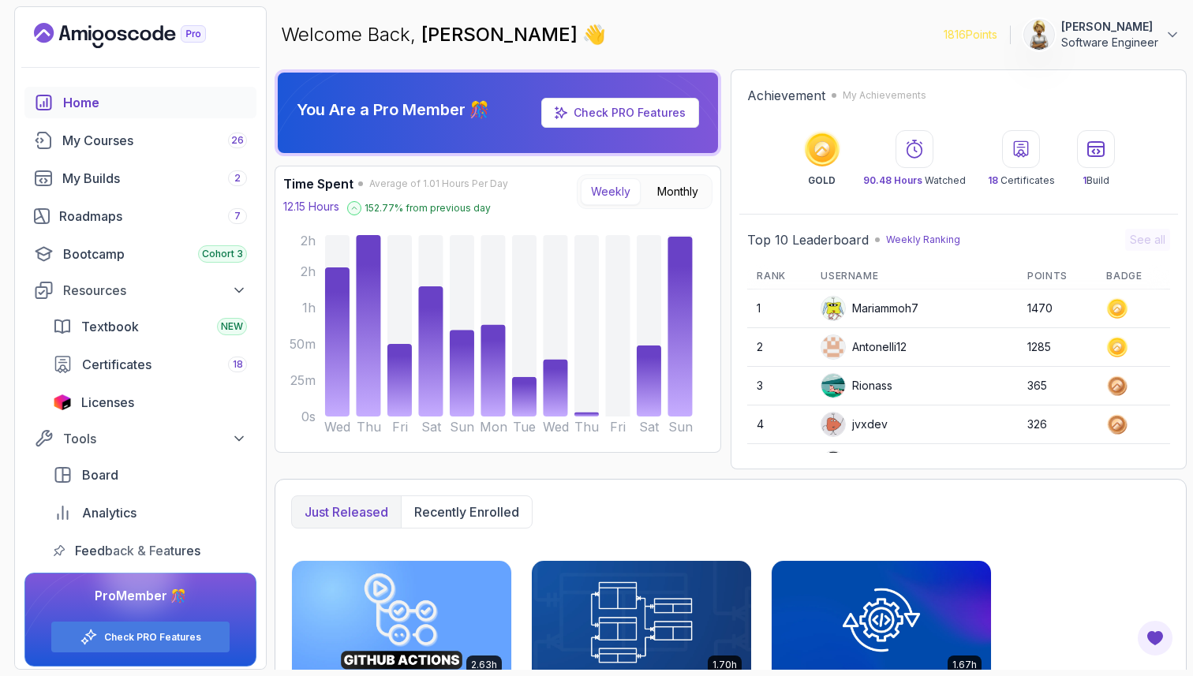
click at [885, 376] on div "Rionass" at bounding box center [857, 385] width 72 height 25
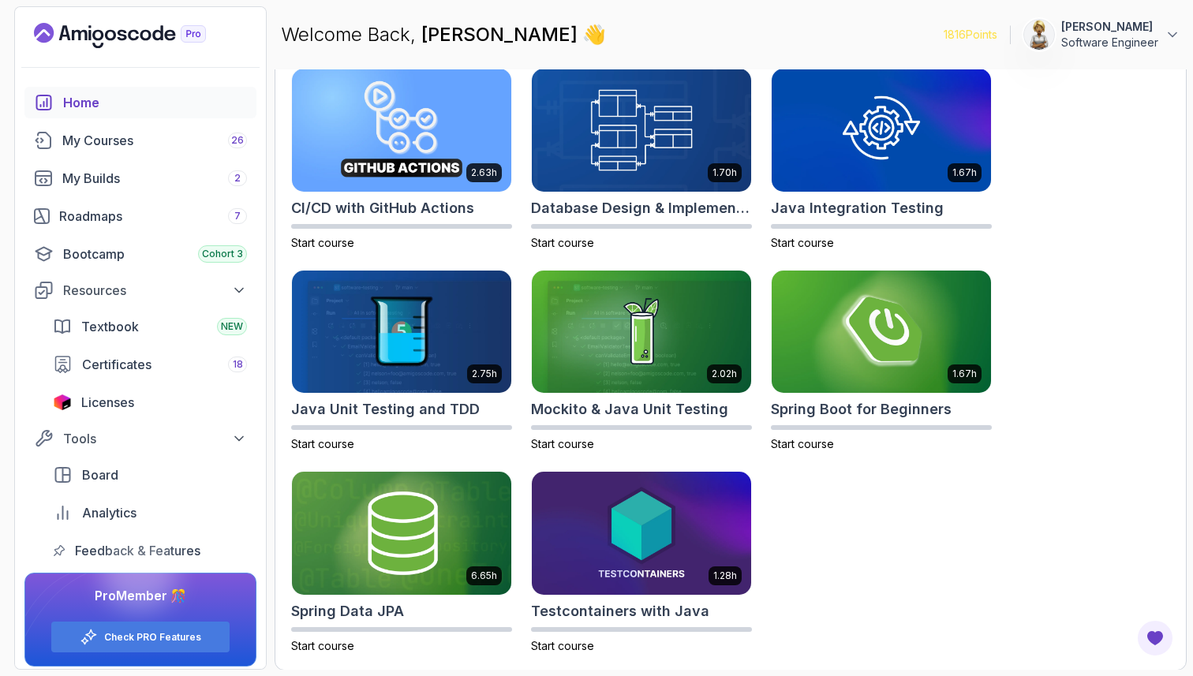
scroll to position [128, 0]
click at [1099, 288] on div "2.63h CI/CD with GitHub Actions Start course 1.70h Database Design & Implementa…" at bounding box center [730, 361] width 879 height 586
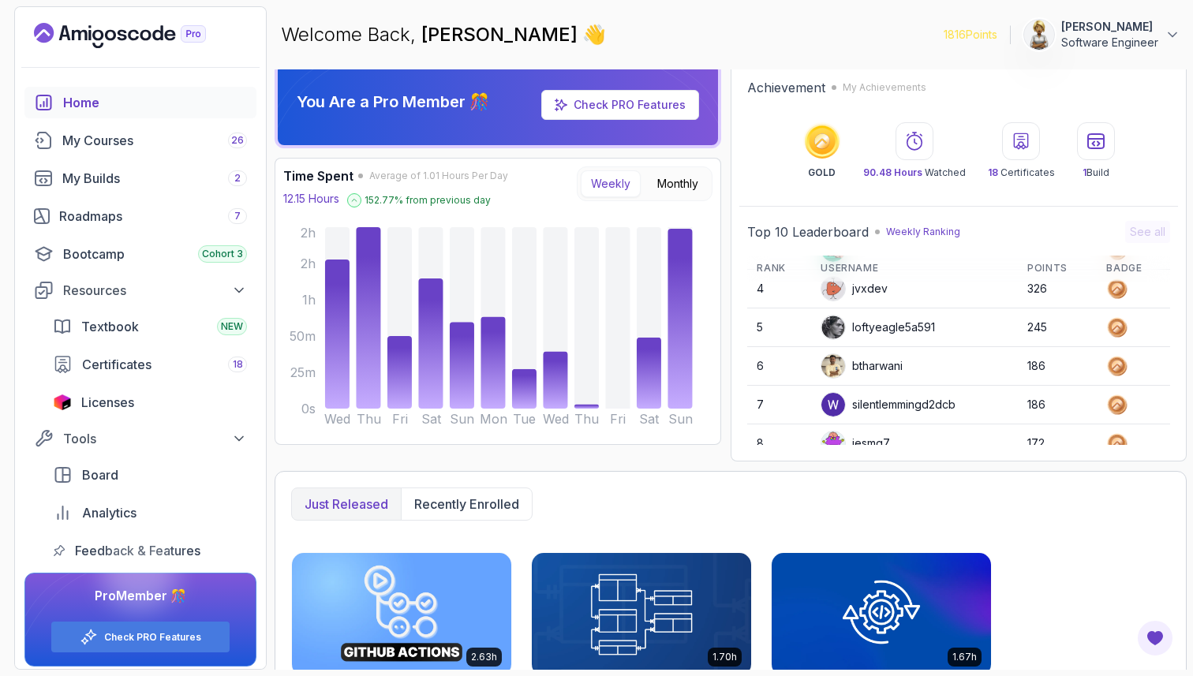
scroll to position [0, 0]
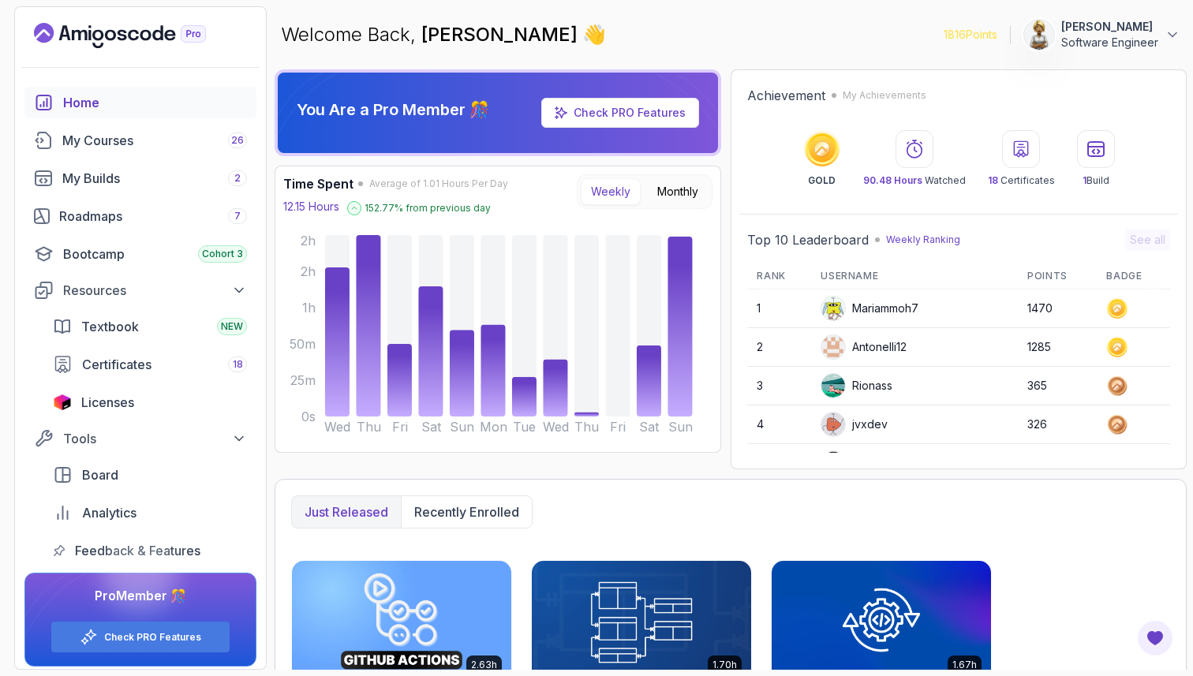
scroll to position [128, 0]
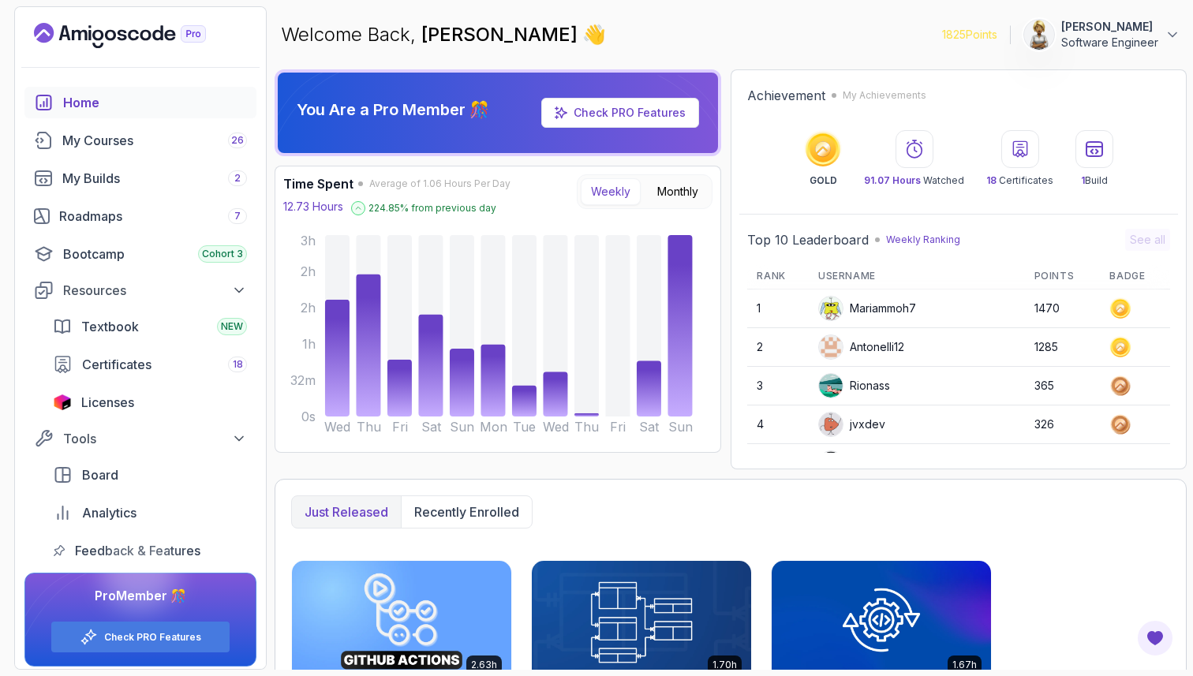
click at [85, 105] on div "Home" at bounding box center [155, 102] width 184 height 19
click at [105, 216] on div "Roadmaps 7" at bounding box center [153, 216] width 188 height 19
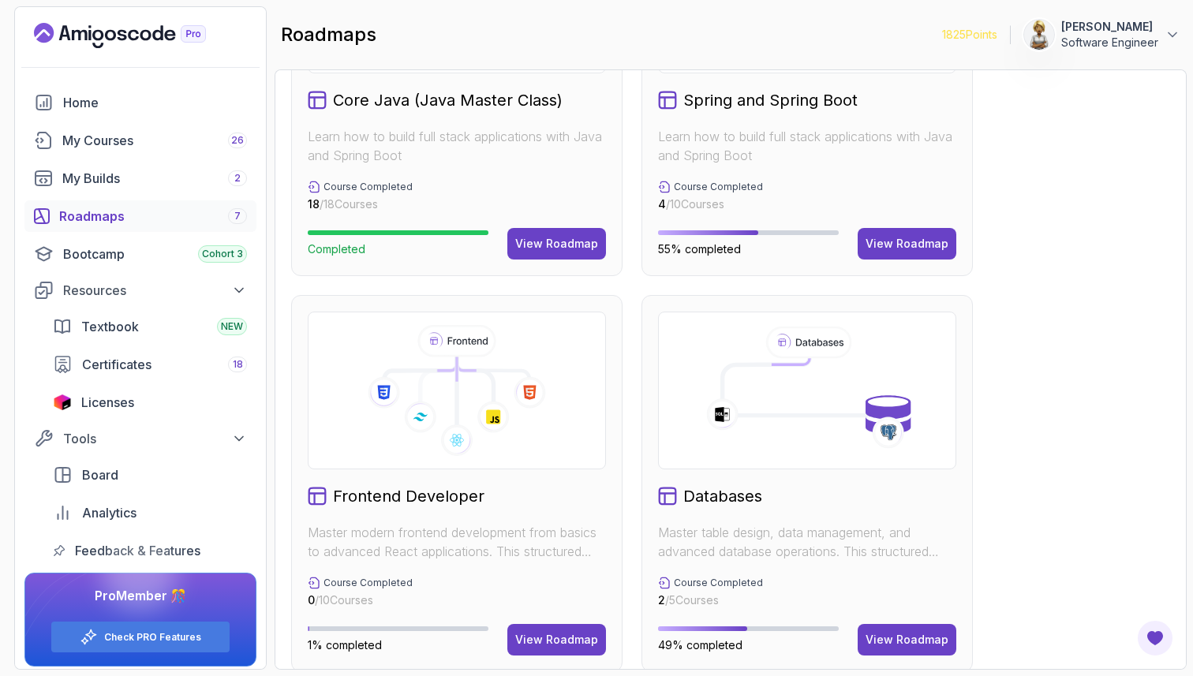
scroll to position [998, 0]
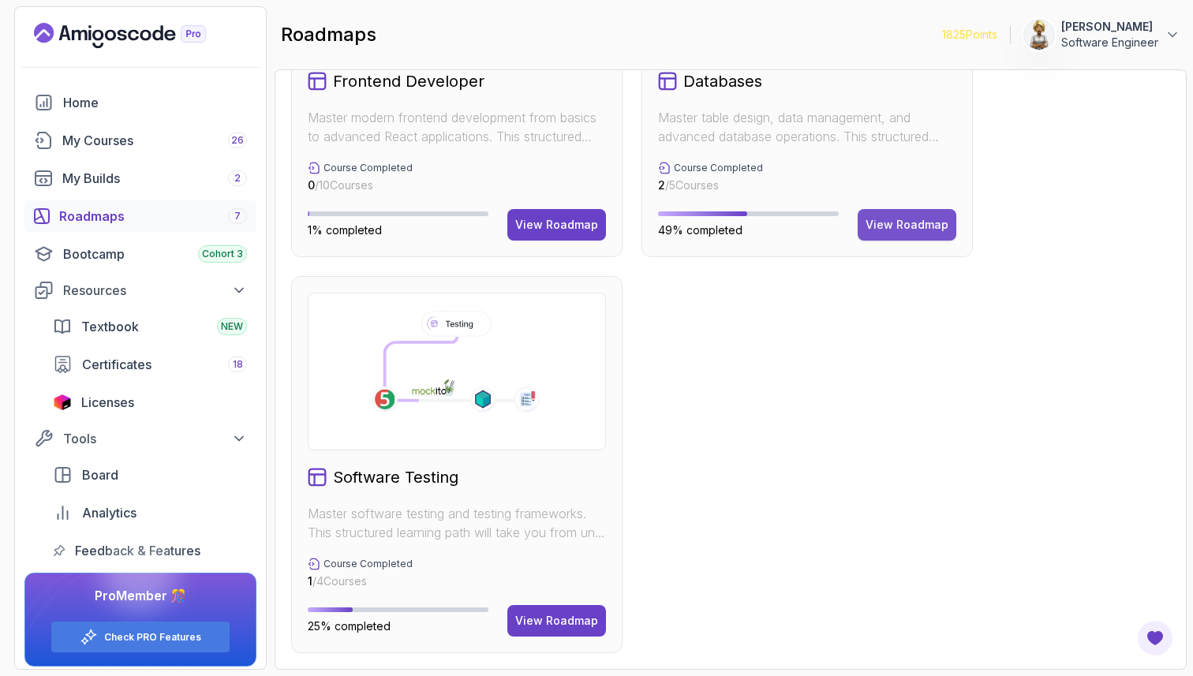
click at [901, 211] on button "View Roadmap" at bounding box center [907, 225] width 99 height 32
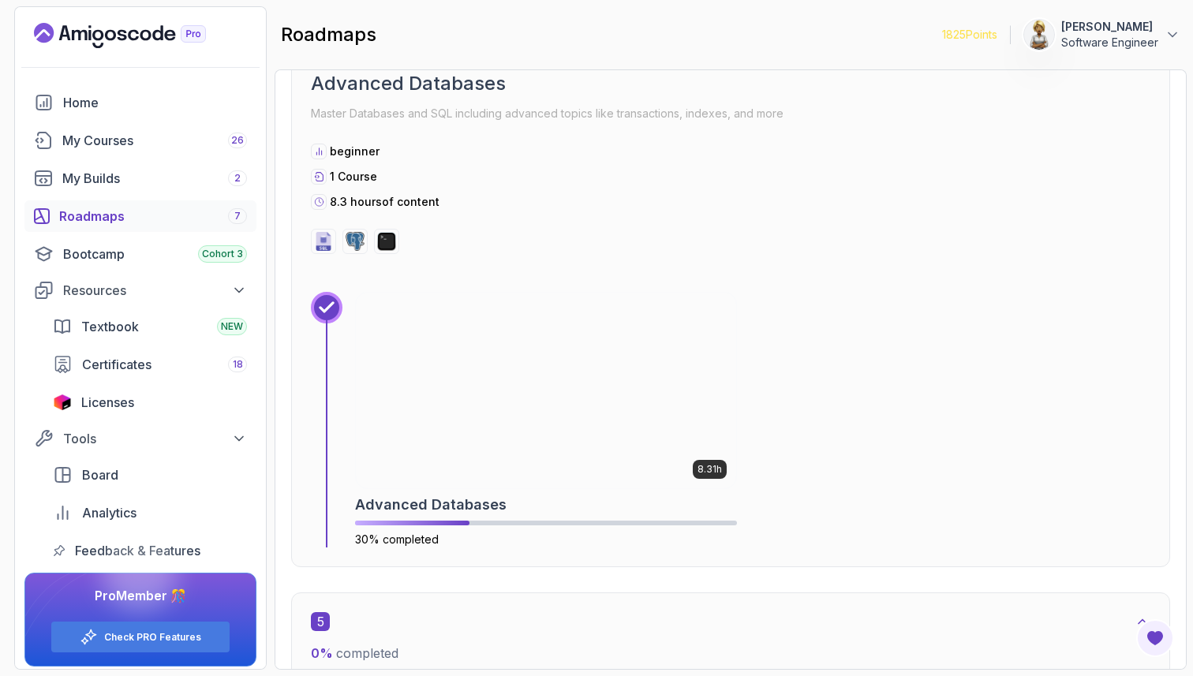
scroll to position [2438, 0]
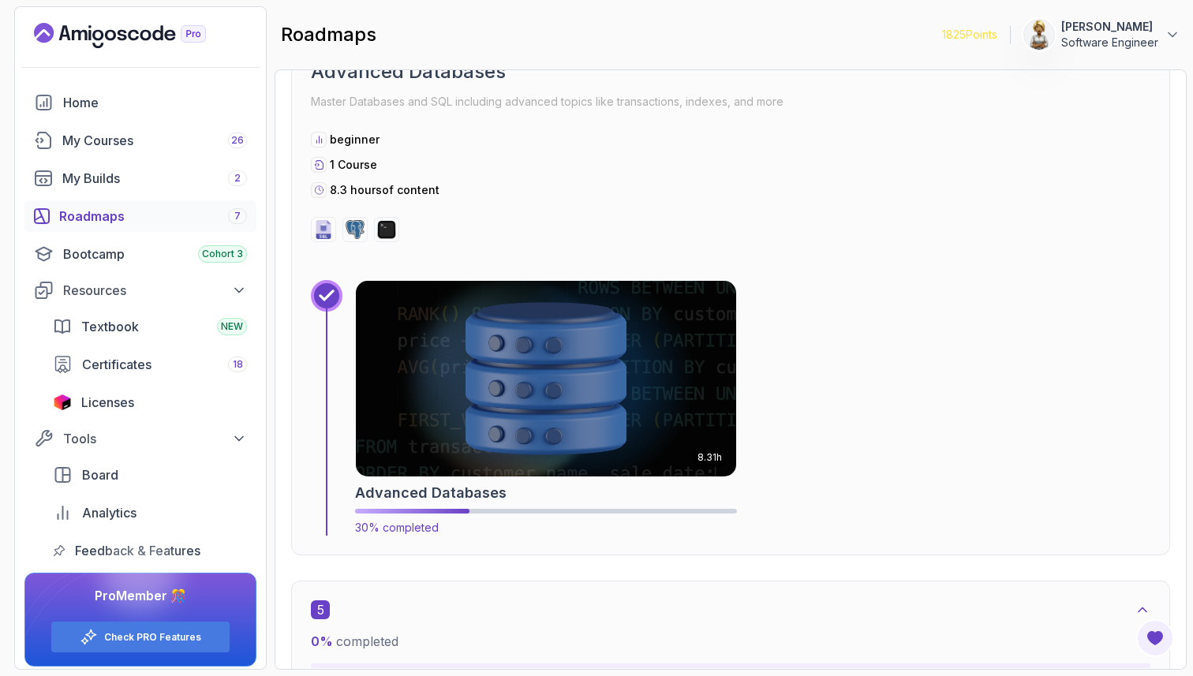
click at [604, 410] on img at bounding box center [545, 378] width 399 height 205
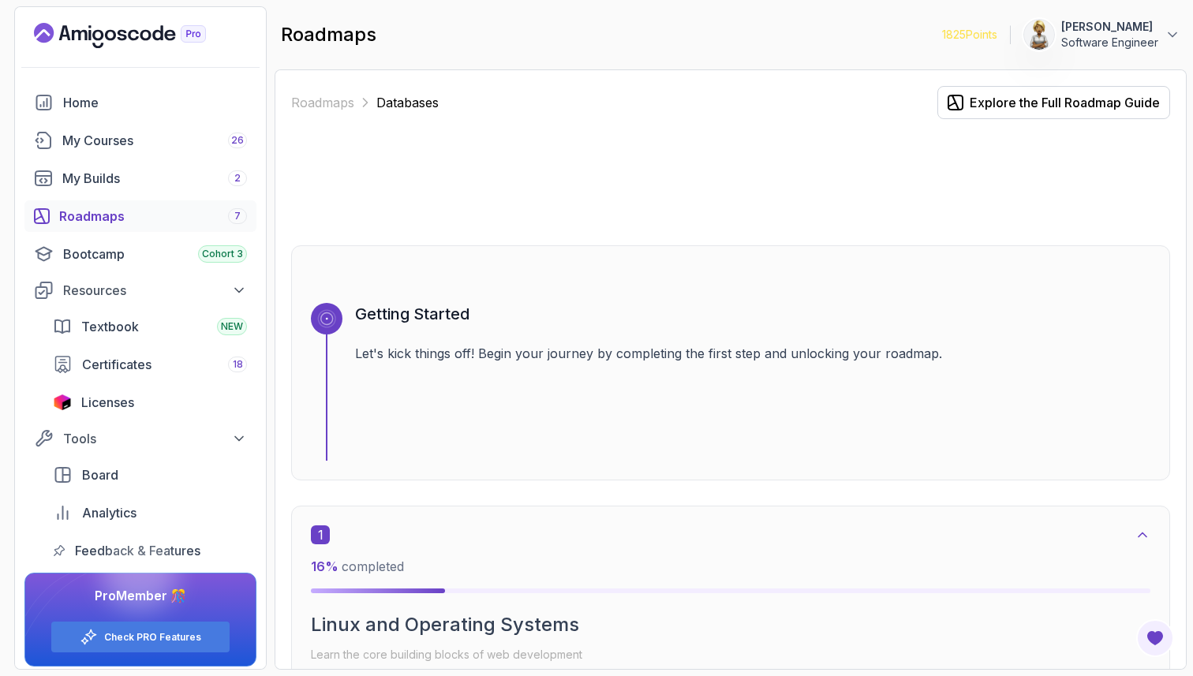
click at [1175, 358] on div "Roadmaps Databases Explore the Full Roadmap Guide Getting Started Let's kick th…" at bounding box center [731, 369] width 912 height 601
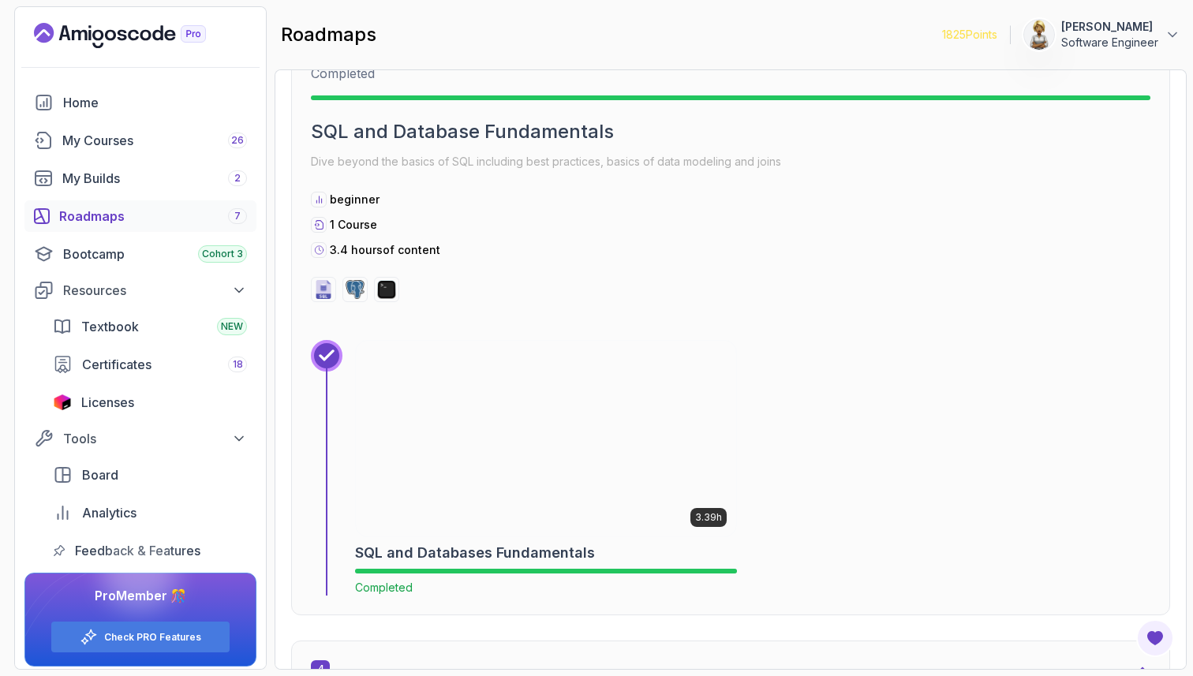
scroll to position [2333, 0]
